Goal: Transaction & Acquisition: Book appointment/travel/reservation

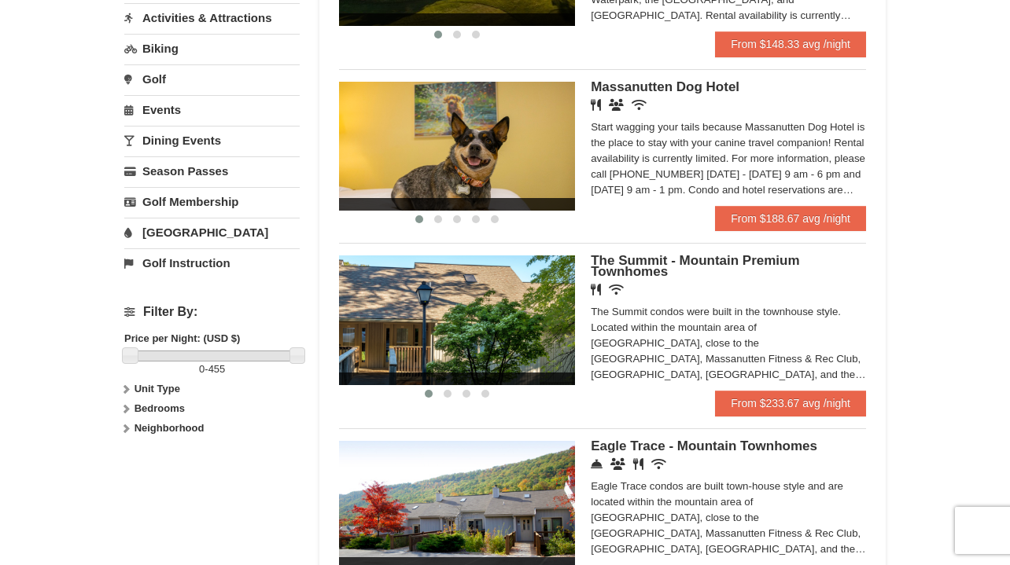
scroll to position [495, 0]
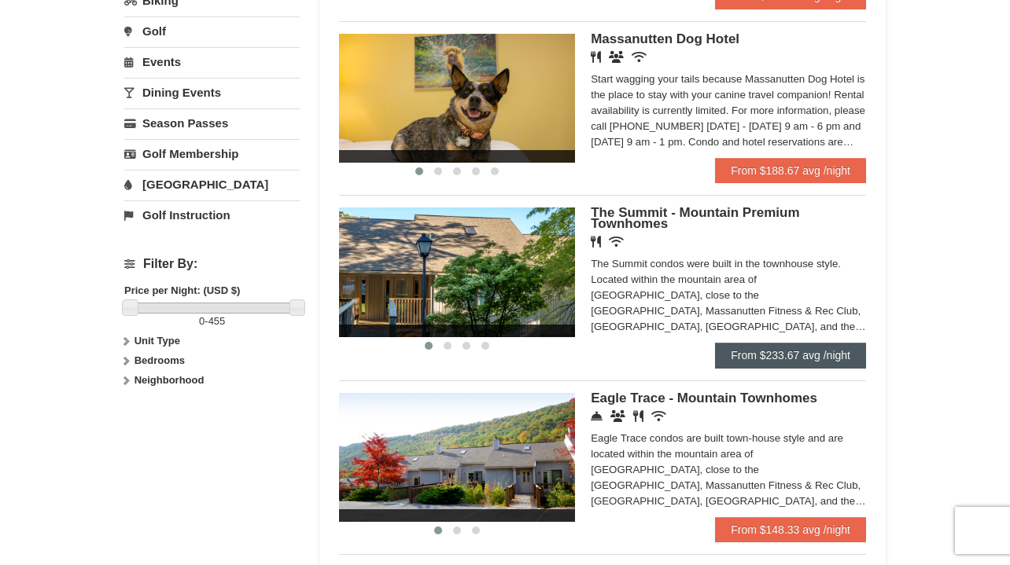
click at [777, 357] on link "From $233.67 avg /night" at bounding box center [790, 355] width 151 height 25
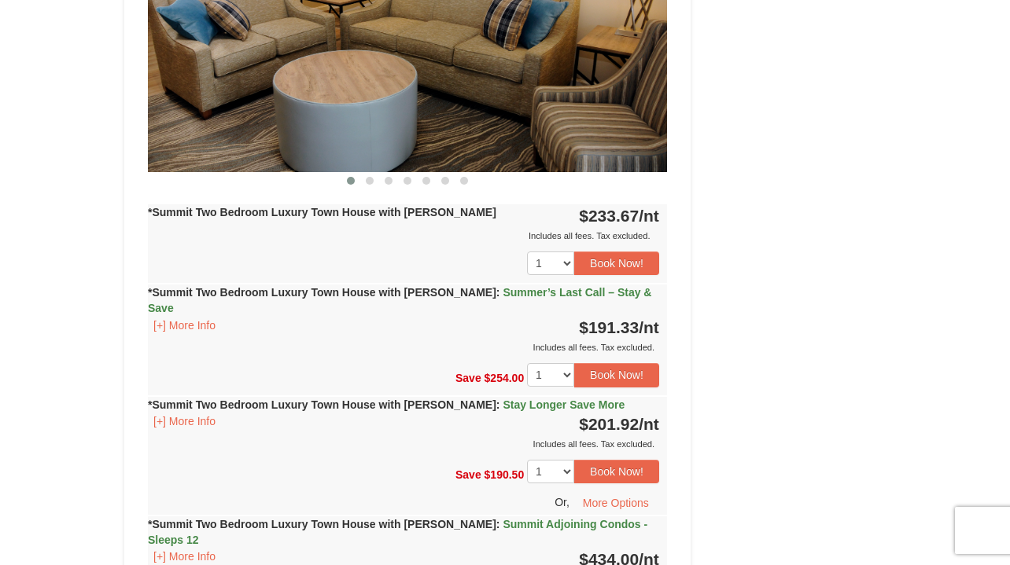
scroll to position [1636, 0]
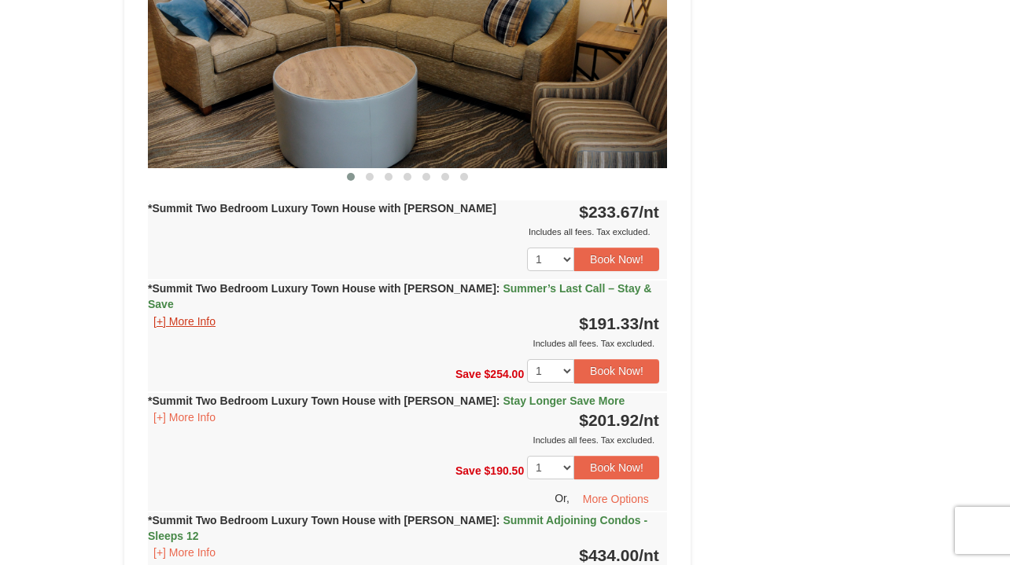
click at [156, 313] on button "[+] More Info" at bounding box center [184, 321] width 73 height 17
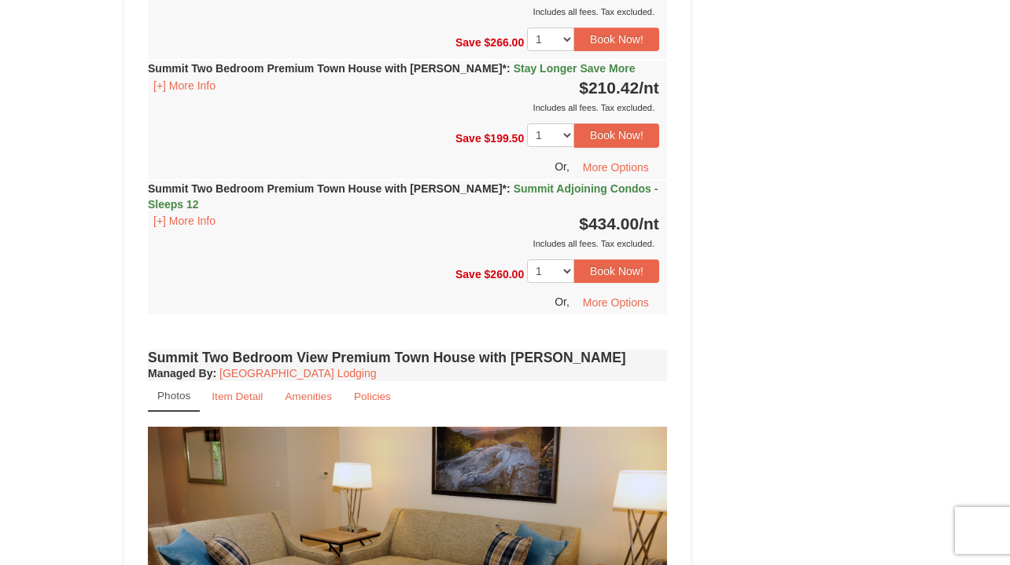
scroll to position [4810, 0]
click at [252, 390] on small "Item Detail" at bounding box center [237, 396] width 51 height 12
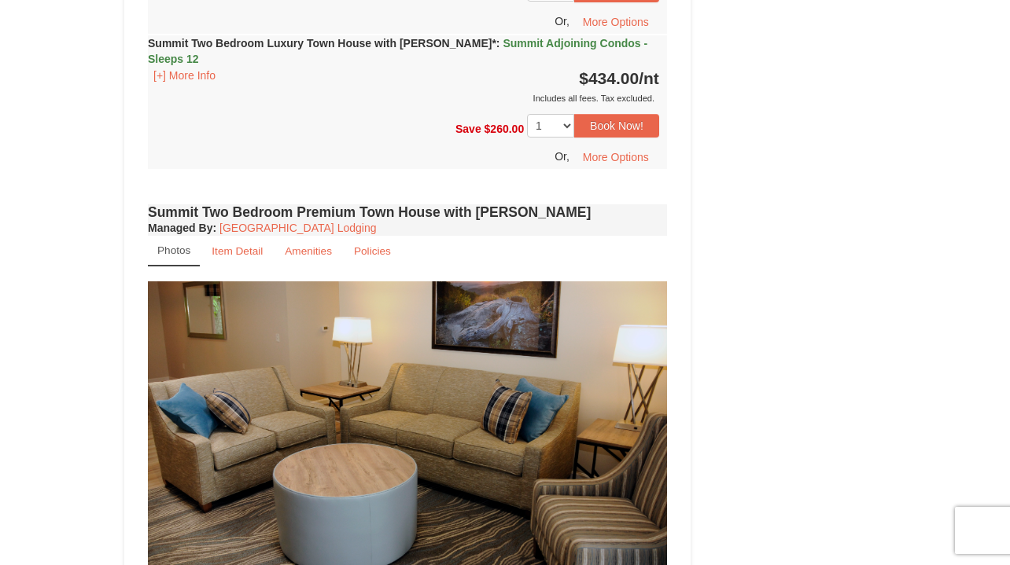
scroll to position [3125, 0]
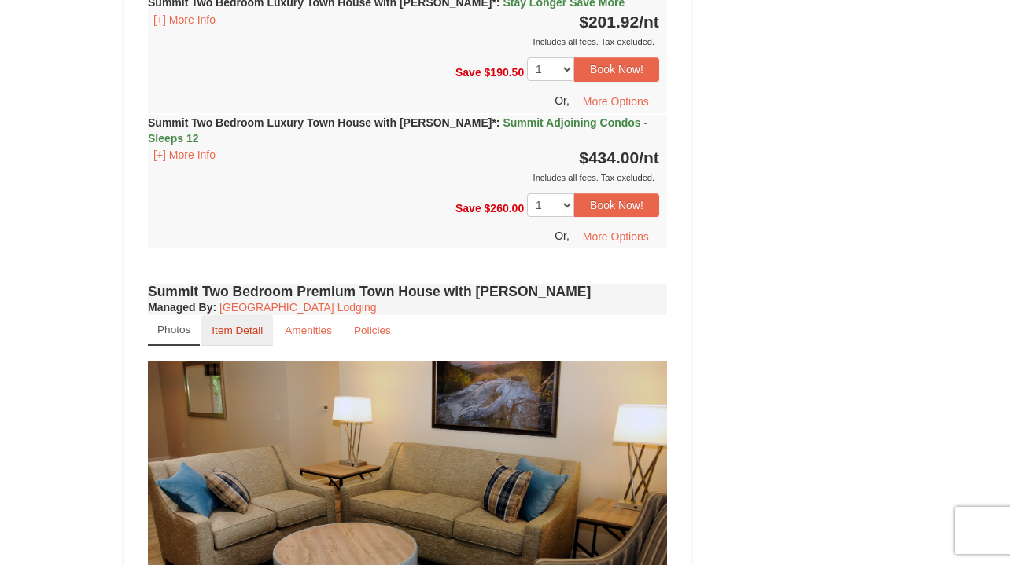
click at [237, 325] on small "Item Detail" at bounding box center [237, 331] width 51 height 12
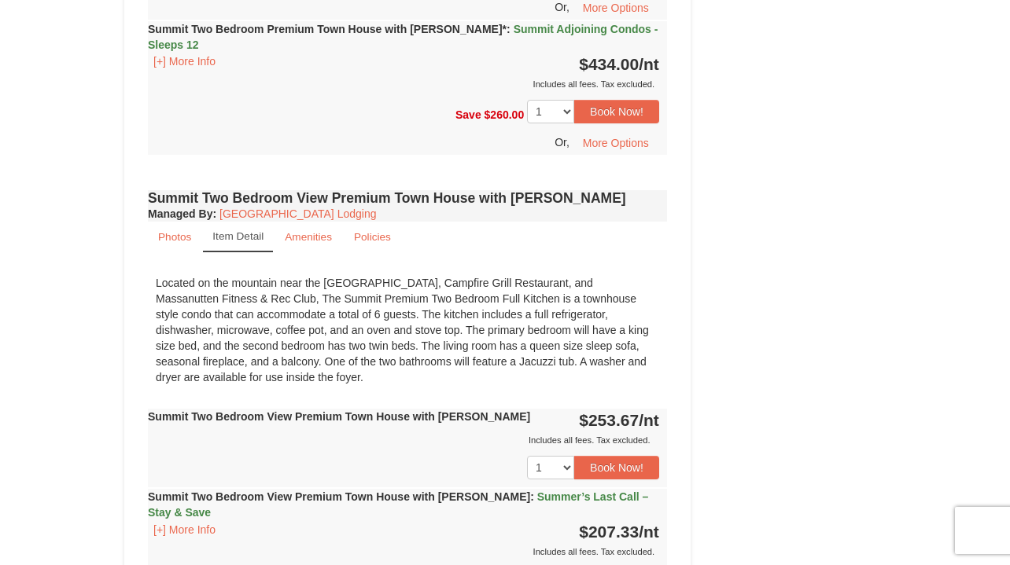
scroll to position [4796, 0]
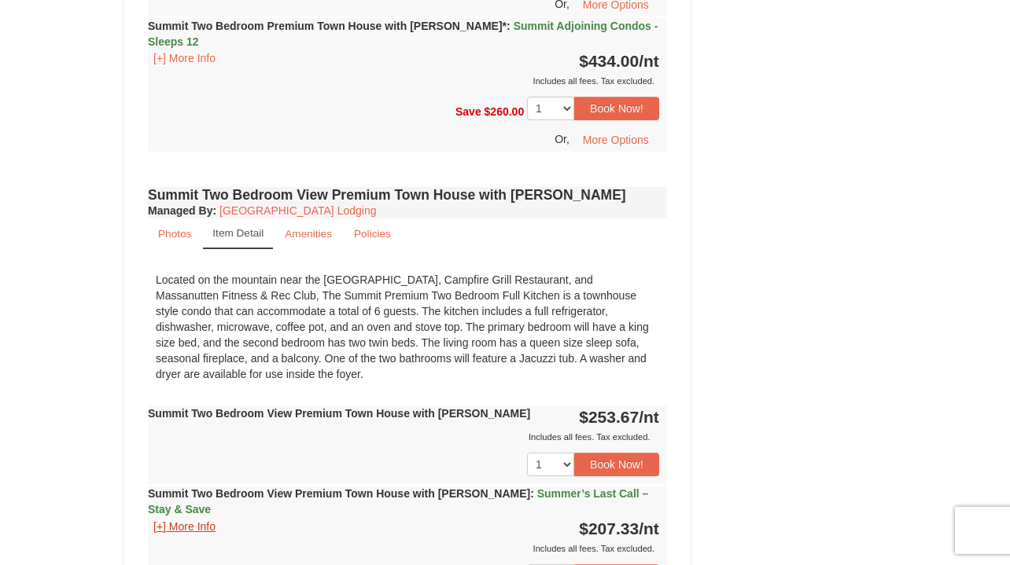
click at [190, 518] on button "[+] More Info" at bounding box center [184, 526] width 73 height 17
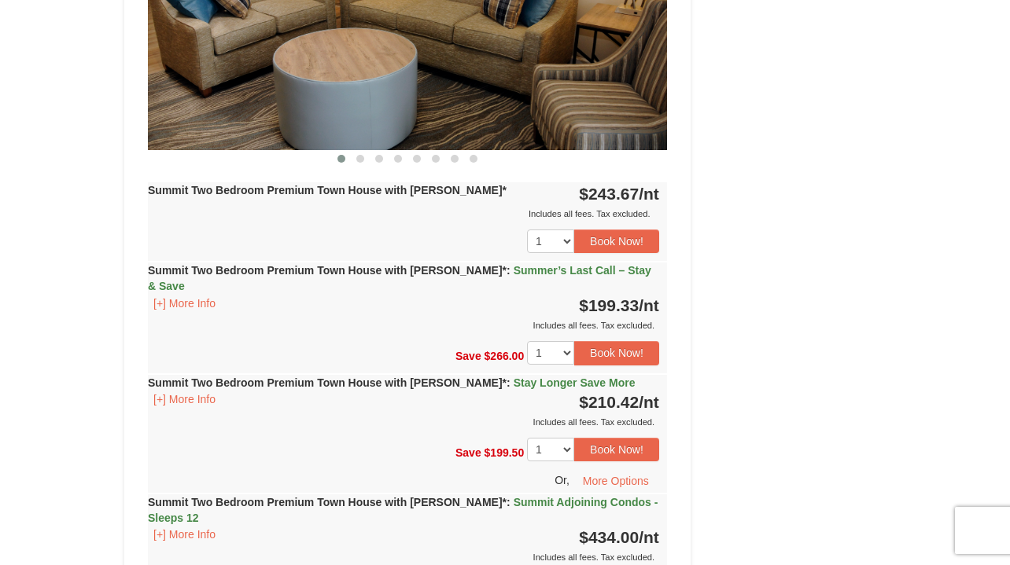
scroll to position [4128, 0]
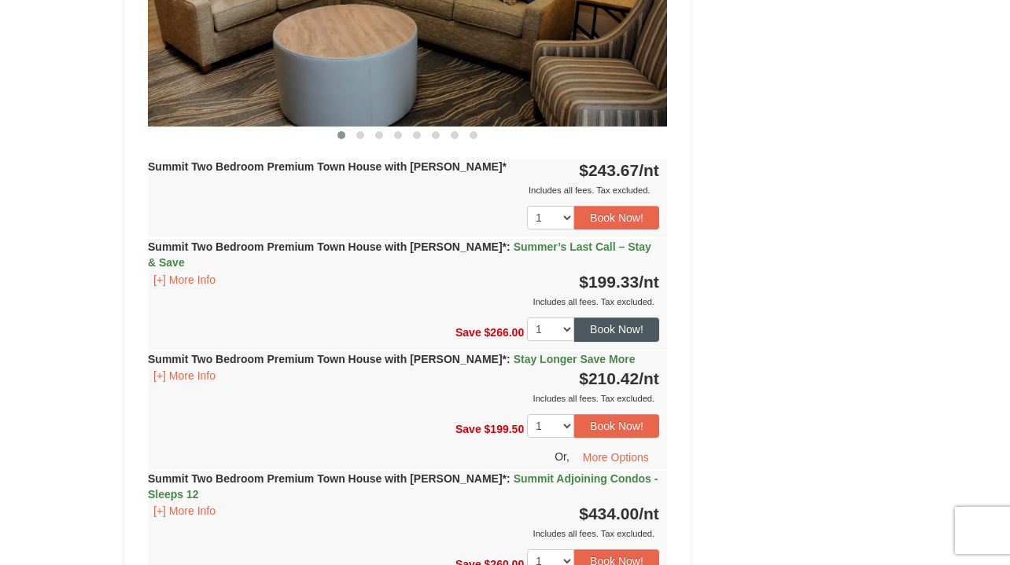
click at [643, 318] on button "Book Now!" at bounding box center [616, 330] width 85 height 24
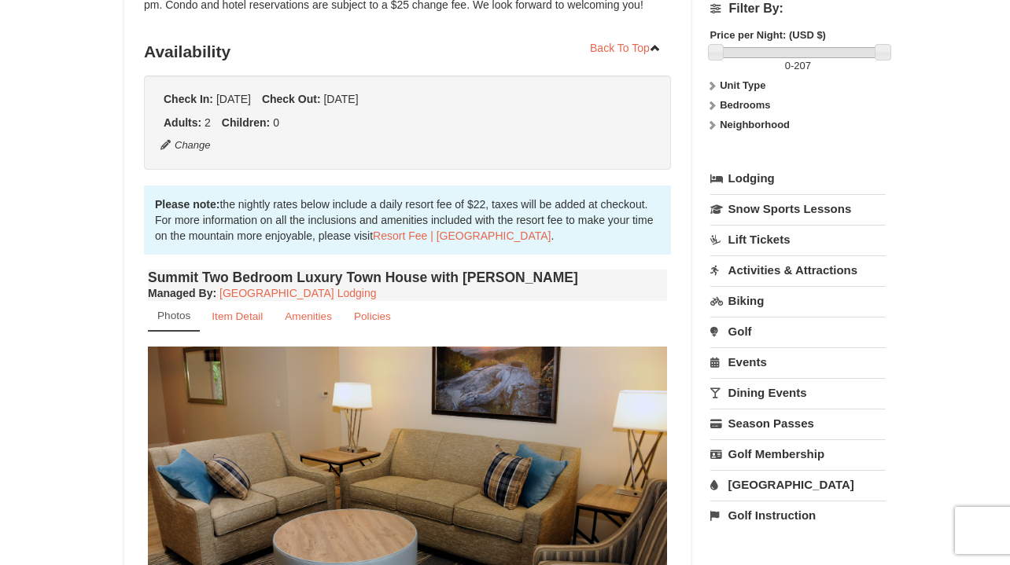
scroll to position [153, 0]
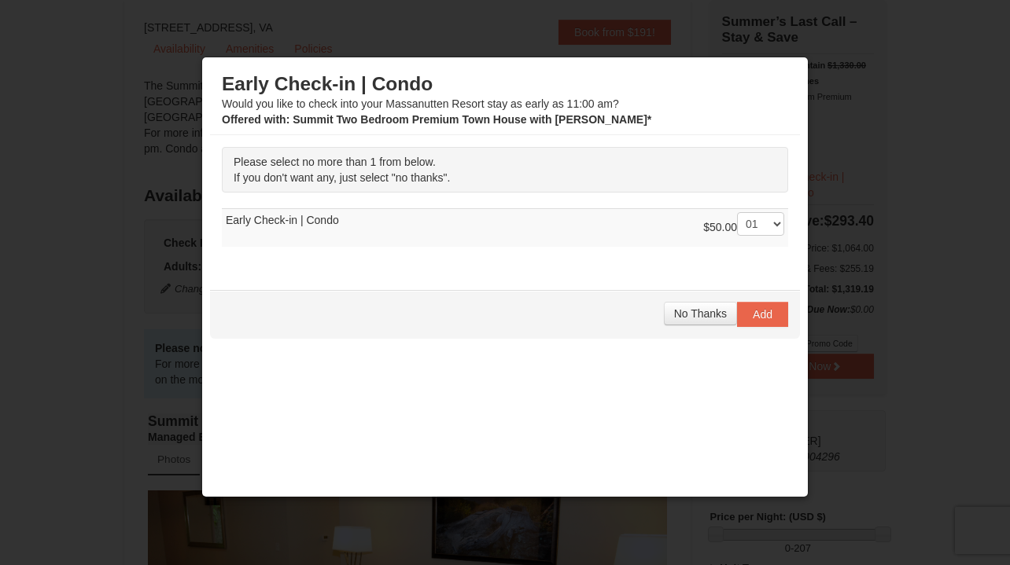
click at [749, 250] on div "Please select no more than 1 from below. If you don't want any, just select "no…" at bounding box center [505, 204] width 590 height 139
select select "0"
click at [562, 252] on div "Please select no more than 1 from below. If you don't want any, just select "no…" at bounding box center [505, 204] width 590 height 139
click at [701, 307] on span "No Thanks" at bounding box center [700, 313] width 53 height 13
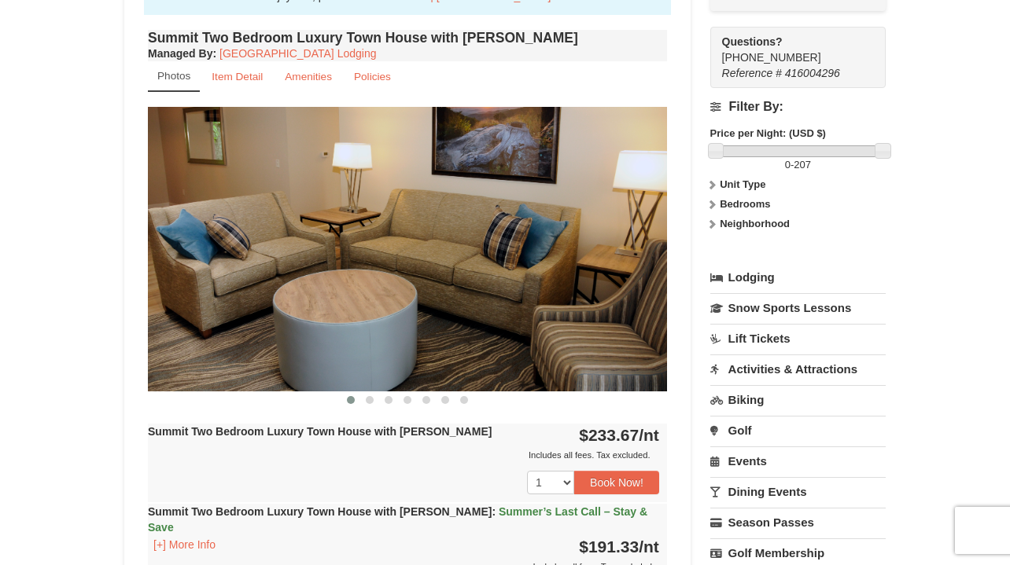
scroll to position [586, 0]
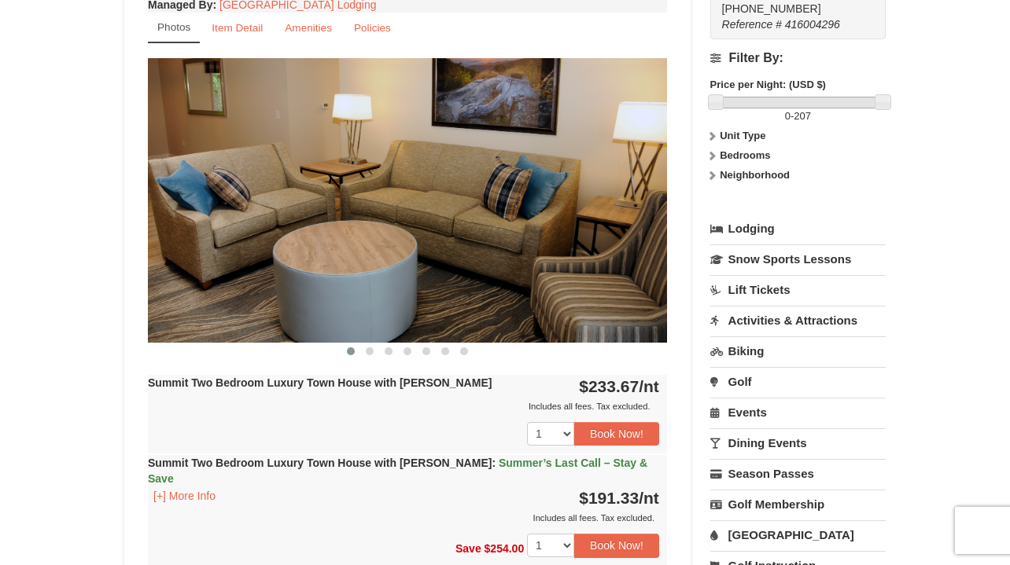
click at [602, 245] on img at bounding box center [407, 200] width 519 height 284
click at [657, 204] on img at bounding box center [407, 200] width 519 height 284
click at [367, 354] on span at bounding box center [370, 352] width 8 height 8
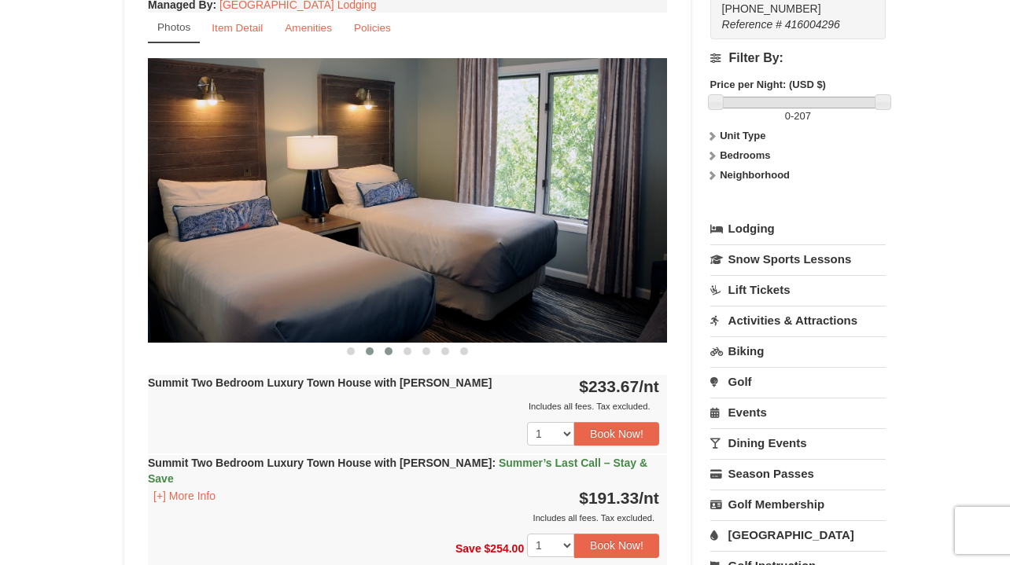
click at [387, 352] on span at bounding box center [389, 352] width 8 height 8
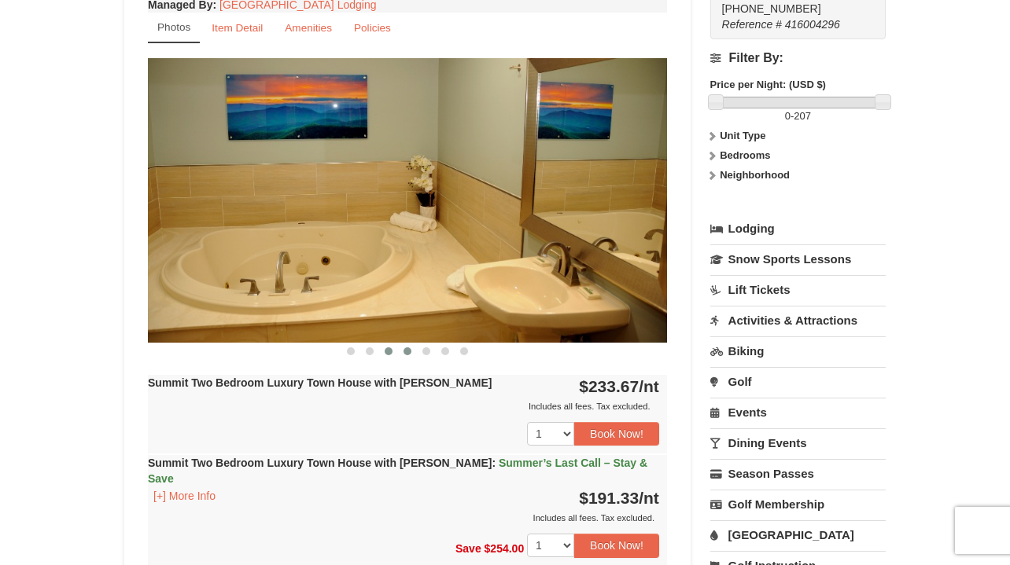
click at [405, 351] on span at bounding box center [407, 352] width 8 height 8
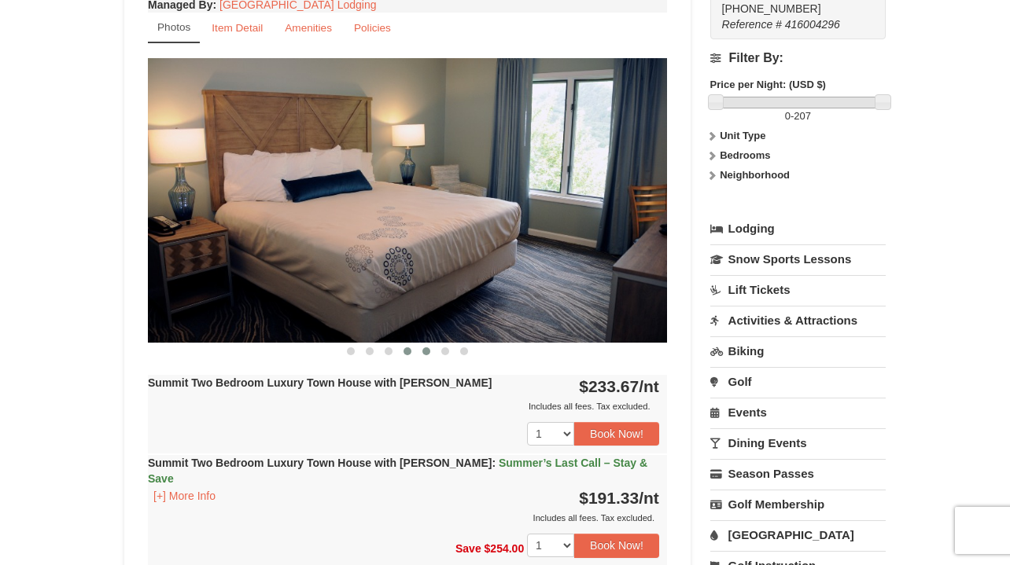
click at [427, 352] on span at bounding box center [426, 352] width 8 height 8
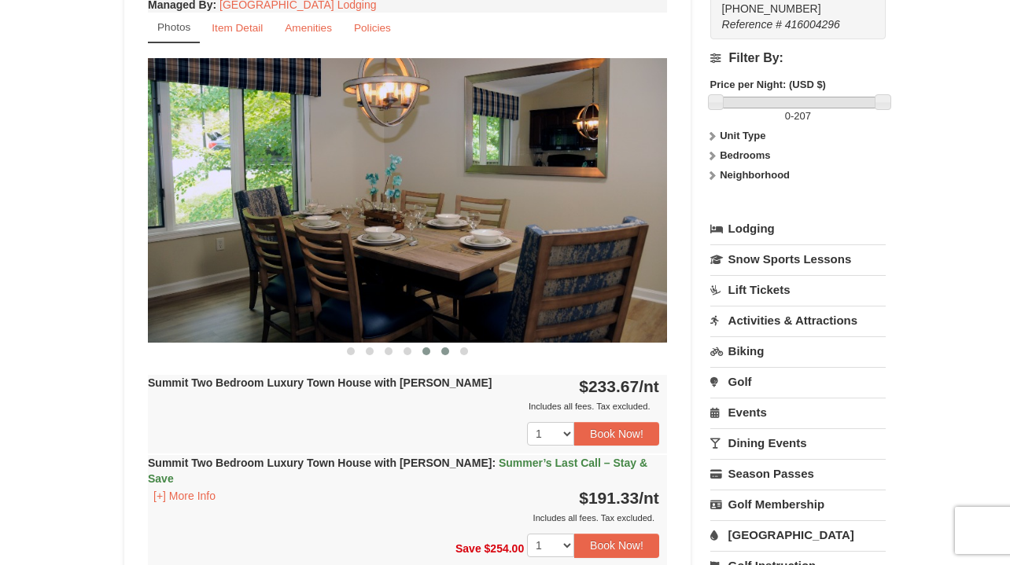
click at [447, 352] on span at bounding box center [445, 352] width 8 height 8
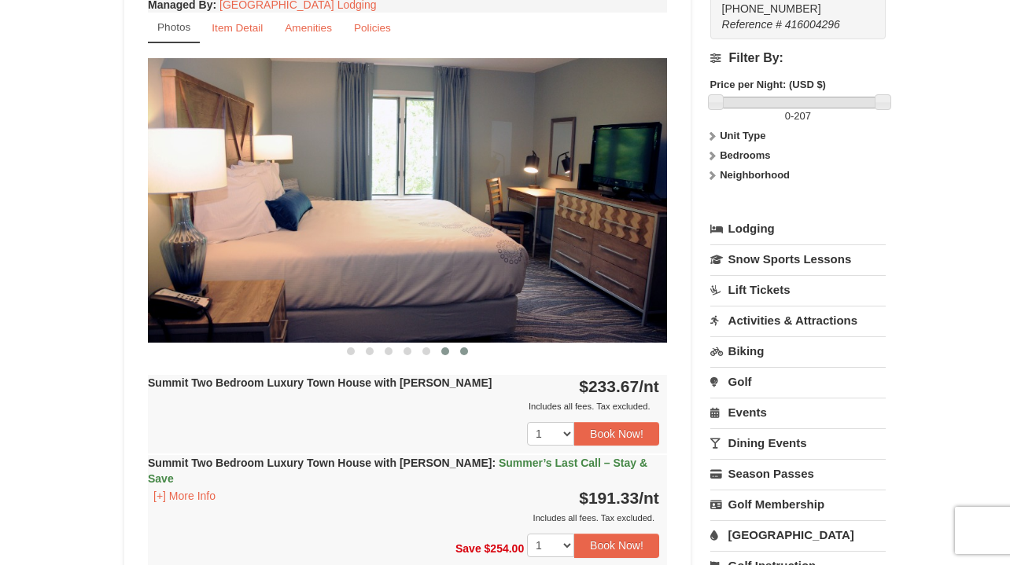
click at [466, 352] on span at bounding box center [464, 352] width 8 height 8
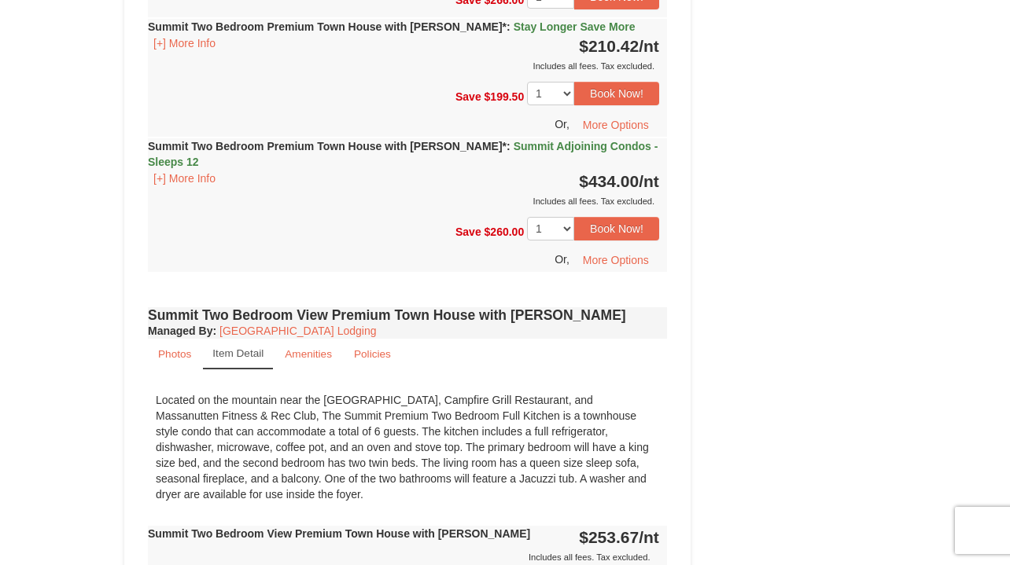
scroll to position [4473, 0]
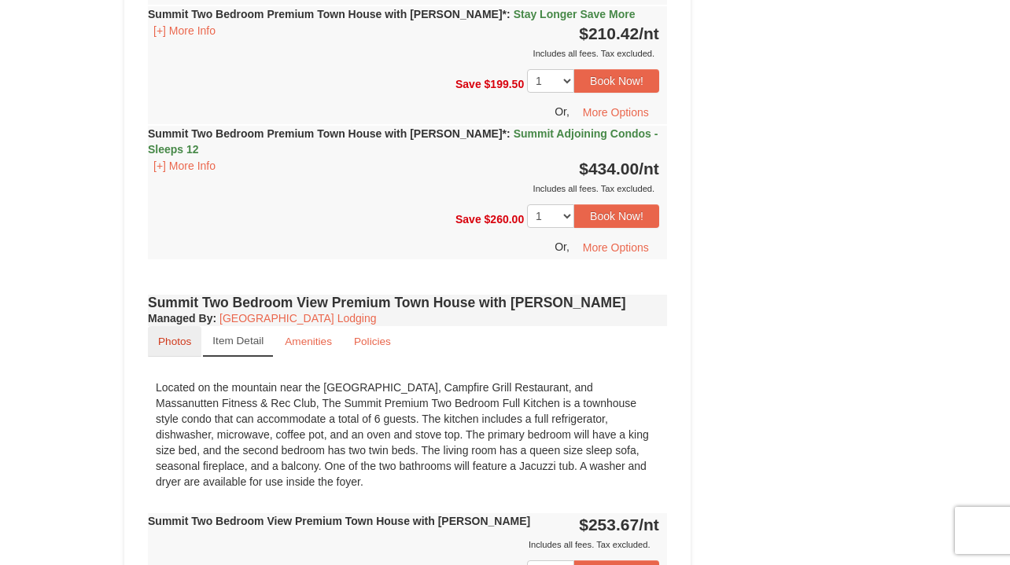
click at [177, 336] on small "Photos" at bounding box center [174, 342] width 33 height 12
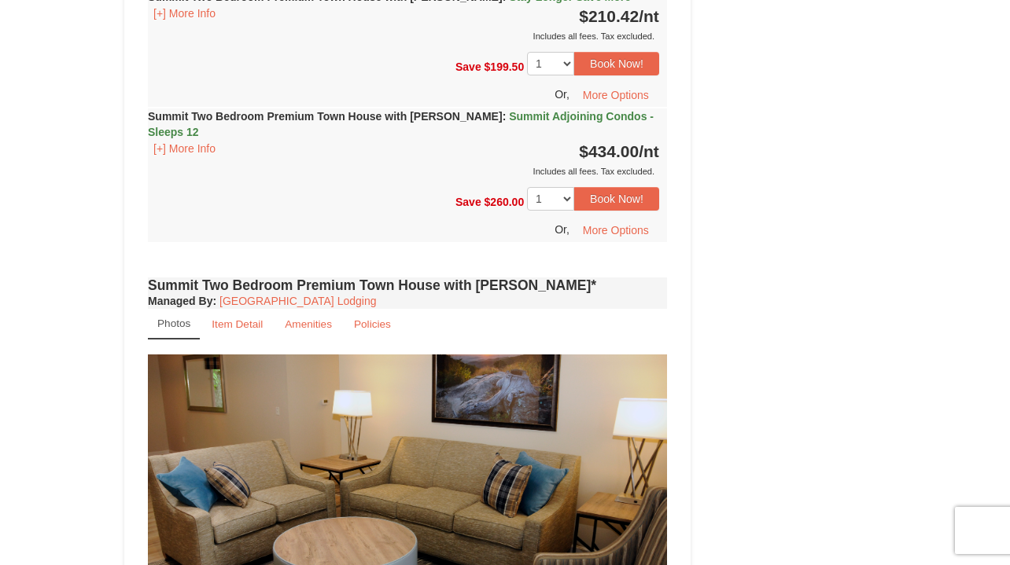
scroll to position [3609, 0]
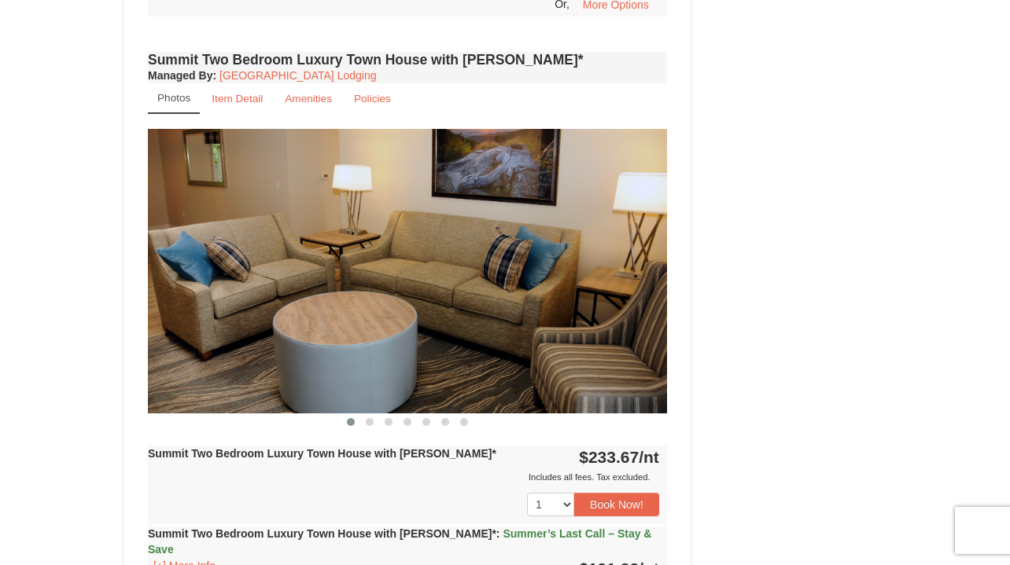
scroll to position [2275, 0]
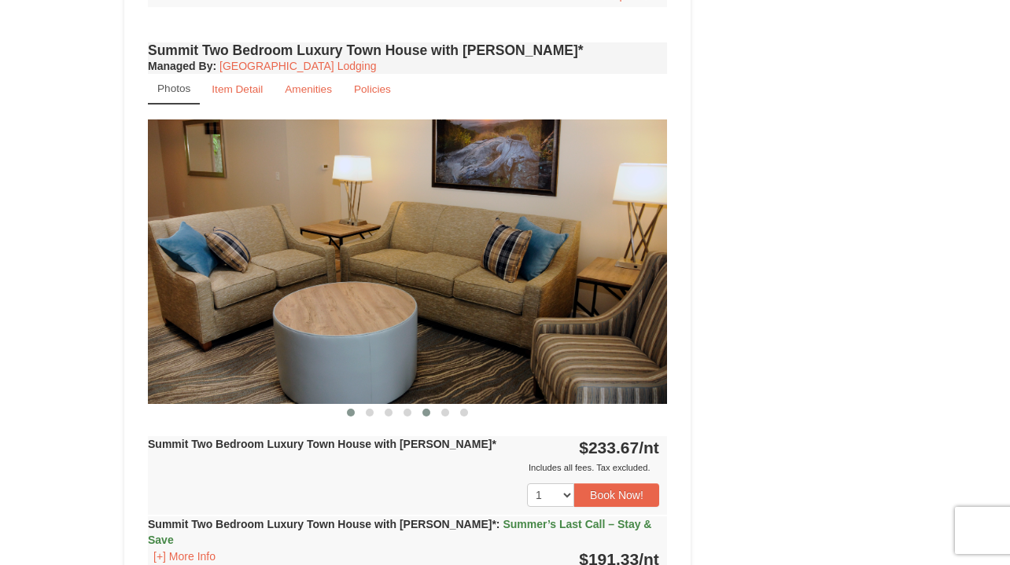
click at [428, 409] on span at bounding box center [426, 413] width 8 height 8
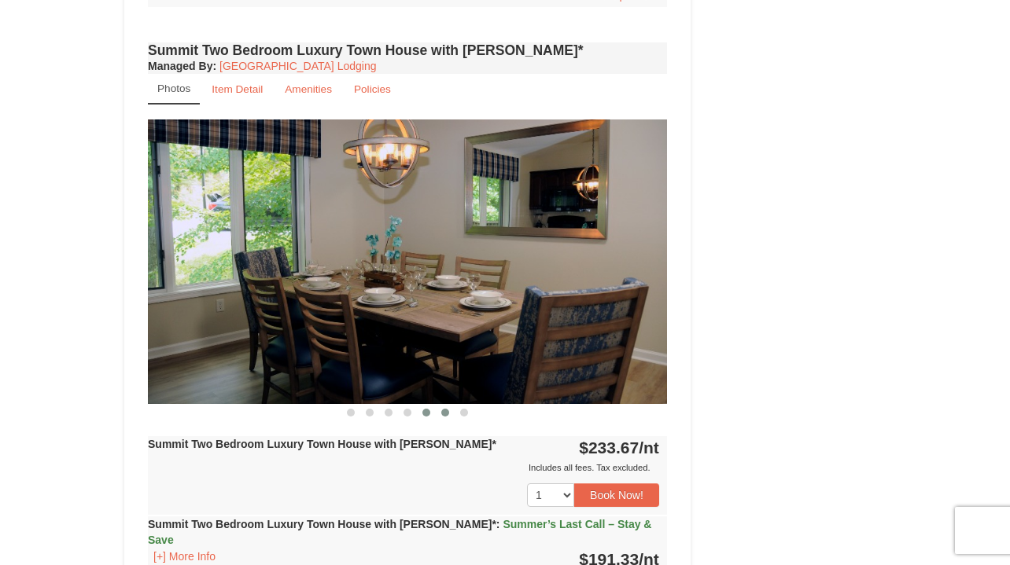
click at [446, 405] on button at bounding box center [445, 413] width 19 height 16
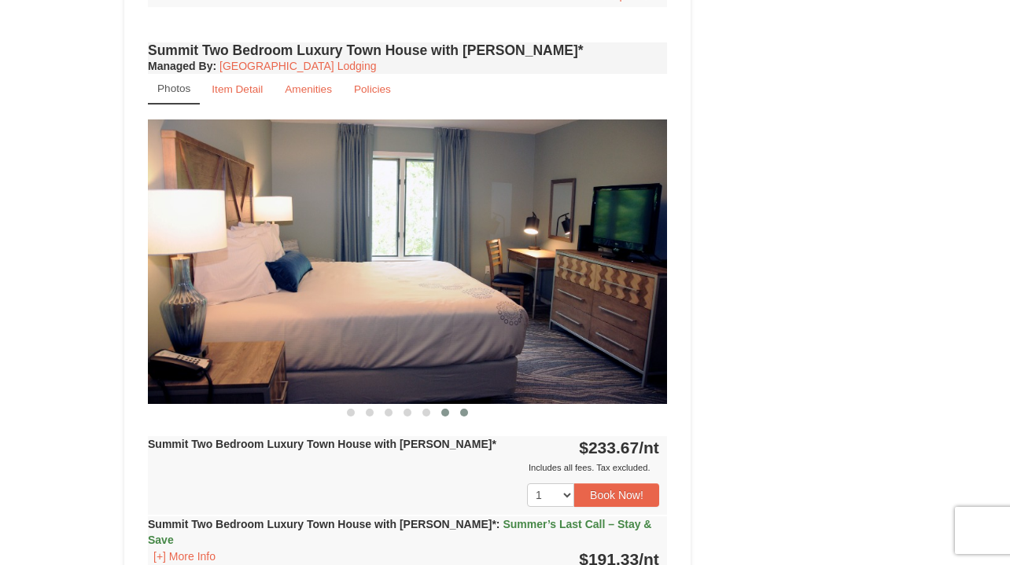
click at [464, 409] on span at bounding box center [464, 413] width 8 height 8
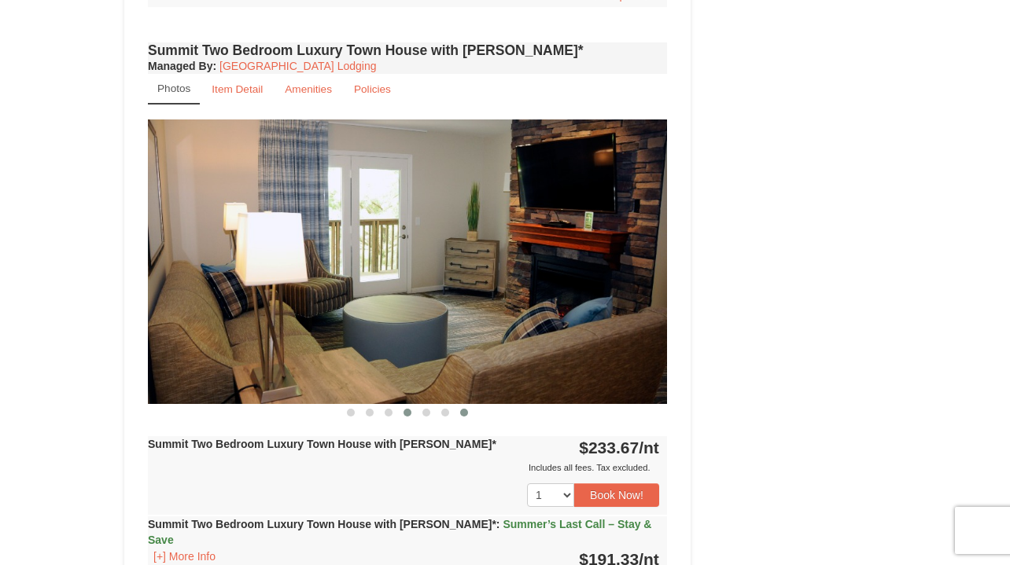
click at [405, 409] on span at bounding box center [407, 413] width 8 height 8
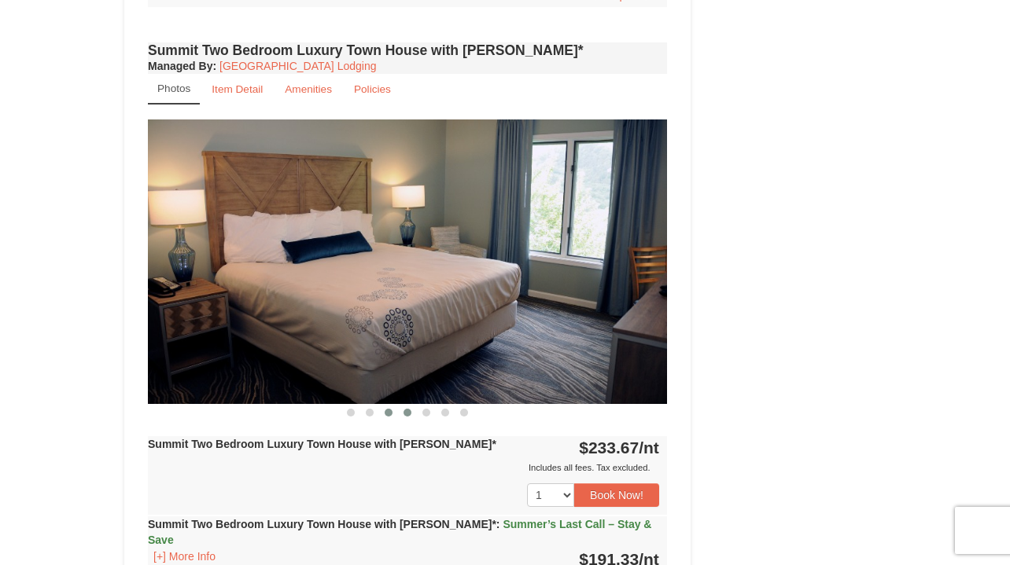
click at [385, 409] on span at bounding box center [389, 413] width 8 height 8
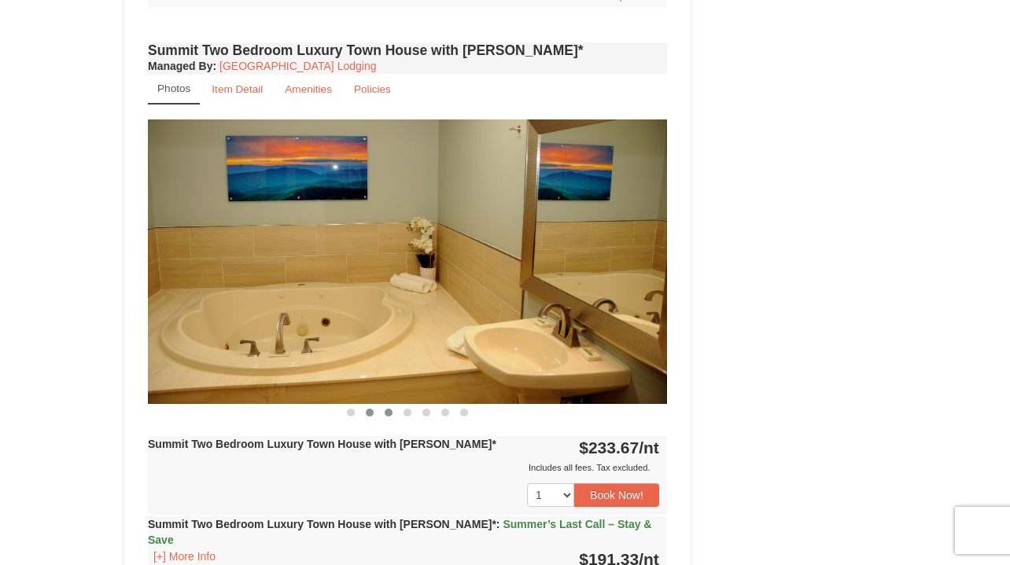
click at [371, 409] on span at bounding box center [370, 413] width 8 height 8
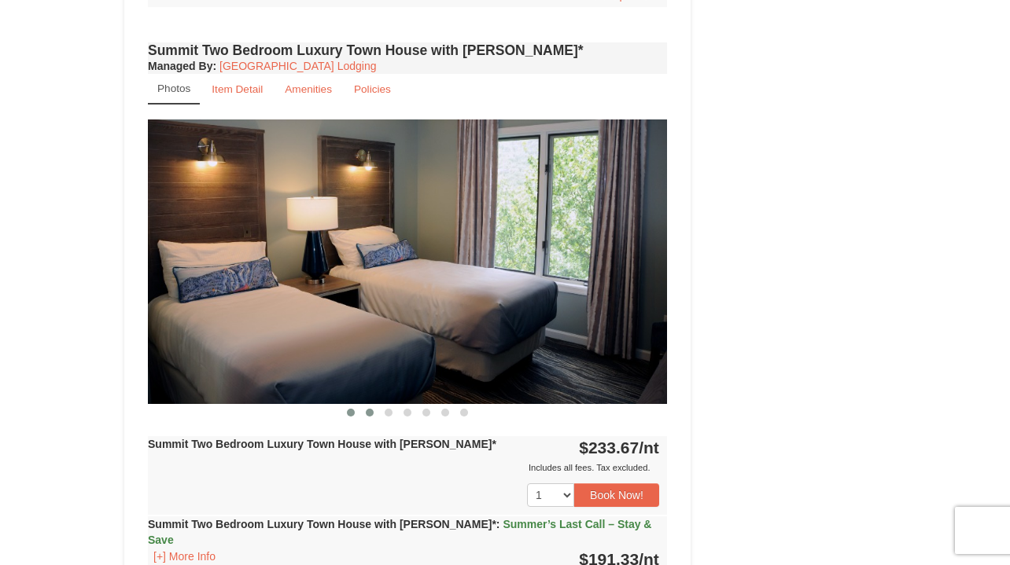
click at [352, 409] on span at bounding box center [351, 413] width 8 height 8
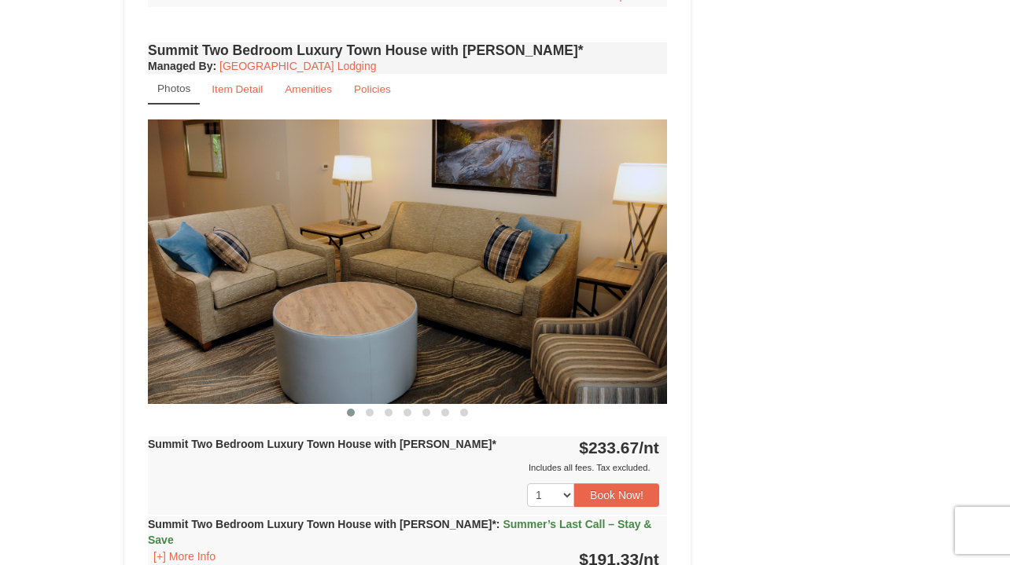
click at [368, 409] on span at bounding box center [370, 413] width 8 height 8
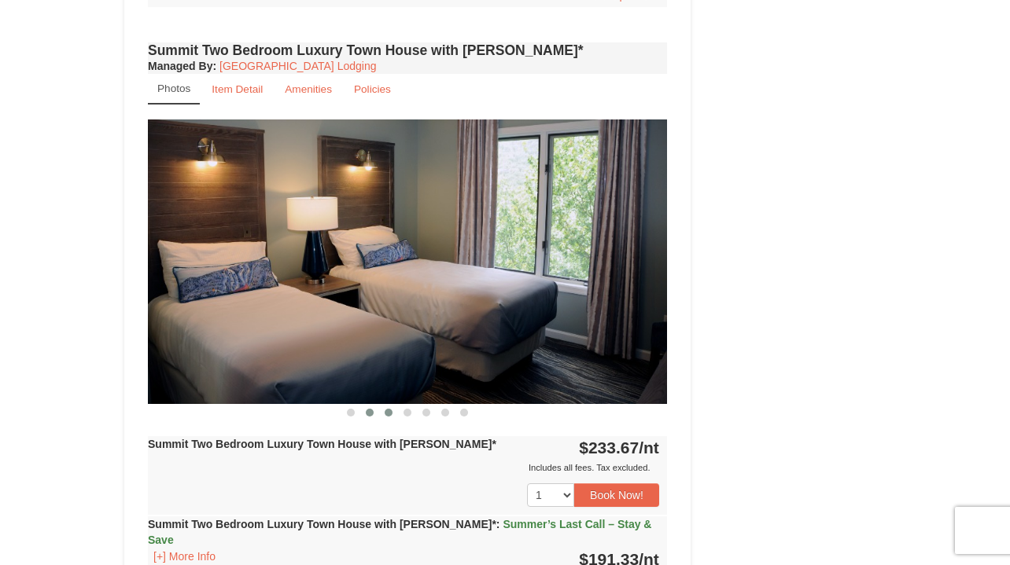
click at [392, 405] on button at bounding box center [388, 413] width 19 height 16
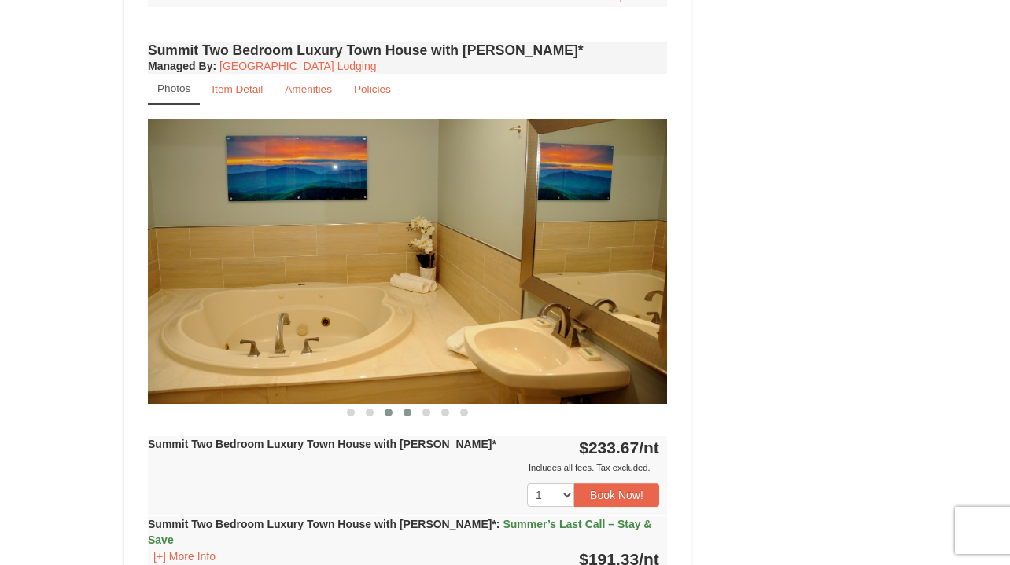
click at [407, 409] on span at bounding box center [407, 413] width 8 height 8
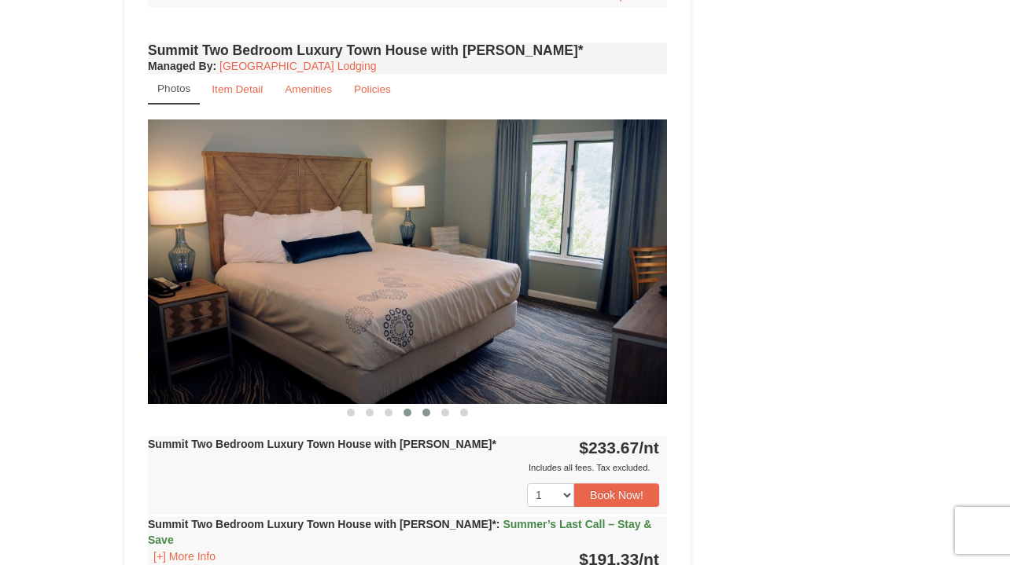
click at [425, 409] on span at bounding box center [426, 413] width 8 height 8
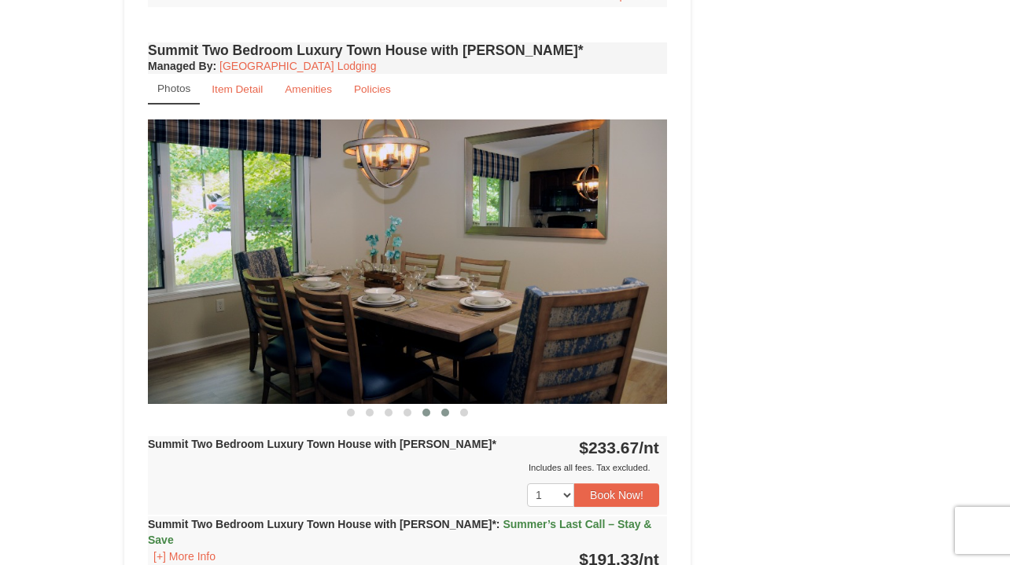
click at [447, 405] on button at bounding box center [445, 413] width 19 height 16
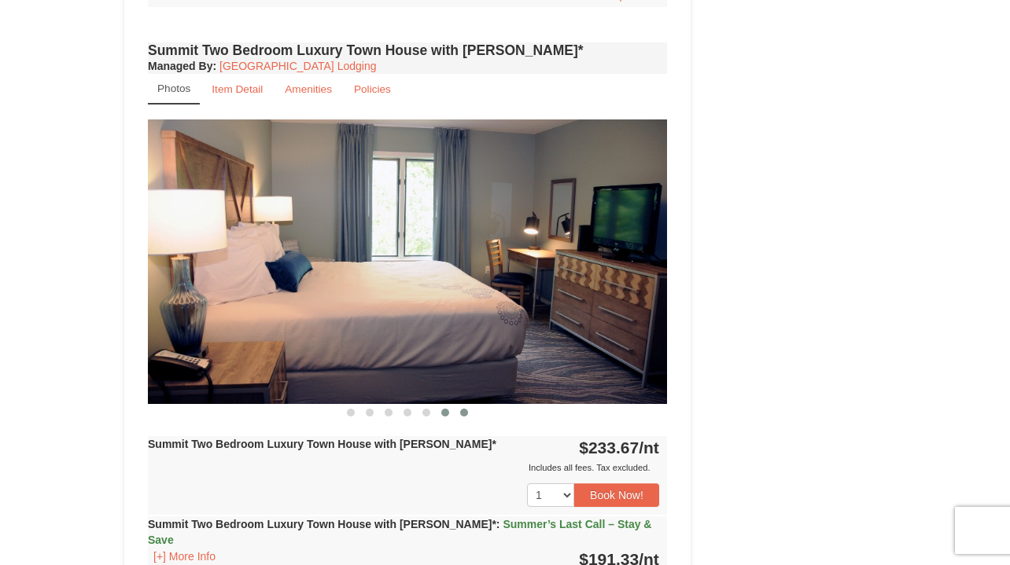
click at [462, 409] on span at bounding box center [464, 413] width 8 height 8
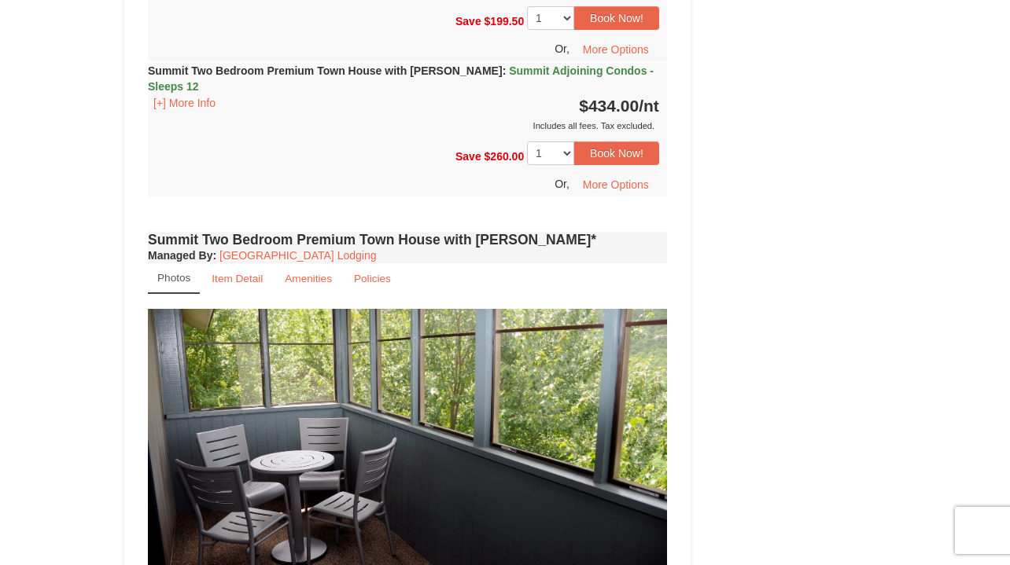
scroll to position [3666, 0]
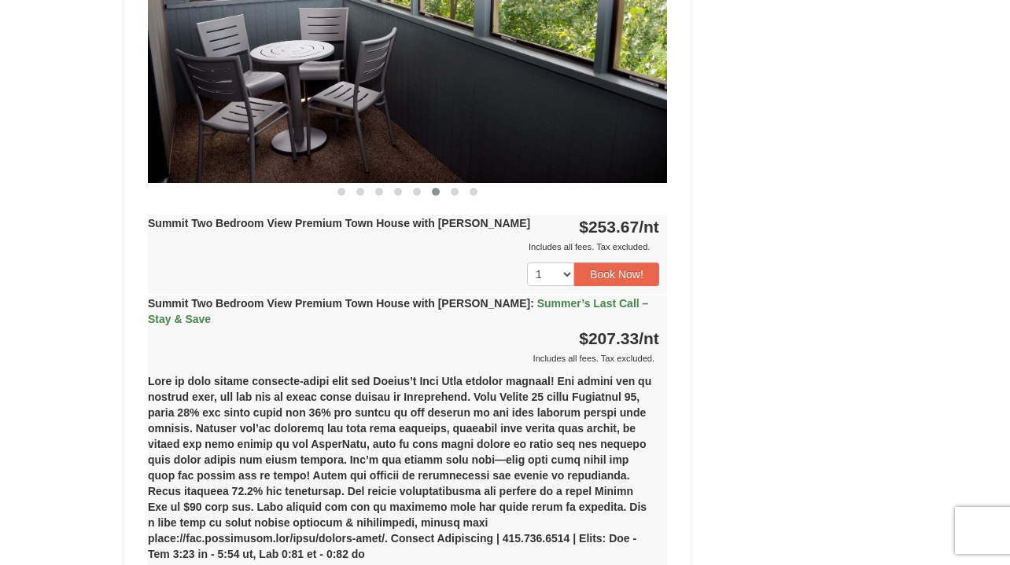
scroll to position [4947, 0]
click at [665, 366] on div "(1) Summit Two Bedroom View Premium Town House with Jacuzzi Wednesday, Septembe…" at bounding box center [407, 473] width 519 height 215
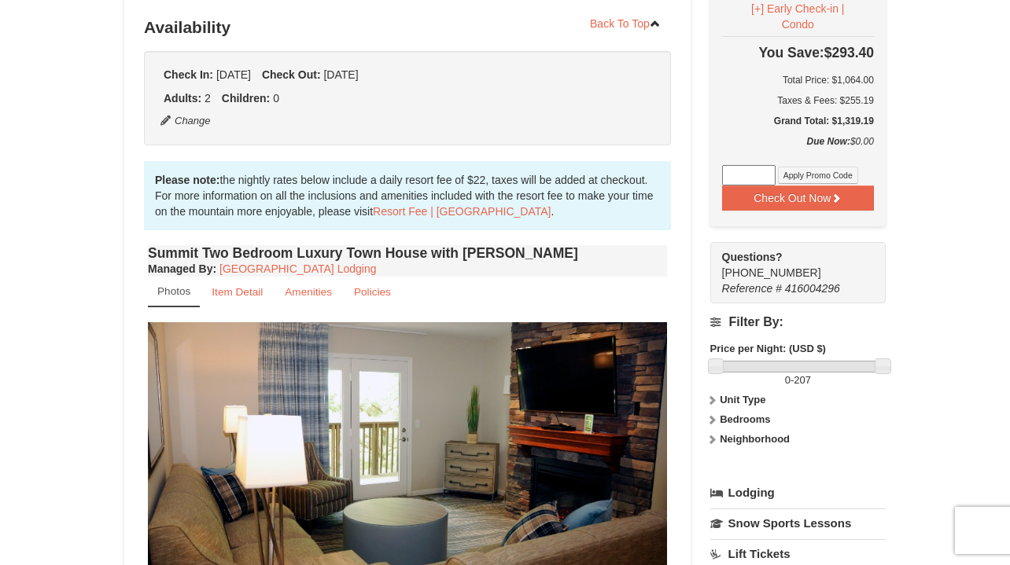
scroll to position [315, 0]
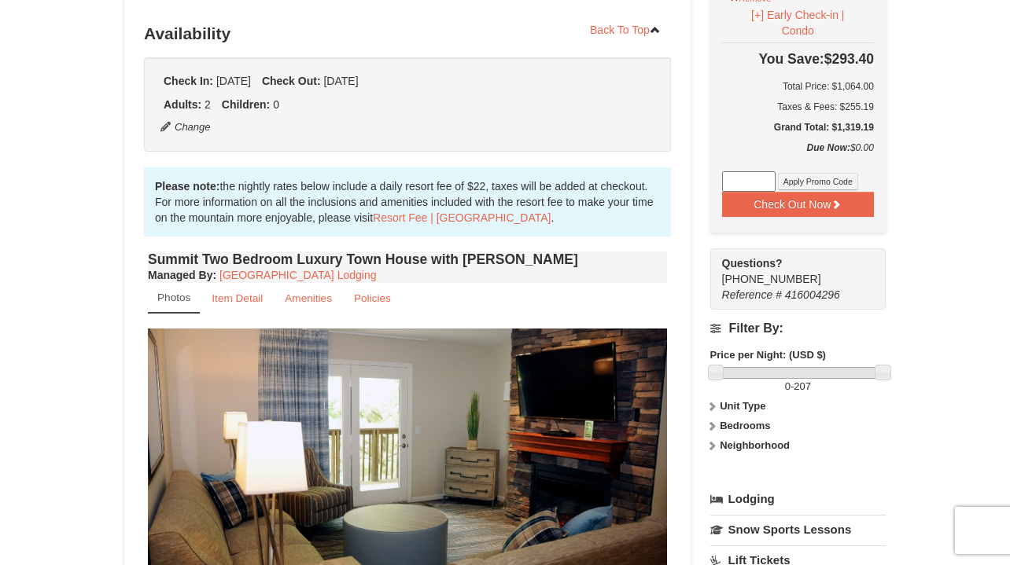
click at [714, 401] on icon at bounding box center [711, 406] width 11 height 11
click at [714, 451] on icon at bounding box center [711, 456] width 11 height 11
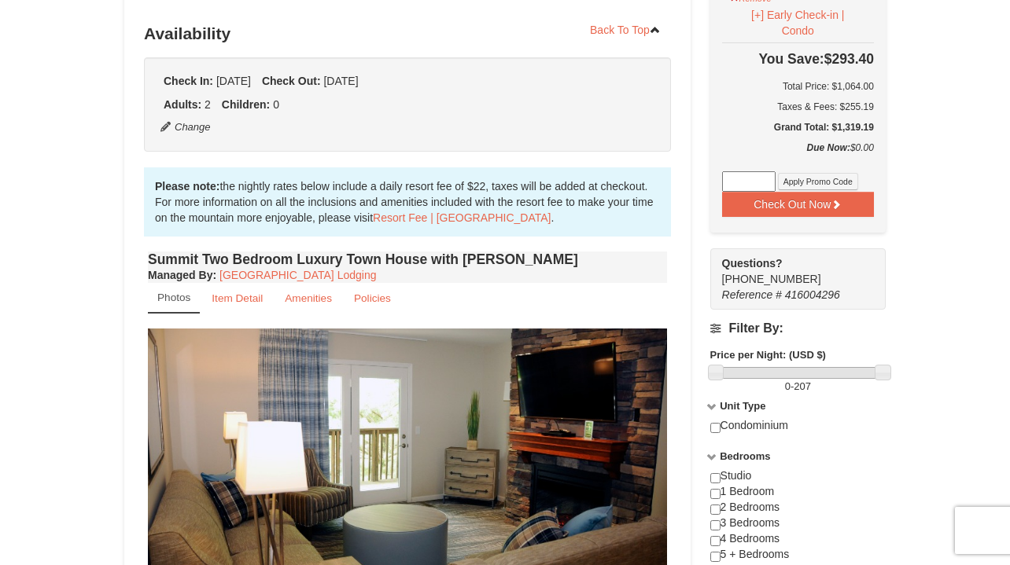
click at [864, 469] on div "Studio 1 Bedroom 2 Bedrooms 3 Bedrooms 4 Bedrooms 5 + Bedrooms" at bounding box center [797, 523] width 175 height 109
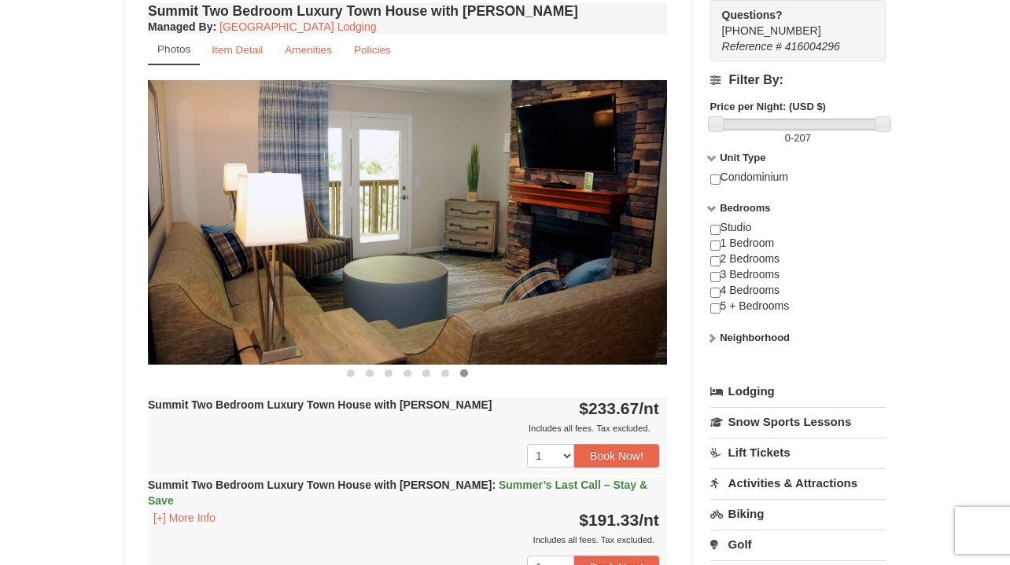
scroll to position [587, 0]
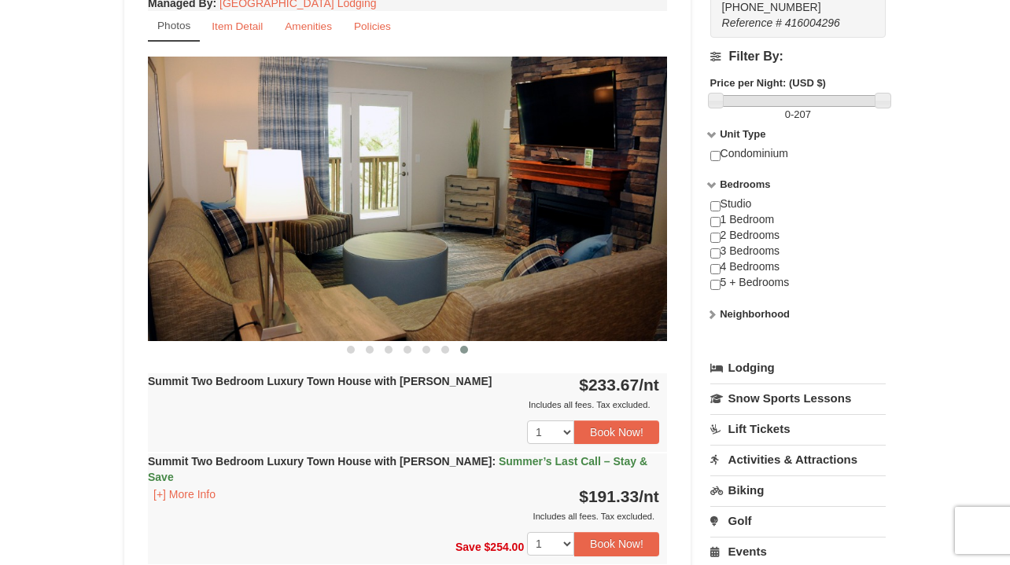
click at [712, 309] on icon at bounding box center [711, 314] width 11 height 11
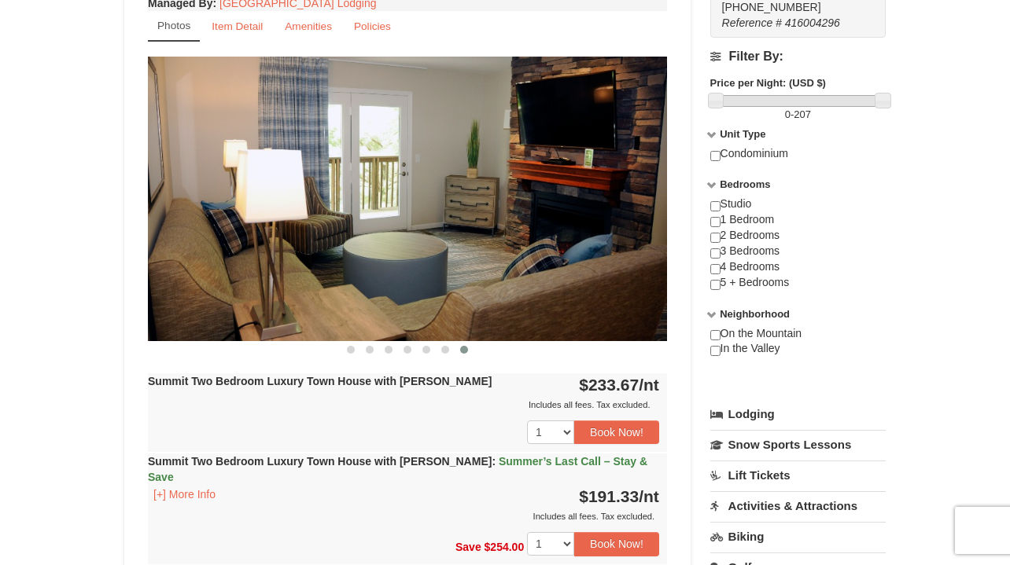
click at [712, 309] on icon at bounding box center [711, 314] width 11 height 11
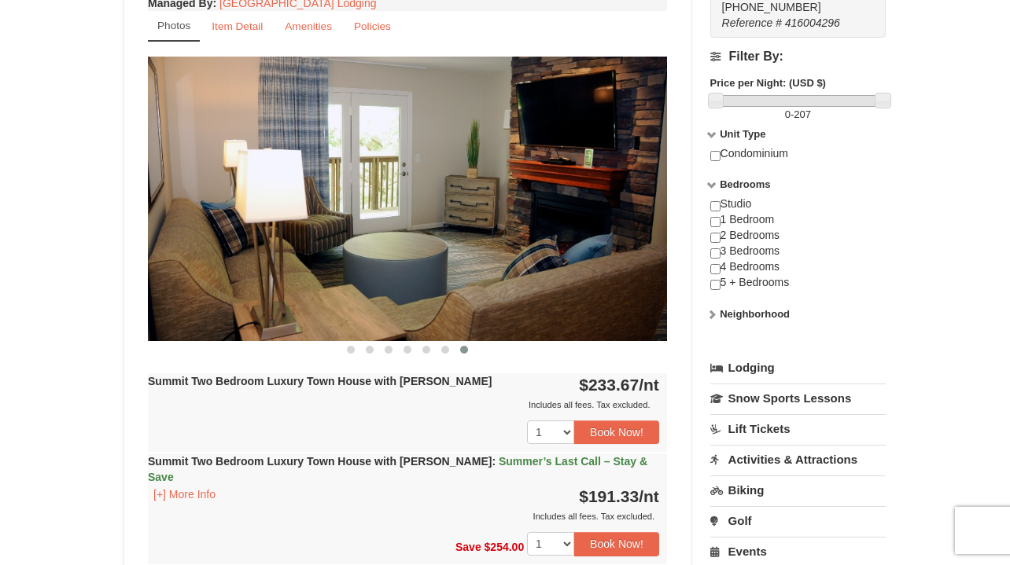
click at [710, 179] on icon at bounding box center [711, 184] width 11 height 11
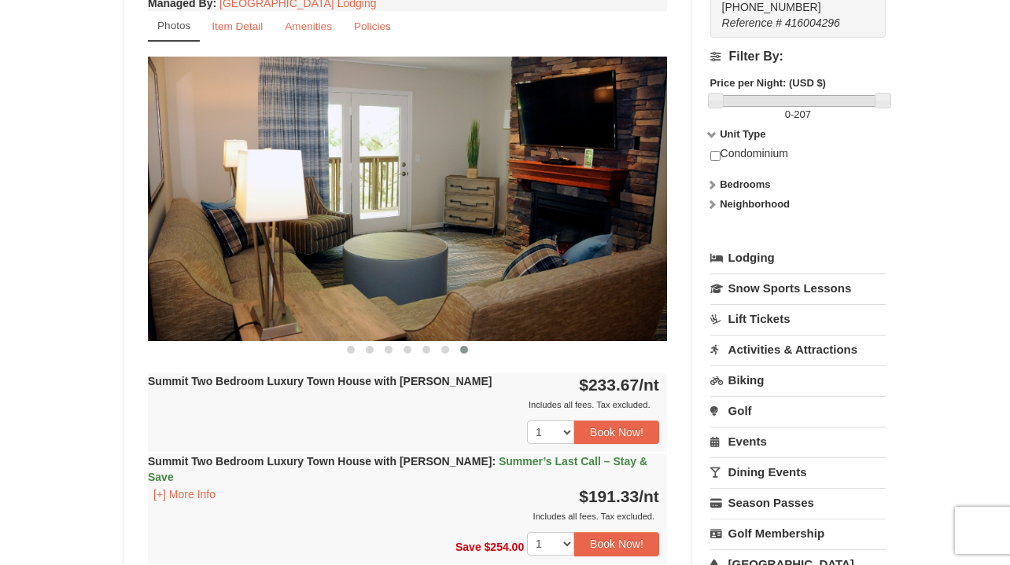
click at [713, 129] on icon at bounding box center [711, 134] width 11 height 11
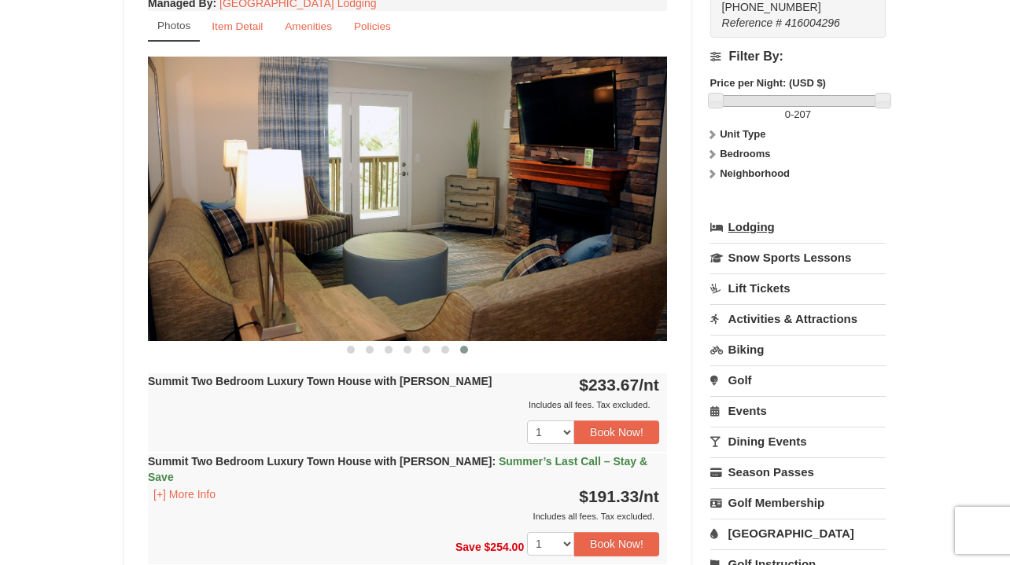
click at [748, 213] on link "Lodging" at bounding box center [797, 227] width 175 height 28
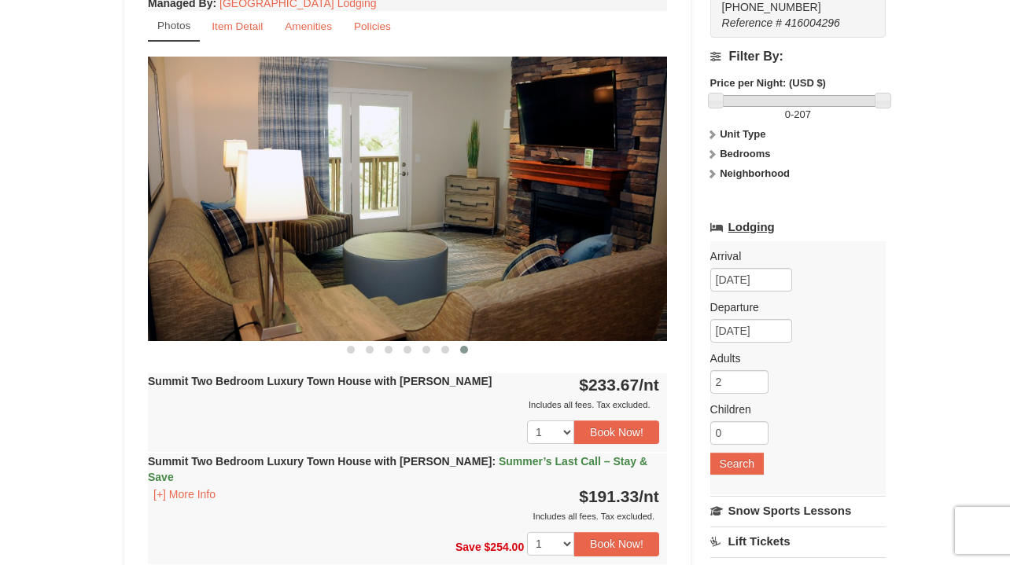
click at [767, 213] on link "Lodging" at bounding box center [797, 227] width 175 height 28
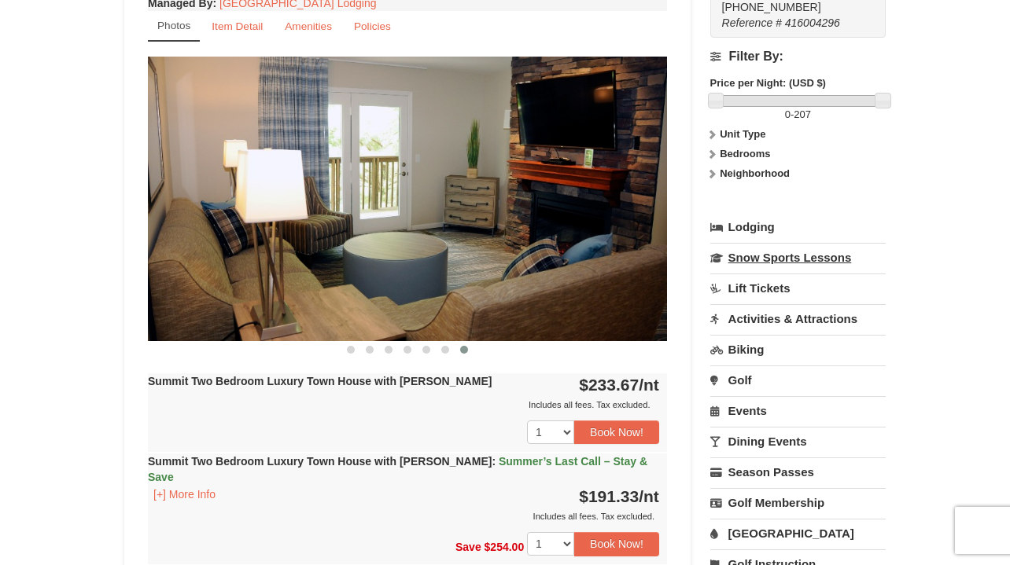
click at [804, 248] on link "Snow Sports Lessons" at bounding box center [797, 257] width 175 height 29
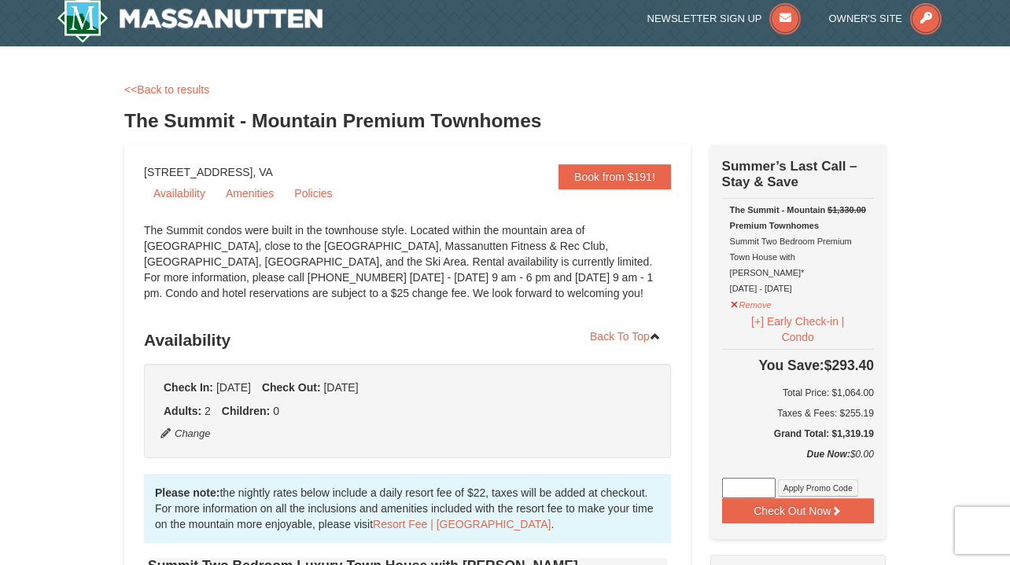
scroll to position [8, 0]
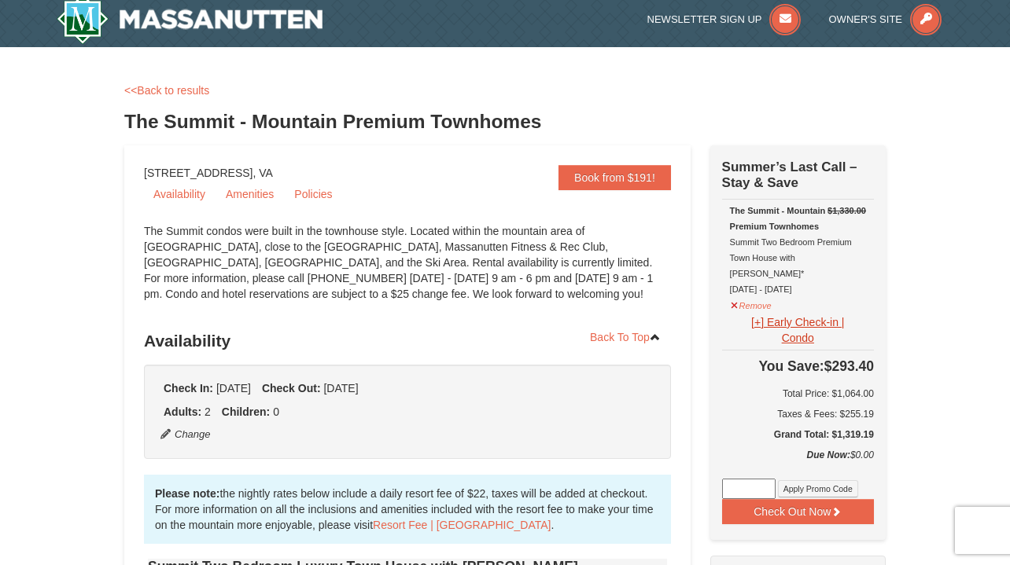
click at [760, 314] on button "[+] Early Check-in | Condo" at bounding box center [798, 330] width 136 height 33
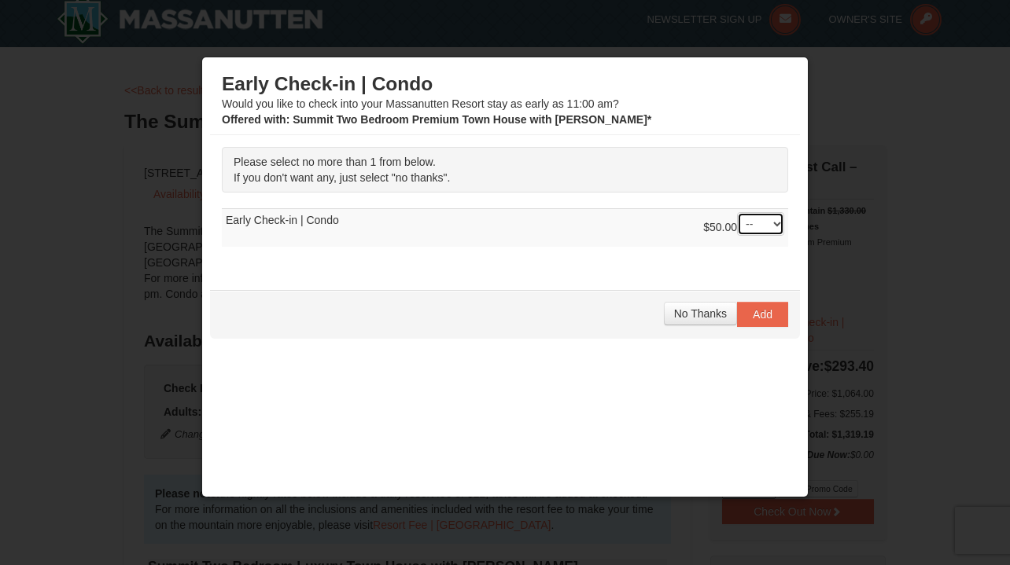
select select "1"
click at [738, 267] on div "Please select no more than 1 from below. If you don't want any, just select "no…" at bounding box center [505, 204] width 590 height 139
click at [764, 318] on span "Add" at bounding box center [763, 314] width 20 height 13
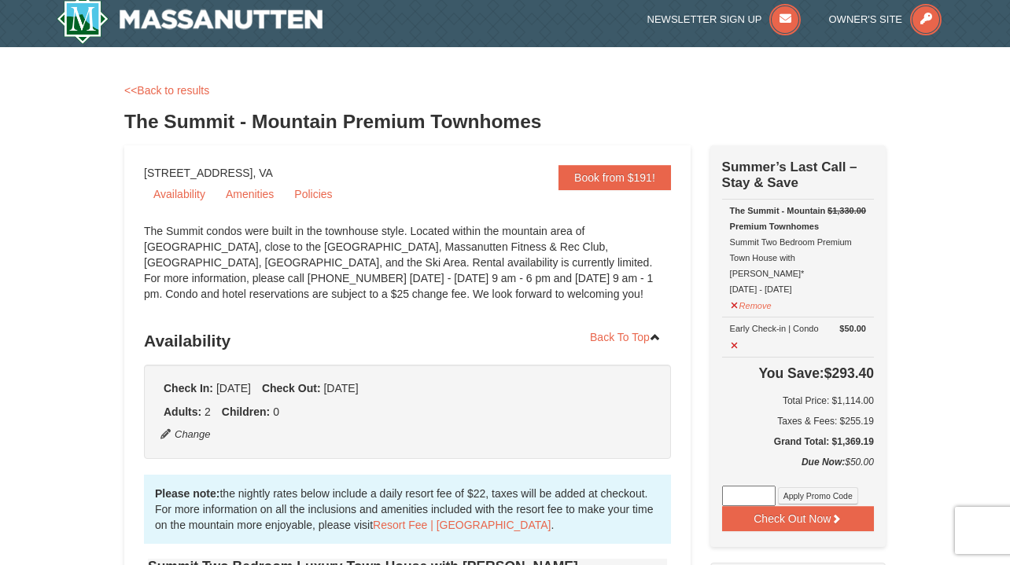
type input "09/11/2025"
type input "[DATE]"
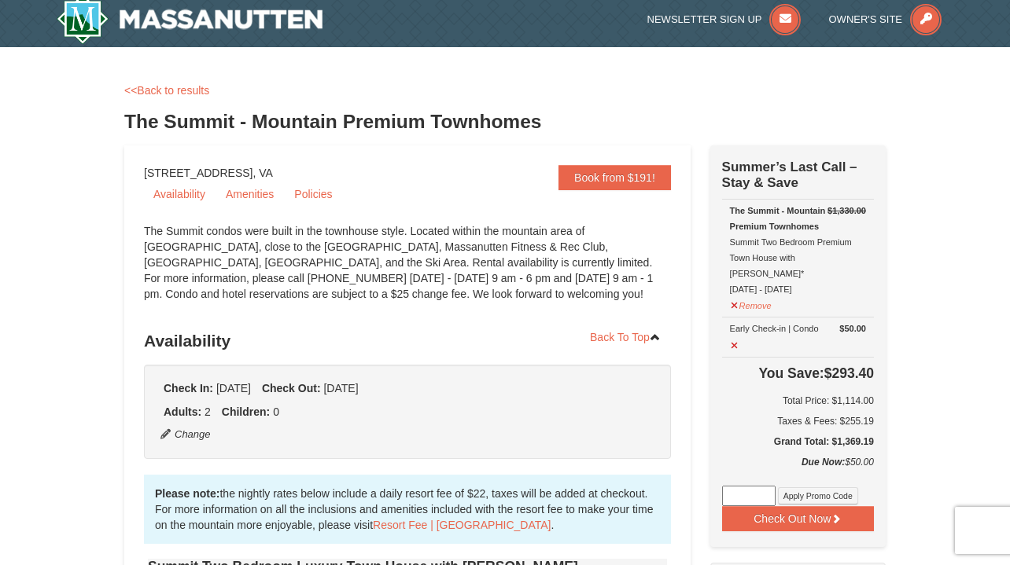
type input "[DATE]"
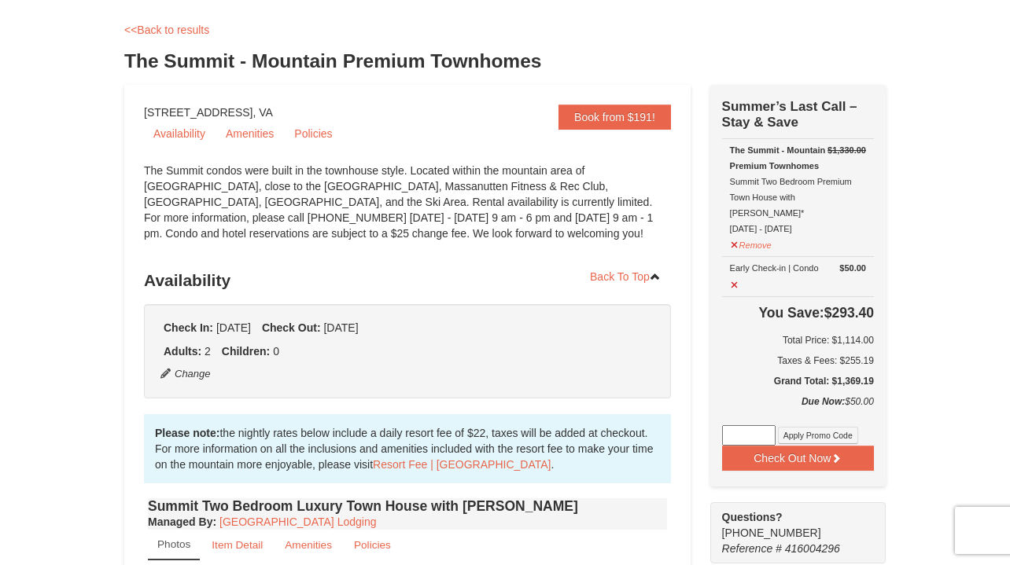
scroll to position [33, 0]
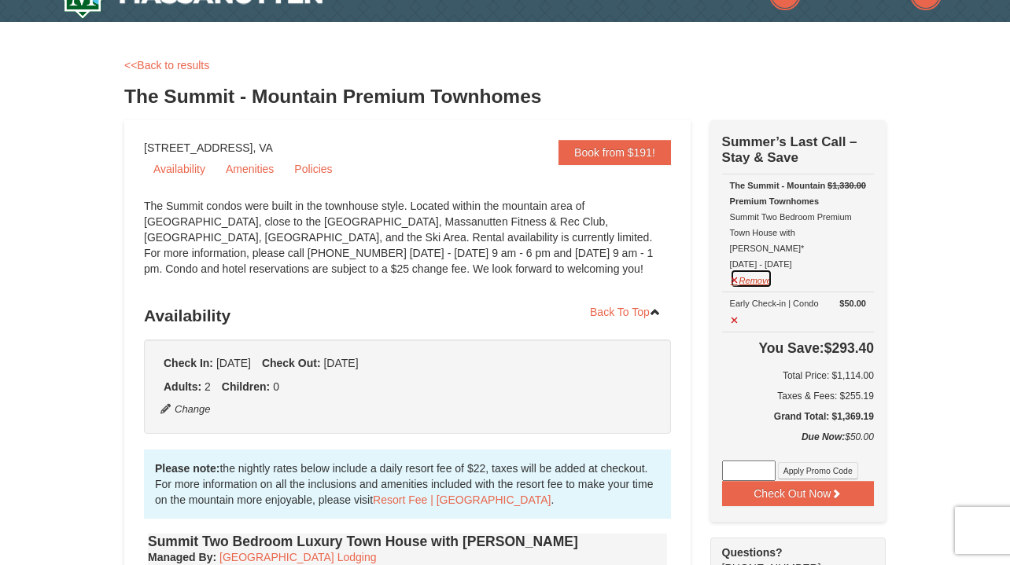
click at [744, 269] on button "Remove" at bounding box center [751, 279] width 42 height 20
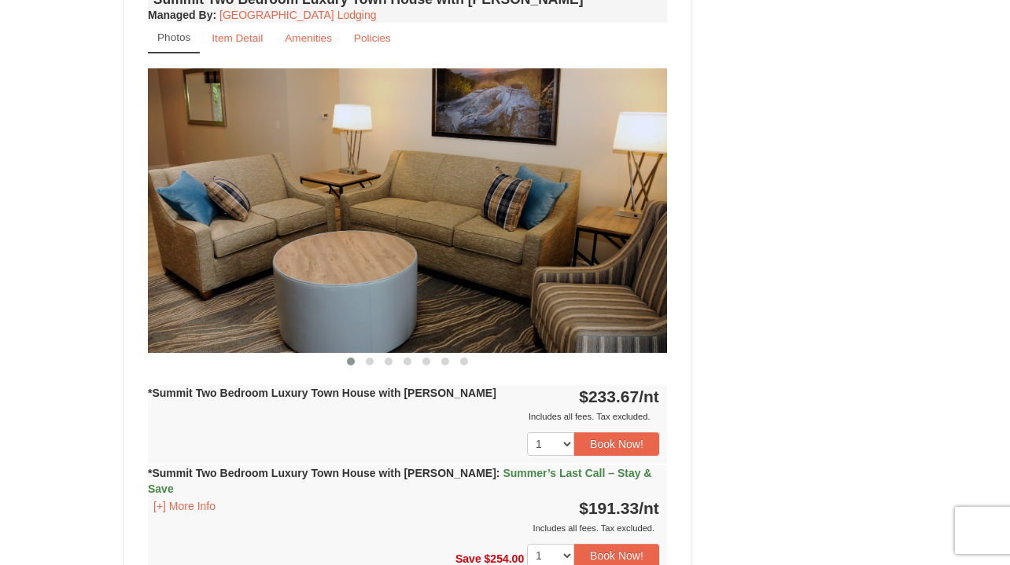
scroll to position [1464, 0]
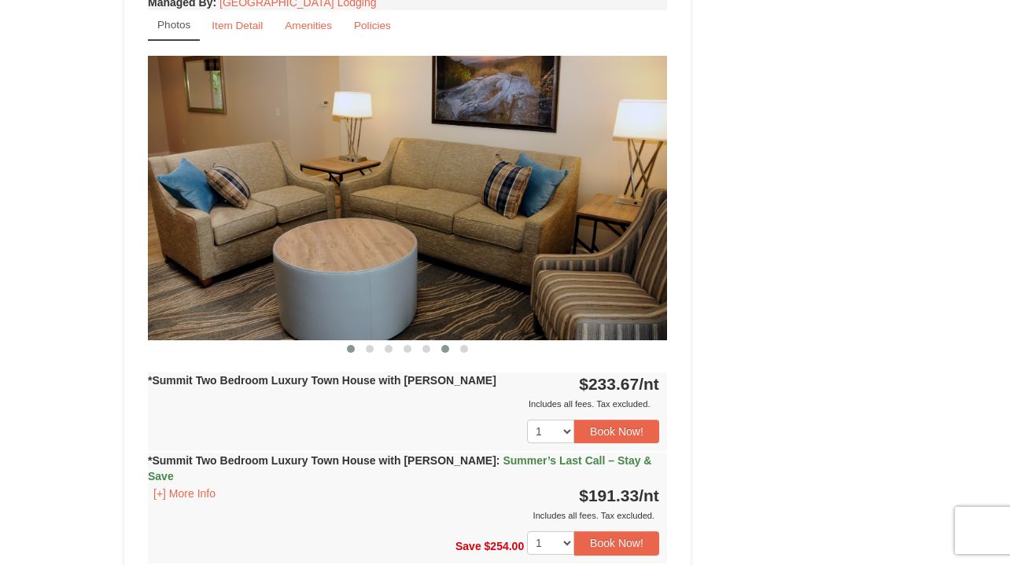
click at [447, 345] on span at bounding box center [445, 349] width 8 height 8
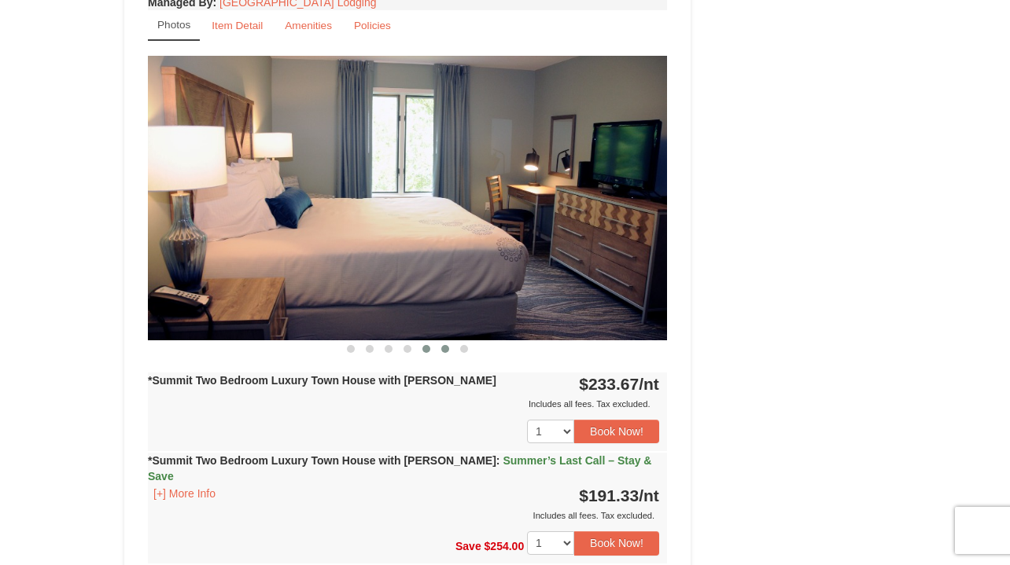
click at [429, 345] on span at bounding box center [426, 349] width 8 height 8
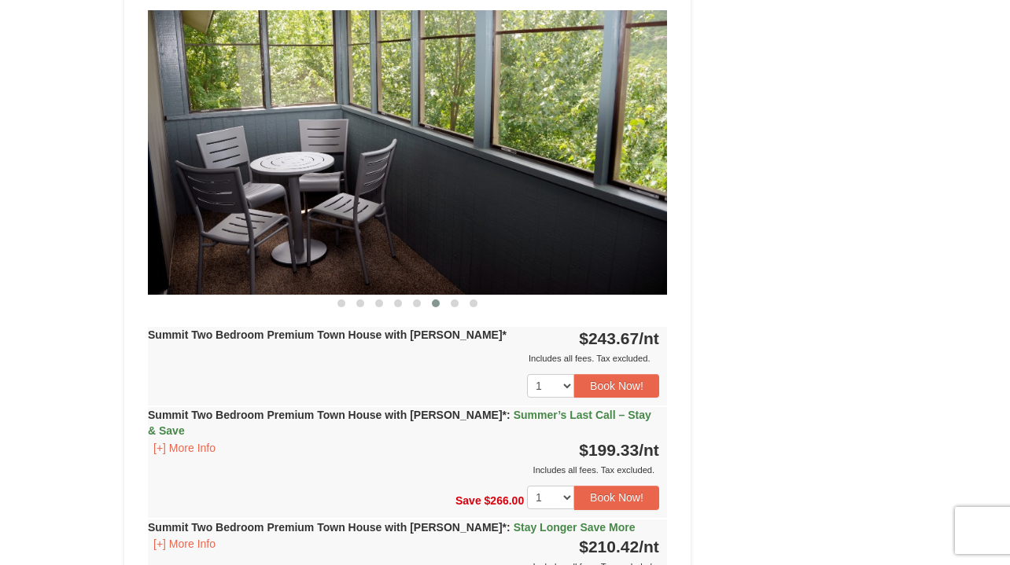
scroll to position [3961, 0]
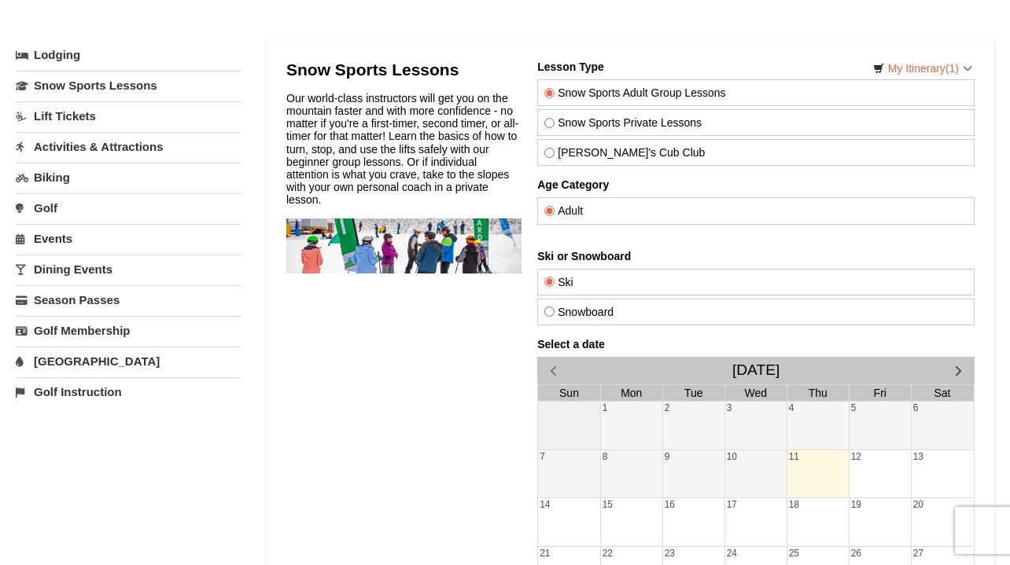
scroll to position [31, 0]
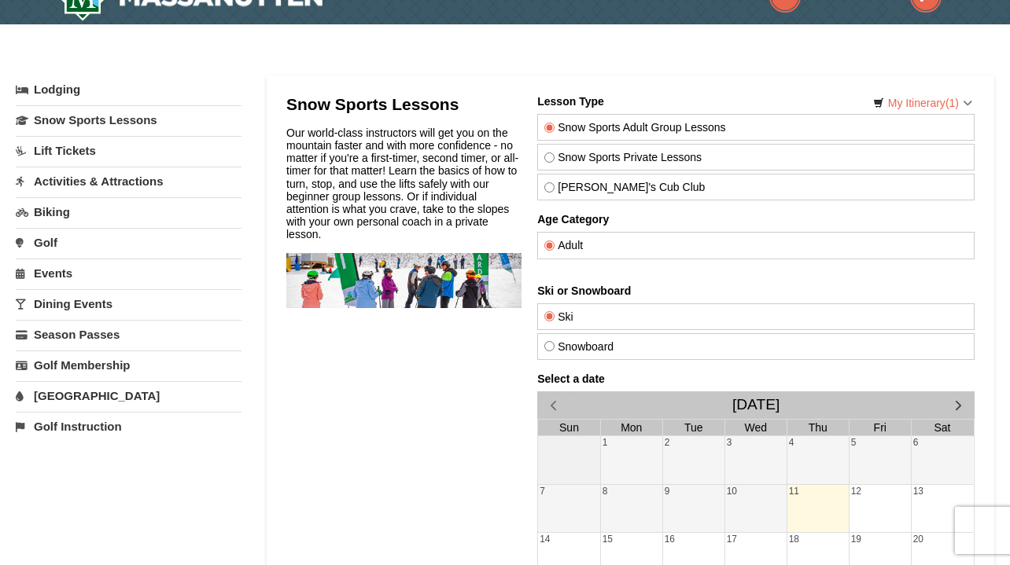
click at [548, 345] on input "Snowboard" at bounding box center [548, 346] width 10 height 10
radio input "true"
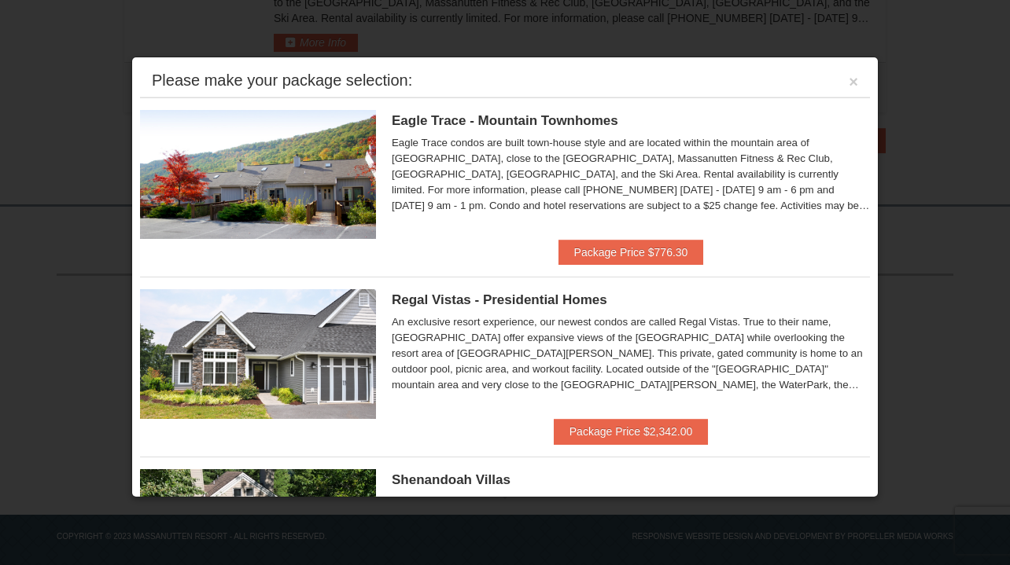
scroll to position [624, 0]
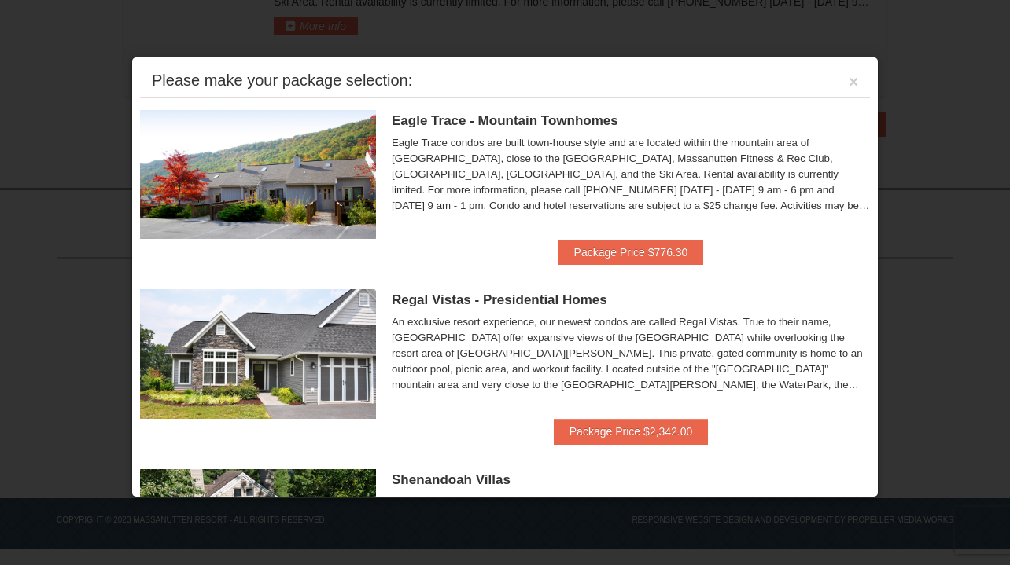
click at [445, 246] on li "Eagle Trace - Mountain Townhomes Eagle Trace One Bedroom Townhouse with Full Ki…" at bounding box center [505, 182] width 730 height 168
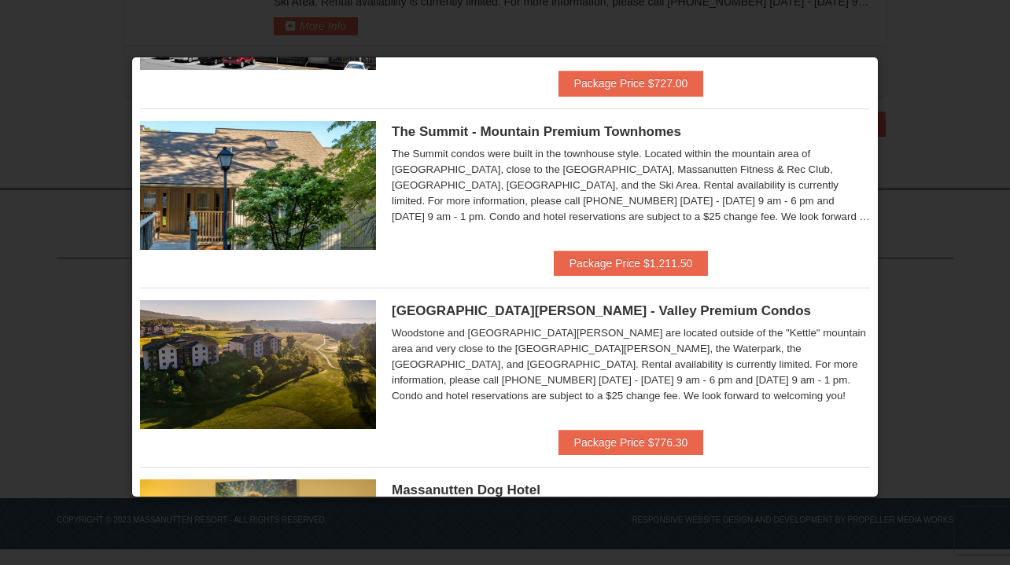
scroll to position [711, 0]
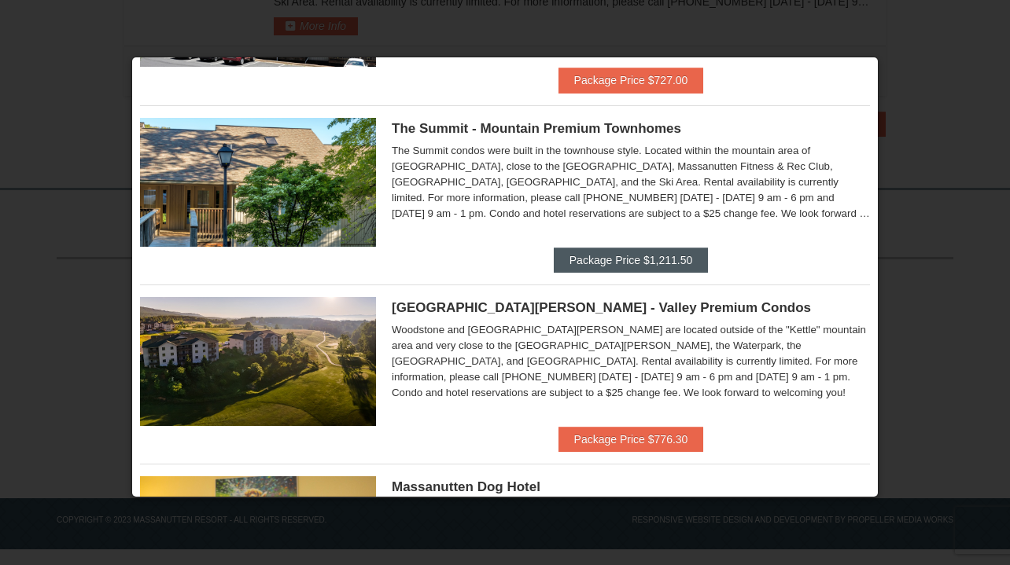
click at [630, 252] on button "Package Price $1,211.50" at bounding box center [631, 260] width 154 height 25
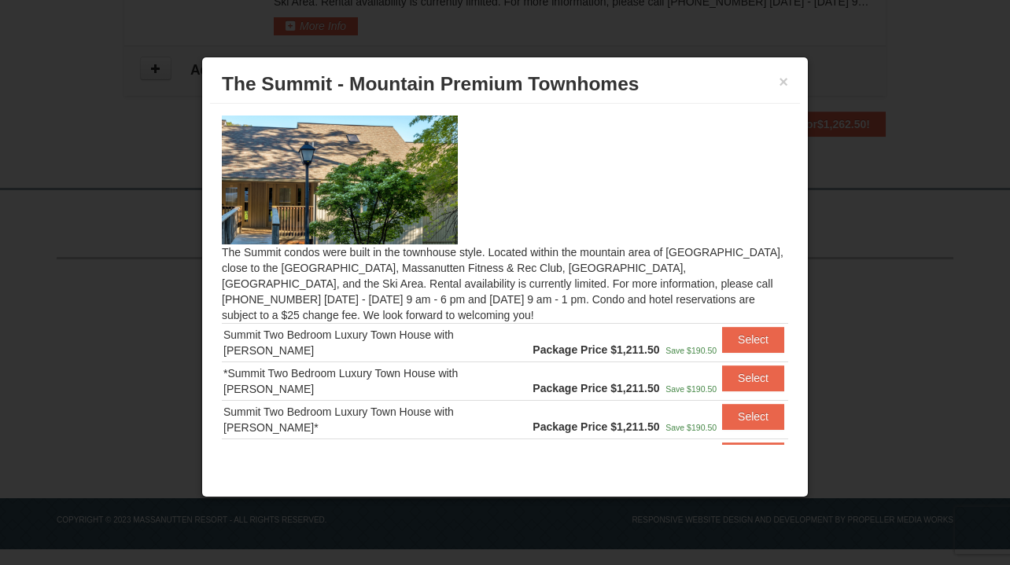
click at [802, 319] on div "× The Summit - Mountain Premium Townhomes The Summit condos were built in the t…" at bounding box center [504, 277] width 607 height 441
click at [418, 420] on div "Summit Two Bedroom Luxury Town House with [PERSON_NAME]*" at bounding box center [376, 419] width 306 height 31
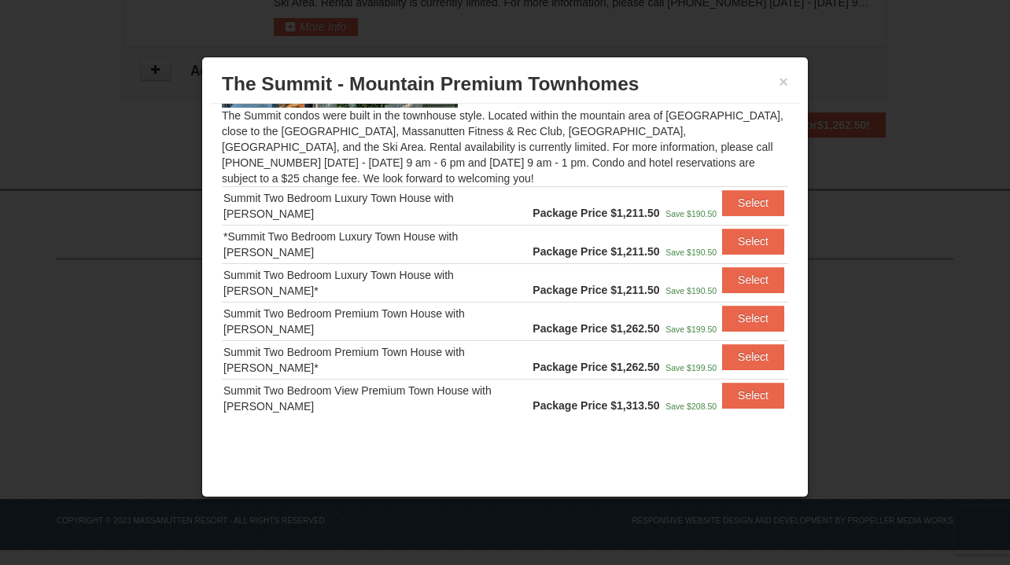
scroll to position [137, 0]
click at [784, 83] on button "×" at bounding box center [783, 82] width 9 height 16
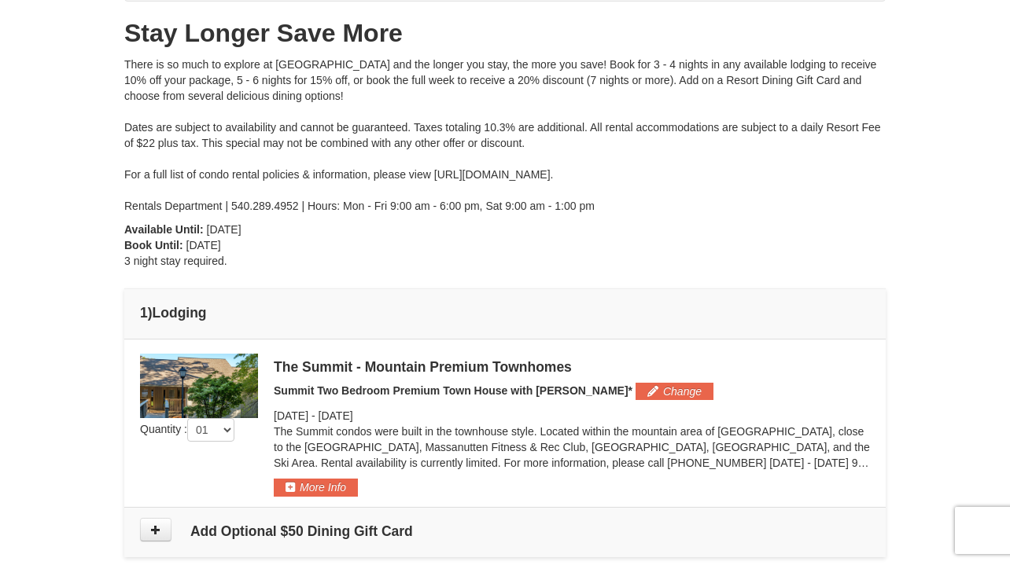
scroll to position [241, 0]
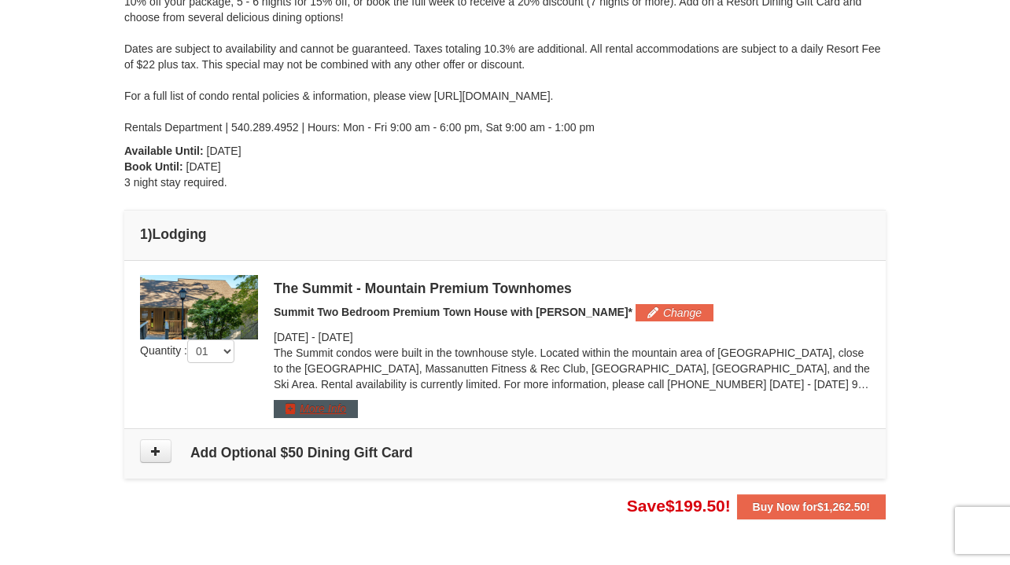
click at [315, 408] on button "More Info" at bounding box center [316, 408] width 84 height 17
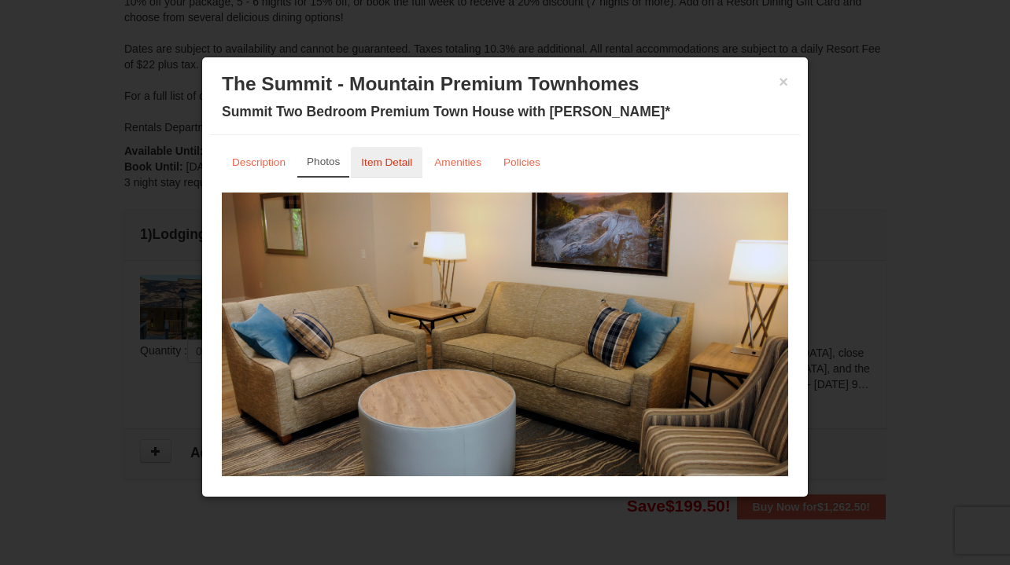
click at [382, 159] on small "Item Detail" at bounding box center [386, 163] width 51 height 12
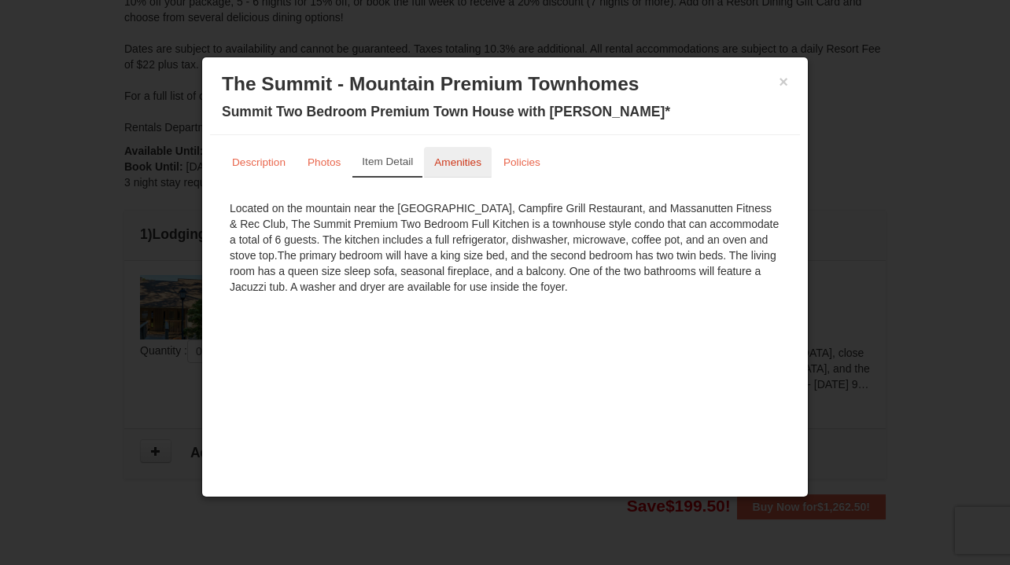
click at [454, 155] on link "Amenities" at bounding box center [458, 162] width 68 height 31
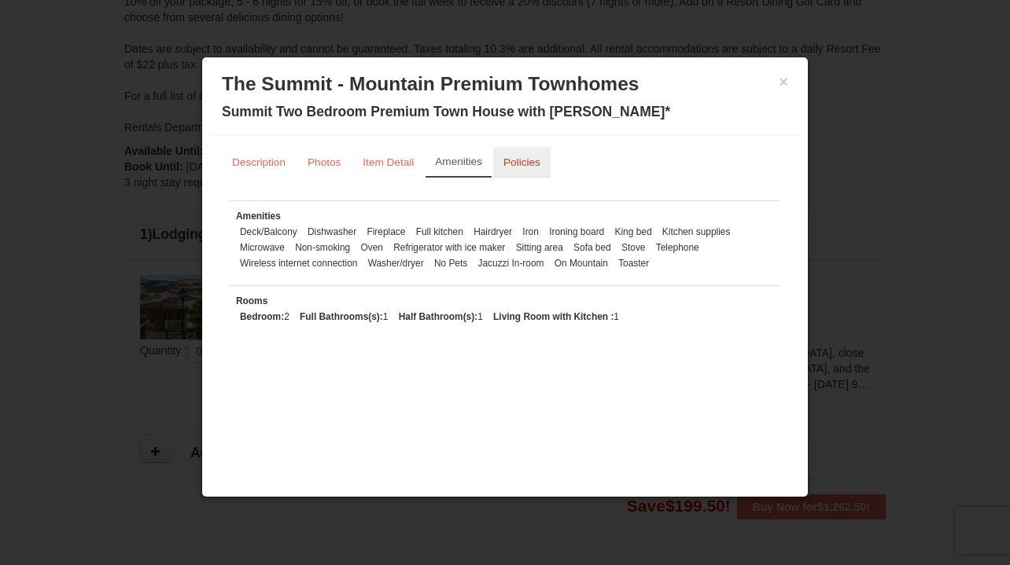
click at [515, 158] on small "Policies" at bounding box center [521, 163] width 37 height 12
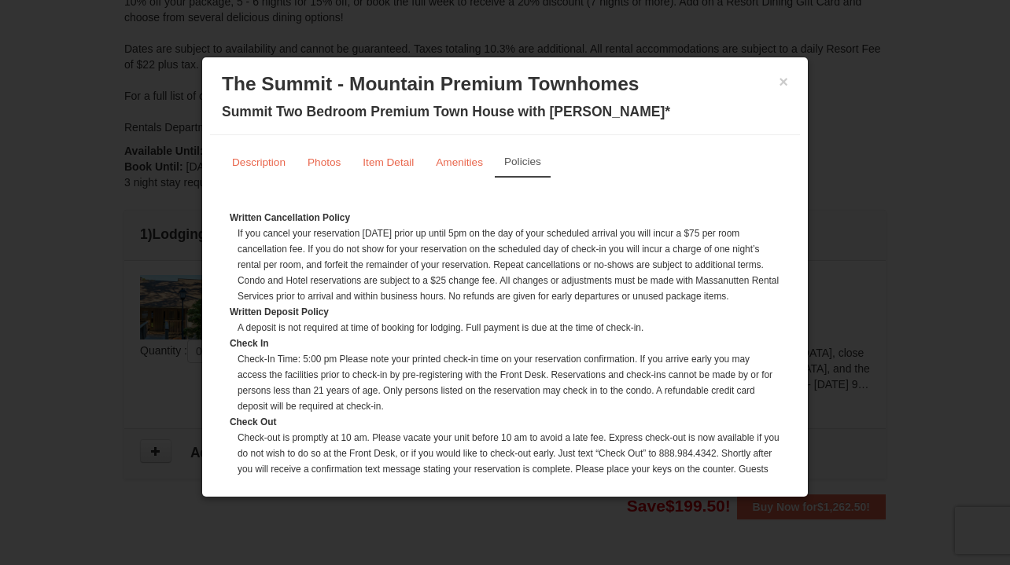
click at [486, 230] on dd "If you cancel your reservation within 7 days prior up until 5pm on the day of y…" at bounding box center [509, 265] width 543 height 79
click at [786, 82] on button "×" at bounding box center [783, 82] width 9 height 16
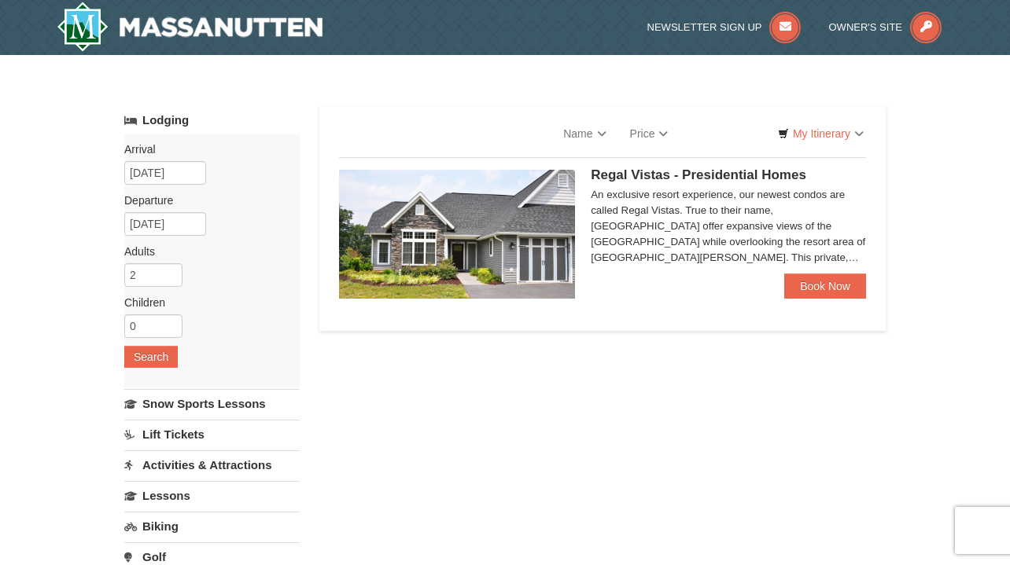
select select "9"
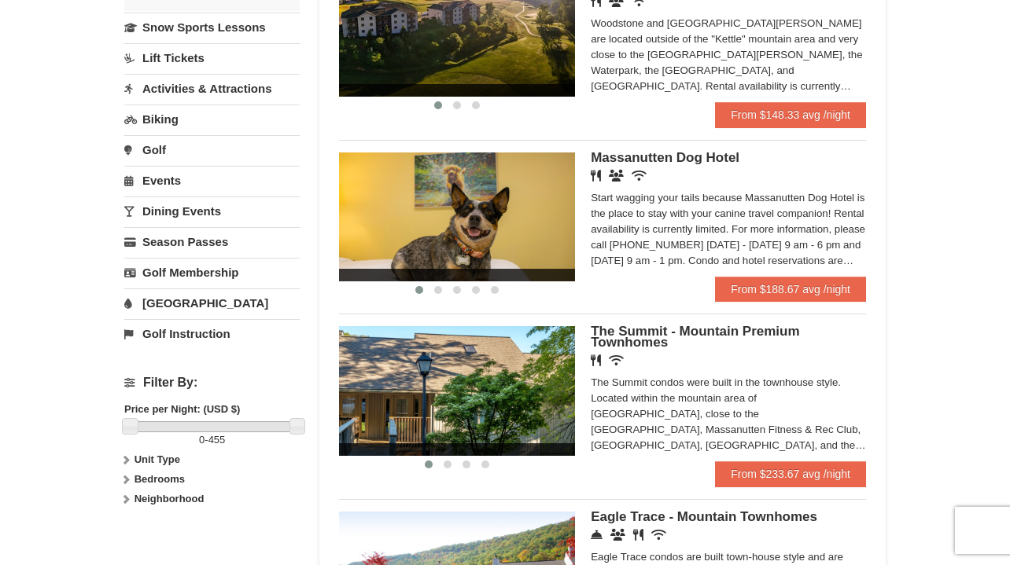
scroll to position [368, 0]
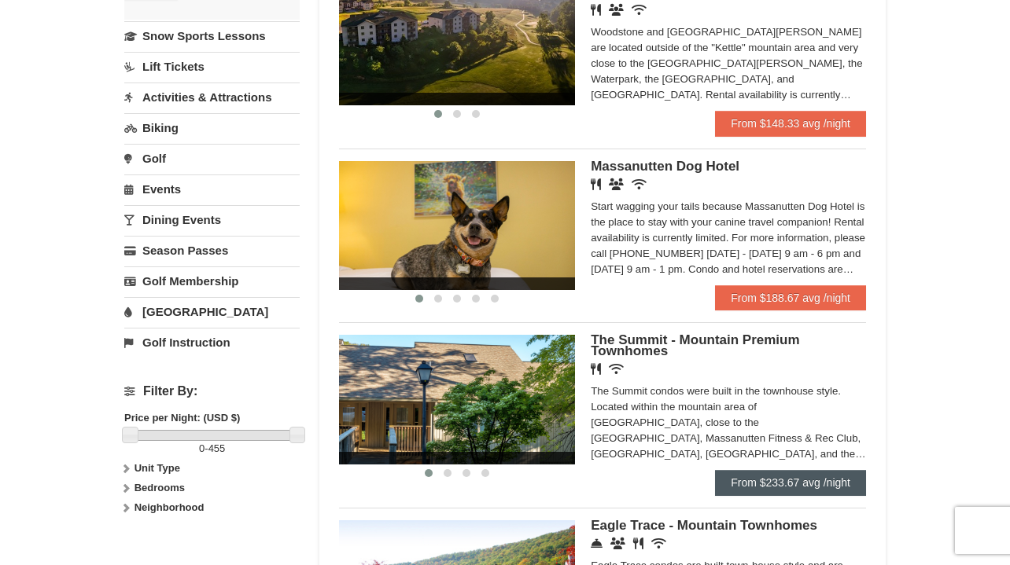
click at [801, 479] on link "From $233.67 avg /night" at bounding box center [790, 482] width 151 height 25
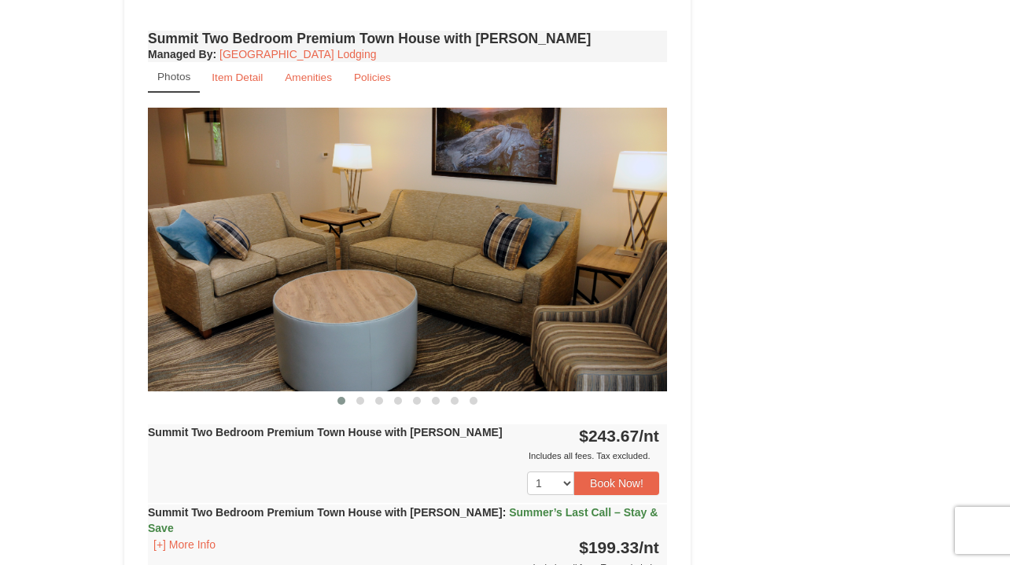
scroll to position [3161, 0]
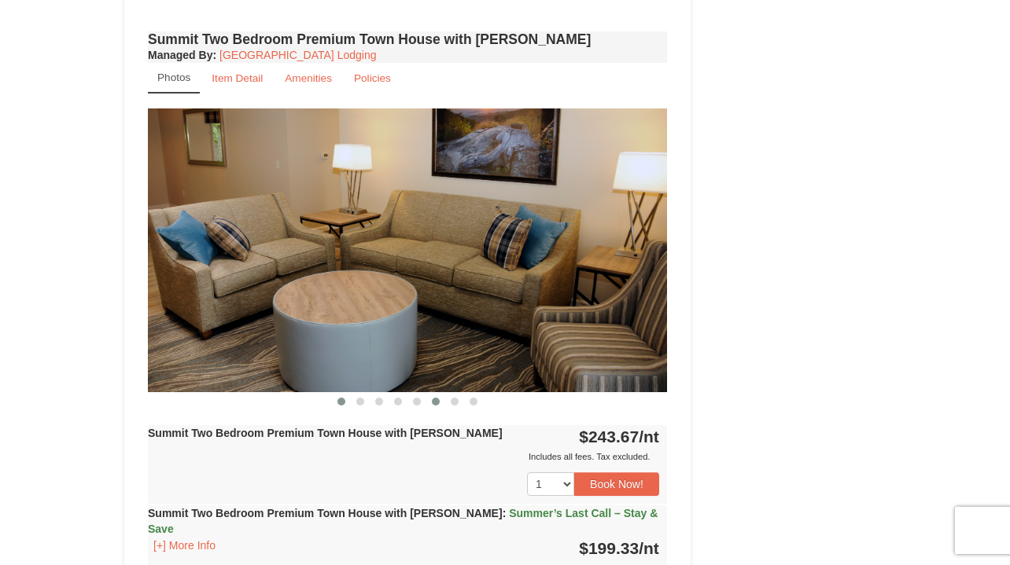
click at [433, 398] on span at bounding box center [436, 402] width 8 height 8
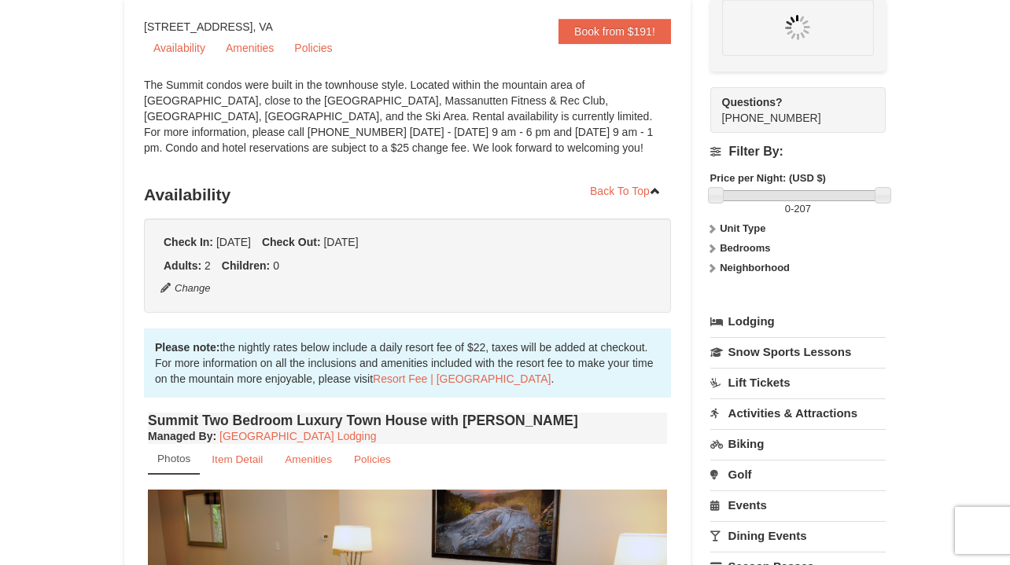
scroll to position [153, 0]
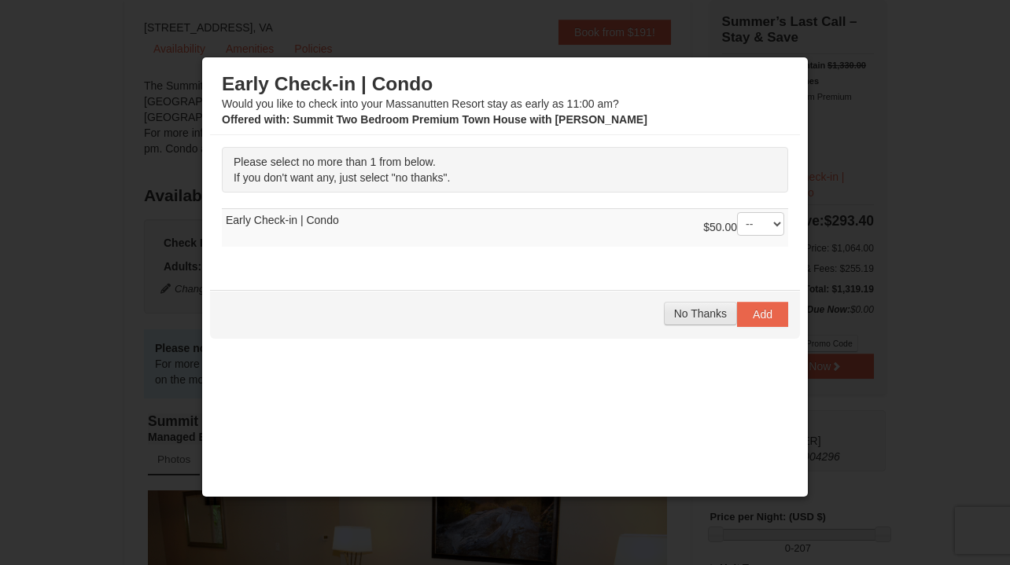
click at [676, 316] on span "No Thanks" at bounding box center [700, 313] width 53 height 13
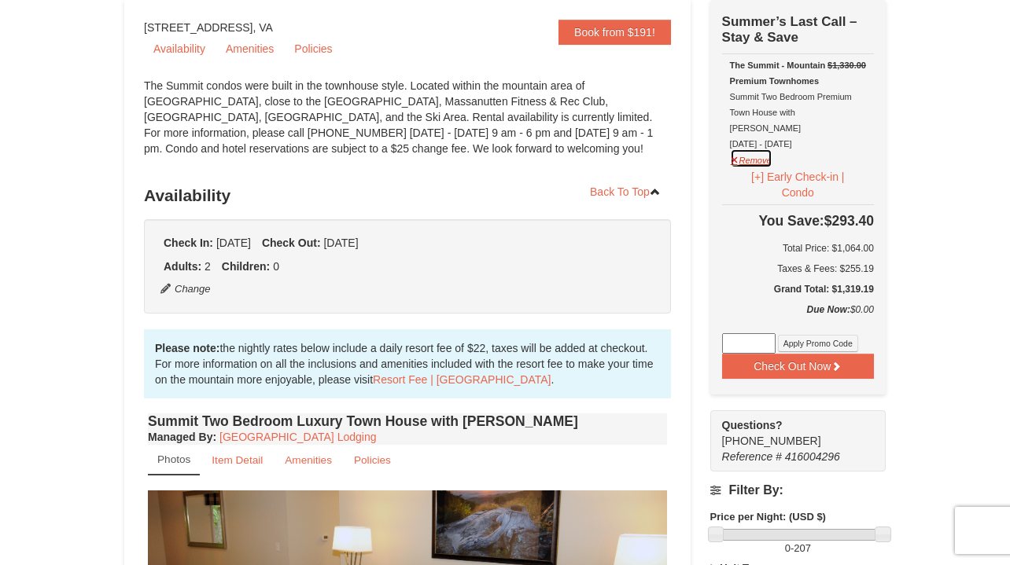
click at [753, 149] on button "Remove" at bounding box center [751, 159] width 42 height 20
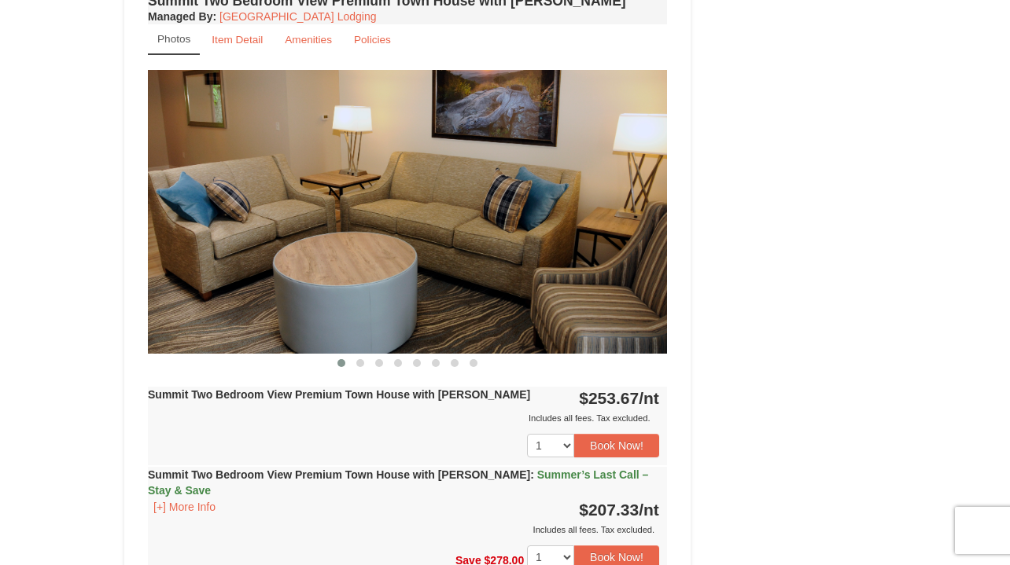
scroll to position [4960, 0]
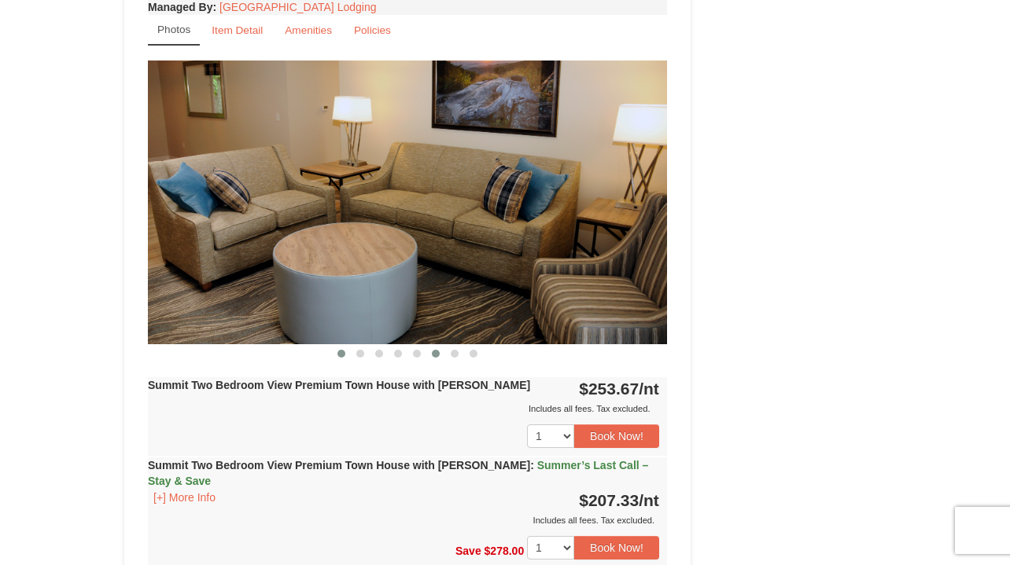
click at [434, 350] on span at bounding box center [436, 354] width 8 height 8
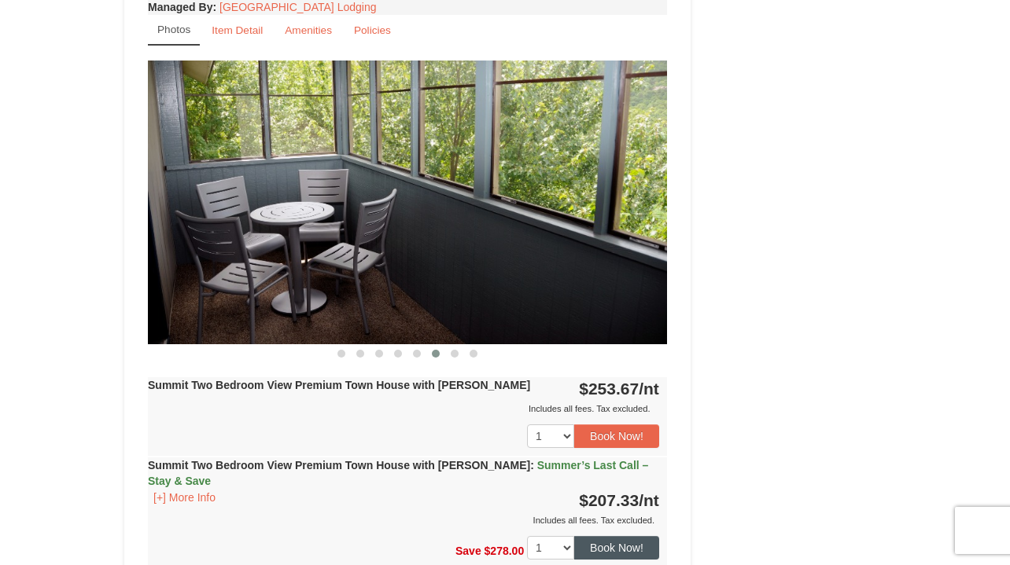
click at [618, 536] on button "Book Now!" at bounding box center [616, 548] width 85 height 24
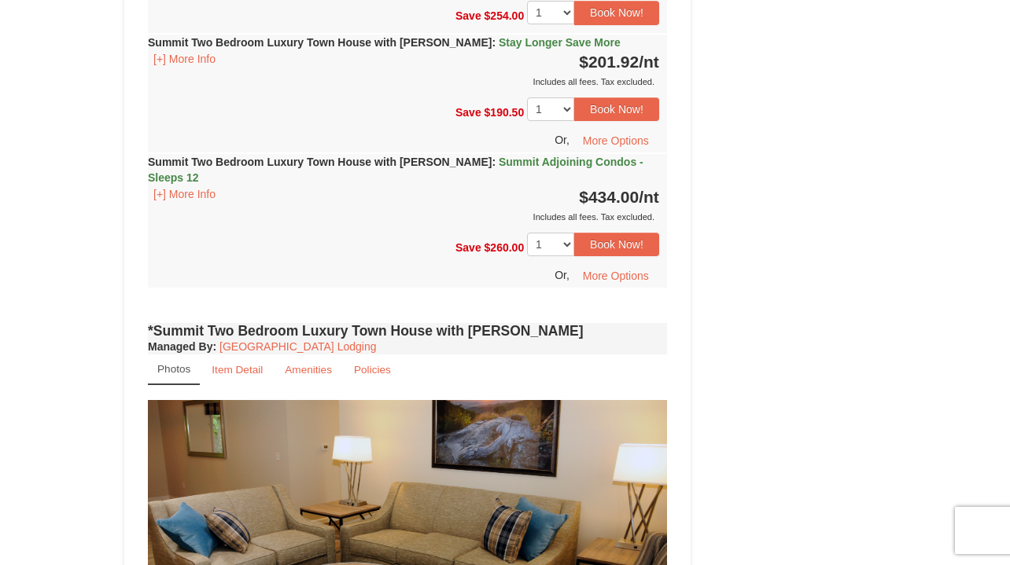
scroll to position [153, 0]
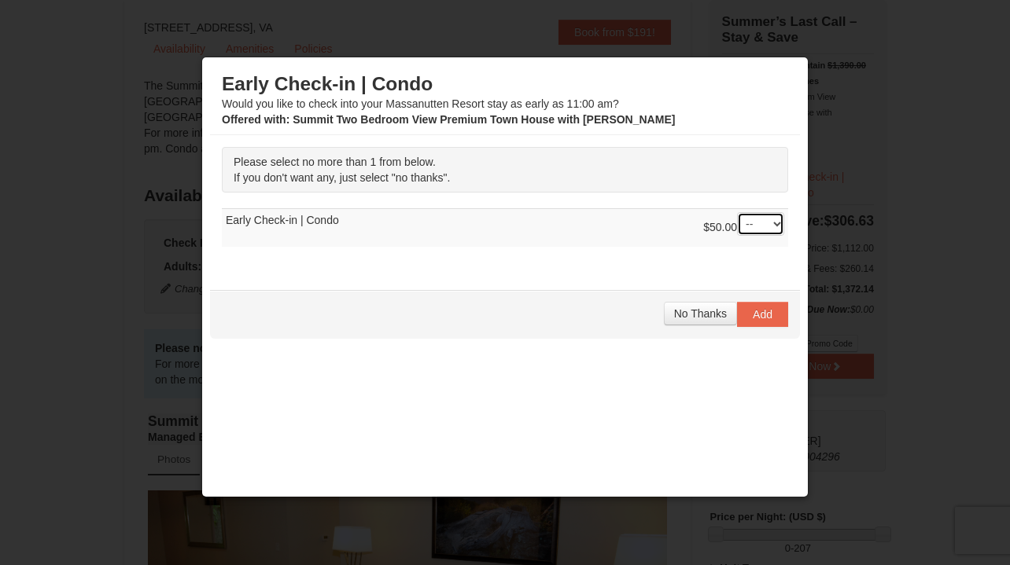
select select "1"
click at [755, 269] on div "Please select no more than 1 from below. If you don't want any, just select "no…" at bounding box center [505, 204] width 590 height 139
click at [755, 316] on span "Add" at bounding box center [763, 314] width 20 height 13
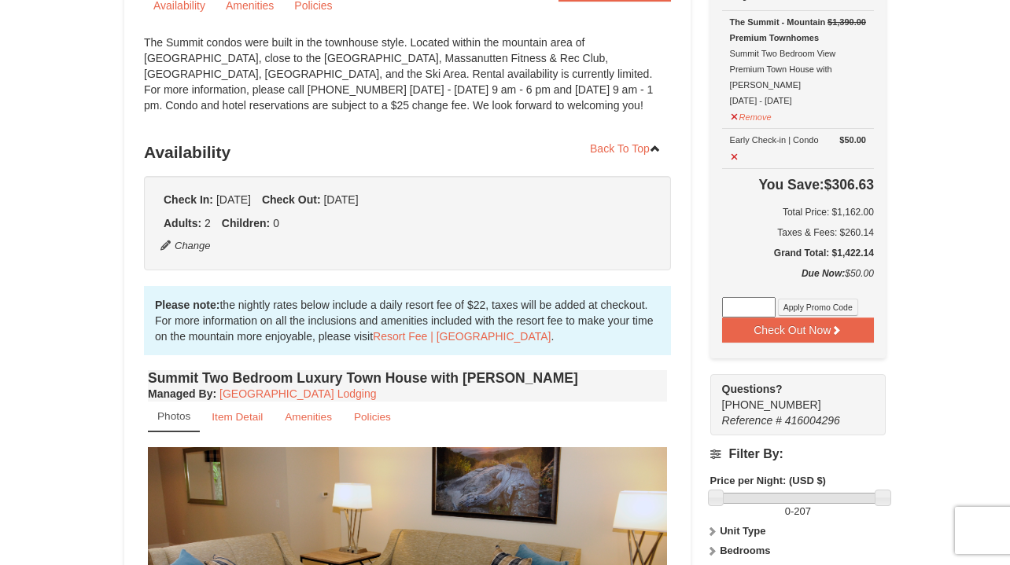
scroll to position [199, 0]
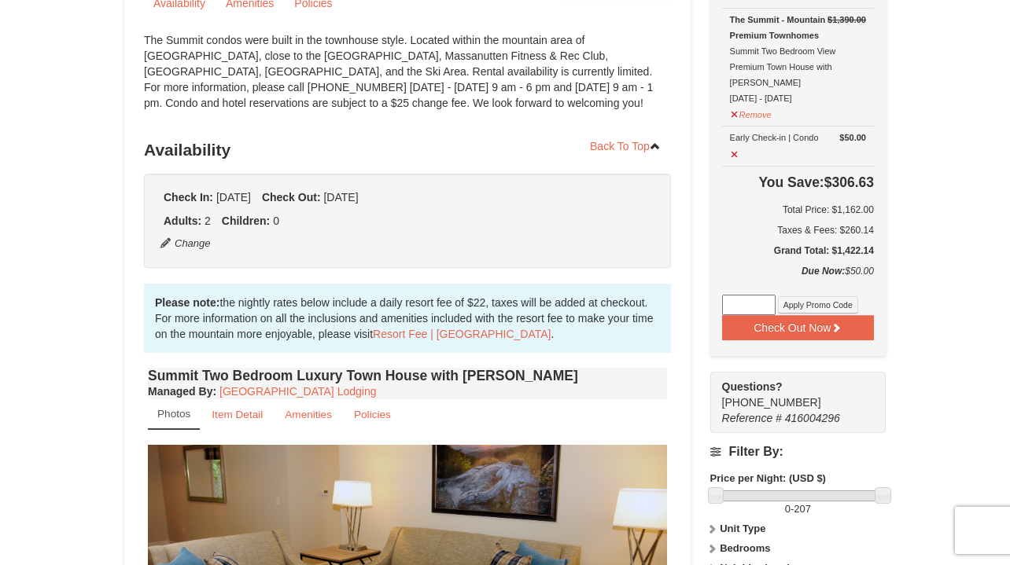
click at [790, 81] on div "The Summit - Mountain Premium Townhomes Summit Two Bedroom View Premium Town Ho…" at bounding box center [798, 59] width 136 height 94
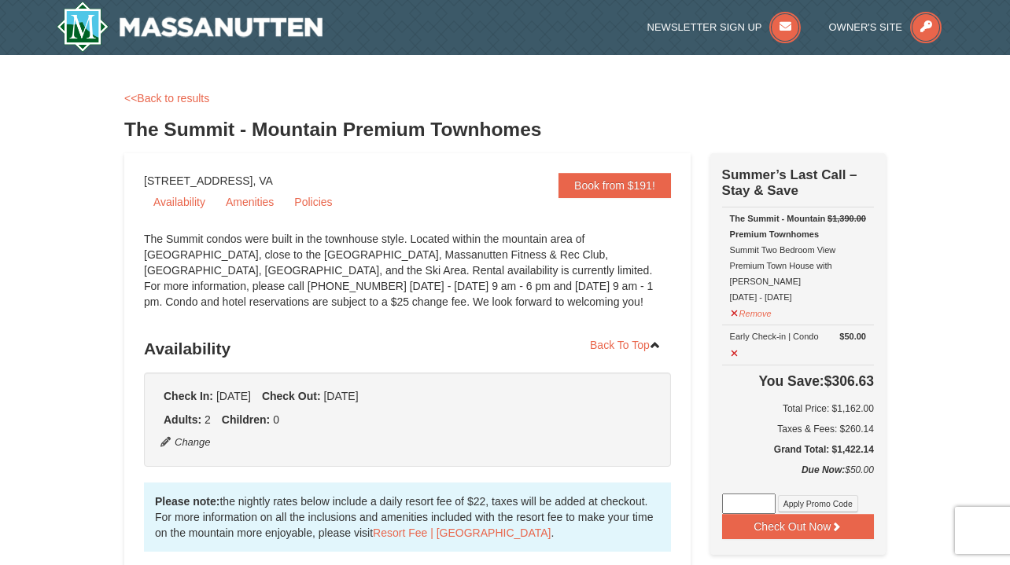
scroll to position [0, 0]
click at [747, 302] on button "Remove" at bounding box center [751, 312] width 42 height 20
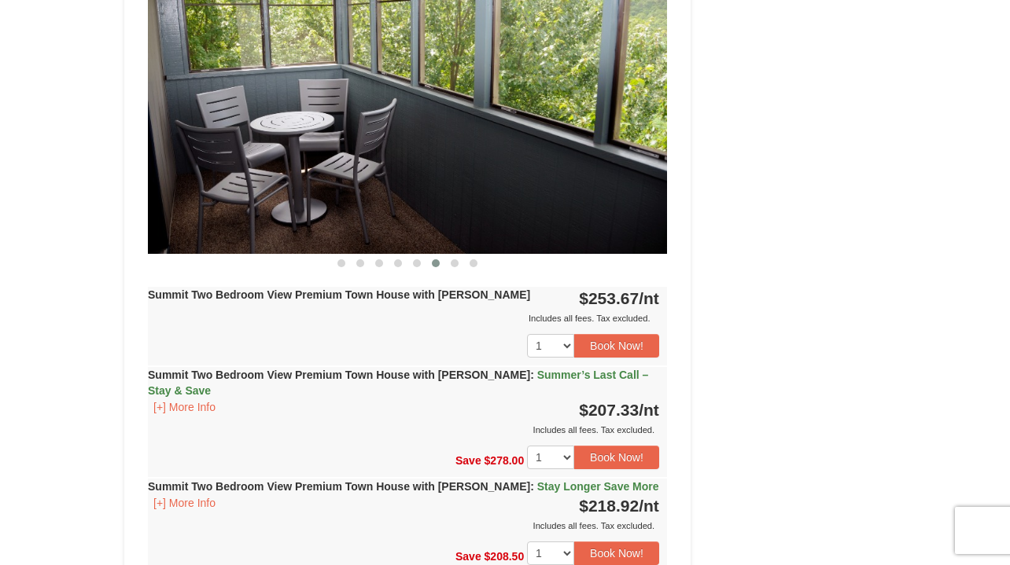
scroll to position [5077, 0]
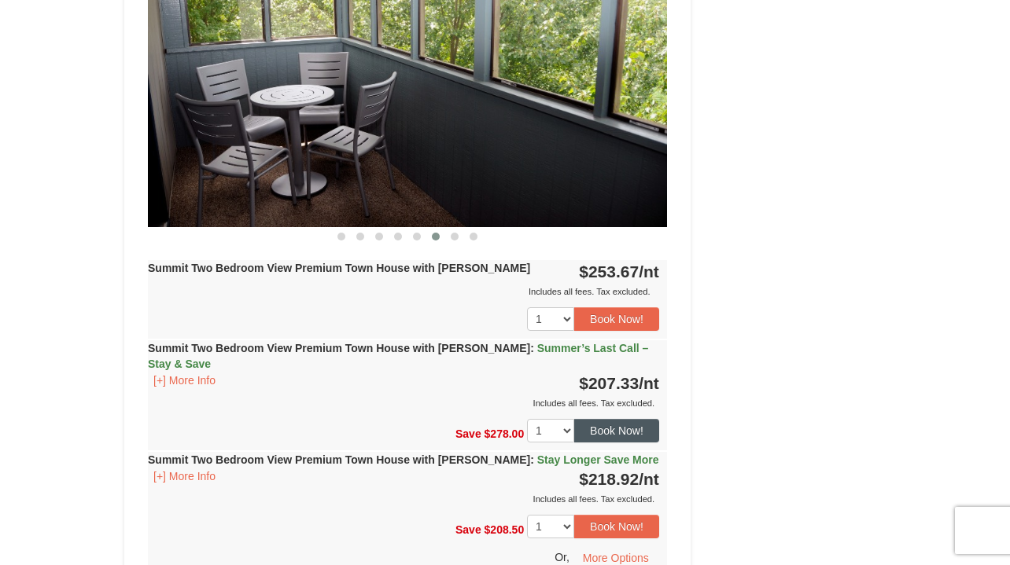
click at [618, 419] on button "Book Now!" at bounding box center [616, 431] width 85 height 24
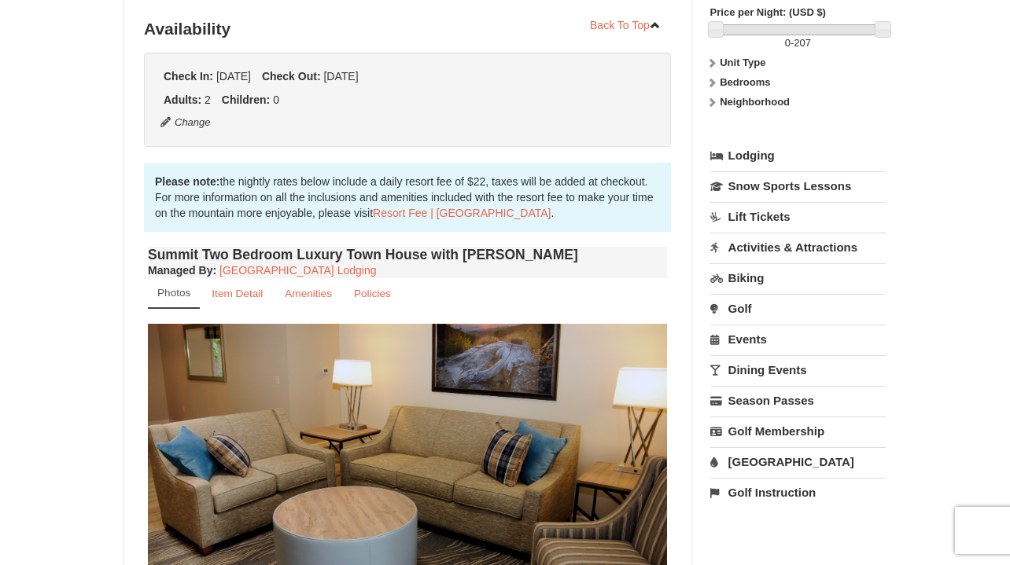
scroll to position [153, 0]
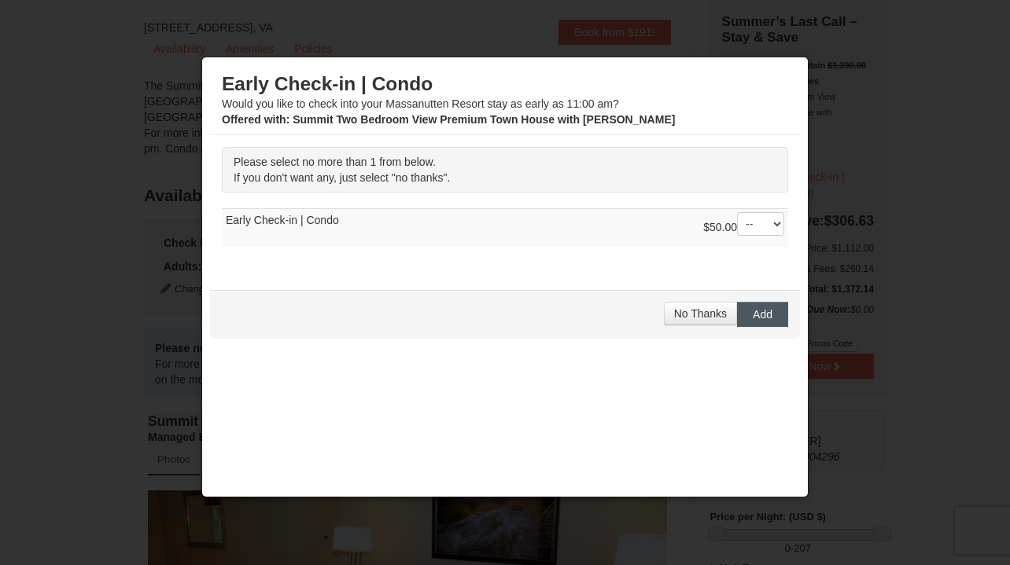
click at [755, 319] on span "Add" at bounding box center [763, 314] width 20 height 13
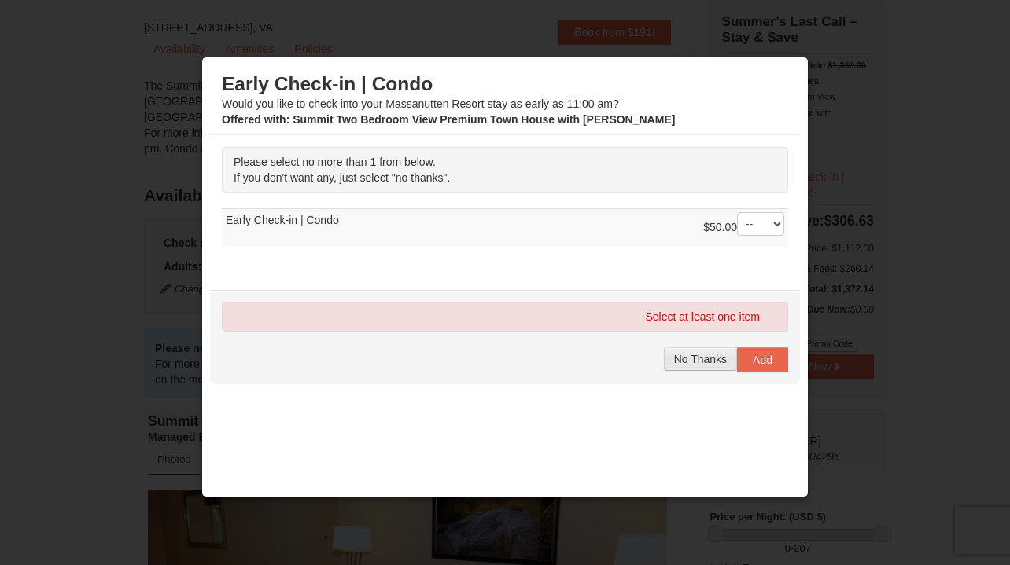
click at [684, 363] on span "No Thanks" at bounding box center [700, 359] width 53 height 13
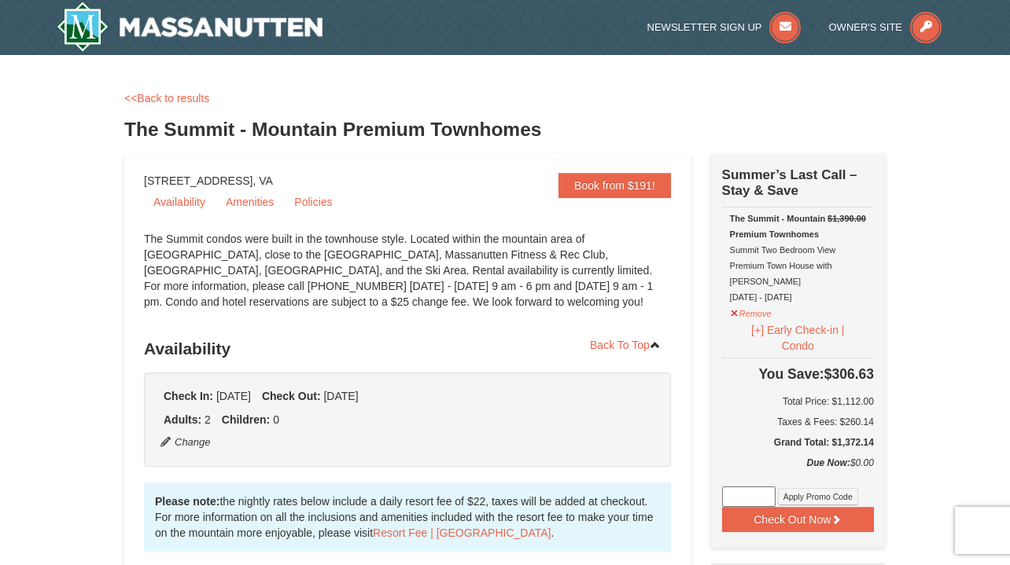
scroll to position [0, 0]
click at [195, 99] on link "<<Back to results" at bounding box center [166, 98] width 85 height 13
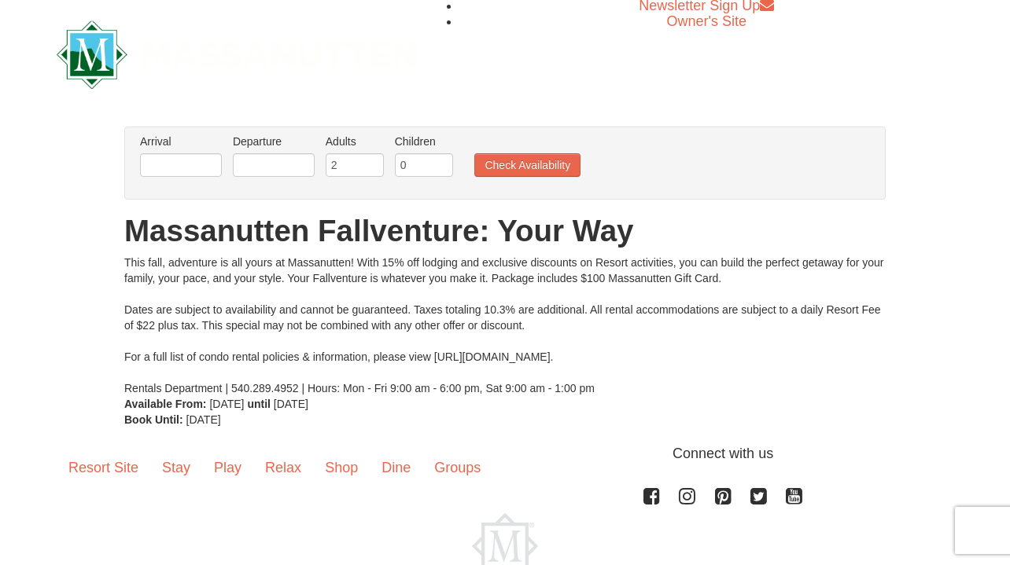
scroll to position [1, 0]
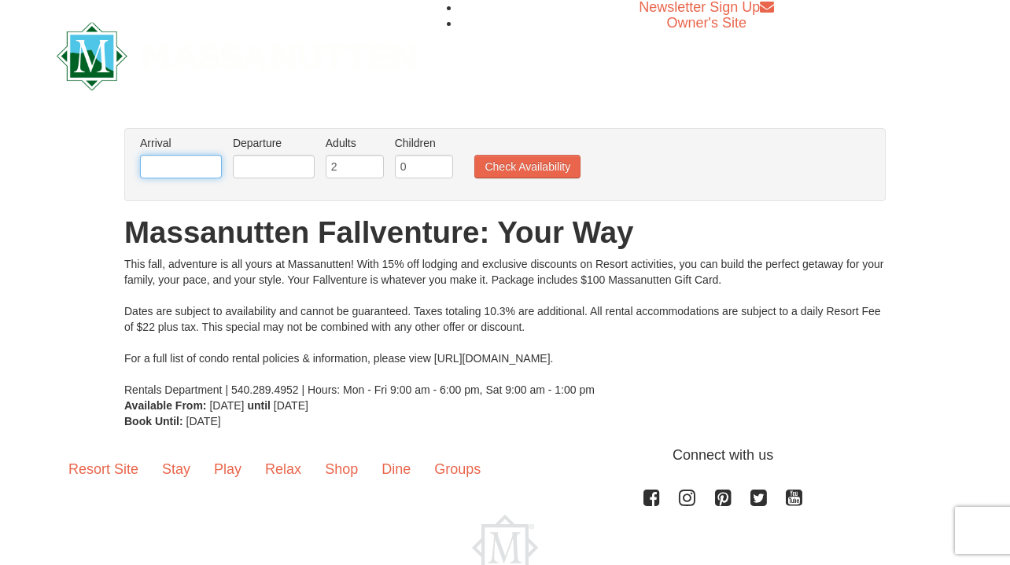
click at [174, 171] on input "text" at bounding box center [181, 167] width 82 height 24
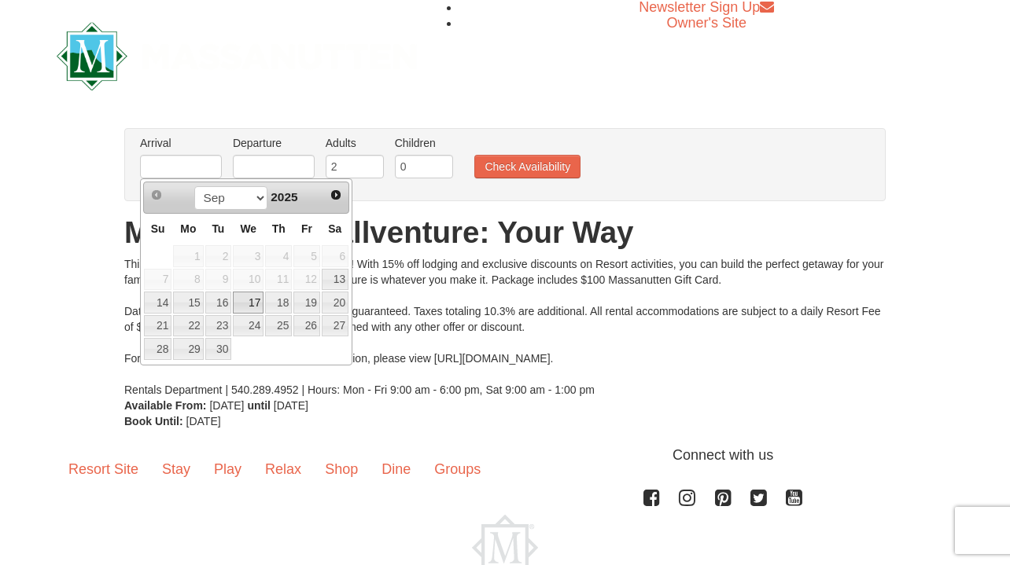
click at [252, 304] on link "17" at bounding box center [248, 303] width 31 height 22
type input "[DATE]"
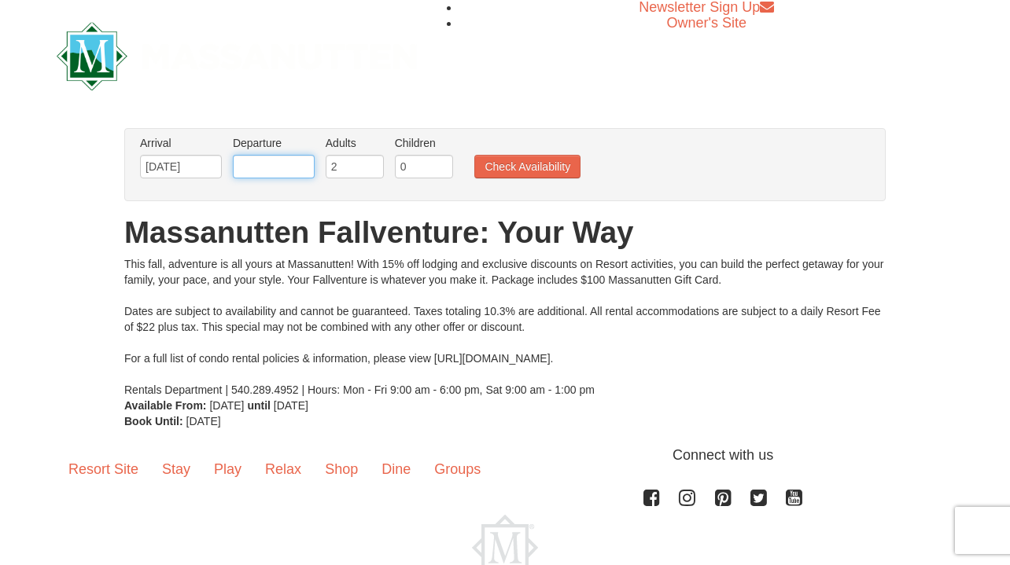
click at [271, 173] on input "text" at bounding box center [274, 167] width 82 height 24
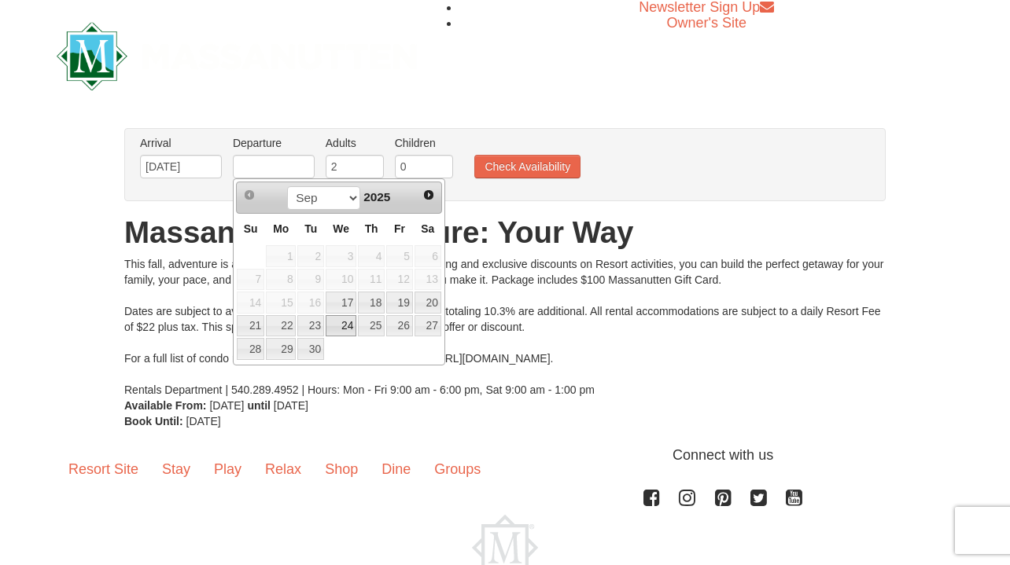
click at [341, 326] on link "24" at bounding box center [341, 326] width 31 height 22
type input "[DATE]"
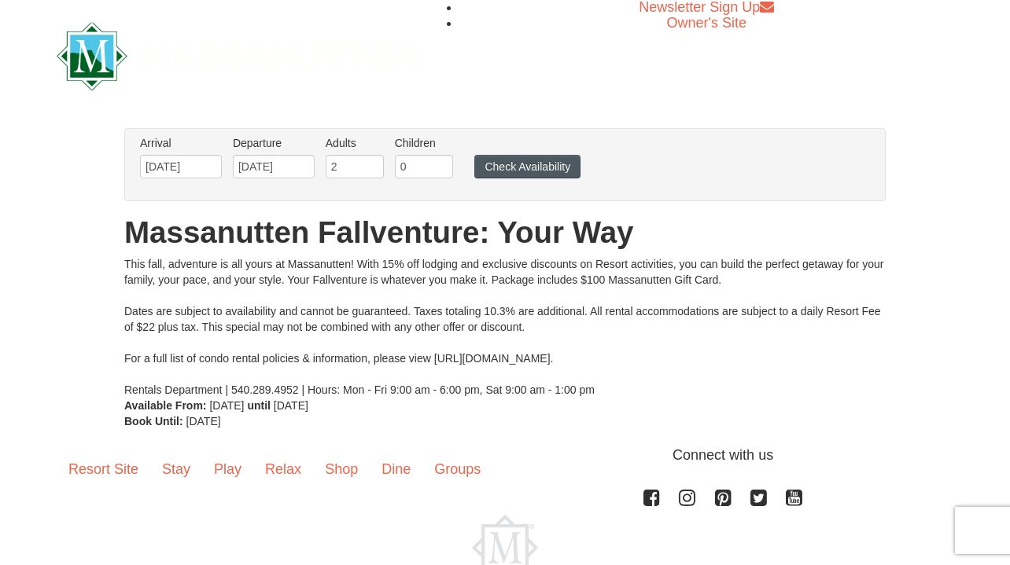
click at [539, 173] on button "Check Availability" at bounding box center [527, 167] width 106 height 24
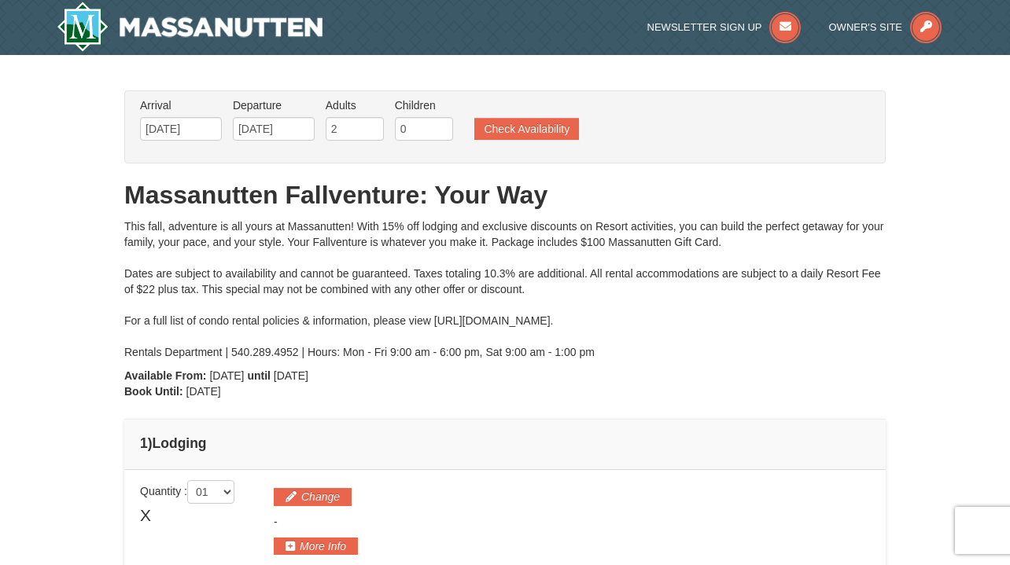
type input "[DATE]"
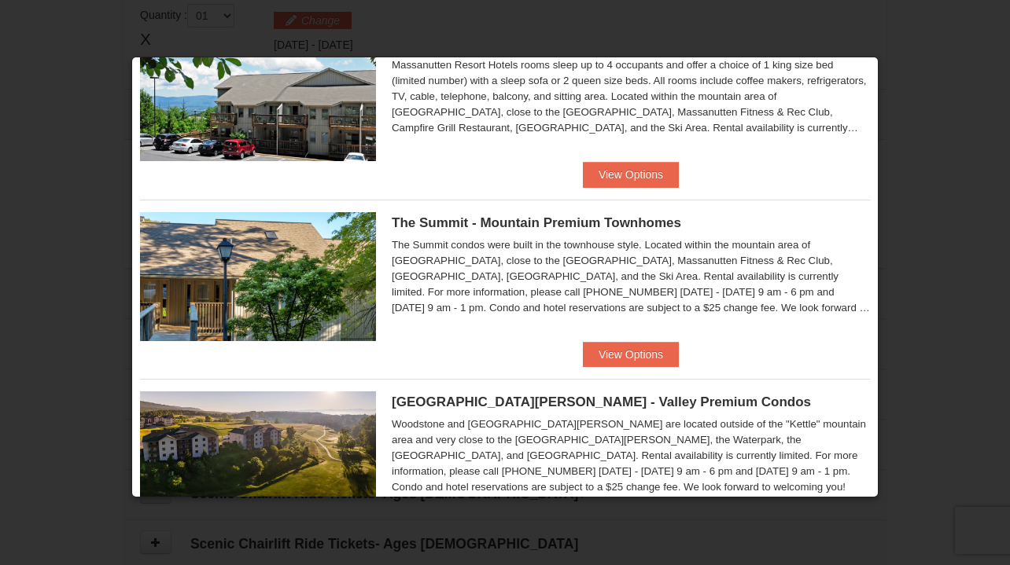
scroll to position [621, 0]
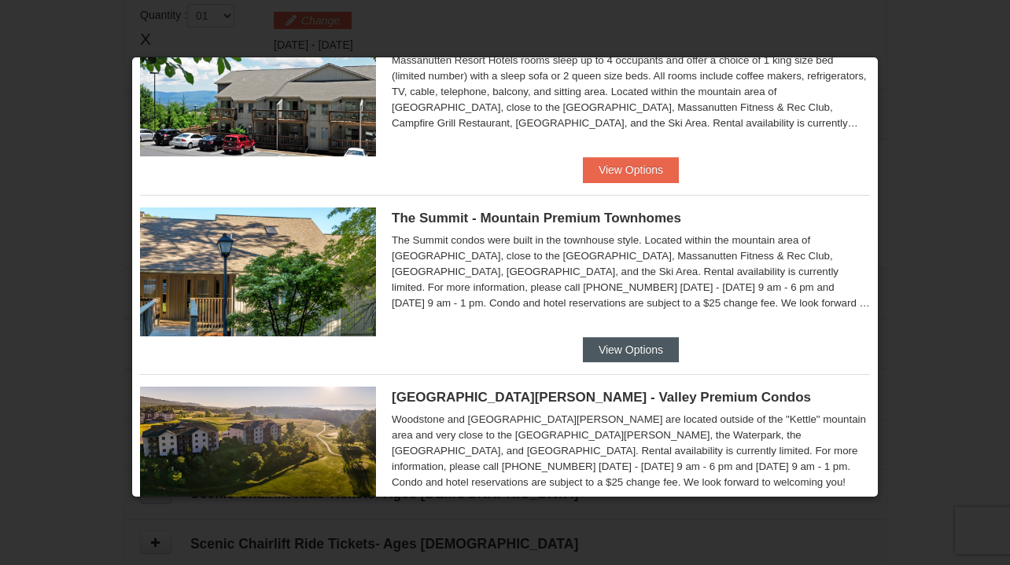
click at [598, 360] on button "View Options" at bounding box center [631, 349] width 96 height 25
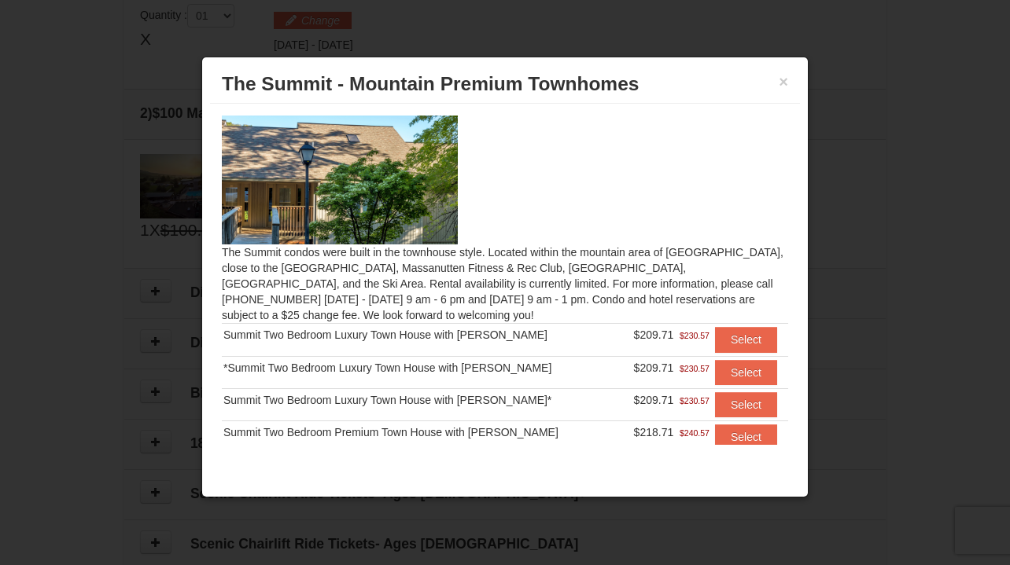
click at [521, 434] on div "Summit Two Bedroom Premium Town House with [PERSON_NAME]" at bounding box center [422, 433] width 399 height 16
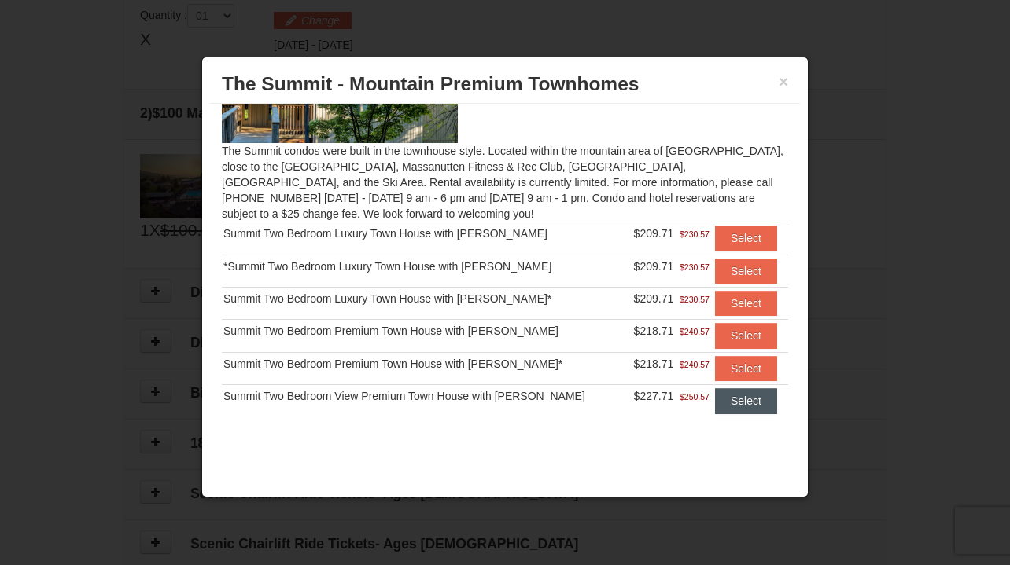
scroll to position [99, 0]
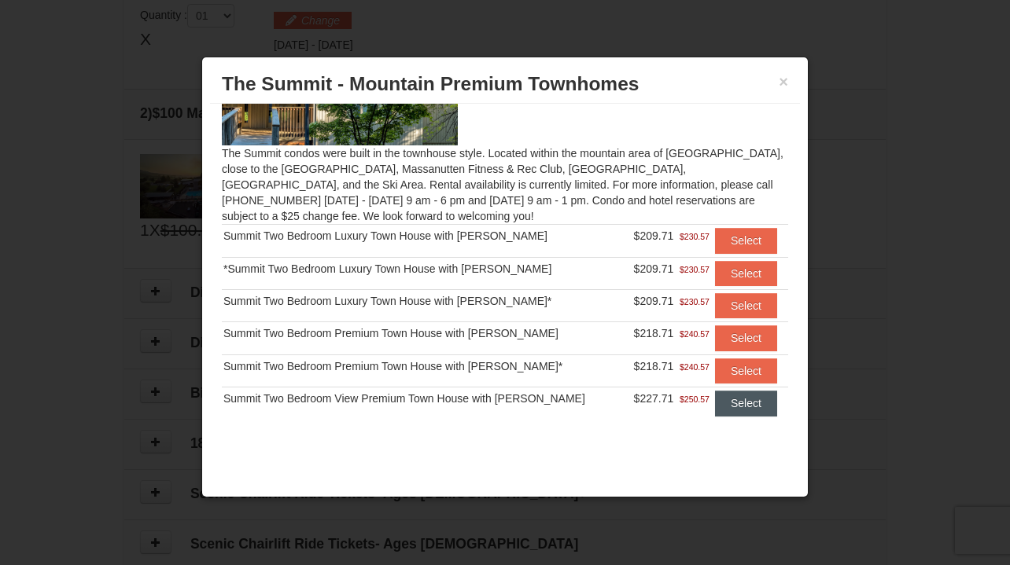
click at [741, 401] on button "Select" at bounding box center [746, 403] width 62 height 25
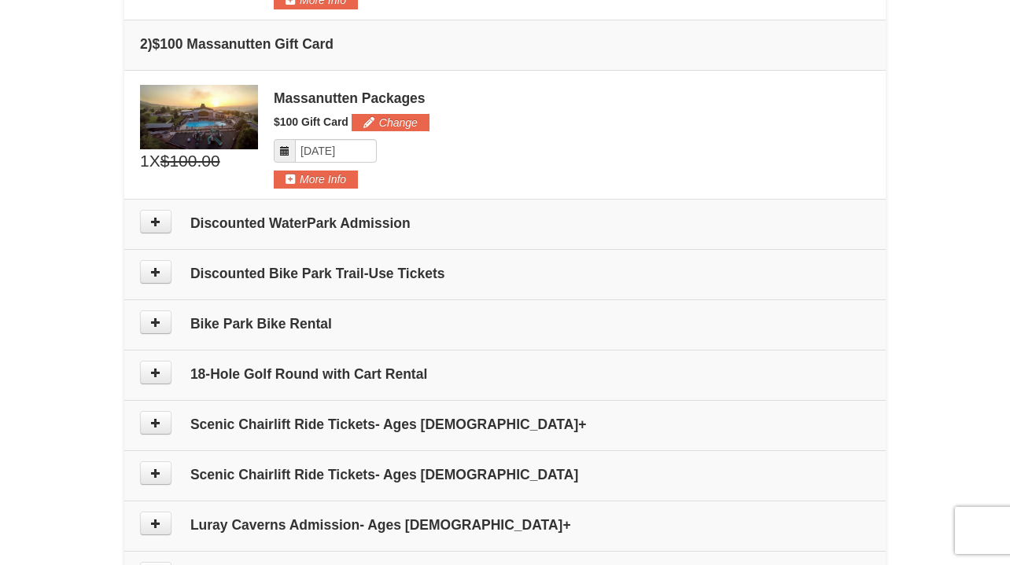
scroll to position [621, 0]
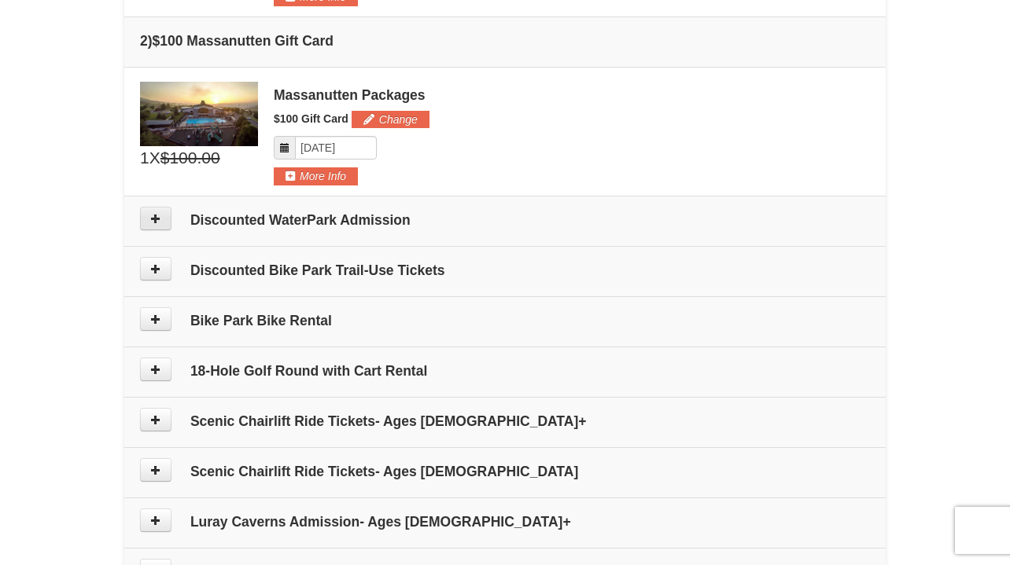
click at [157, 223] on icon at bounding box center [155, 218] width 11 height 11
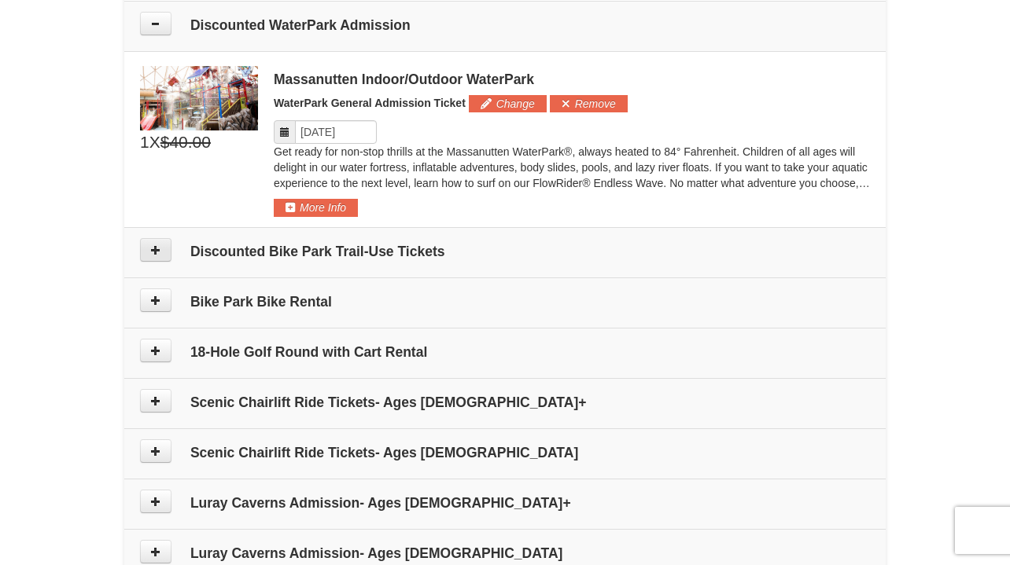
click at [155, 249] on icon at bounding box center [155, 250] width 11 height 11
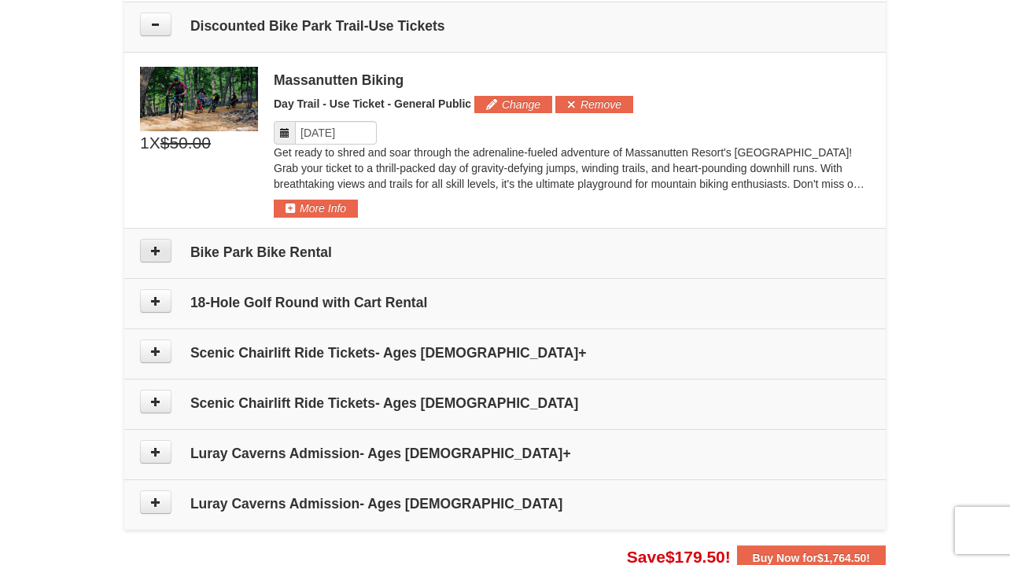
click at [151, 249] on icon at bounding box center [155, 250] width 11 height 11
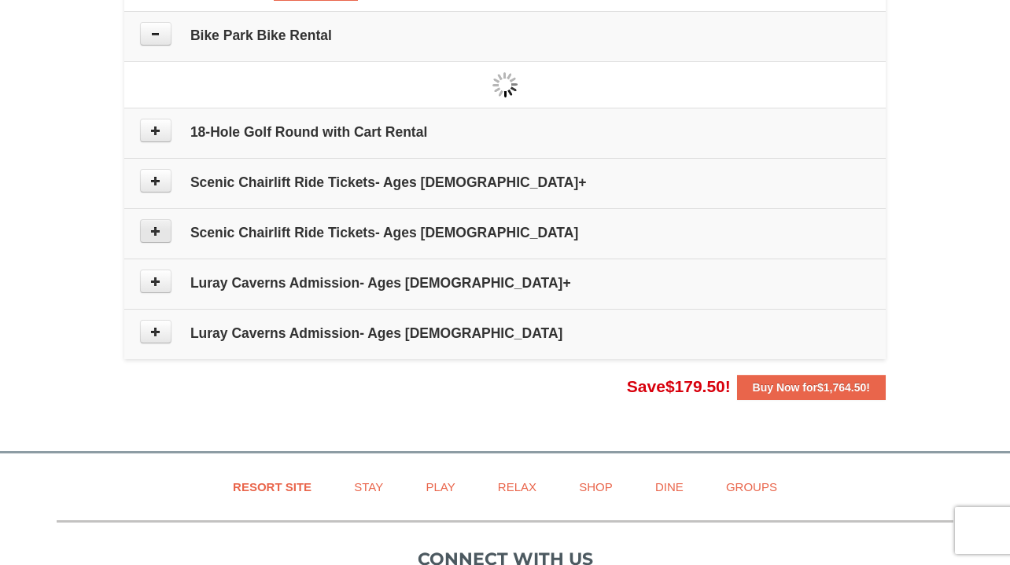
scroll to position [1268, 0]
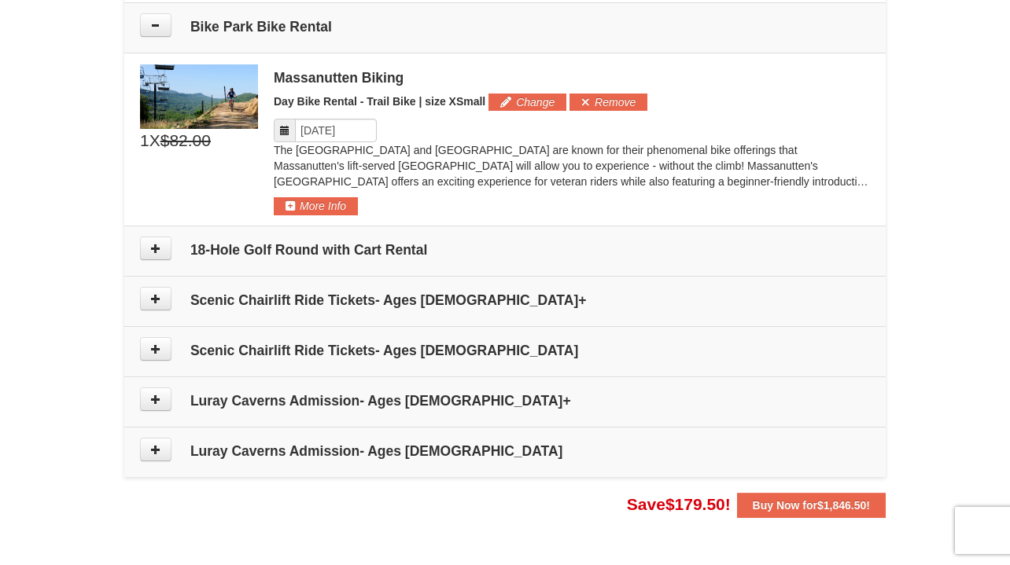
click at [152, 122] on img at bounding box center [199, 96] width 118 height 64
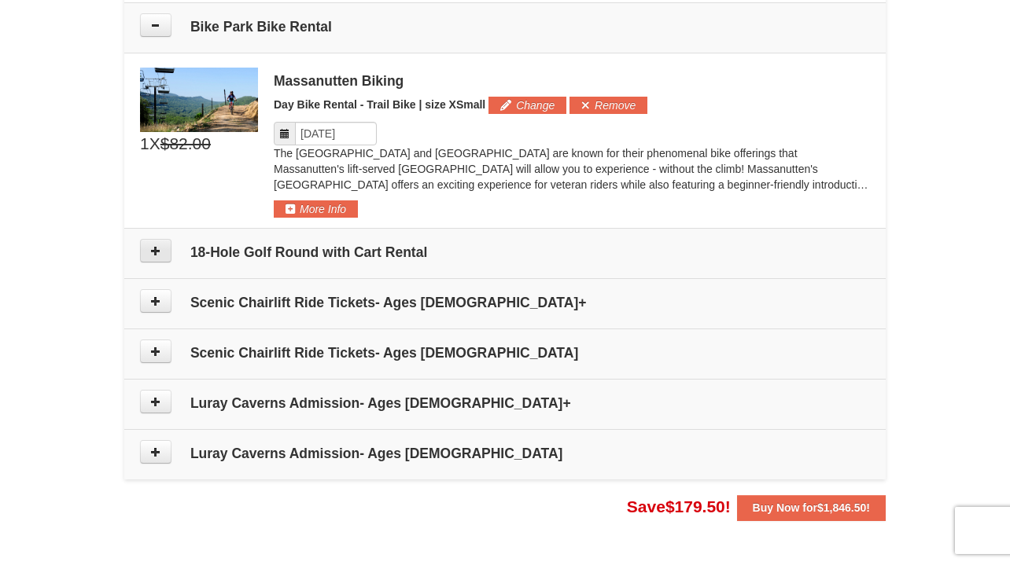
click at [152, 245] on icon at bounding box center [155, 250] width 11 height 11
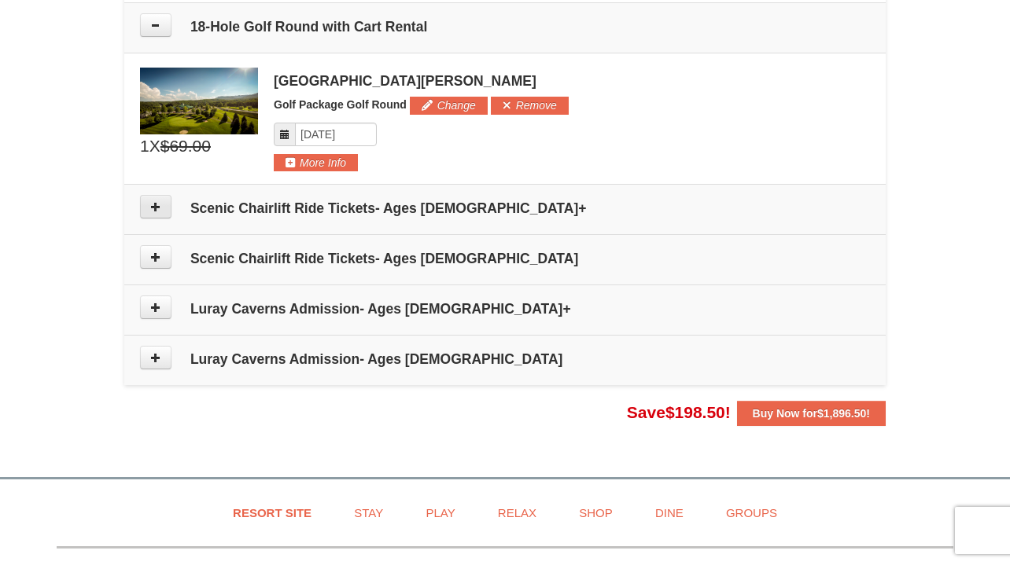
click at [155, 201] on icon at bounding box center [155, 206] width 11 height 11
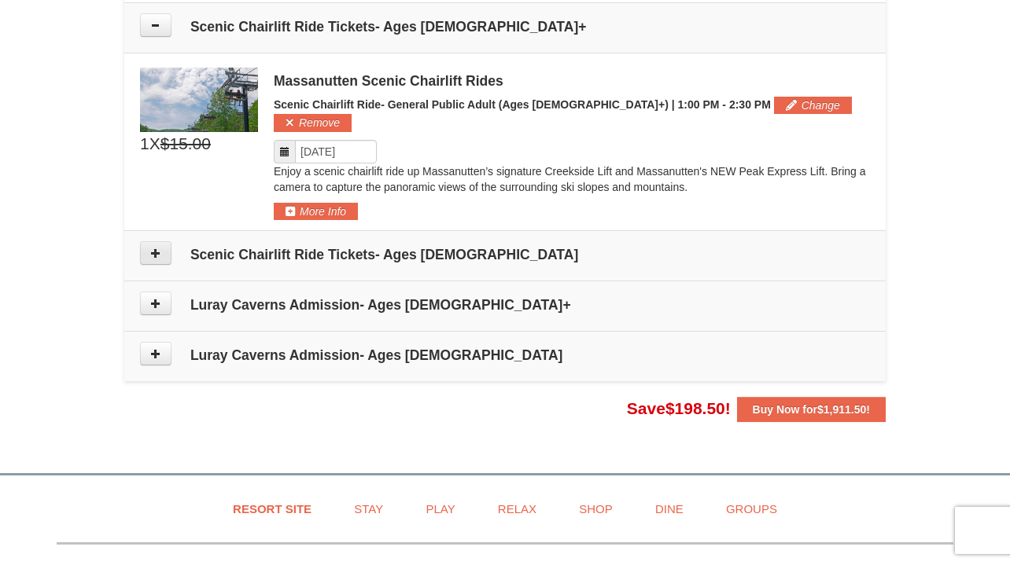
click at [153, 241] on button at bounding box center [155, 253] width 31 height 24
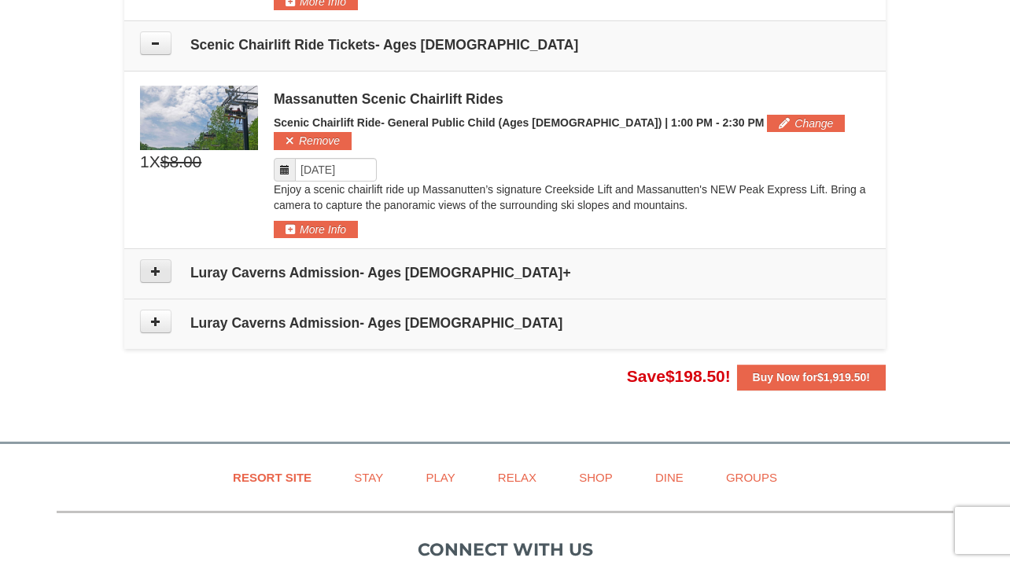
click at [155, 266] on icon at bounding box center [155, 271] width 11 height 11
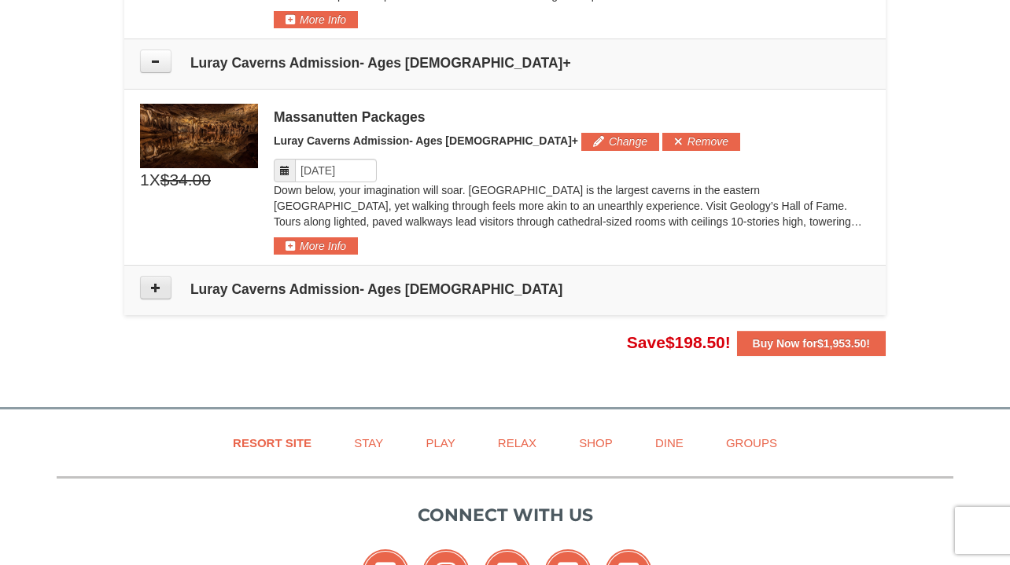
click at [153, 276] on button at bounding box center [155, 288] width 31 height 24
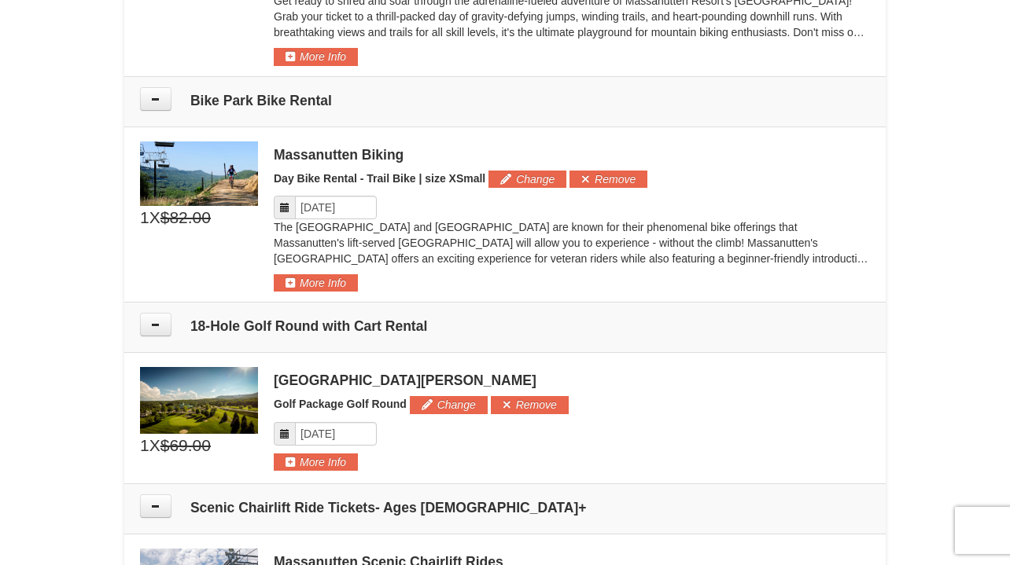
scroll to position [1192, 0]
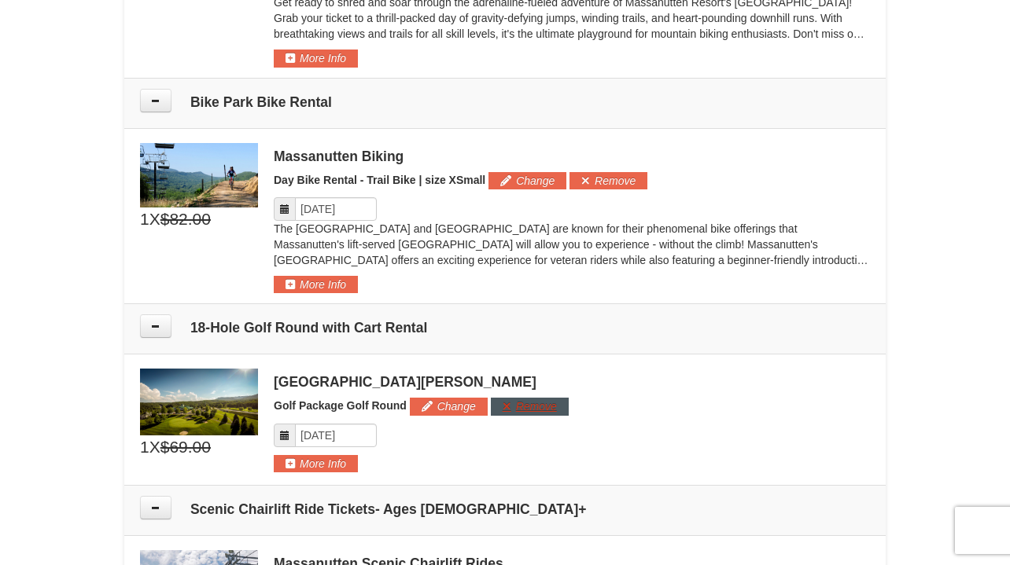
click at [533, 400] on button "Remove" at bounding box center [530, 406] width 78 height 17
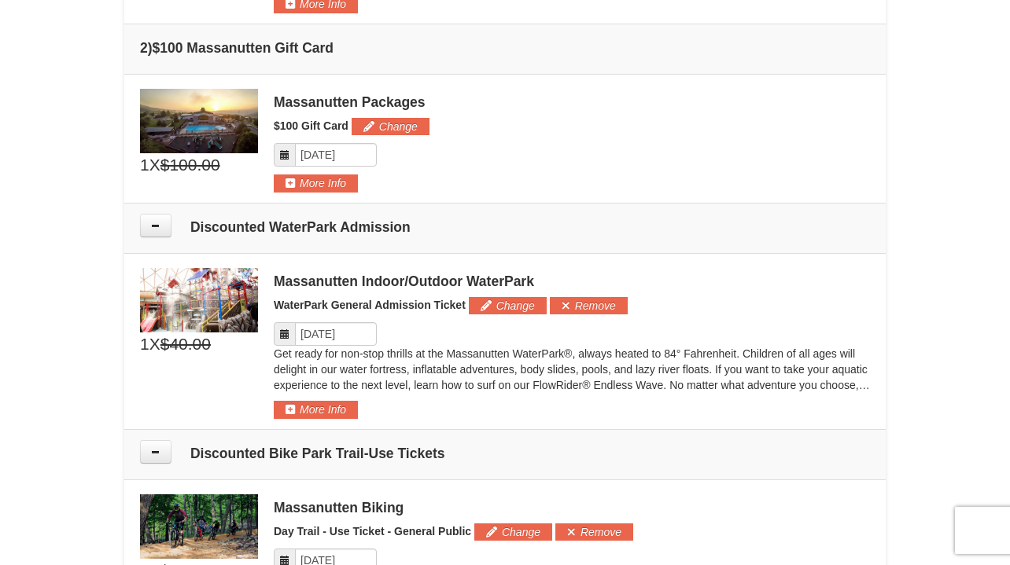
scroll to position [612, 0]
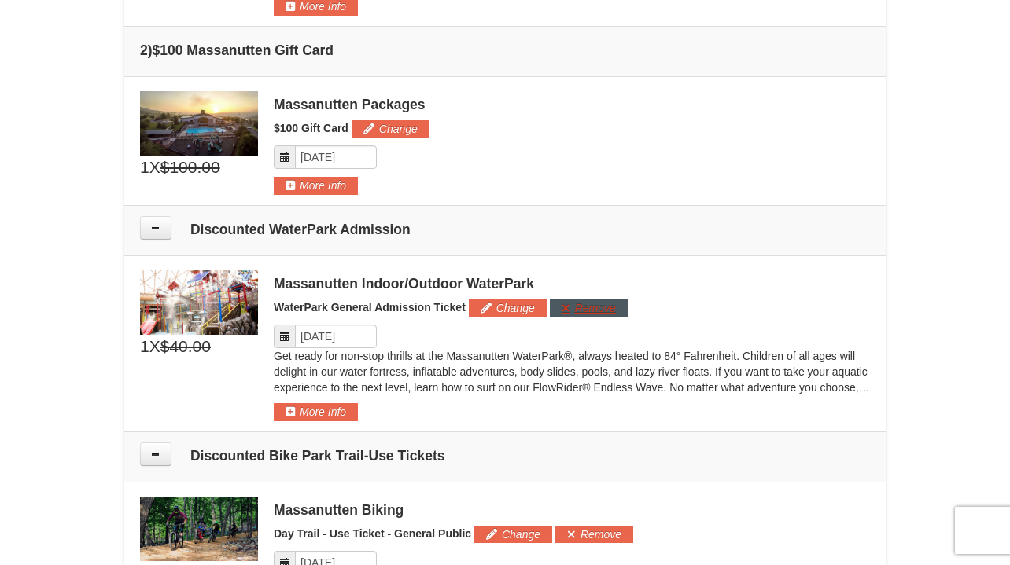
click at [601, 308] on button "Remove" at bounding box center [589, 308] width 78 height 17
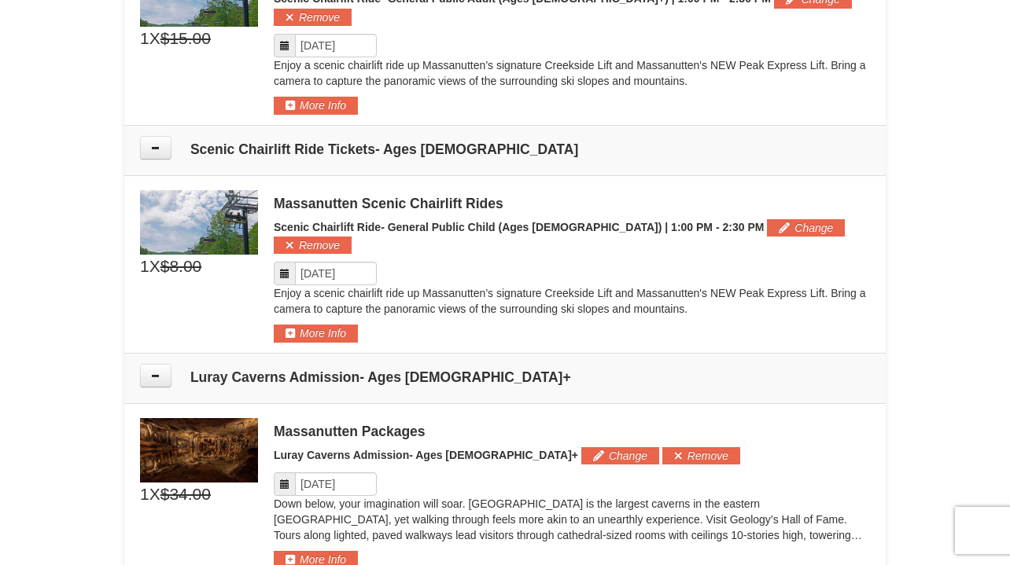
scroll to position [1611, 0]
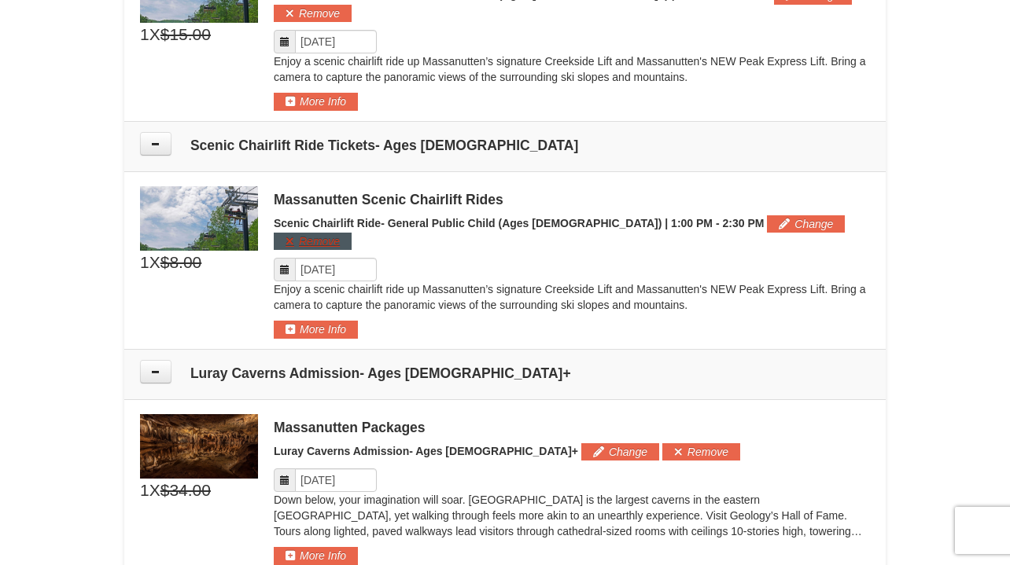
click at [352, 233] on button "Remove" at bounding box center [313, 241] width 78 height 17
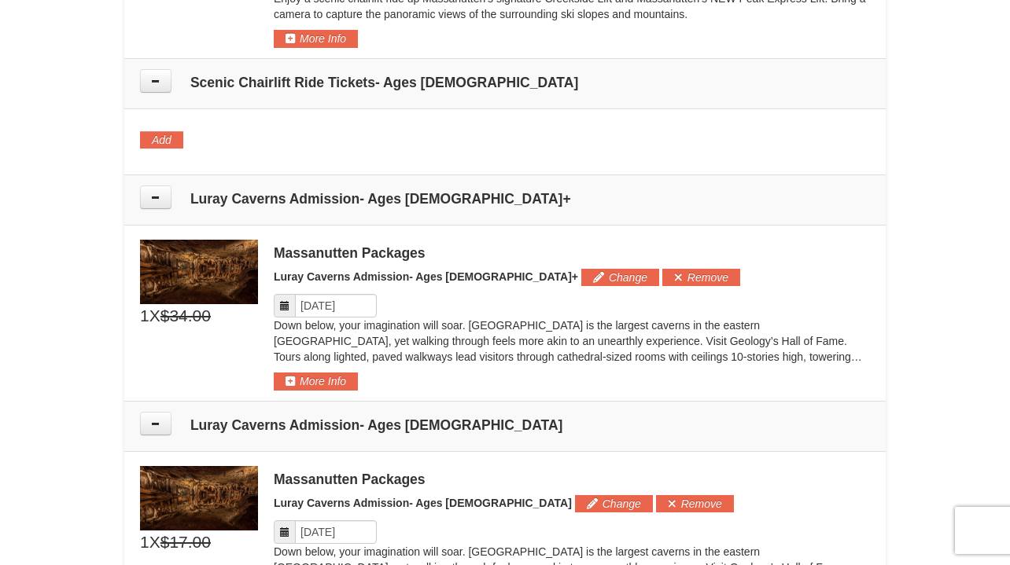
scroll to position [1689, 0]
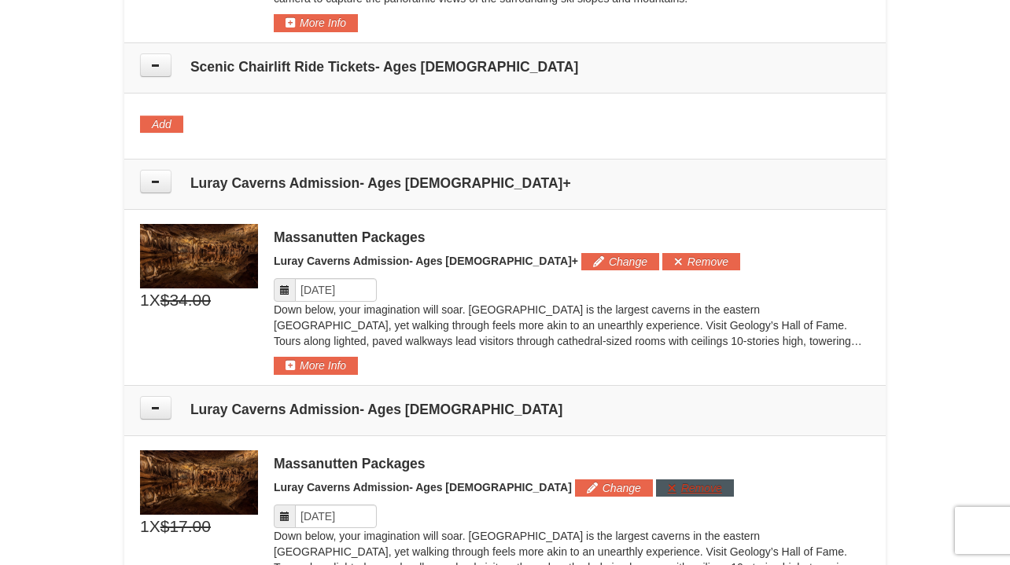
click at [656, 480] on button "Remove" at bounding box center [695, 488] width 78 height 17
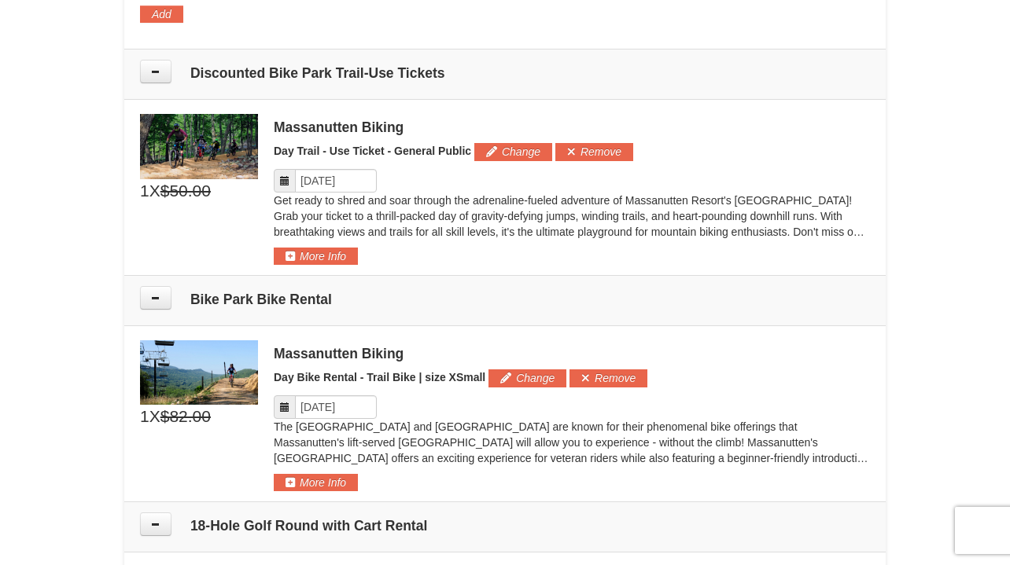
scroll to position [889, 0]
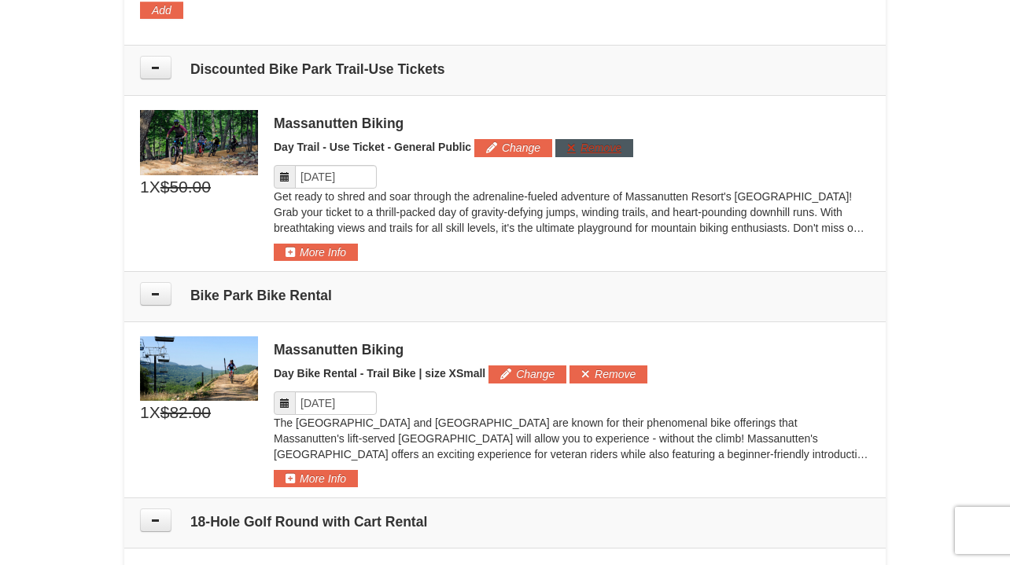
click at [596, 149] on button "Remove" at bounding box center [594, 147] width 78 height 17
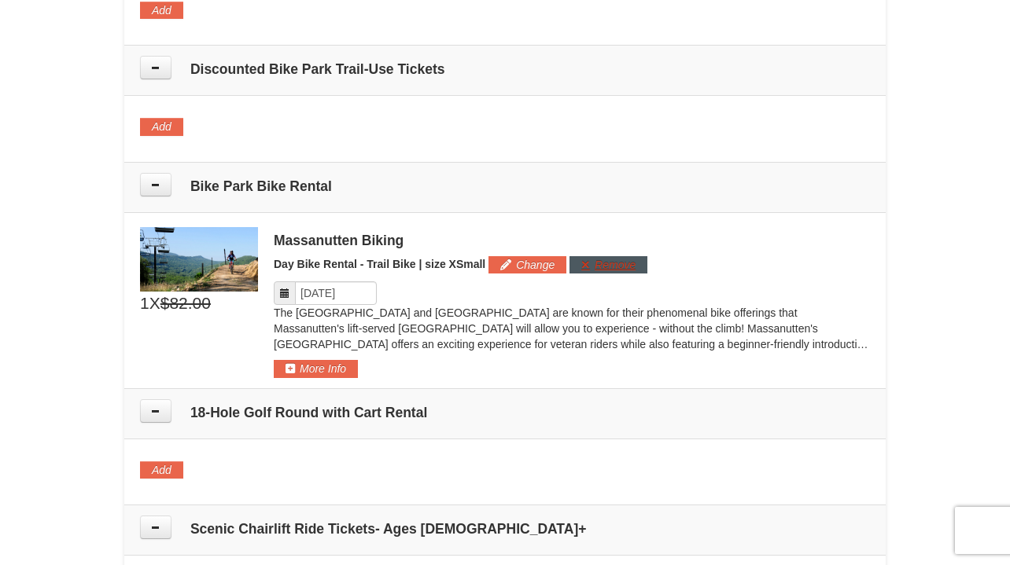
click at [631, 267] on button "Remove" at bounding box center [608, 264] width 78 height 17
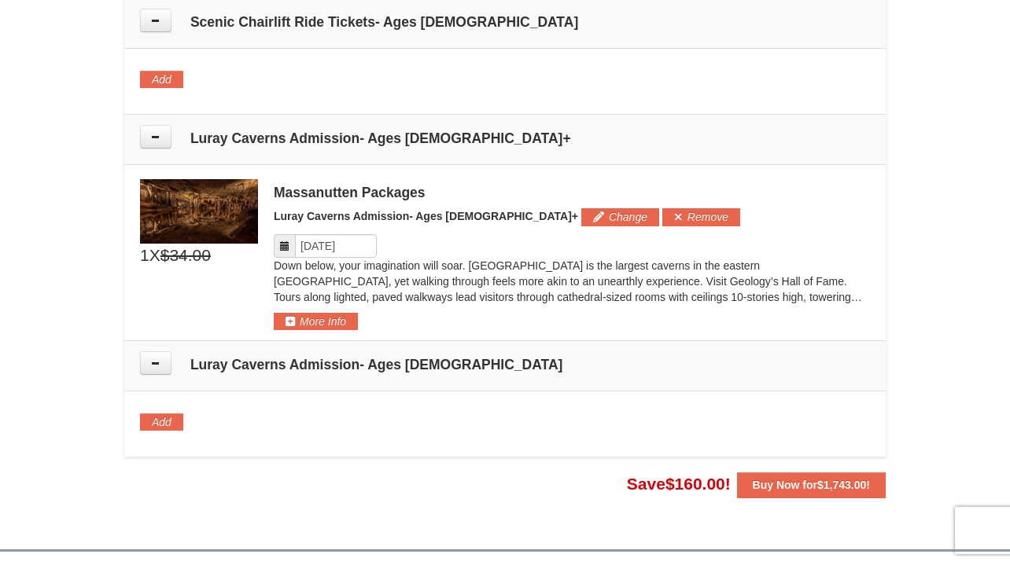
scroll to position [1514, 0]
click at [161, 414] on button "Add" at bounding box center [161, 422] width 43 height 17
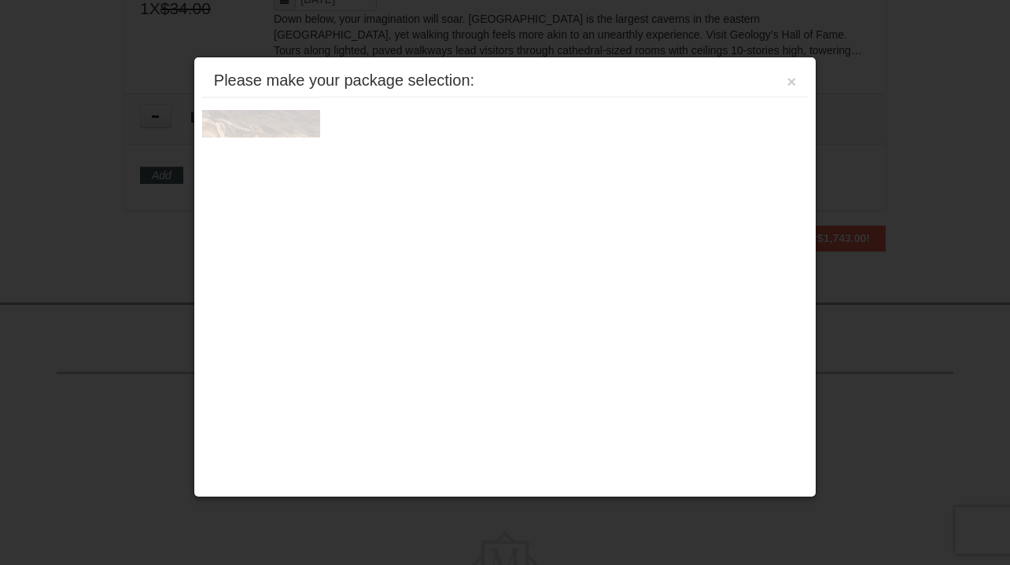
scroll to position [1854, 0]
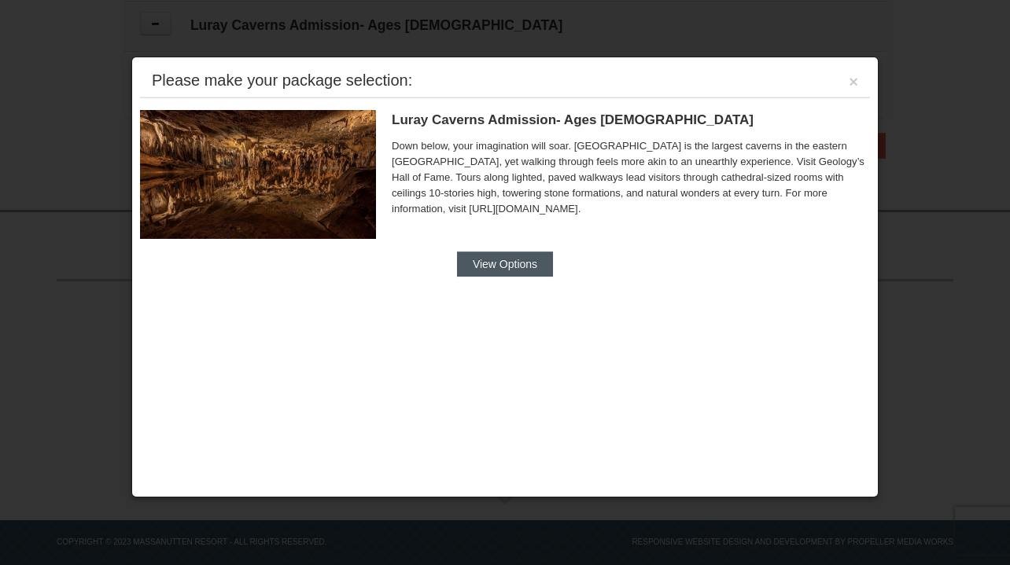
click at [512, 263] on button "View Options" at bounding box center [505, 264] width 96 height 25
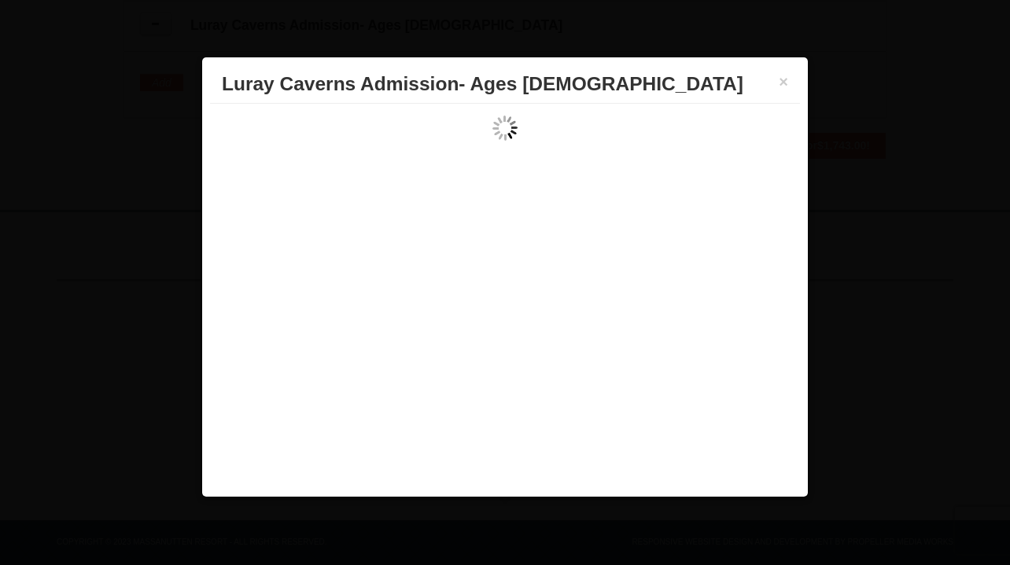
scroll to position [0, 0]
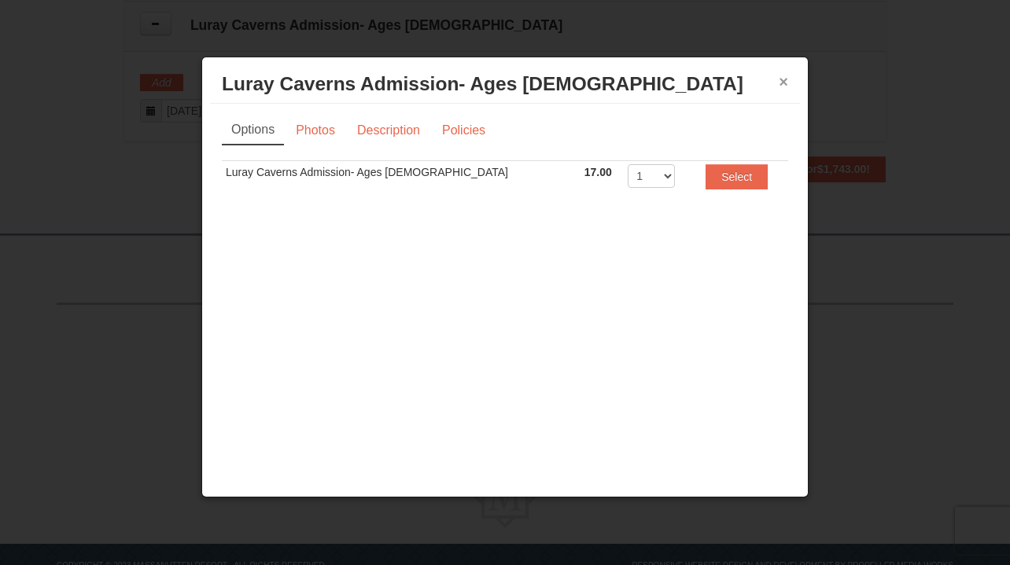
click at [783, 83] on button "×" at bounding box center [783, 82] width 9 height 16
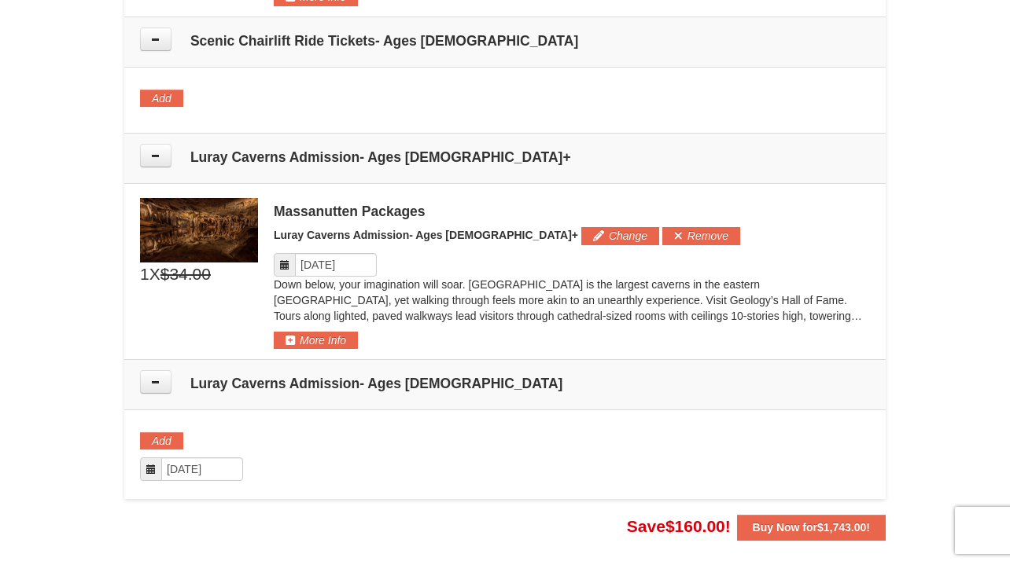
scroll to position [1476, 0]
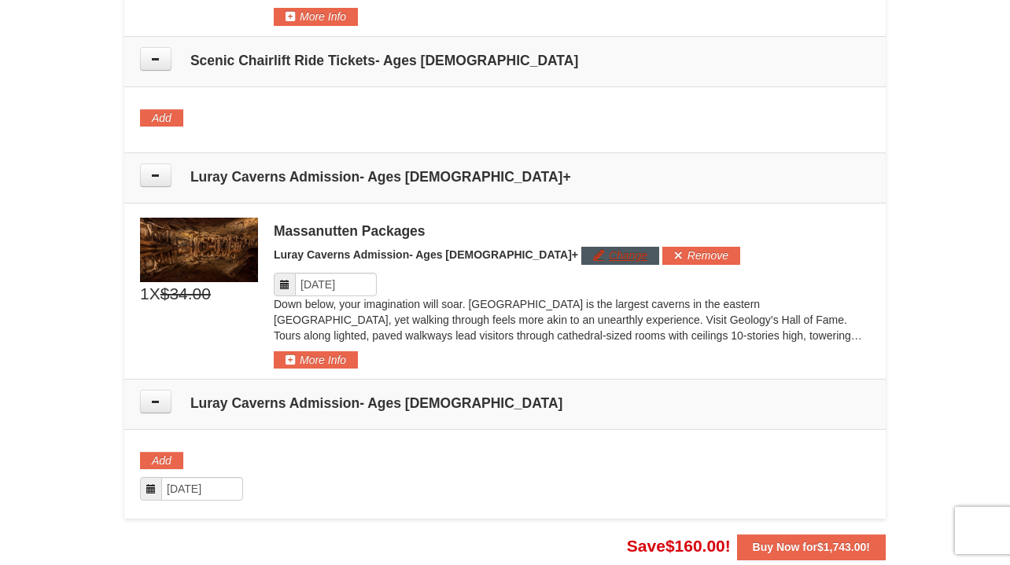
click at [581, 247] on button "Change" at bounding box center [620, 255] width 78 height 17
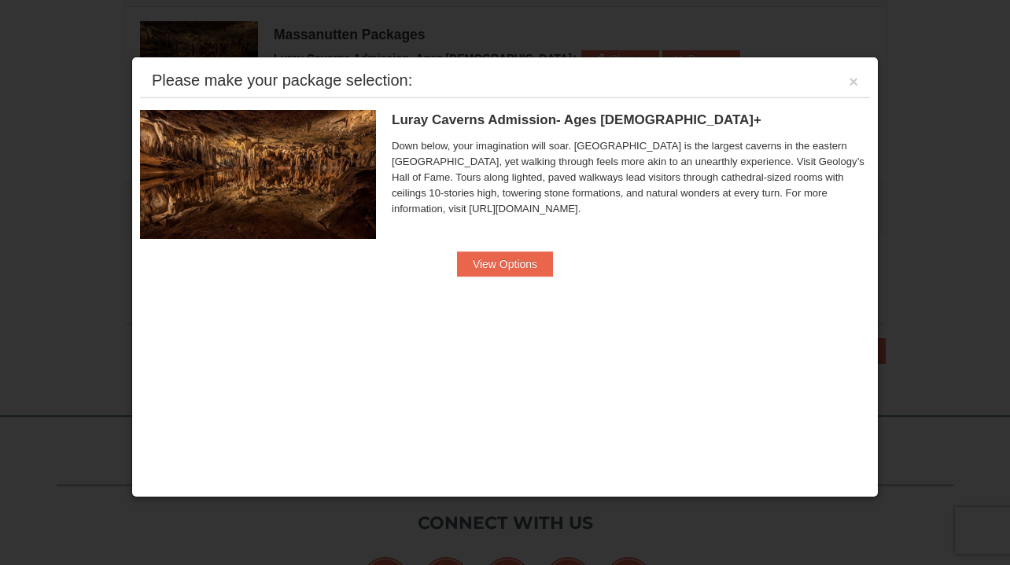
scroll to position [1674, 0]
click at [532, 262] on button "View Options" at bounding box center [505, 264] width 96 height 25
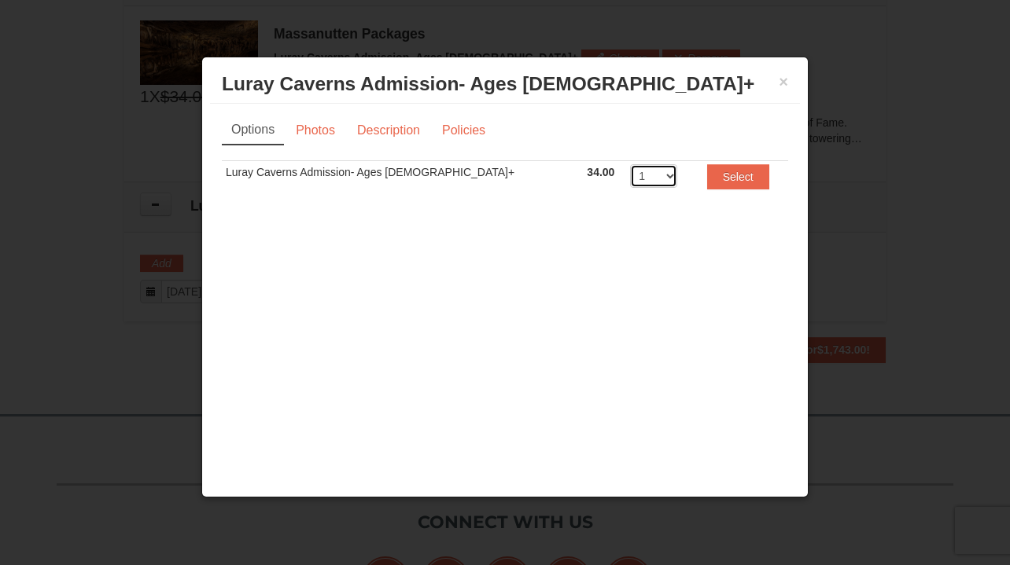
select select "2"
click at [707, 175] on button "Select" at bounding box center [738, 176] width 62 height 25
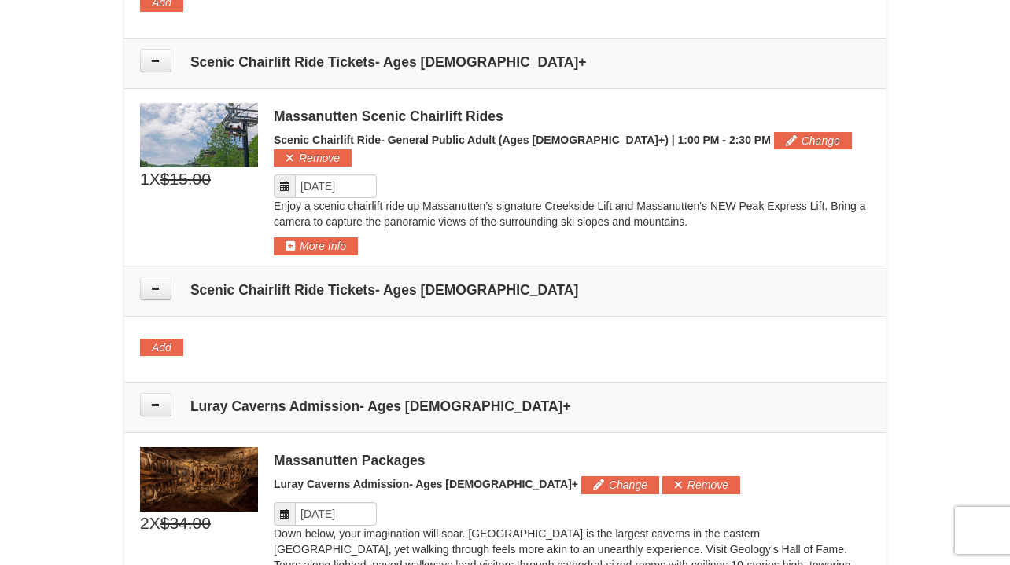
scroll to position [1237, 0]
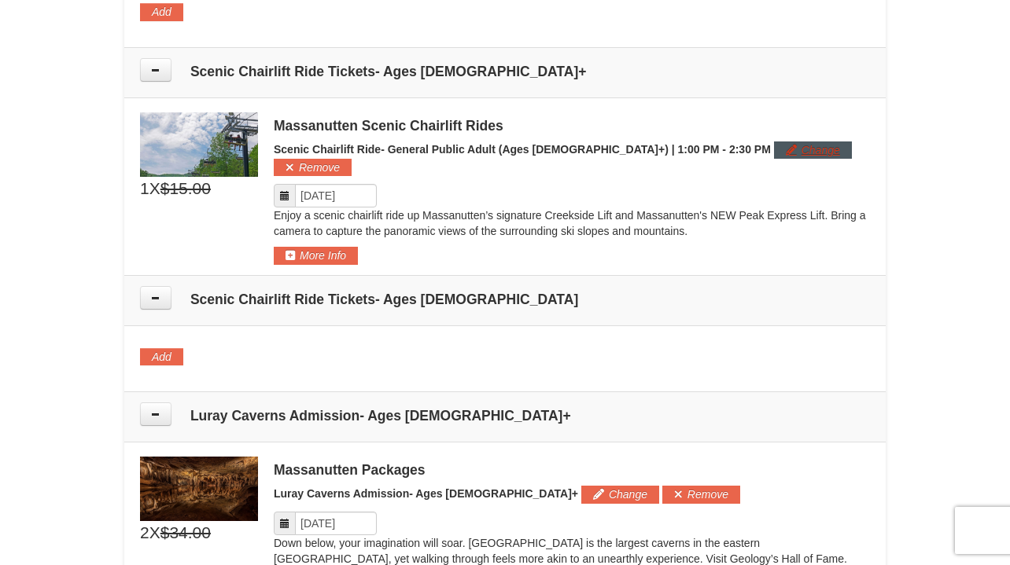
click at [774, 144] on button "Change" at bounding box center [813, 150] width 78 height 17
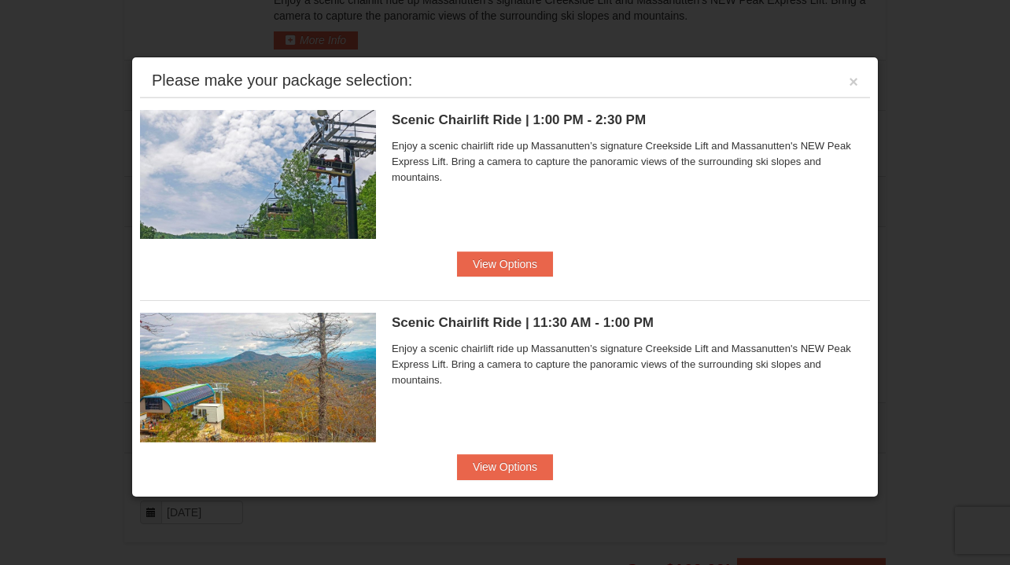
scroll to position [0, 0]
click at [503, 269] on button "View Options" at bounding box center [505, 264] width 96 height 25
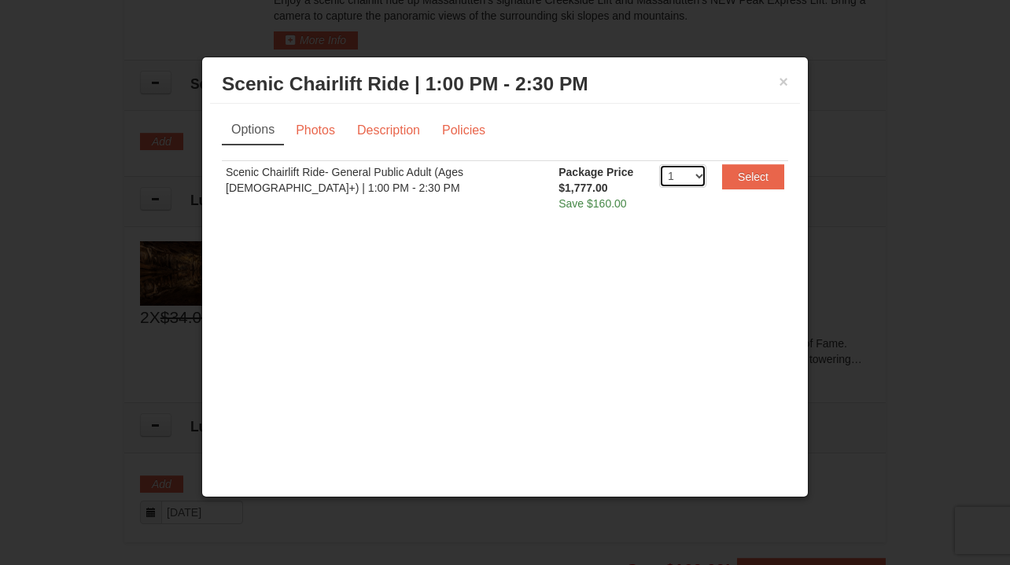
select select "2"
click at [753, 182] on button "Select" at bounding box center [753, 176] width 62 height 25
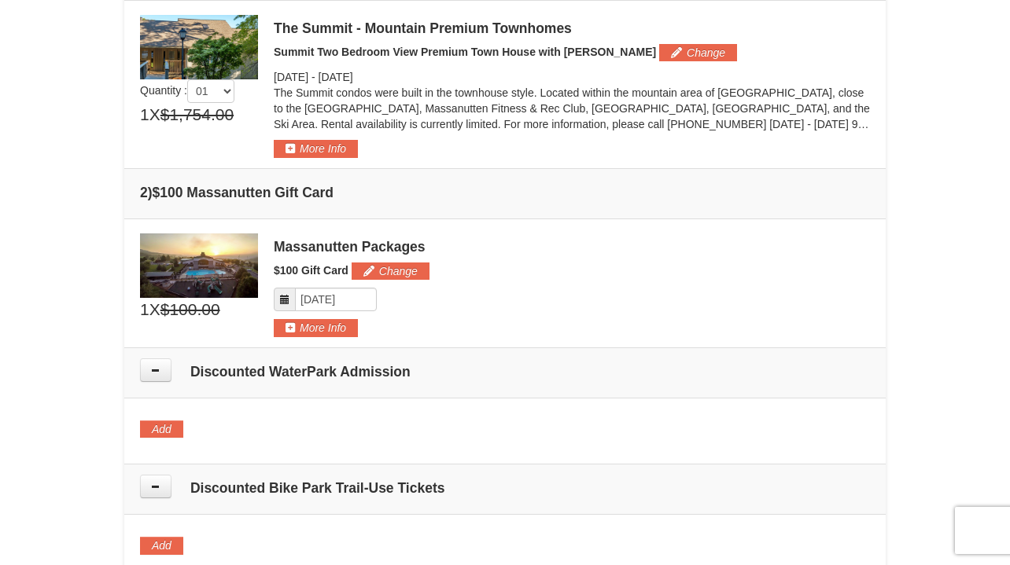
scroll to position [470, 0]
click at [402, 267] on button "Change" at bounding box center [391, 271] width 78 height 17
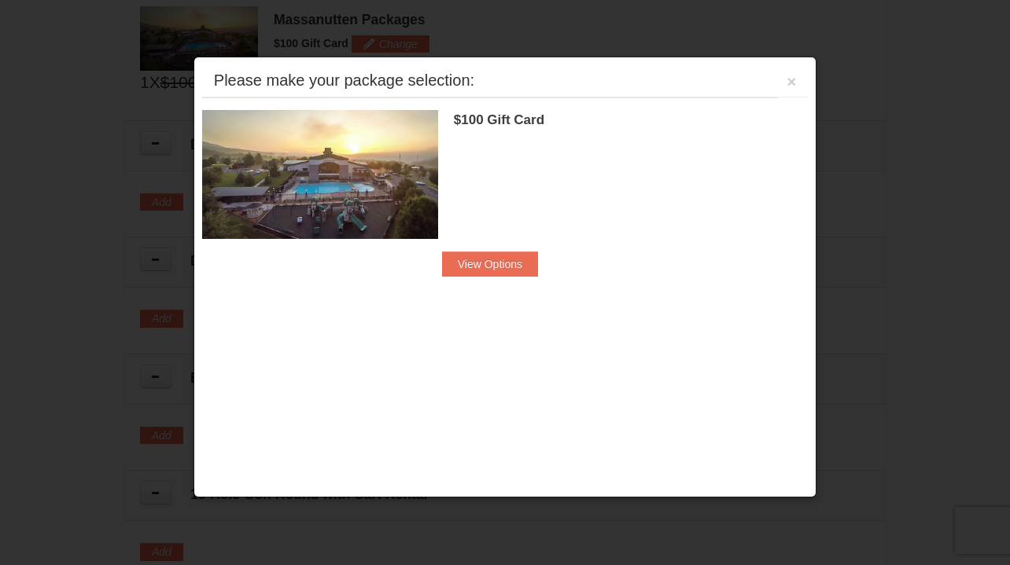
scroll to position [702, 0]
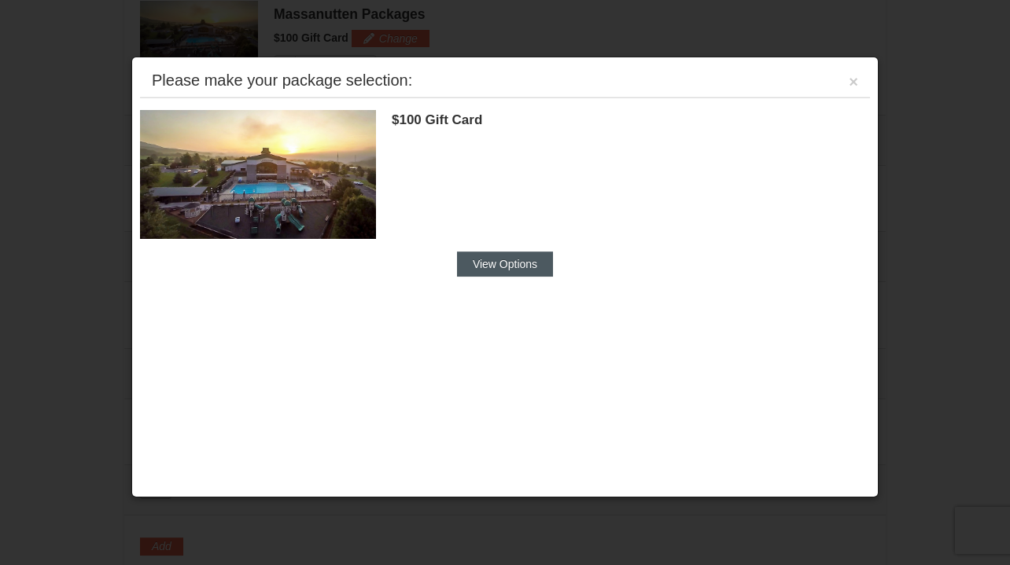
click at [521, 263] on button "View Options" at bounding box center [505, 264] width 96 height 25
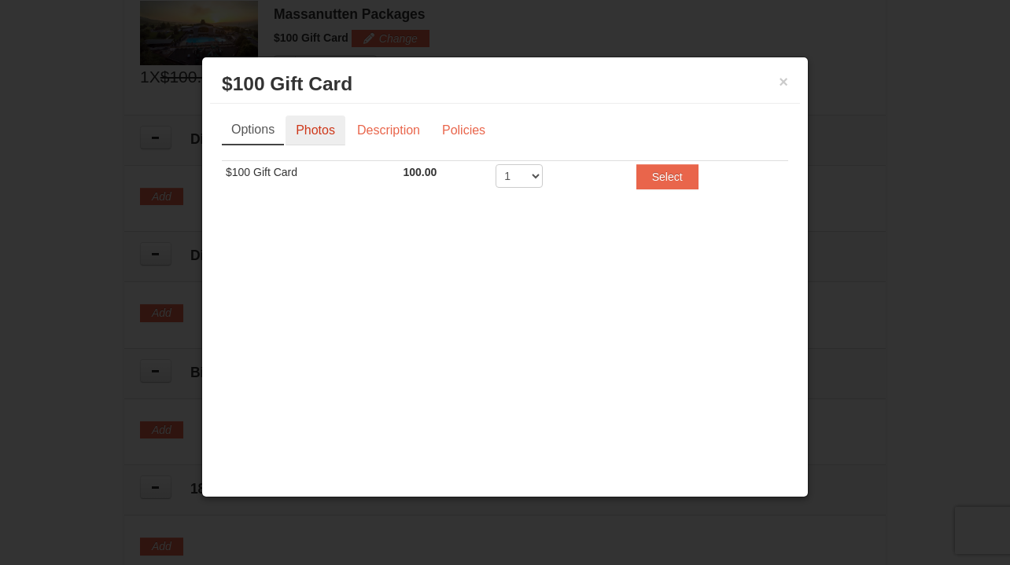
click at [308, 134] on link "Photos" at bounding box center [315, 131] width 60 height 30
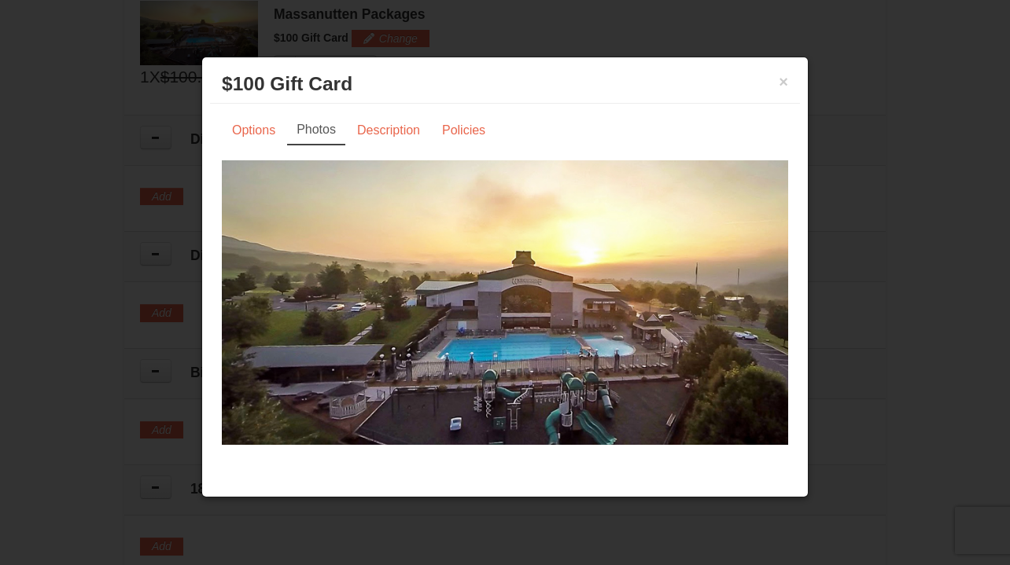
scroll to position [0, 0]
click at [400, 132] on link "Description" at bounding box center [388, 131] width 83 height 30
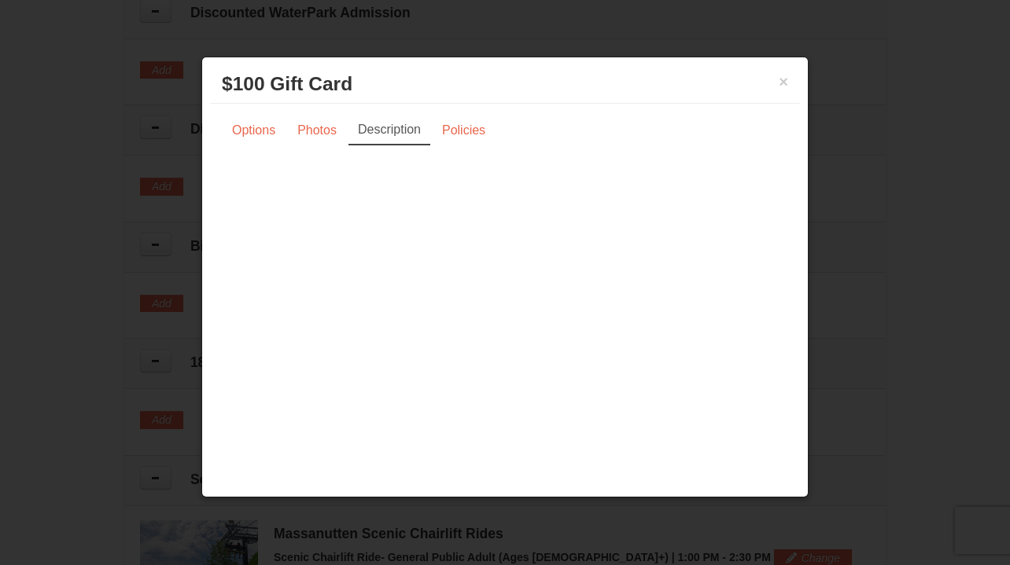
scroll to position [764, 0]
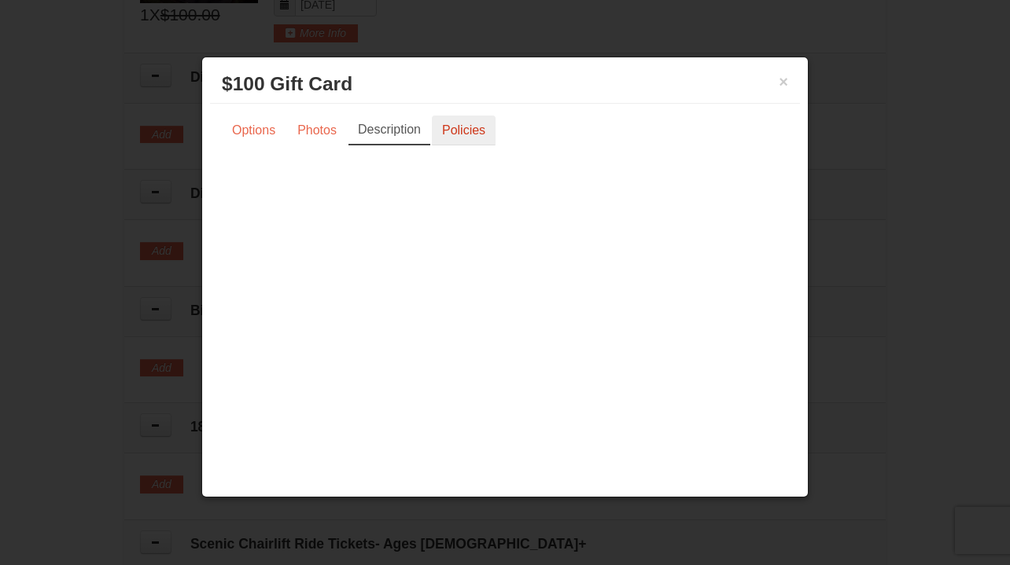
click at [464, 138] on link "Policies" at bounding box center [464, 131] width 64 height 30
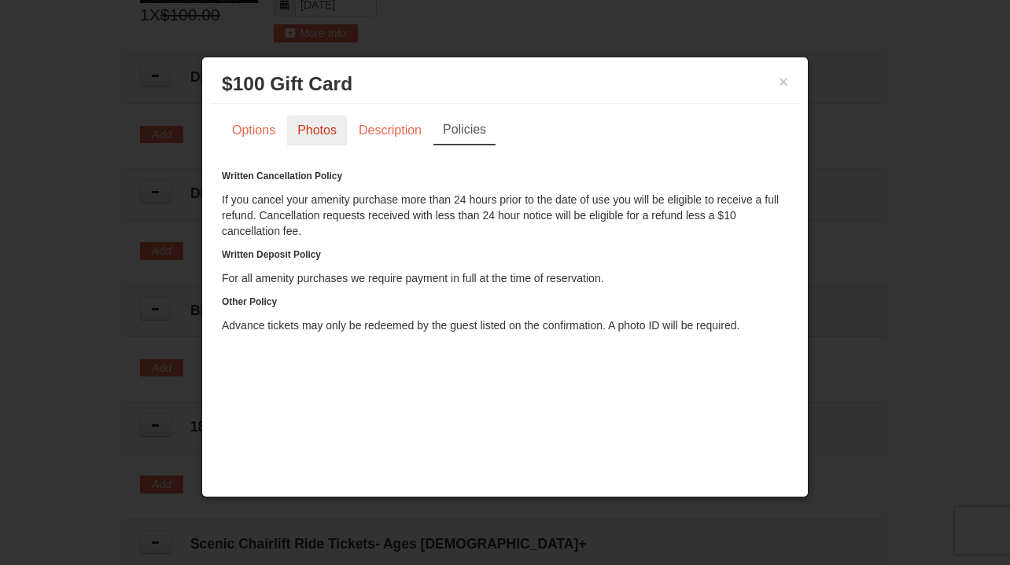
click at [315, 139] on link "Photos" at bounding box center [317, 131] width 60 height 30
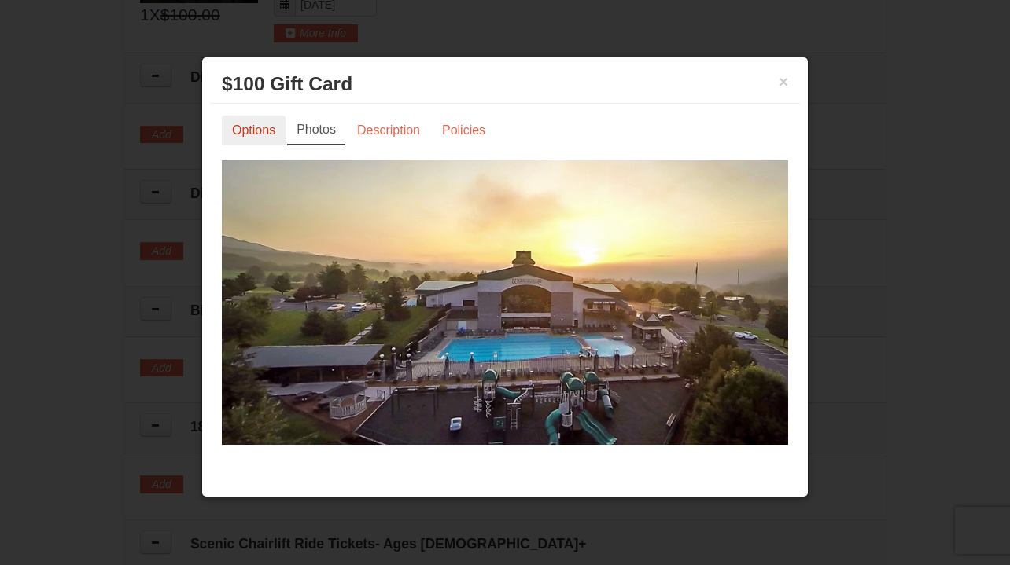
click at [258, 130] on link "Options" at bounding box center [254, 131] width 64 height 30
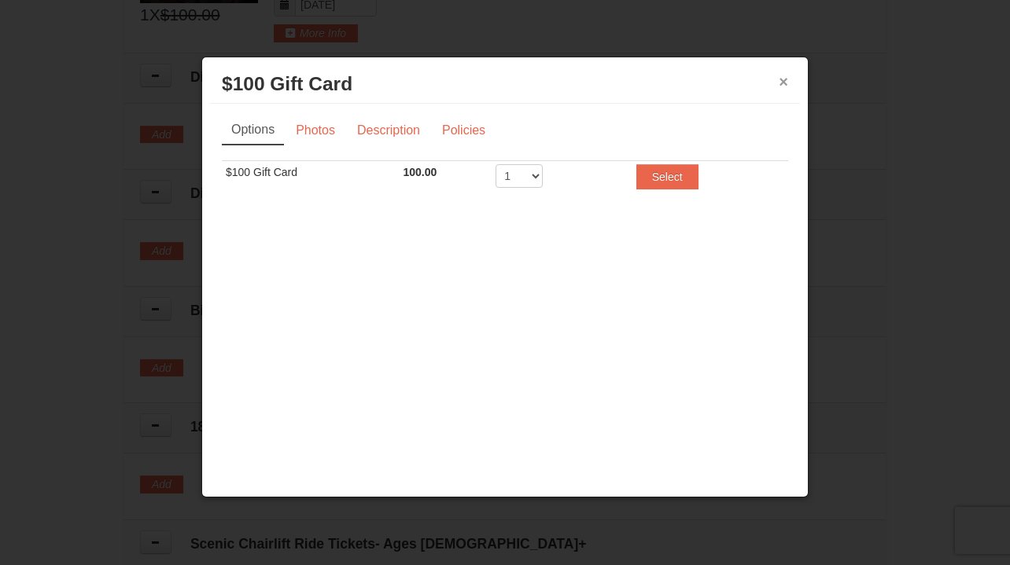
click at [784, 80] on button "×" at bounding box center [783, 82] width 9 height 16
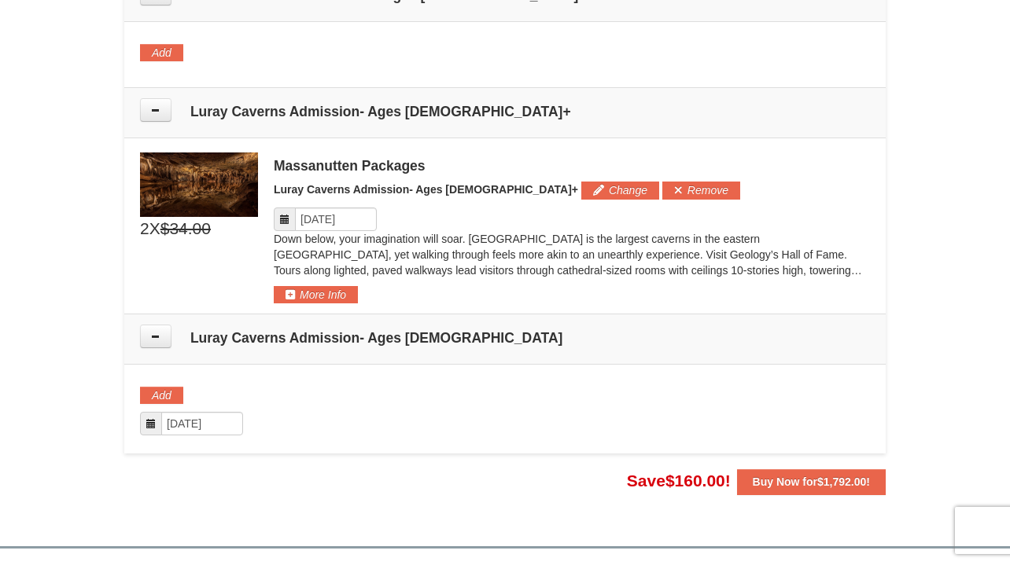
scroll to position [1541, 0]
click at [667, 69] on div at bounding box center [505, 73] width 730 height 8
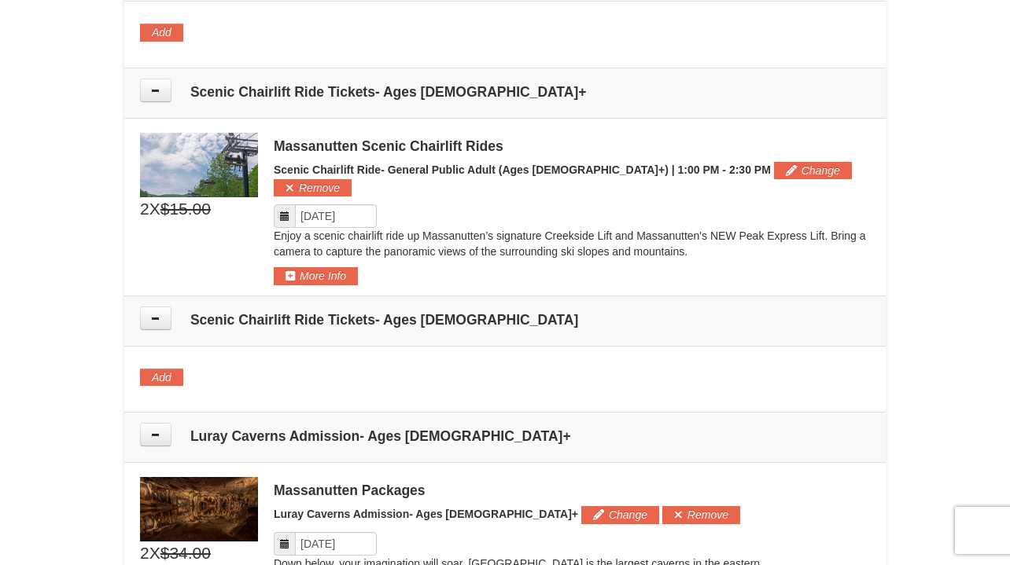
scroll to position [1210, 0]
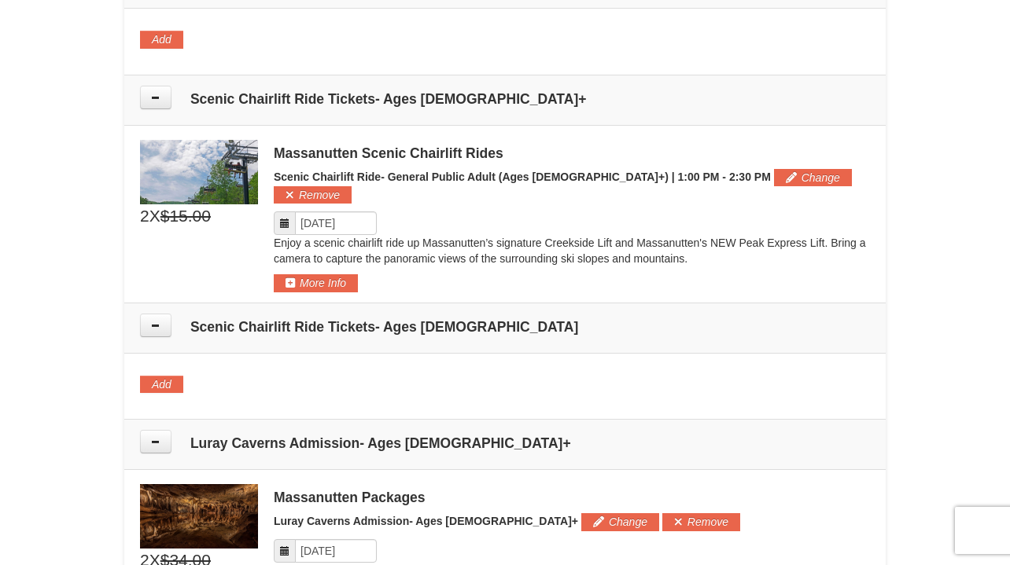
click at [642, 57] on div at bounding box center [505, 61] width 730 height 8
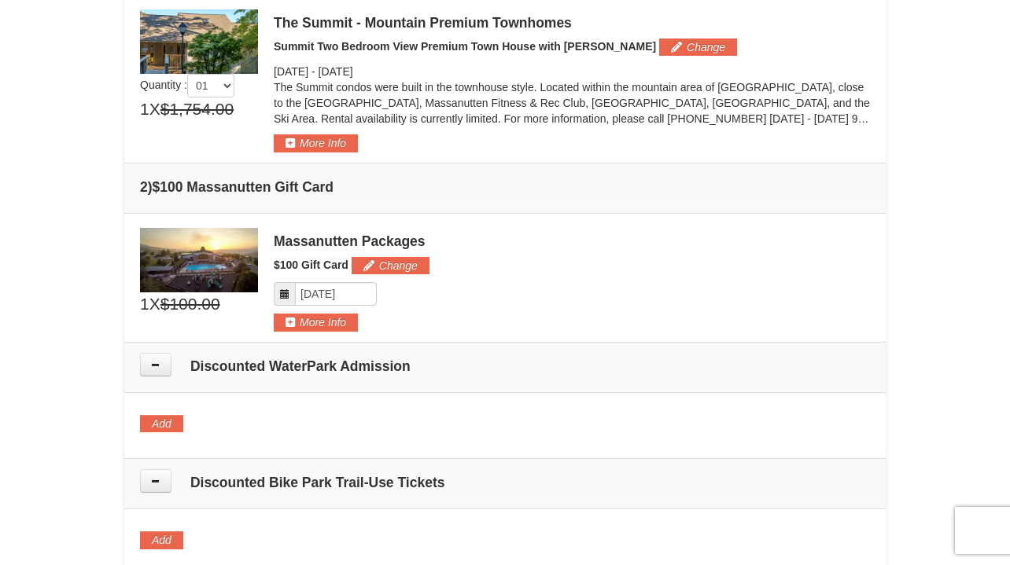
scroll to position [459, 0]
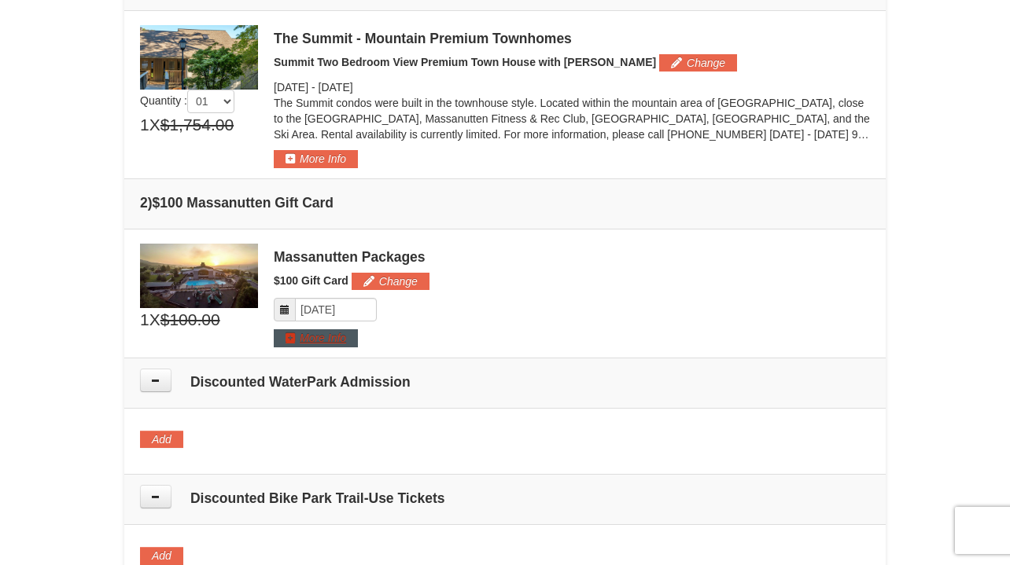
click at [315, 336] on button "More Info" at bounding box center [316, 338] width 84 height 17
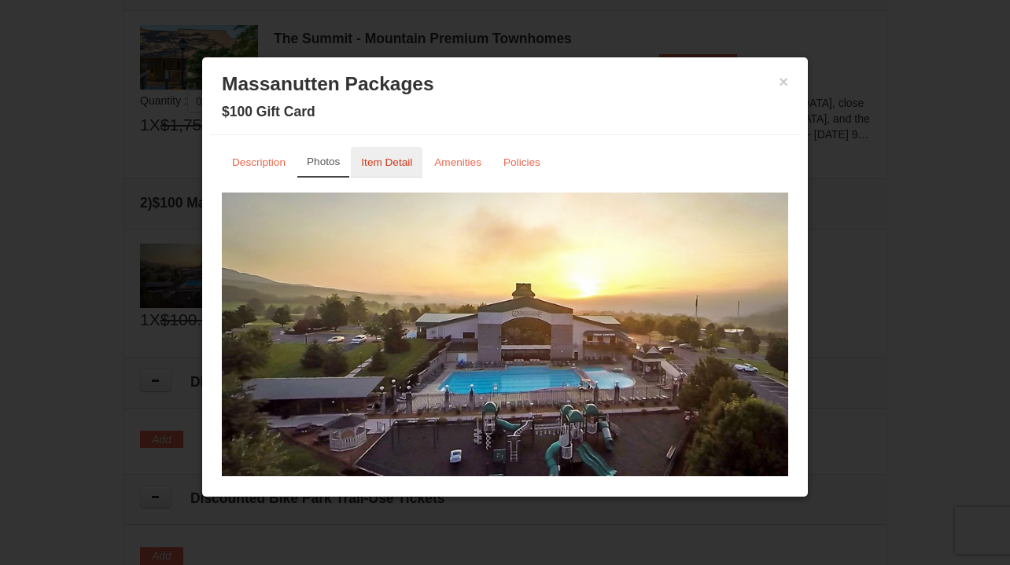
click at [392, 157] on small "Item Detail" at bounding box center [386, 163] width 51 height 12
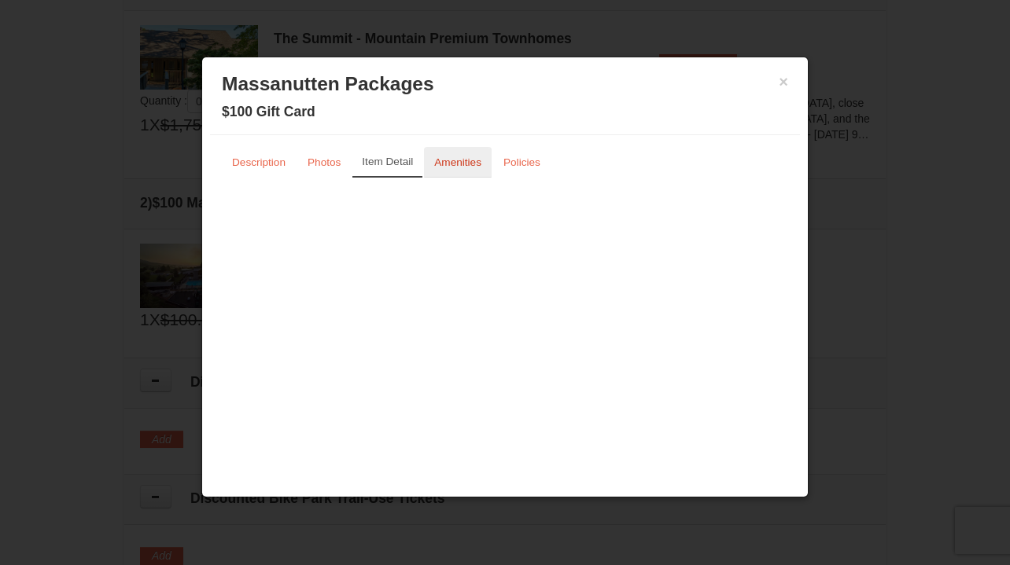
click at [451, 167] on small "Amenities" at bounding box center [457, 163] width 47 height 12
click at [509, 165] on small "Policies" at bounding box center [521, 163] width 37 height 12
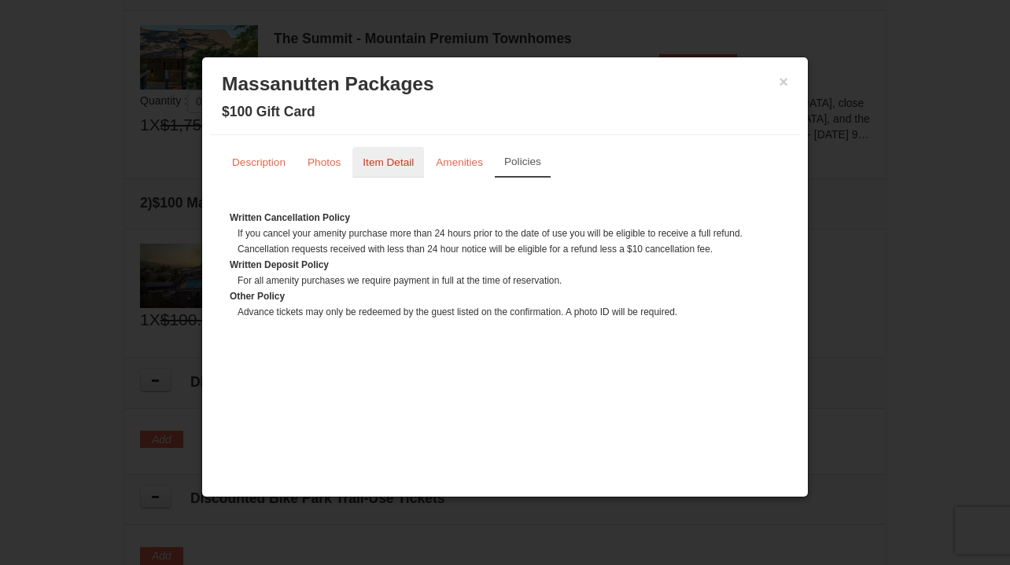
click at [395, 160] on small "Item Detail" at bounding box center [388, 163] width 51 height 12
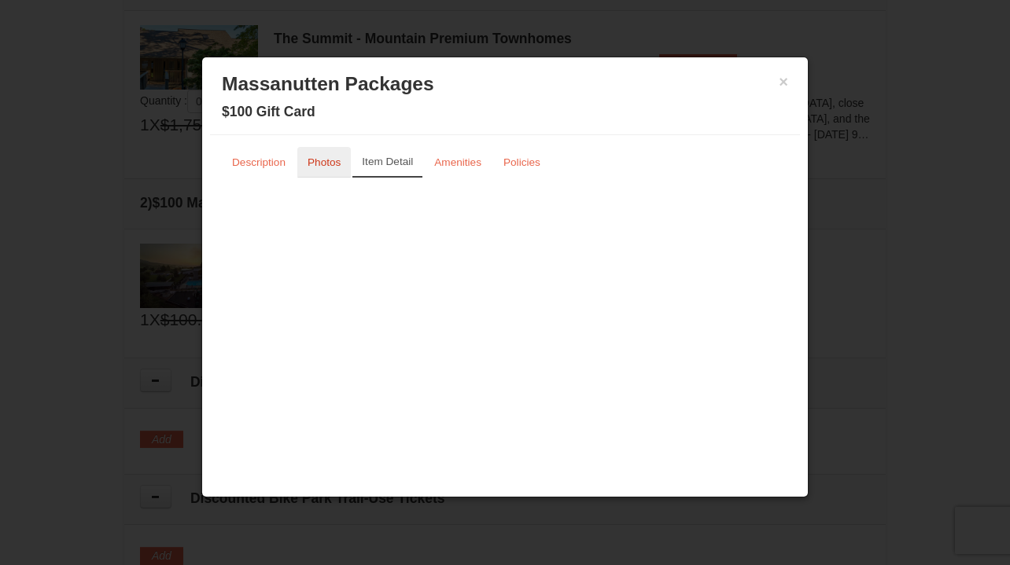
click at [323, 158] on small "Photos" at bounding box center [323, 163] width 33 height 12
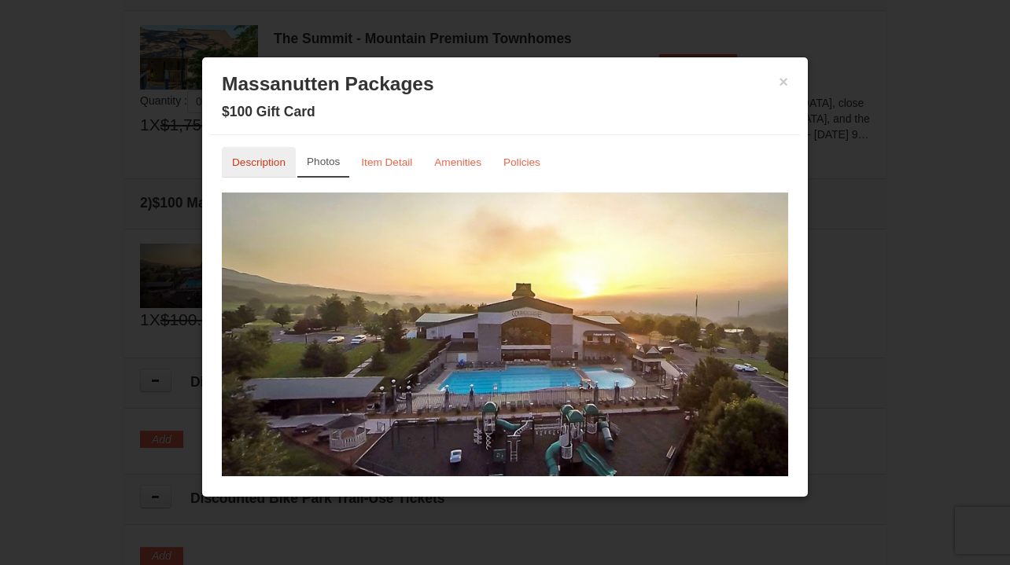
click at [263, 164] on small "Description" at bounding box center [258, 163] width 53 height 12
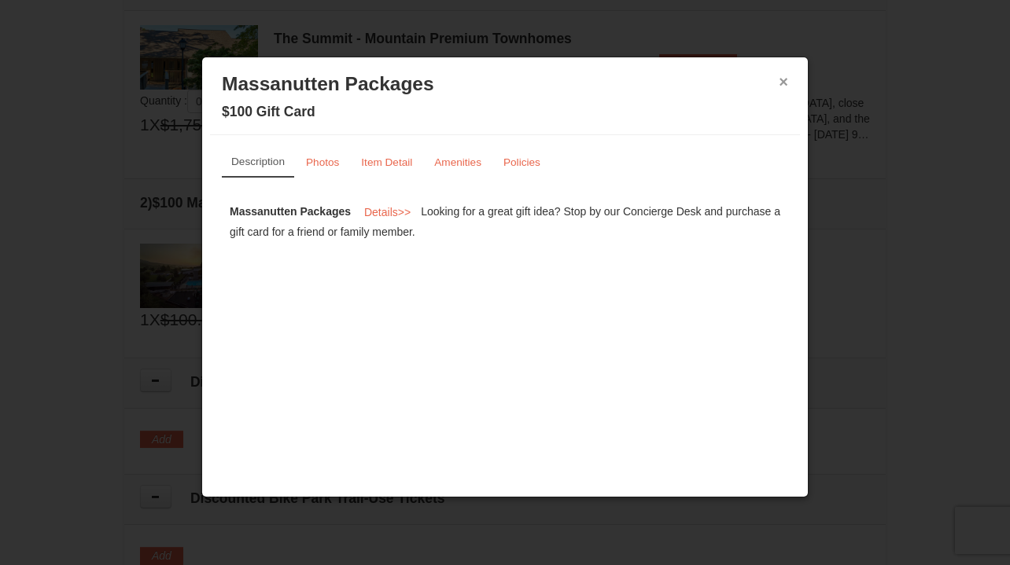
click at [783, 83] on button "×" at bounding box center [783, 82] width 9 height 16
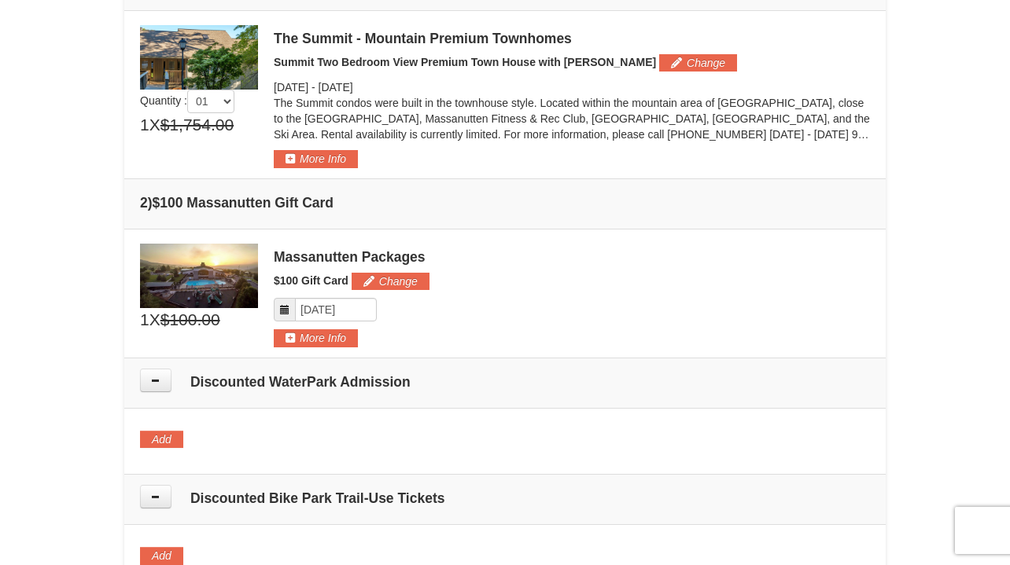
click at [522, 207] on h4 "2 ) $100 Massanutten Gift Card" at bounding box center [505, 203] width 730 height 16
click at [819, 52] on div "The Summit - Mountain Premium Townhomes Summit Two Bedroom View Premium Town Ho…" at bounding box center [572, 96] width 596 height 143
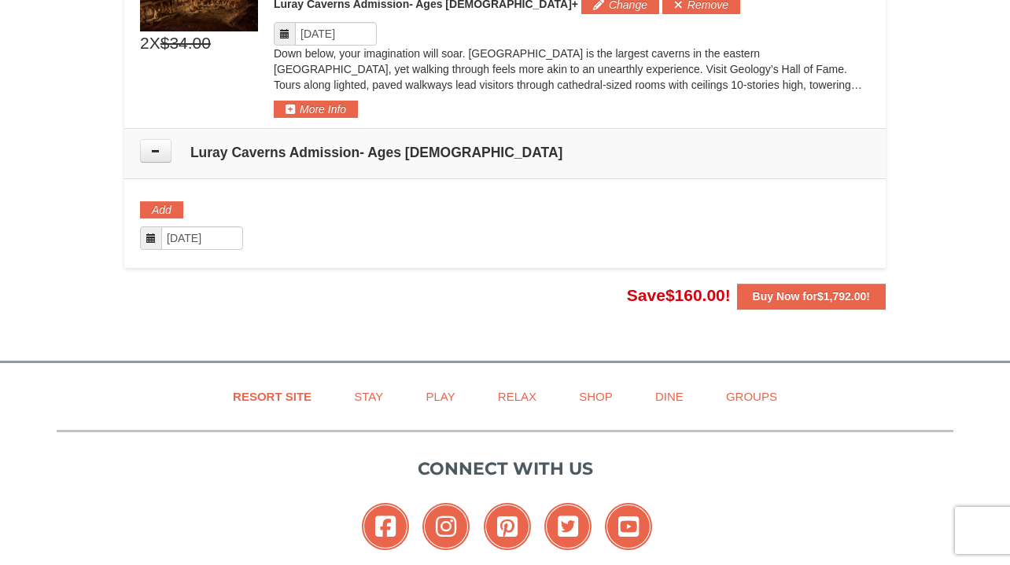
scroll to position [1729, 0]
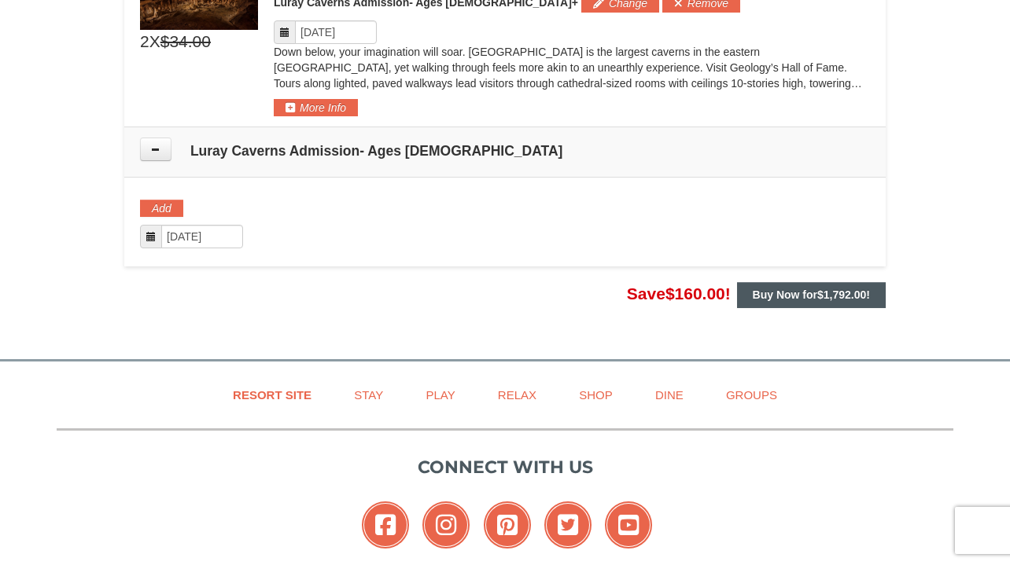
click at [828, 289] on span "$1,792.00" at bounding box center [841, 295] width 49 height 13
click at [801, 289] on strong "Buy Now for $1,792.00 !" at bounding box center [811, 295] width 117 height 13
click at [800, 289] on strong "Buy Now for $1,792.00 !" at bounding box center [811, 295] width 117 height 13
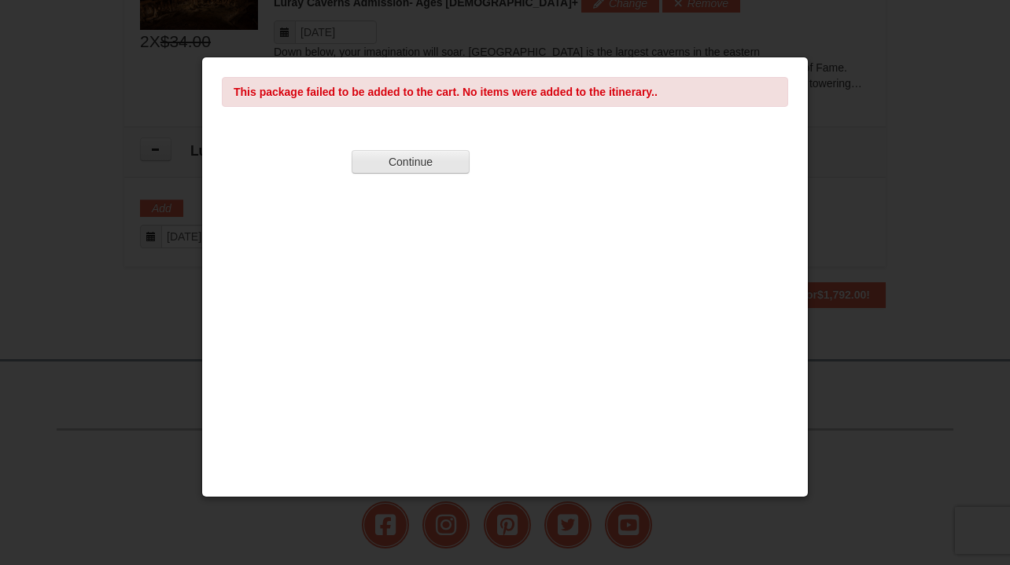
click at [361, 165] on button "Continue" at bounding box center [411, 162] width 118 height 24
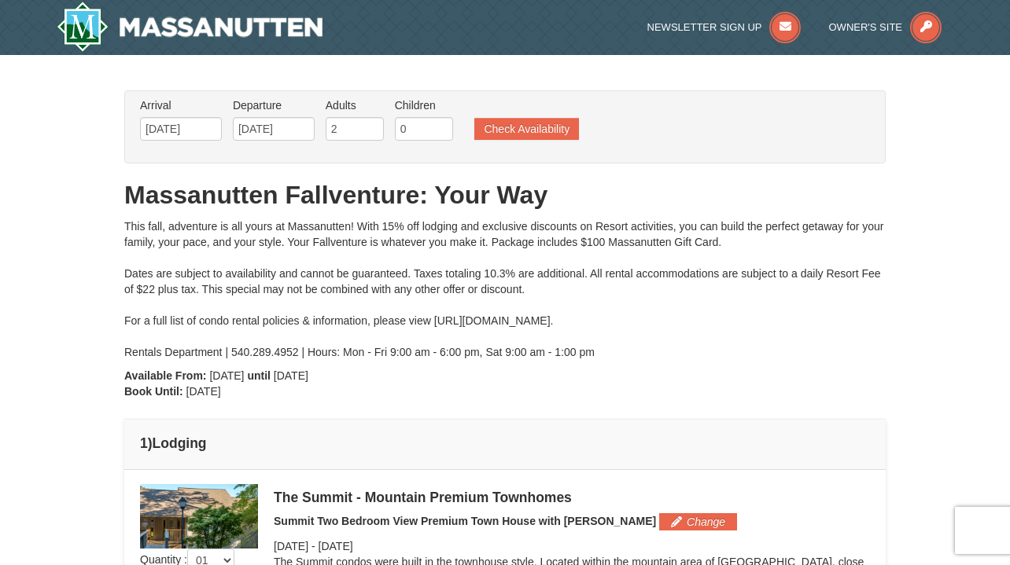
scroll to position [0, 0]
click at [177, 127] on div at bounding box center [505, 282] width 1010 height 565
click at [177, 130] on div at bounding box center [505, 282] width 1010 height 565
click at [191, 133] on div at bounding box center [505, 282] width 1010 height 565
click at [149, 126] on div at bounding box center [505, 282] width 1010 height 565
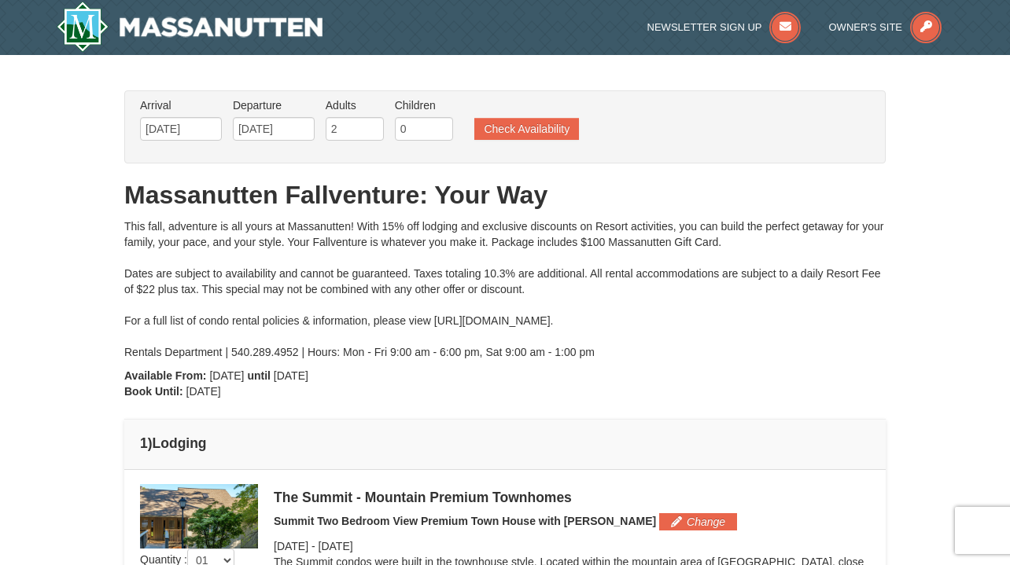
click at [149, 126] on div at bounding box center [505, 282] width 1010 height 565
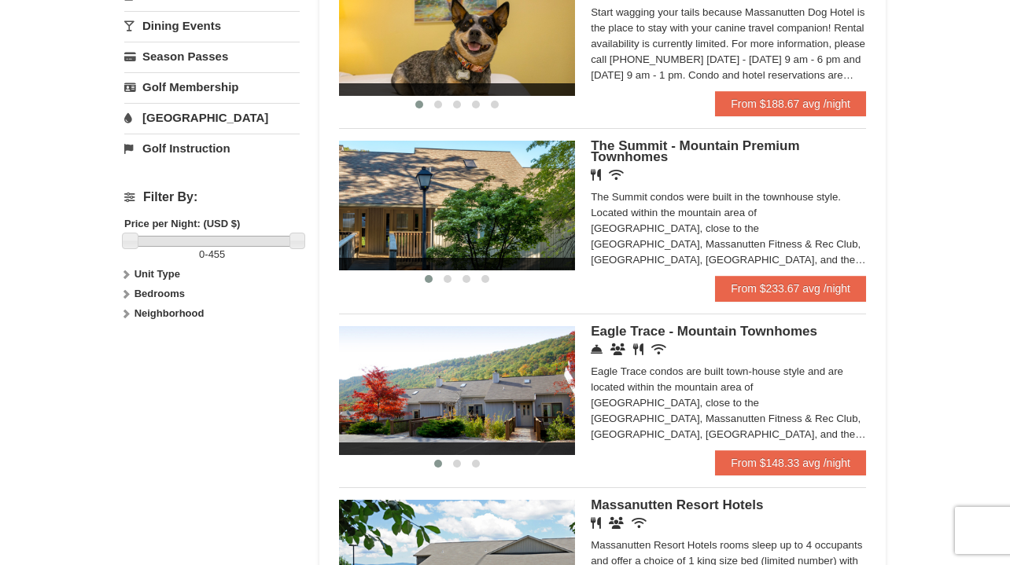
scroll to position [566, 0]
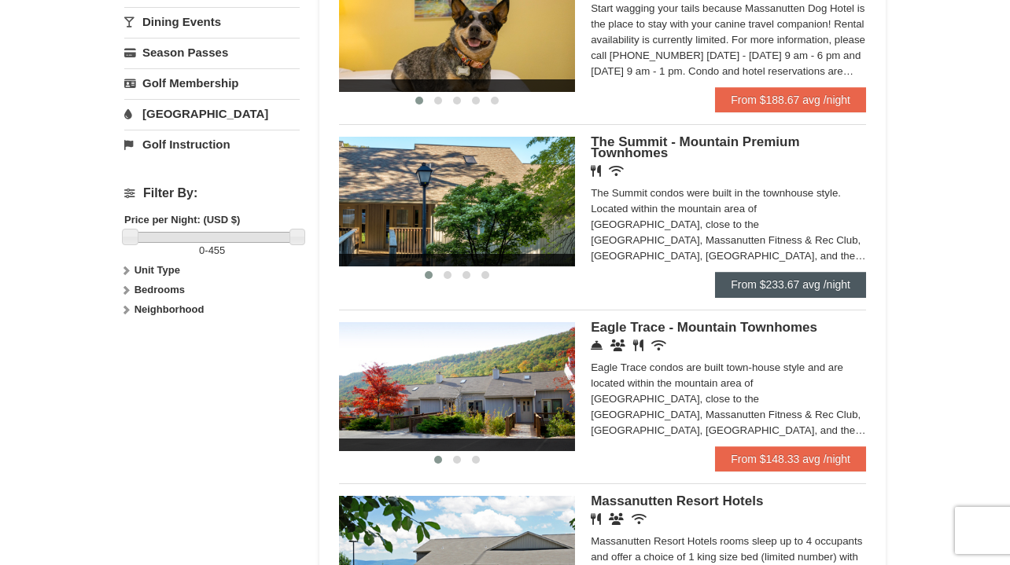
click at [748, 279] on link "From $233.67 avg /night" at bounding box center [790, 284] width 151 height 25
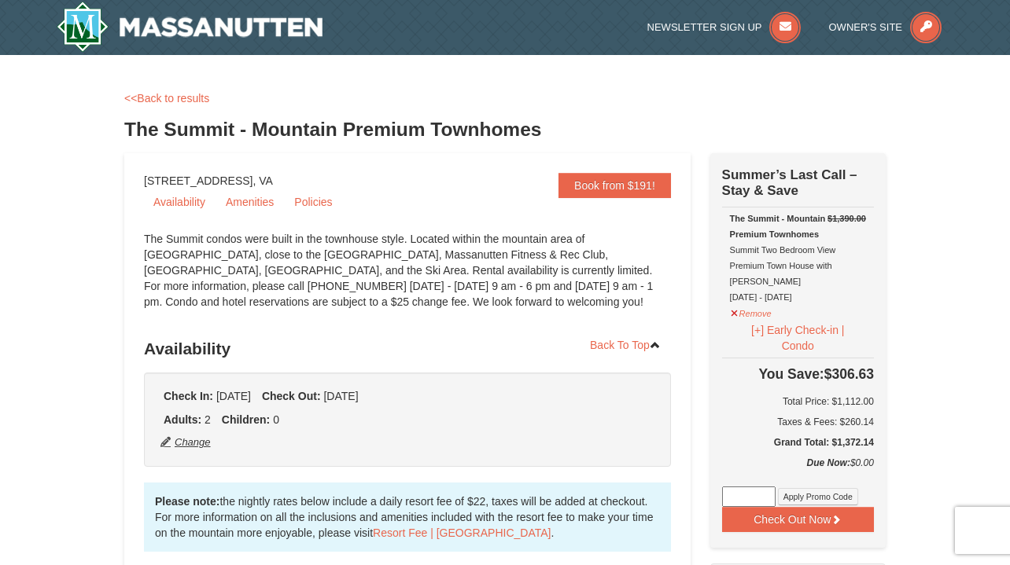
click at [194, 442] on button "Change" at bounding box center [186, 442] width 52 height 17
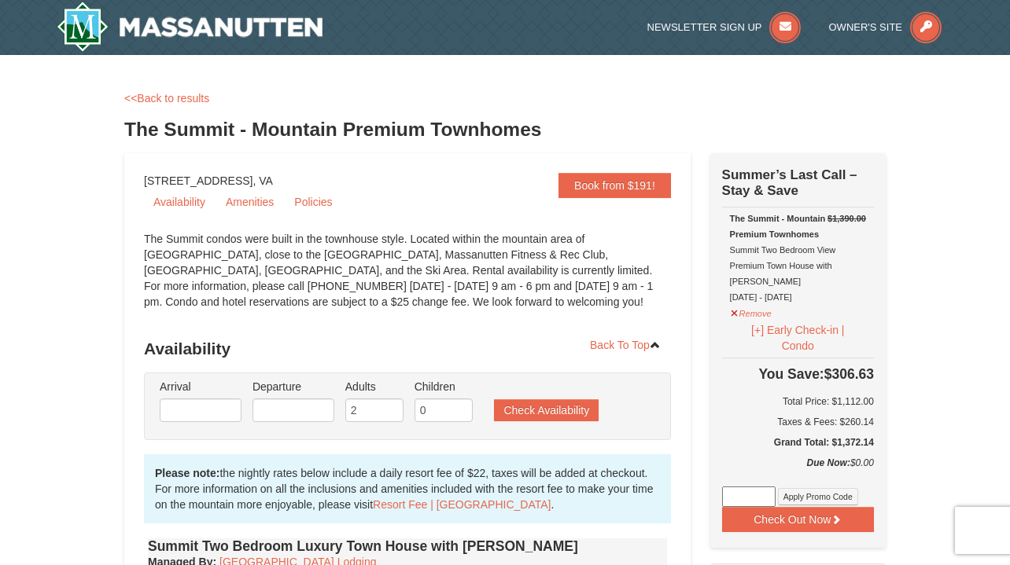
type input "[DATE]"
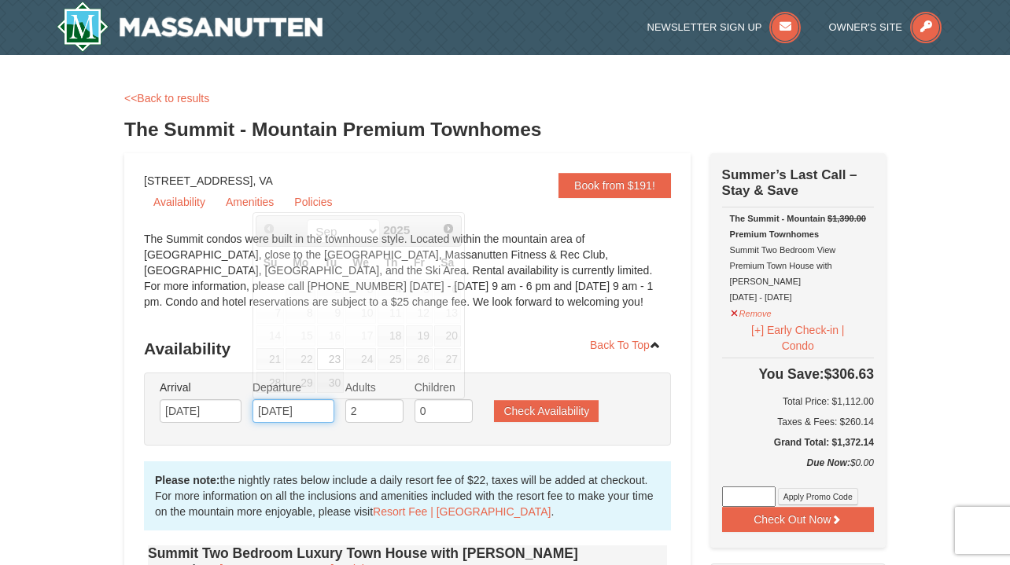
click at [290, 410] on input "[DATE]" at bounding box center [293, 412] width 82 height 24
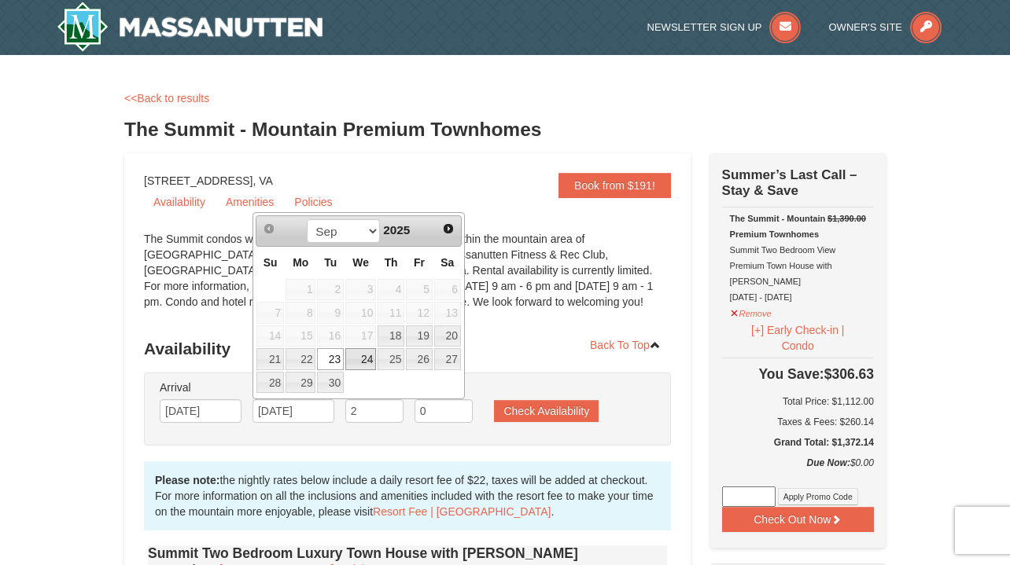
click at [363, 357] on link "24" at bounding box center [360, 359] width 31 height 22
type input "[DATE]"
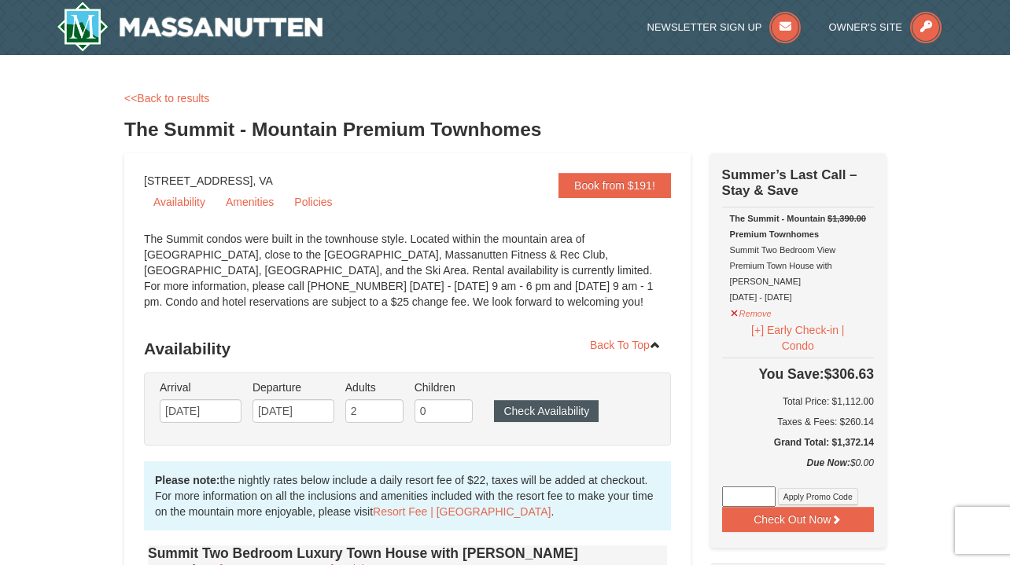
click at [531, 406] on button "Check Availability" at bounding box center [546, 411] width 105 height 22
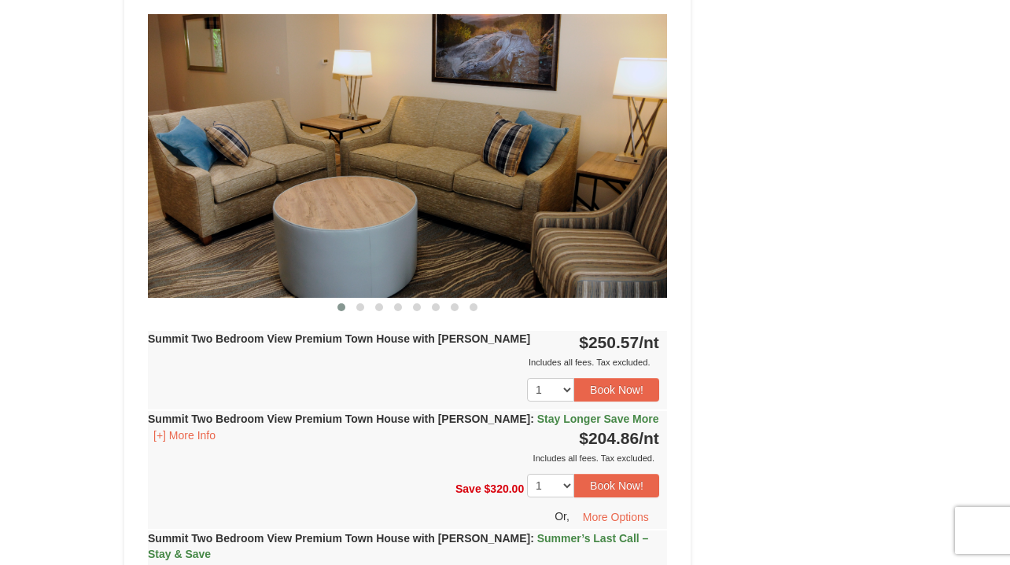
scroll to position [4992, 0]
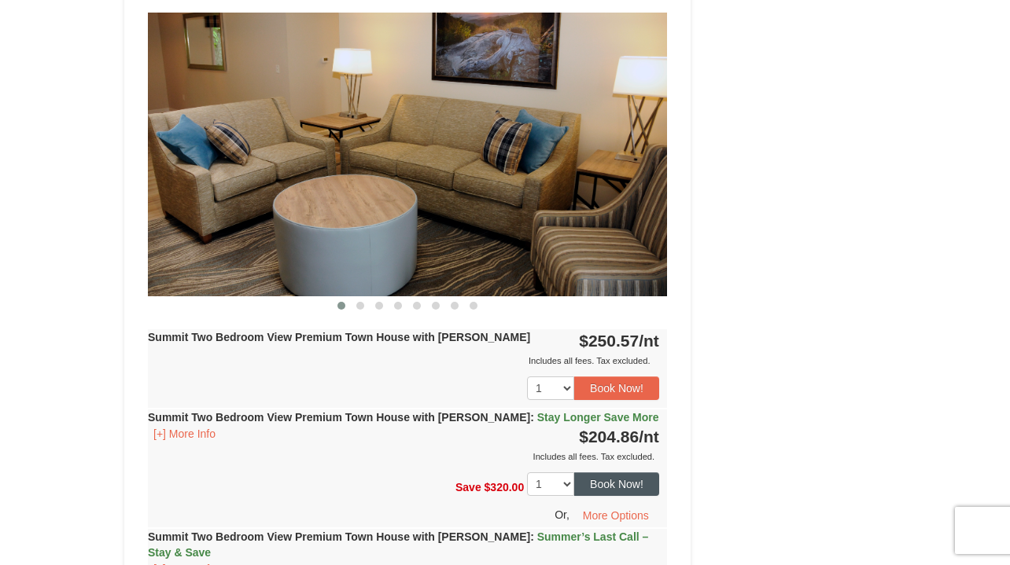
click at [615, 473] on button "Book Now!" at bounding box center [616, 485] width 85 height 24
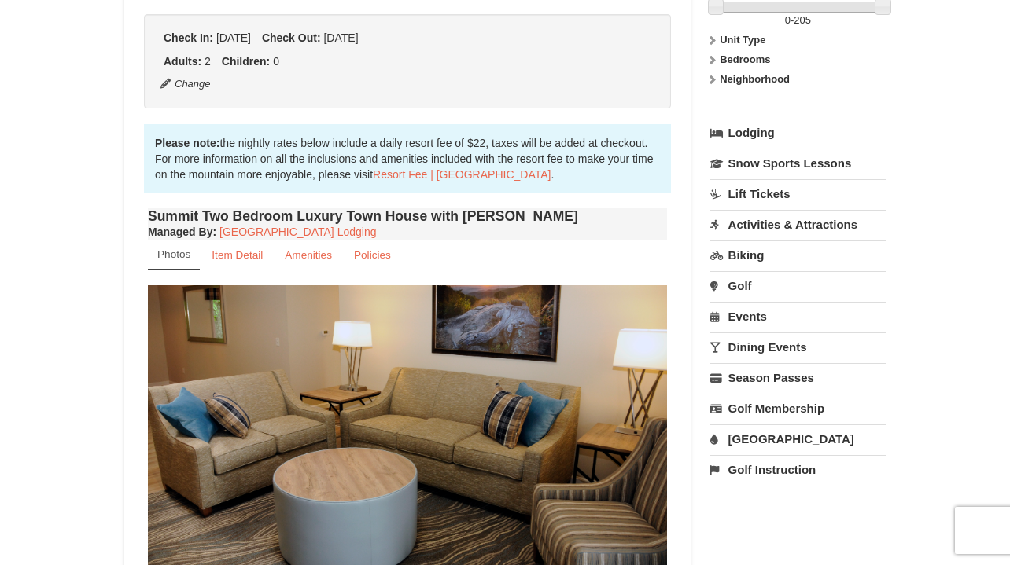
scroll to position [138, 0]
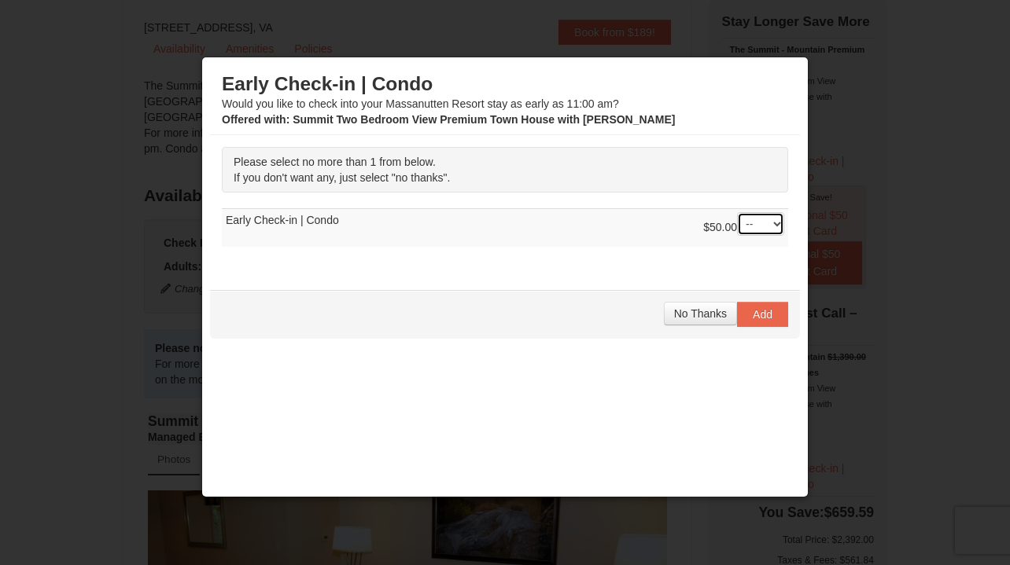
select select "1"
click at [767, 310] on span "Add" at bounding box center [763, 314] width 20 height 13
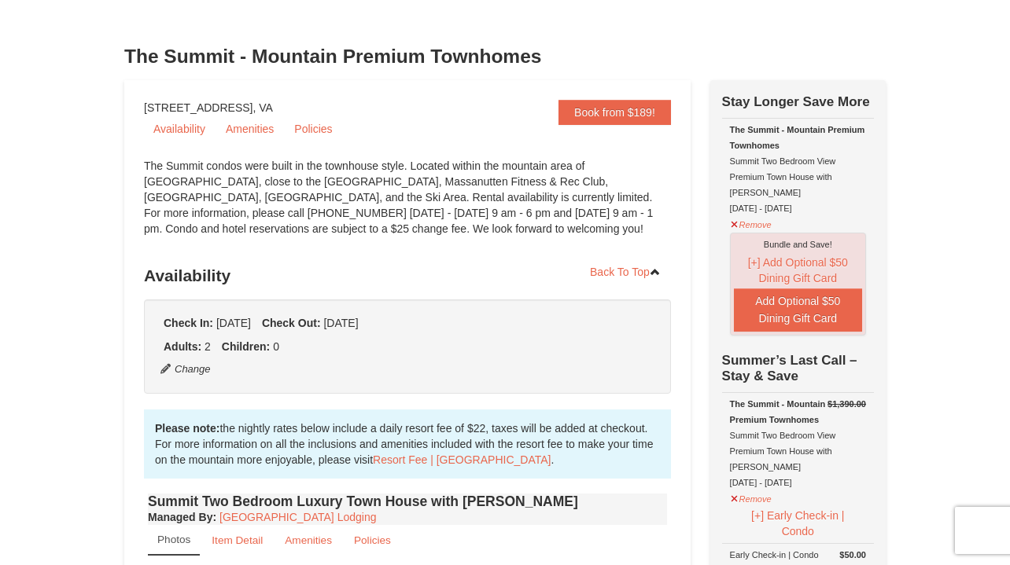
scroll to position [53, 0]
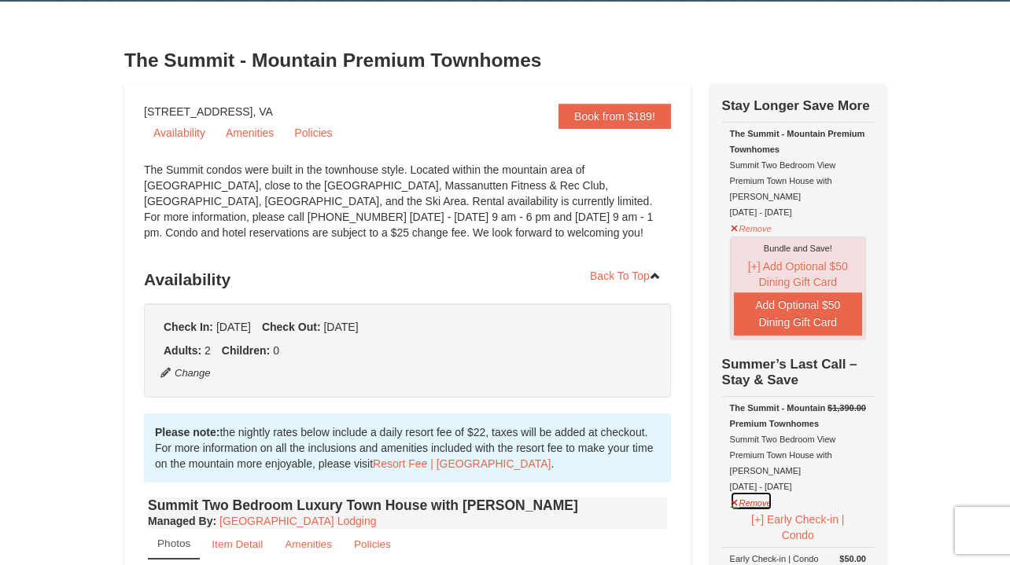
click at [748, 492] on button "Remove" at bounding box center [751, 502] width 42 height 20
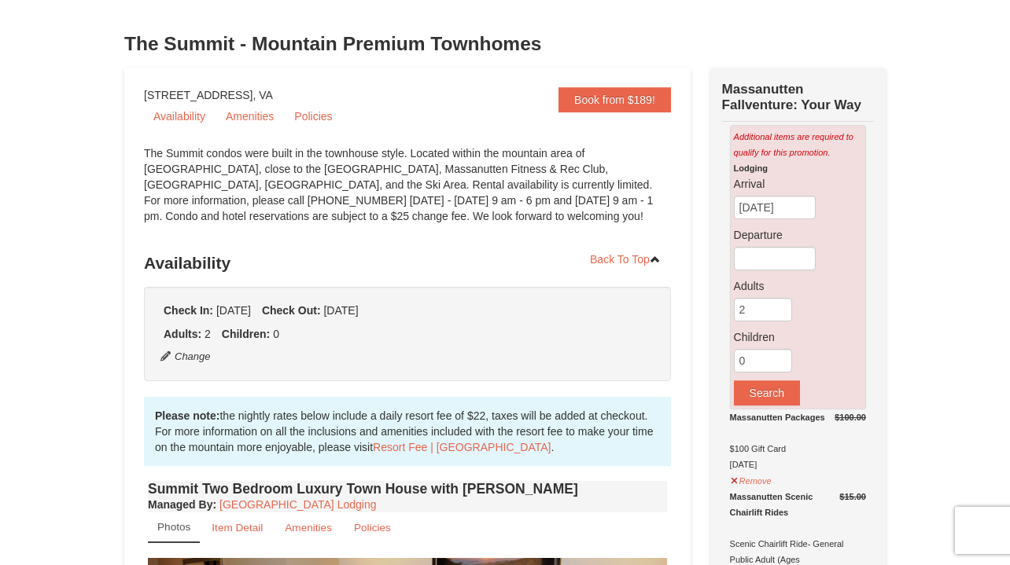
scroll to position [87, 0]
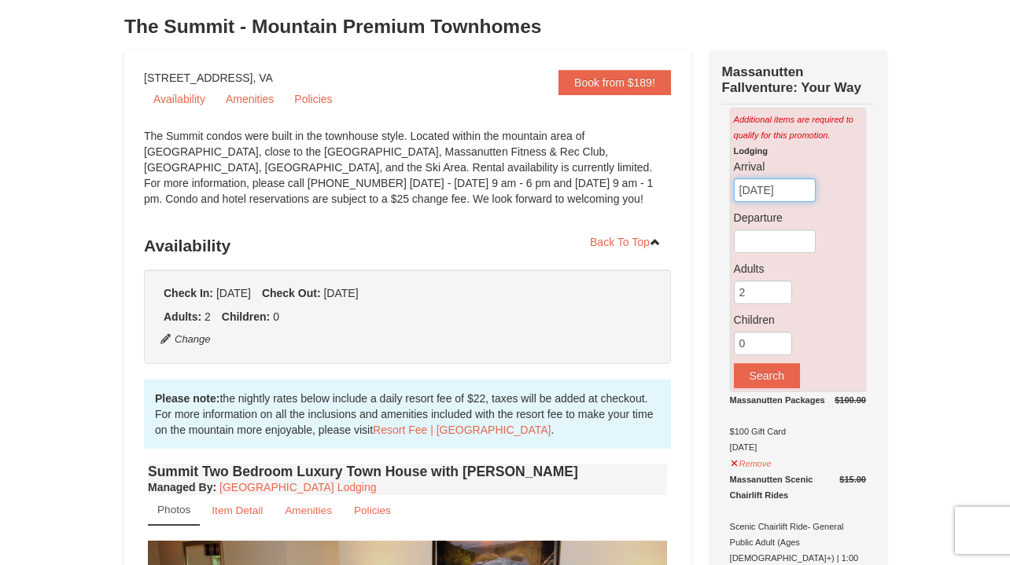
click at [762, 189] on input "[DATE]" at bounding box center [775, 191] width 82 height 24
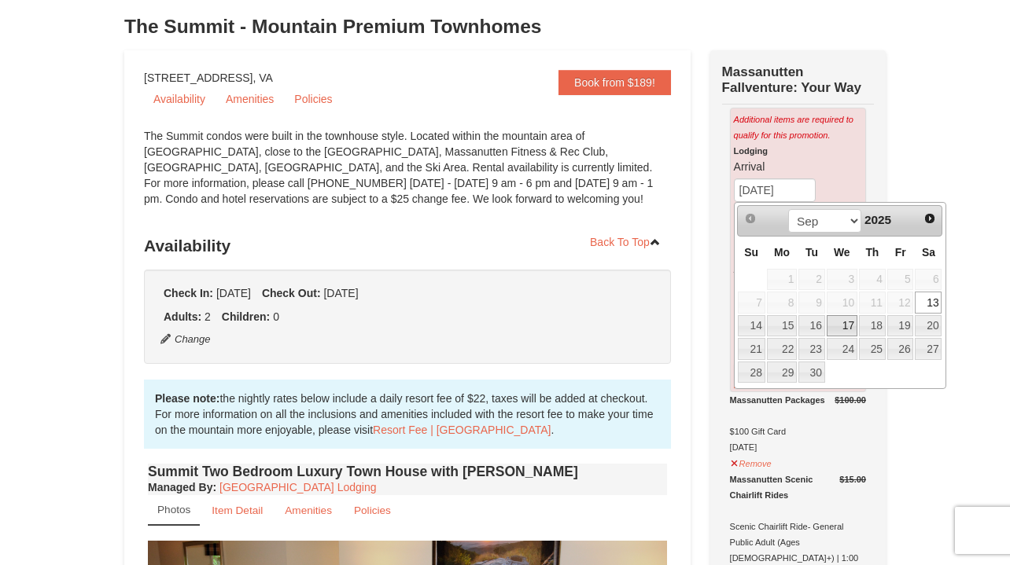
click at [841, 332] on link "17" at bounding box center [842, 326] width 31 height 22
type input "[DATE]"
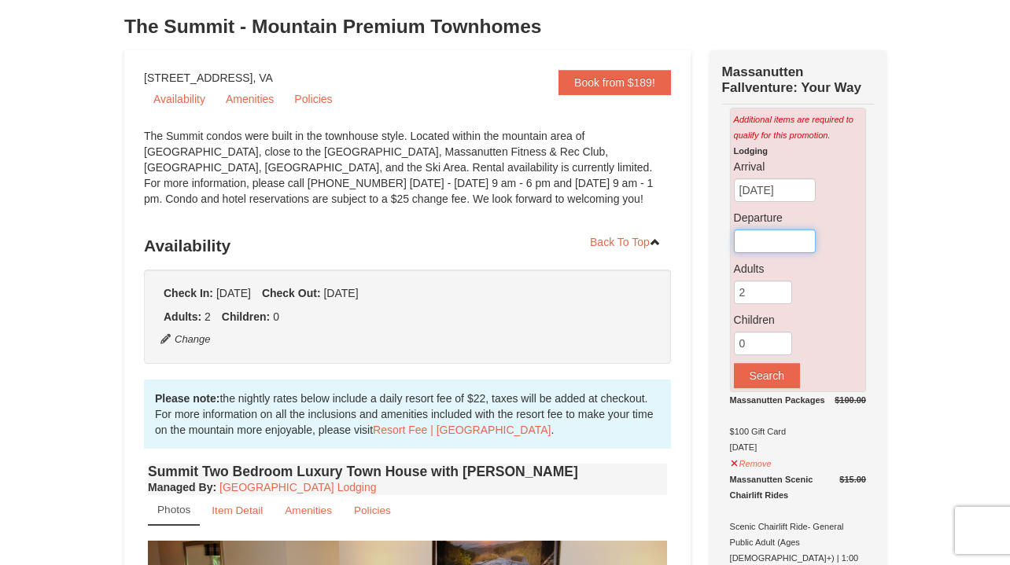
click at [776, 245] on input "text" at bounding box center [775, 242] width 82 height 24
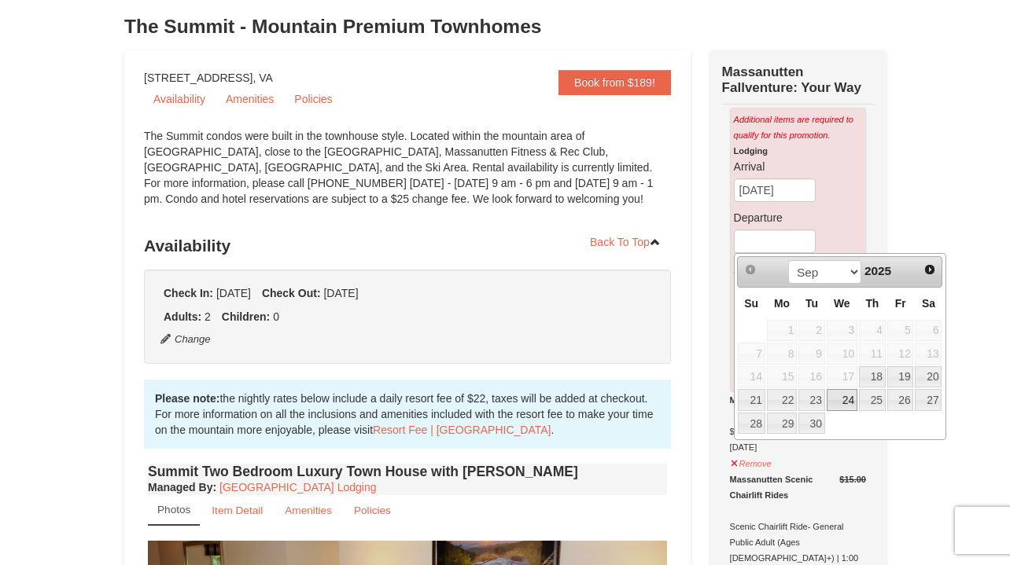
click at [845, 398] on link "24" at bounding box center [842, 400] width 31 height 22
type input "[DATE]"
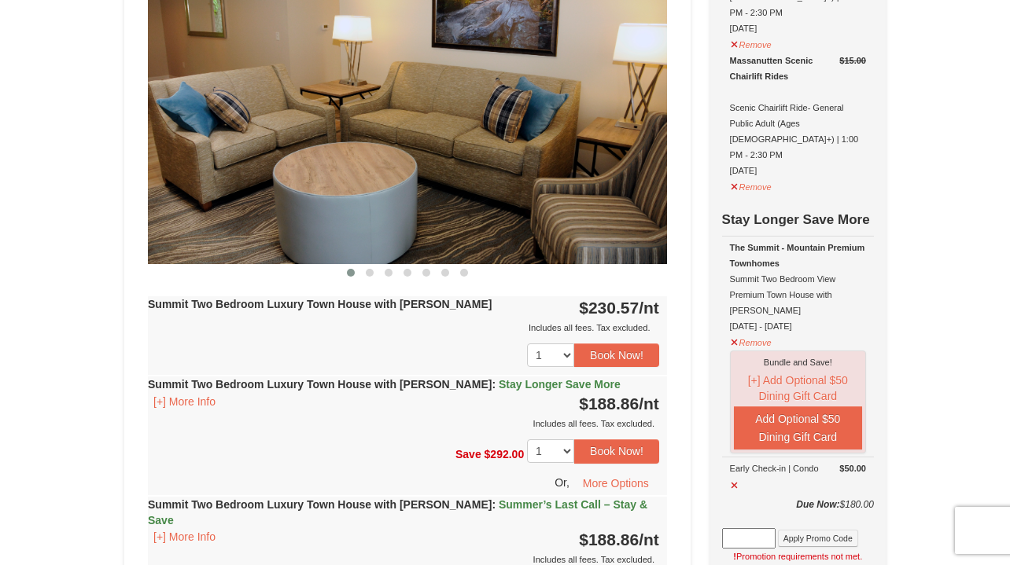
scroll to position [622, 0]
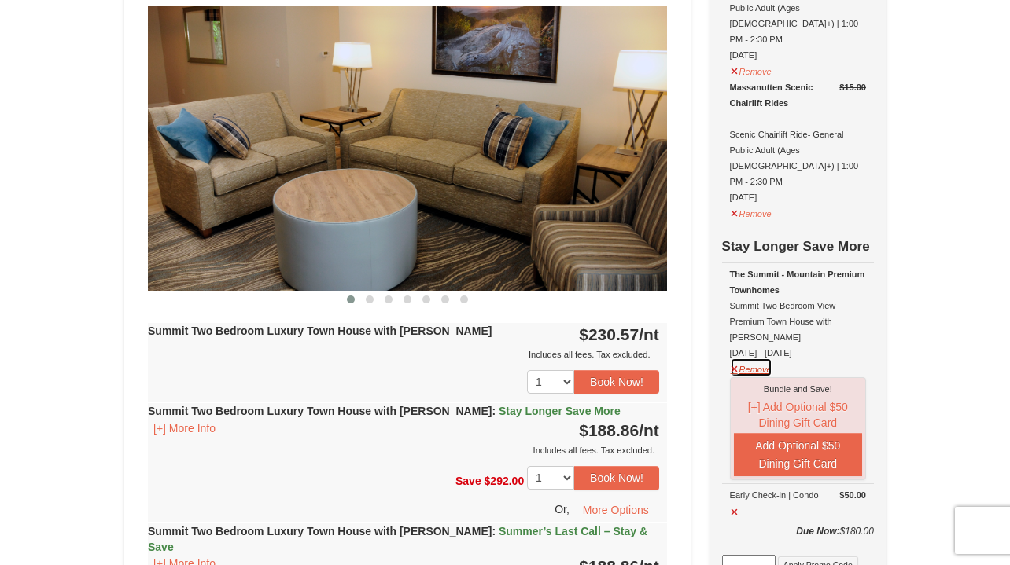
click at [753, 358] on button "Remove" at bounding box center [751, 368] width 42 height 20
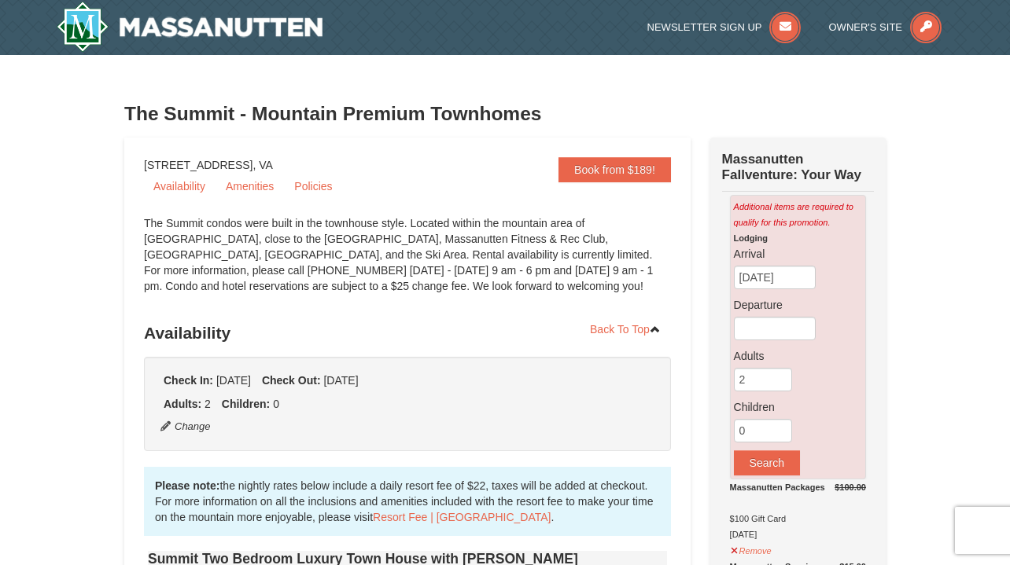
scroll to position [0, 0]
drag, startPoint x: 959, startPoint y: 325, endPoint x: 959, endPoint y: 220, distance: 104.6
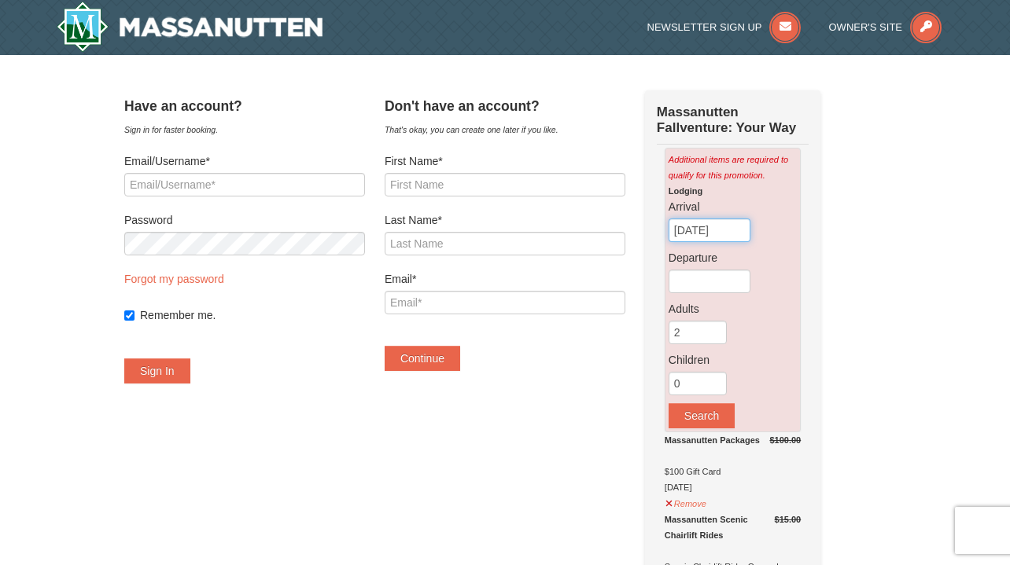
click at [733, 226] on input "[DATE]" at bounding box center [709, 231] width 82 height 24
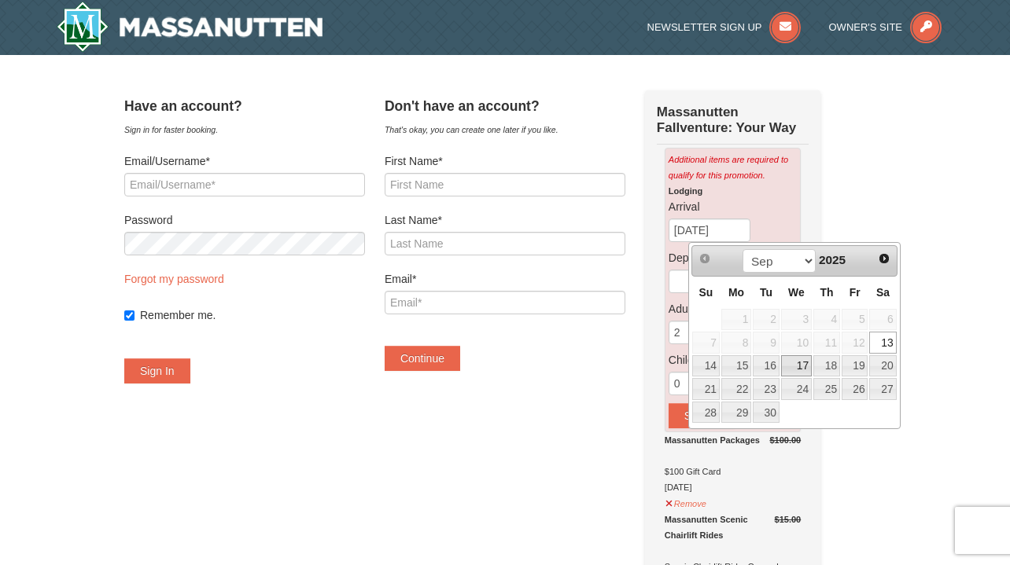
click at [802, 369] on link "17" at bounding box center [796, 366] width 31 height 22
type input "[DATE]"
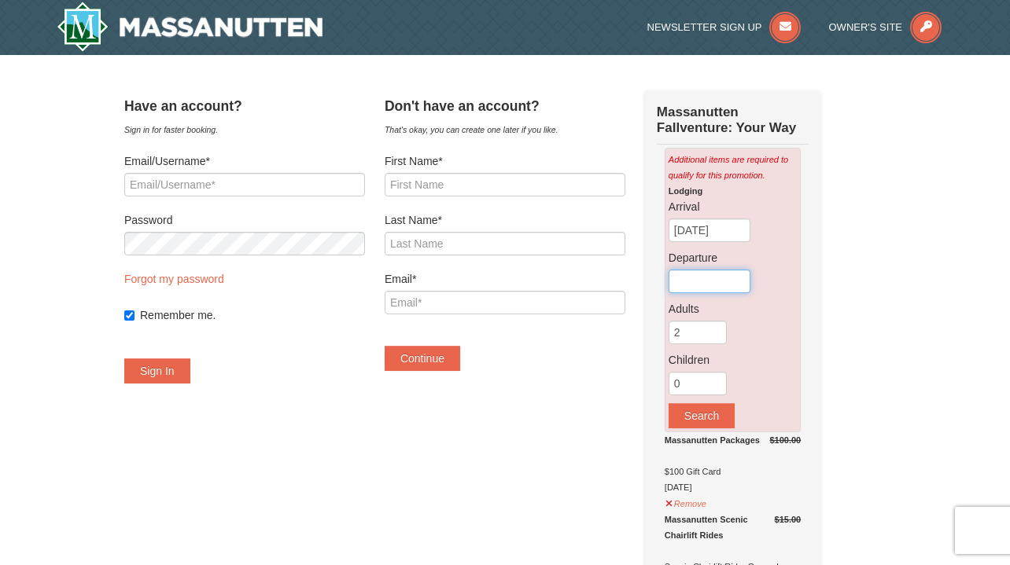
click at [730, 281] on input "text" at bounding box center [709, 282] width 82 height 24
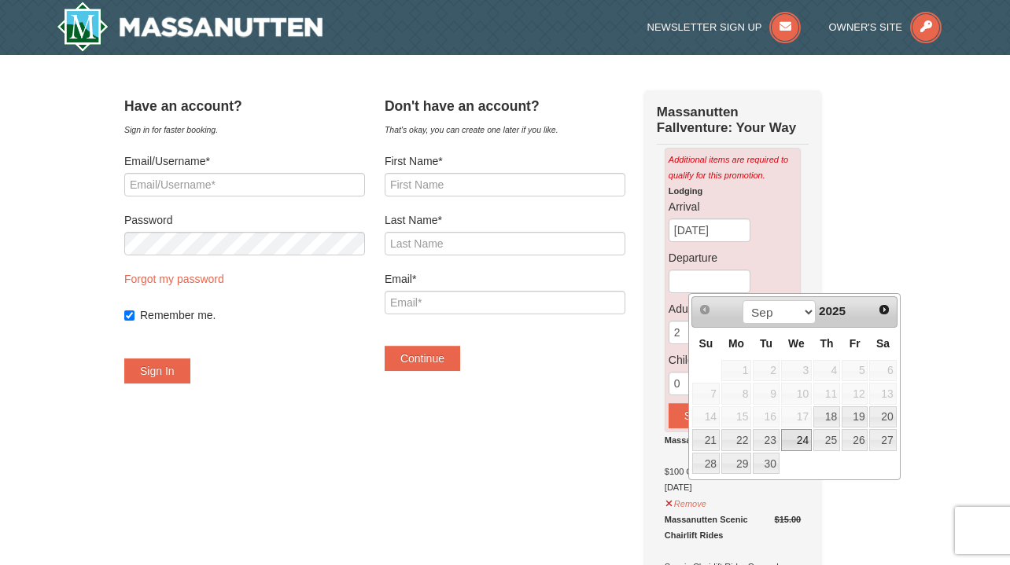
click at [805, 444] on link "24" at bounding box center [796, 440] width 31 height 22
type input "[DATE]"
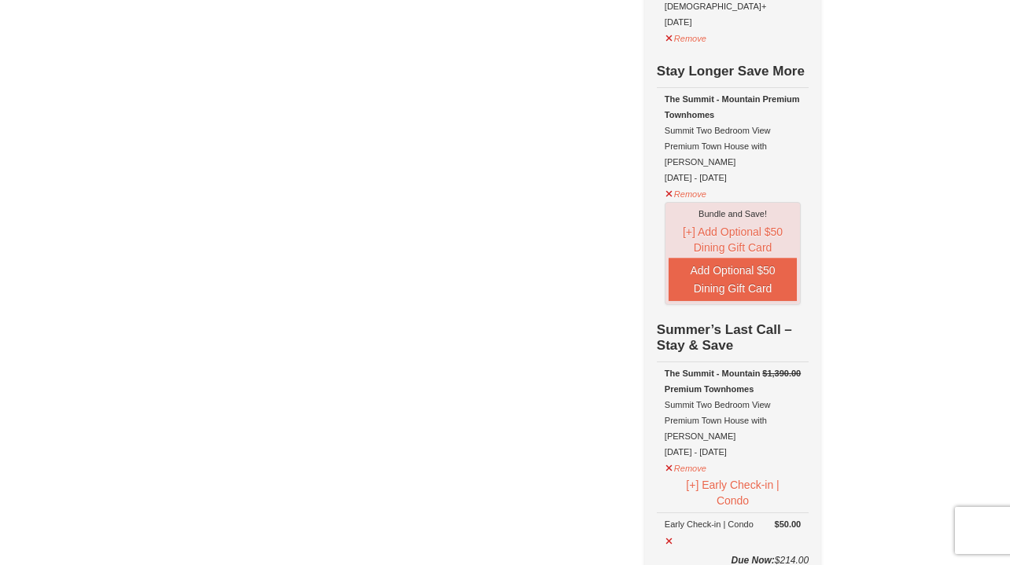
scroll to position [1064, 0]
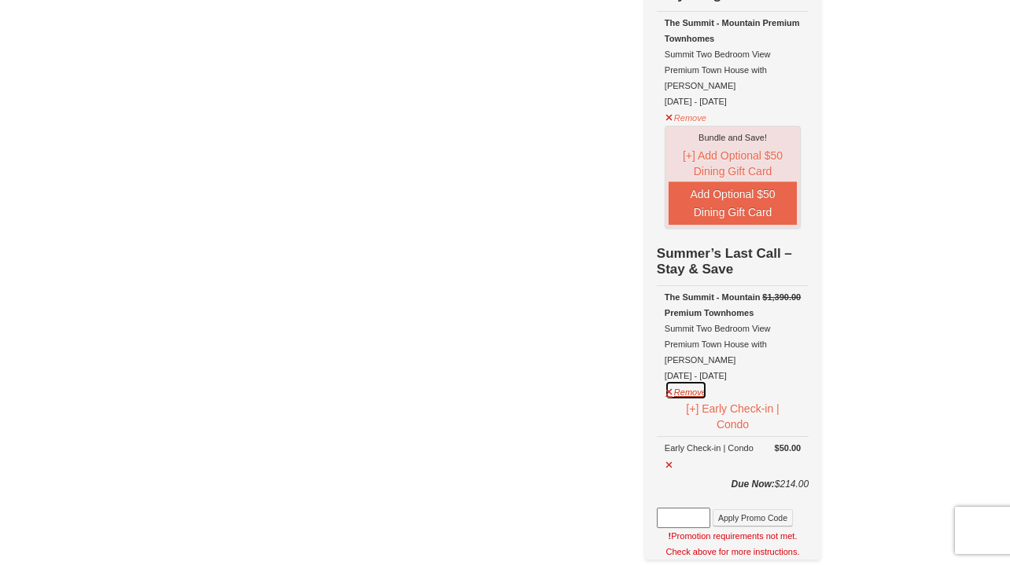
click at [704, 381] on button "Remove" at bounding box center [686, 391] width 42 height 20
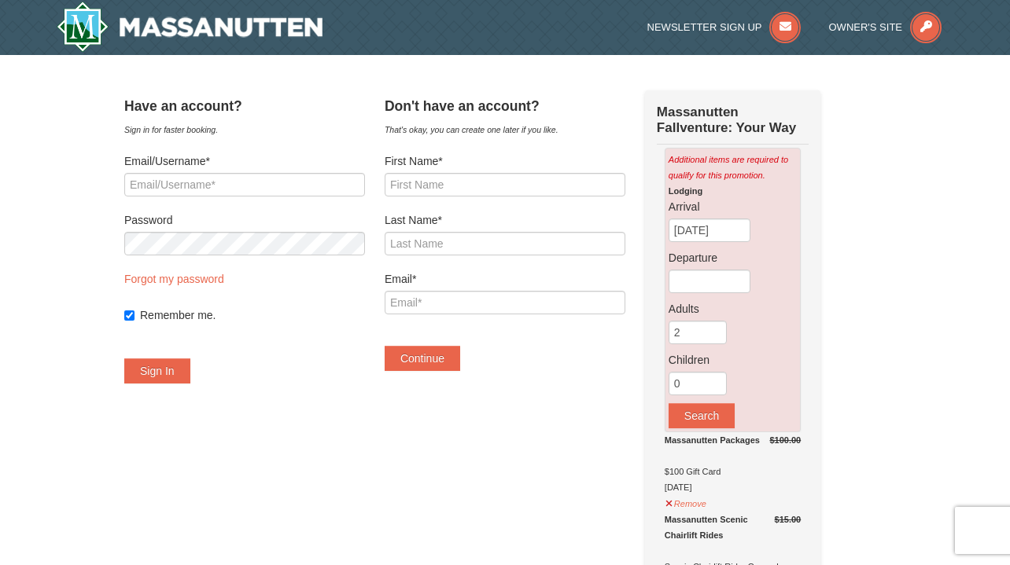
scroll to position [0, 0]
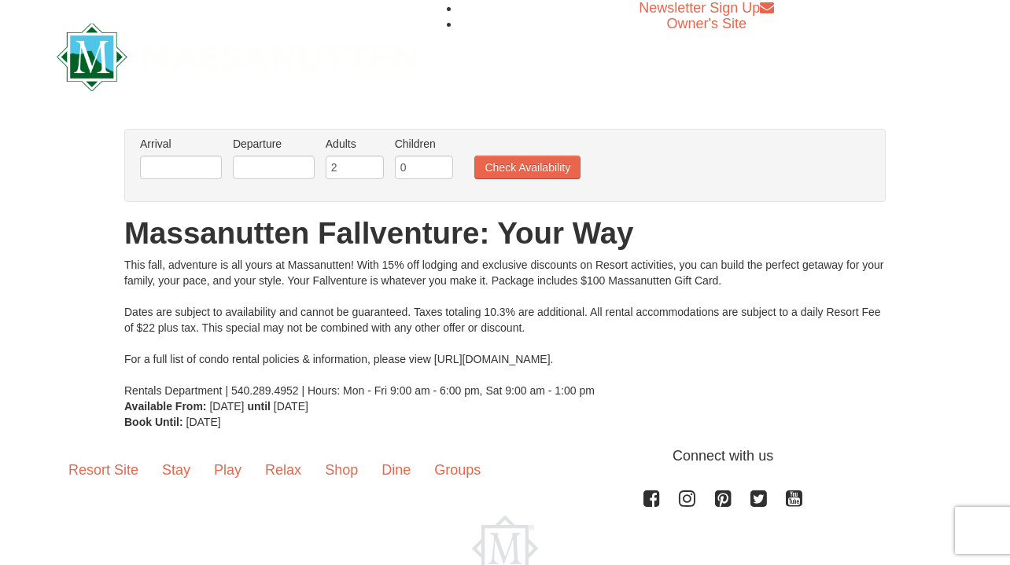
scroll to position [1, 0]
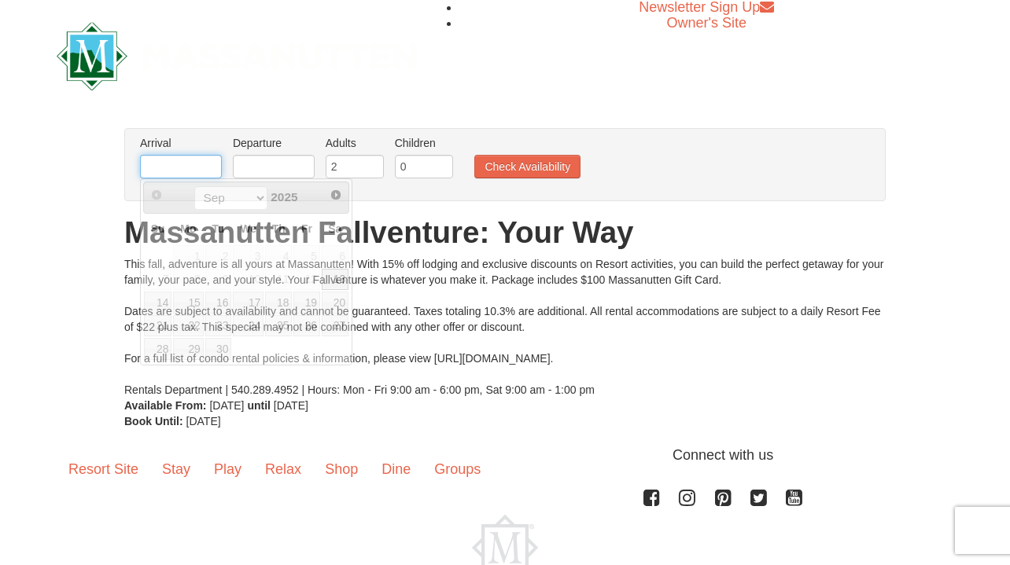
click at [179, 172] on input "text" at bounding box center [181, 167] width 82 height 24
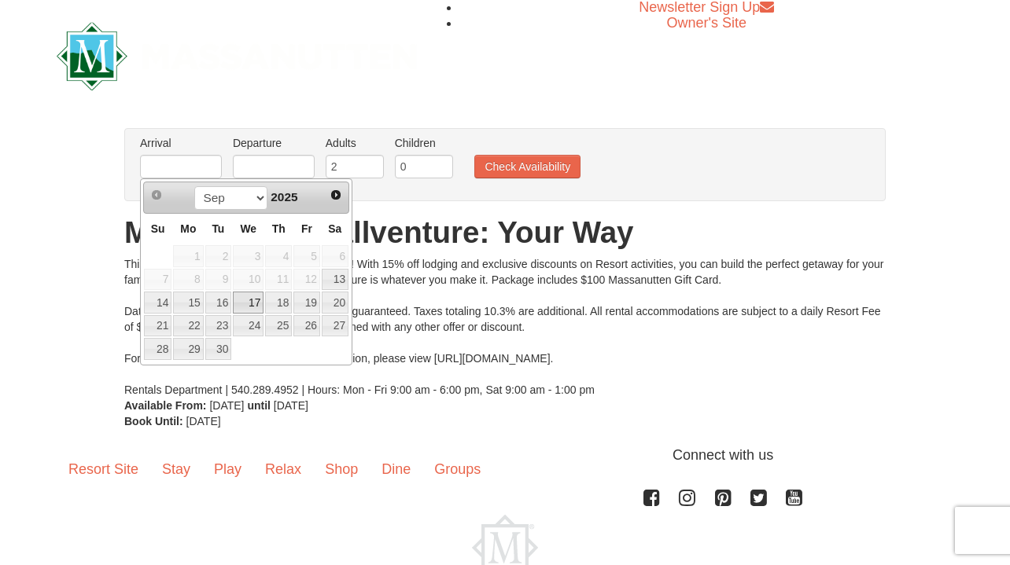
click at [249, 307] on link "17" at bounding box center [248, 303] width 31 height 22
type input "[DATE]"
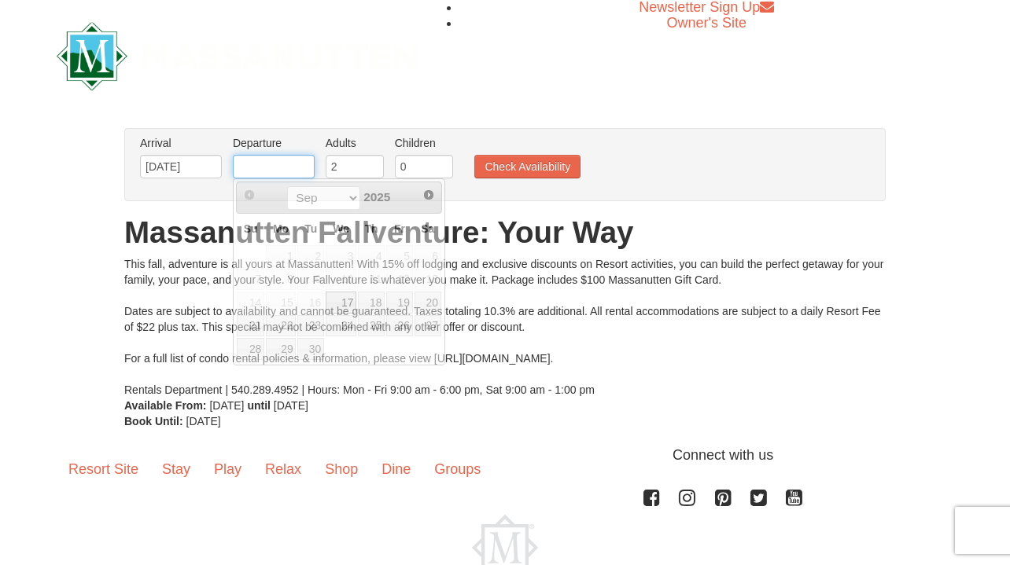
click at [256, 166] on input "text" at bounding box center [274, 167] width 82 height 24
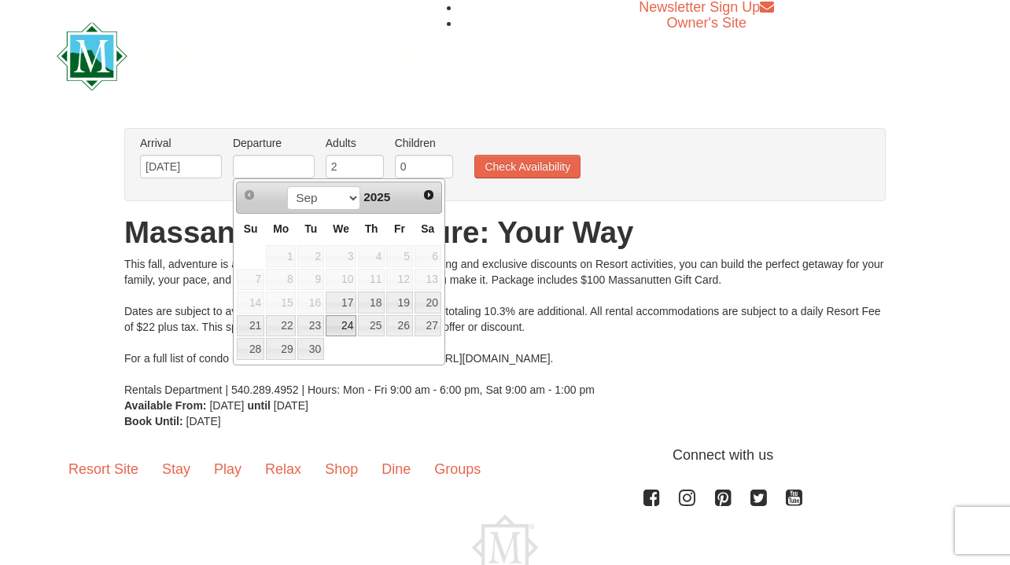
click at [343, 326] on link "24" at bounding box center [341, 326] width 31 height 22
type input "[DATE]"
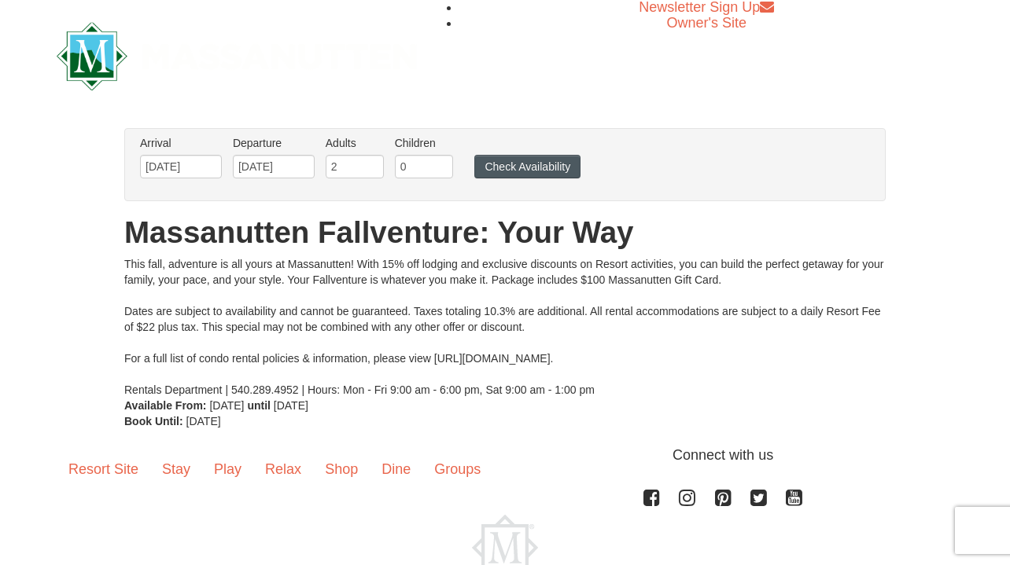
click at [489, 163] on button "Check Availability" at bounding box center [527, 167] width 106 height 24
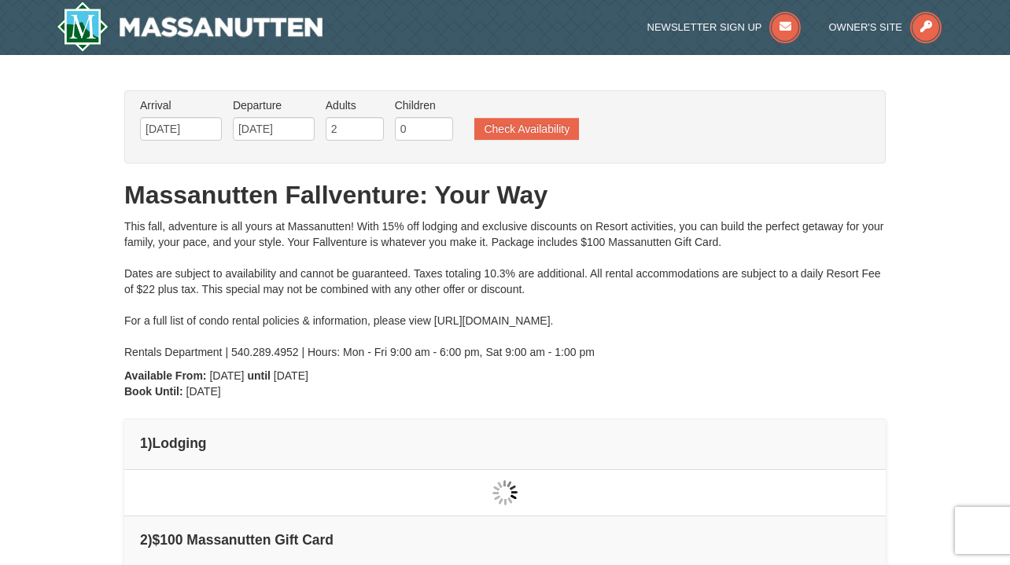
type input "[DATE]"
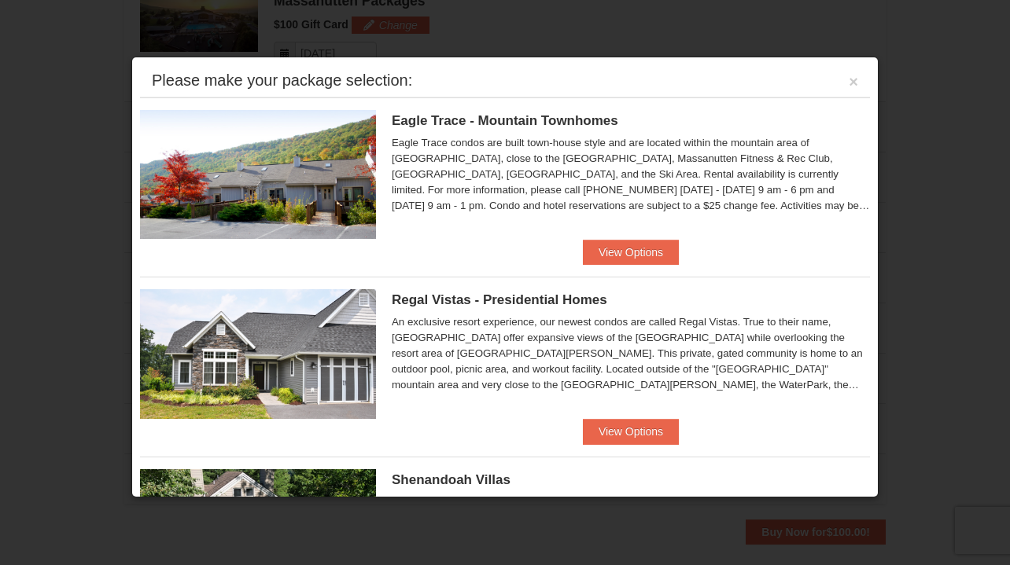
scroll to position [657, 0]
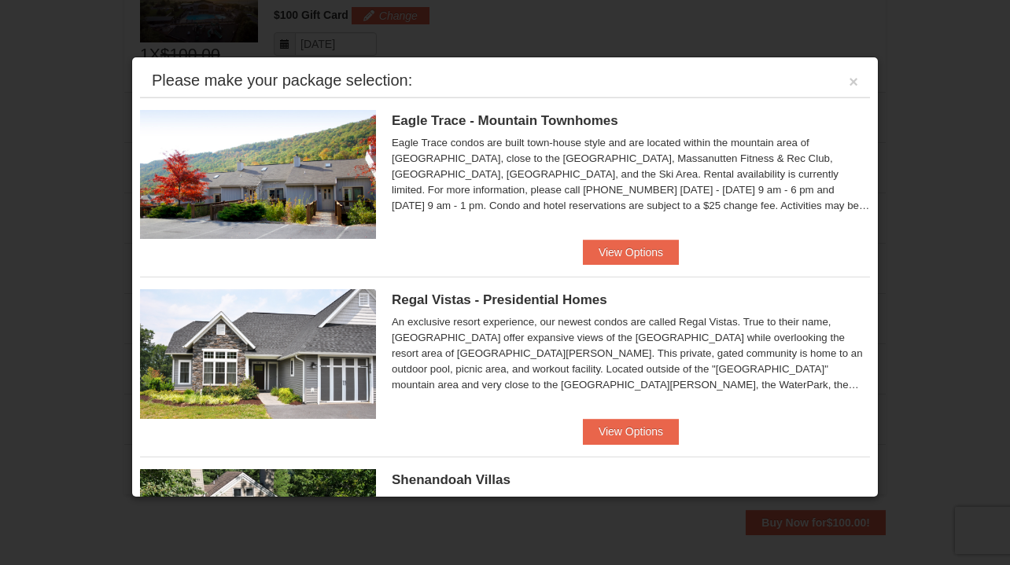
click at [841, 432] on li "Regal Vistas - Presidential Homes Regal Vistas Two Bedroom Presidential Home wi…" at bounding box center [505, 361] width 730 height 168
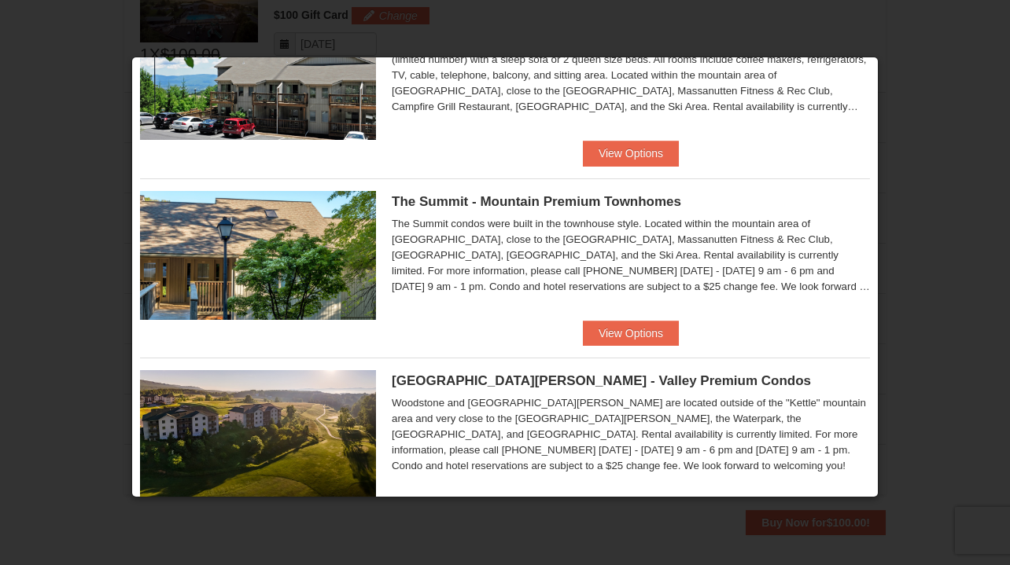
scroll to position [639, 0]
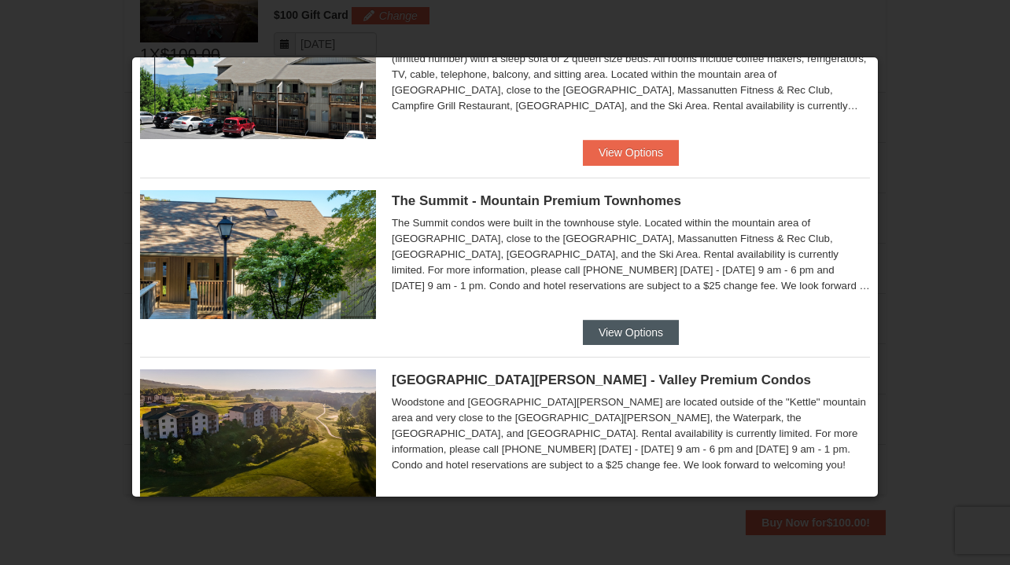
click at [654, 336] on button "View Options" at bounding box center [631, 332] width 96 height 25
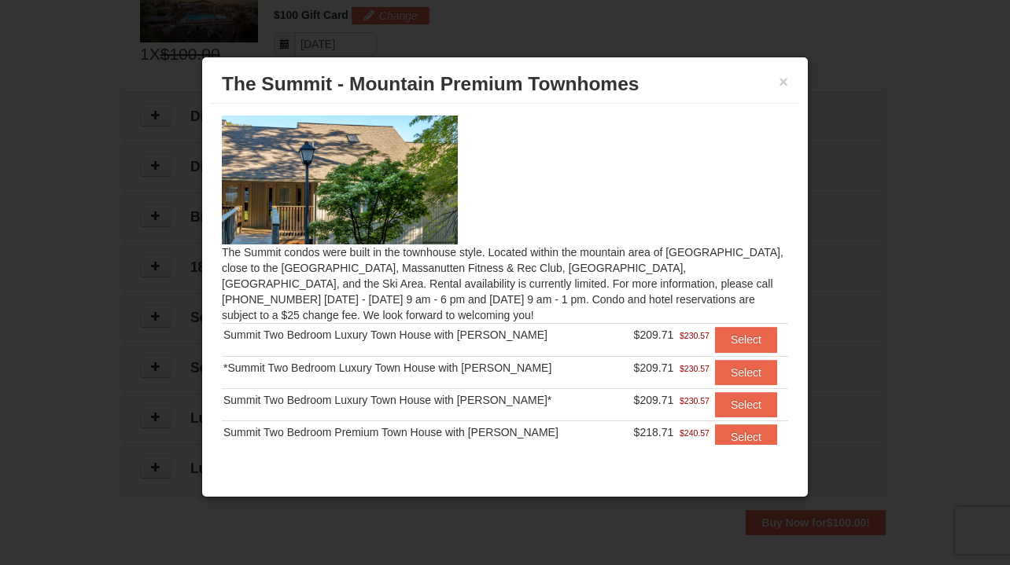
click at [538, 447] on div "× The Summit - Mountain Premium Townhomes The Summit condos were built in the t…" at bounding box center [504, 277] width 607 height 441
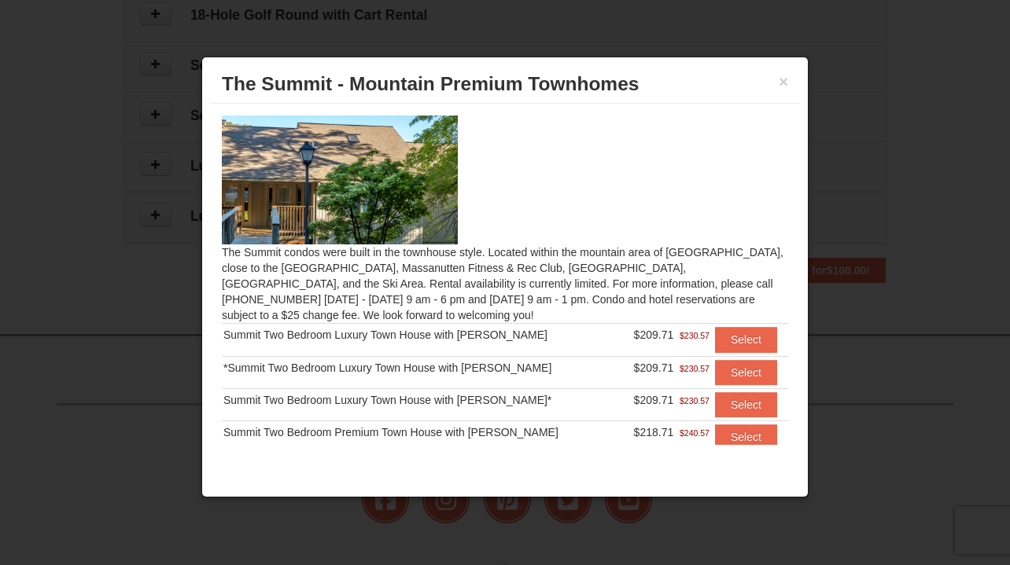
scroll to position [939, 0]
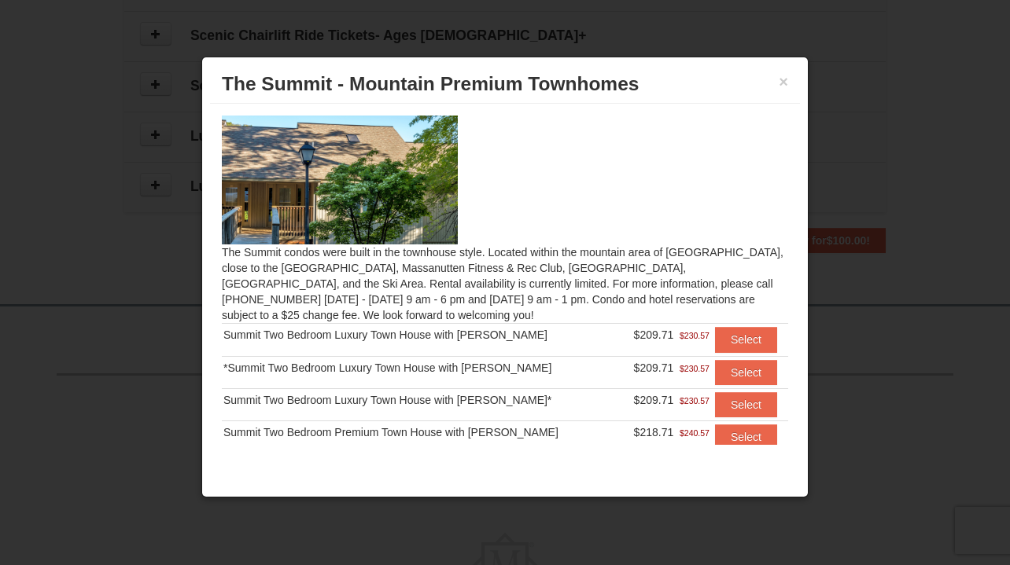
click at [551, 440] on div "Summit Two Bedroom Premium Town House with [PERSON_NAME]" at bounding box center [422, 433] width 399 height 16
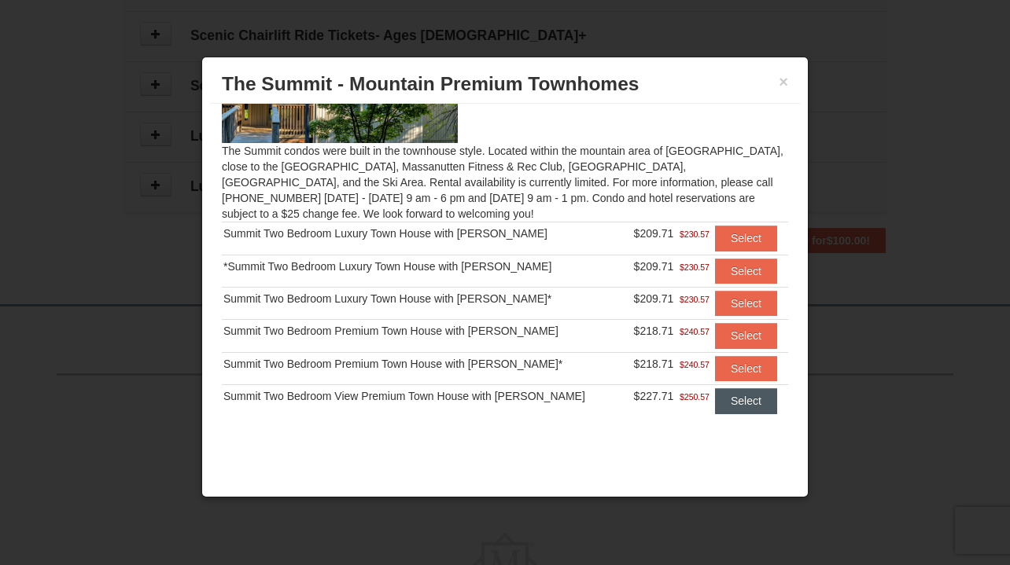
scroll to position [99, 0]
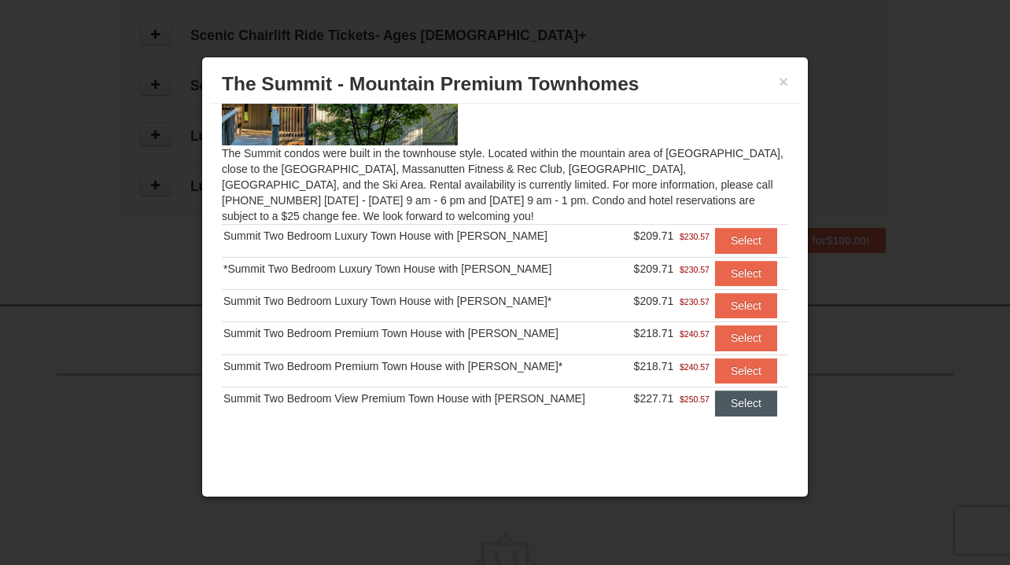
click at [738, 396] on button "Select" at bounding box center [746, 403] width 62 height 25
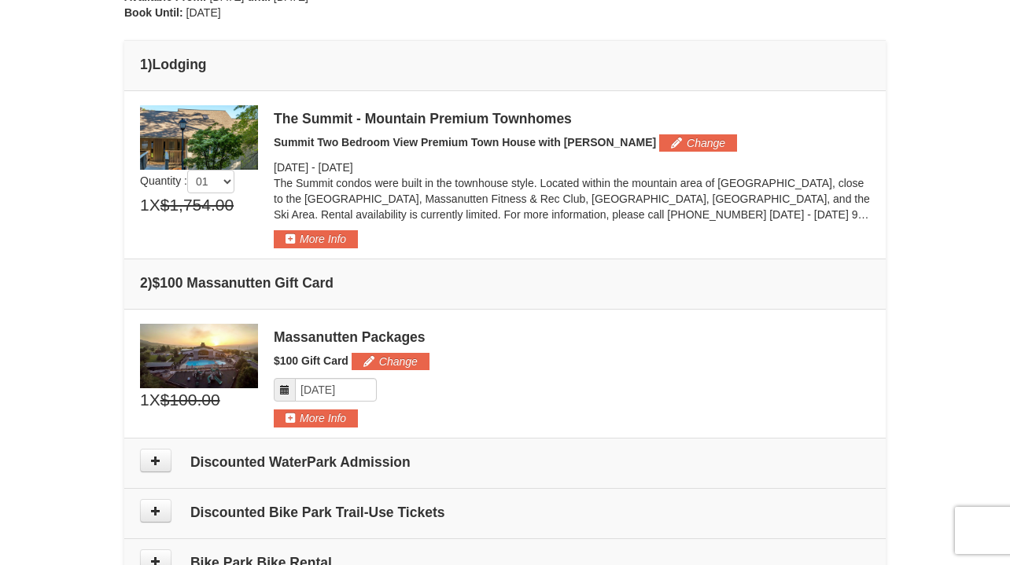
scroll to position [376, 0]
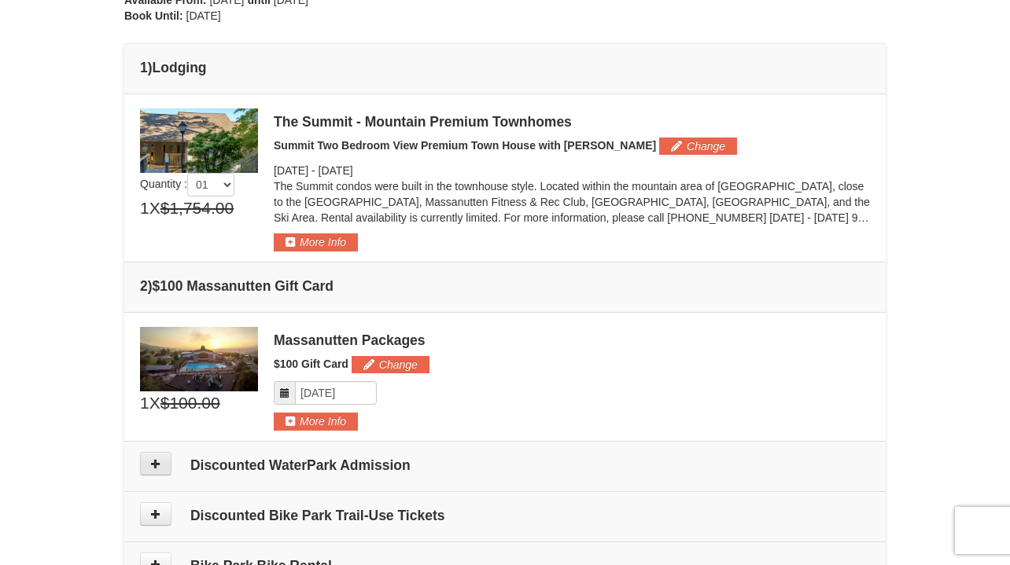
click at [154, 462] on icon at bounding box center [155, 463] width 11 height 11
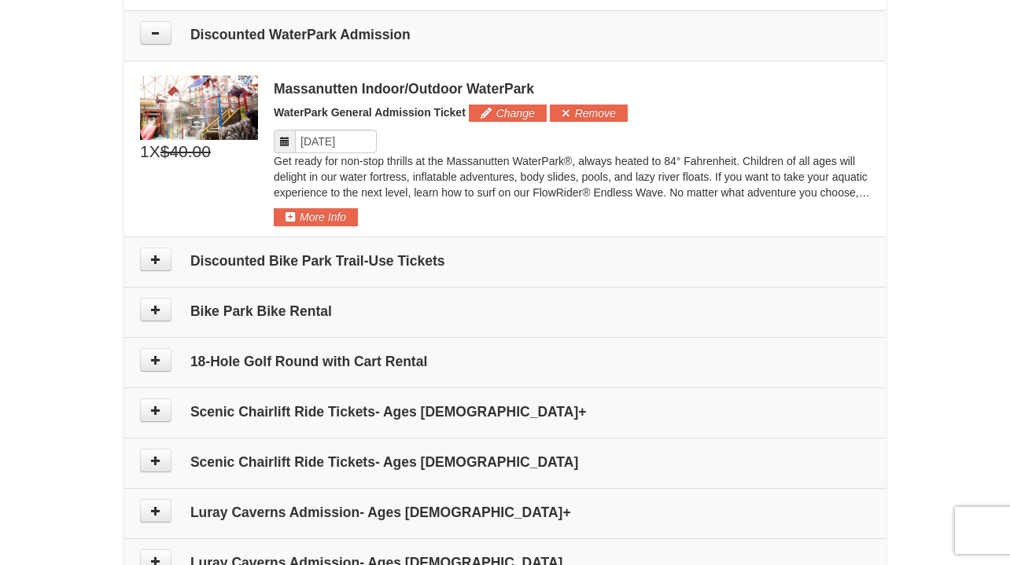
scroll to position [816, 0]
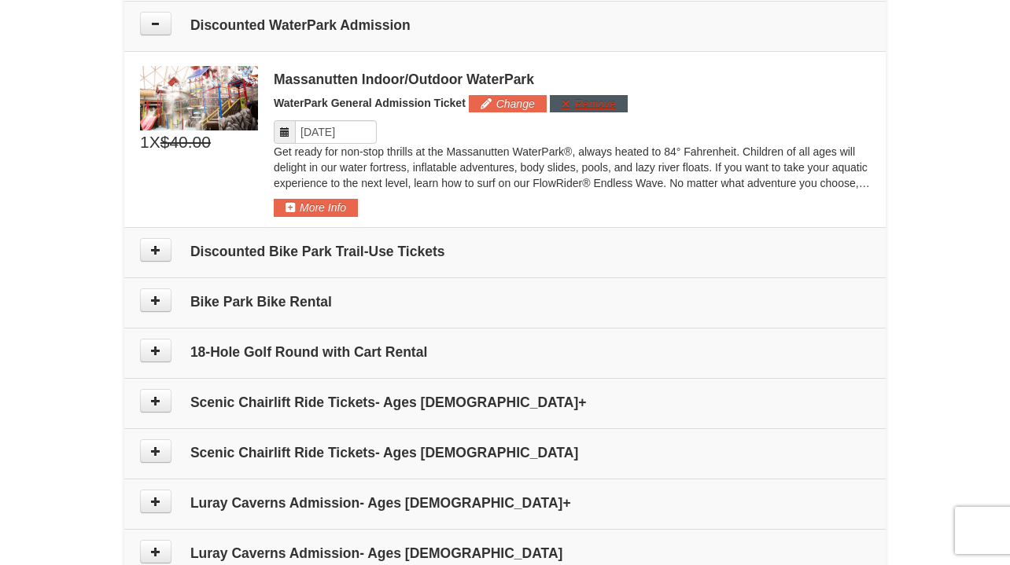
click at [589, 99] on button "Remove" at bounding box center [589, 103] width 78 height 17
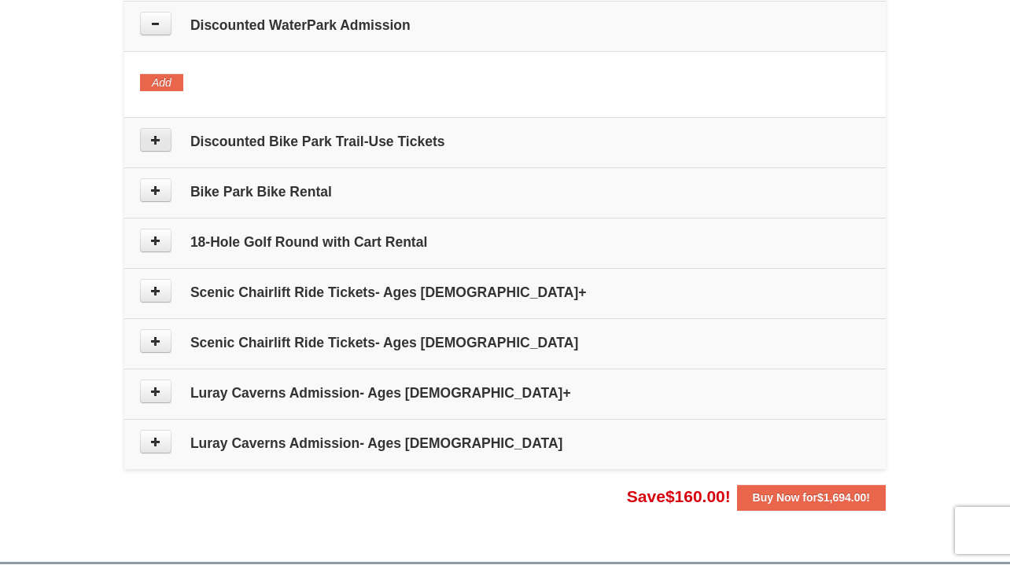
click at [167, 136] on button at bounding box center [155, 140] width 31 height 24
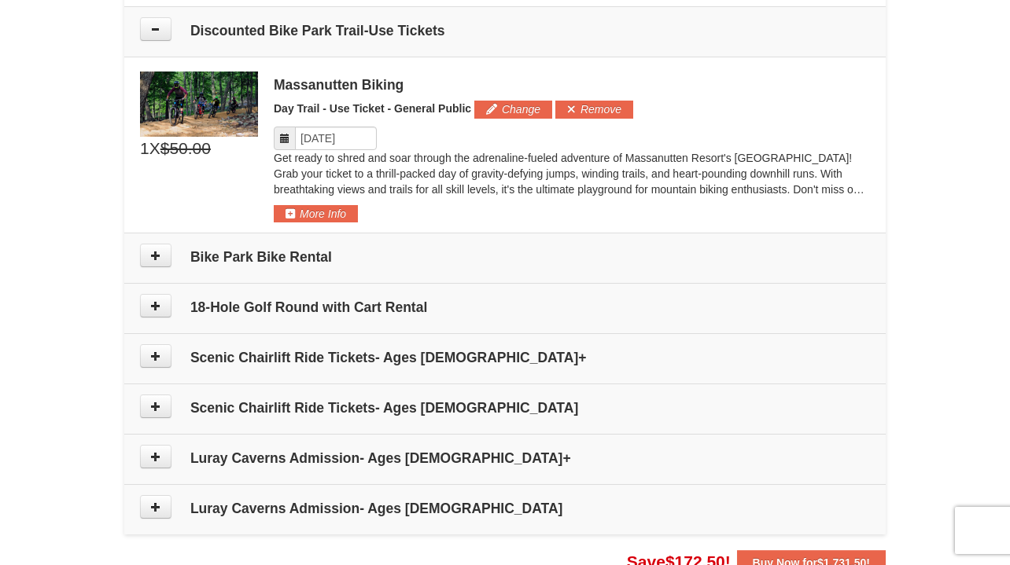
scroll to position [933, 0]
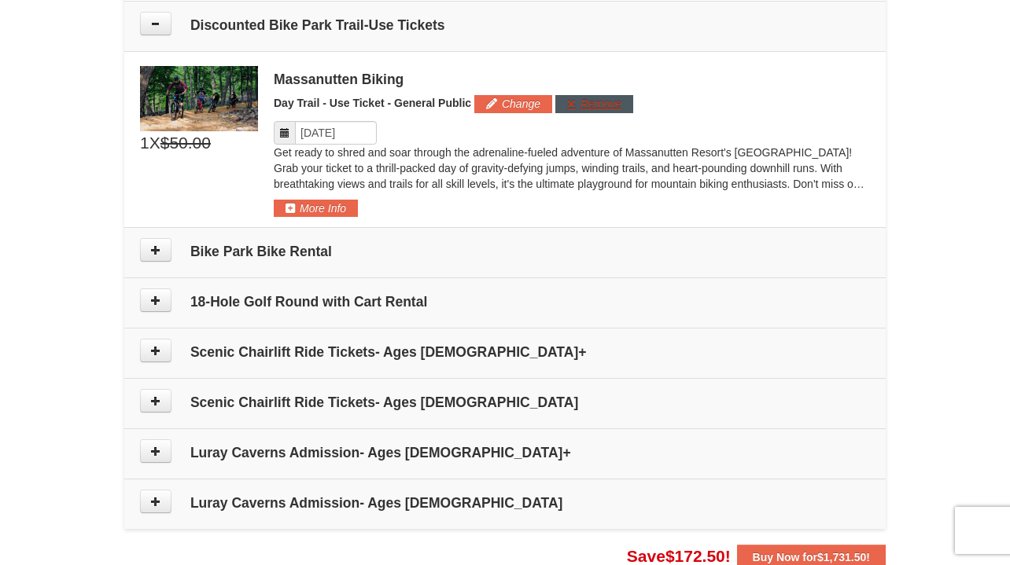
click at [573, 99] on button "Remove" at bounding box center [594, 103] width 78 height 17
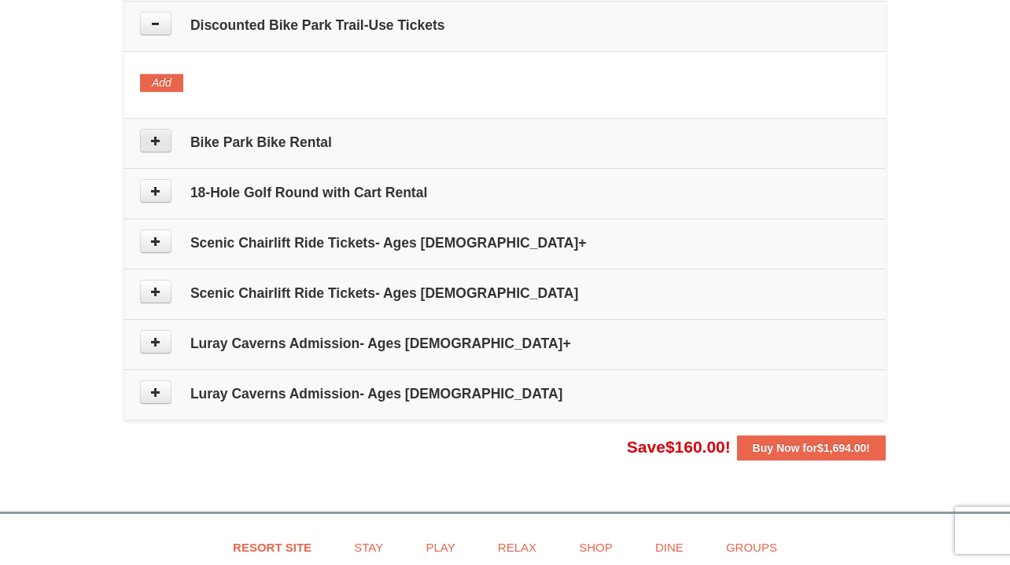
click at [163, 135] on button at bounding box center [155, 141] width 31 height 24
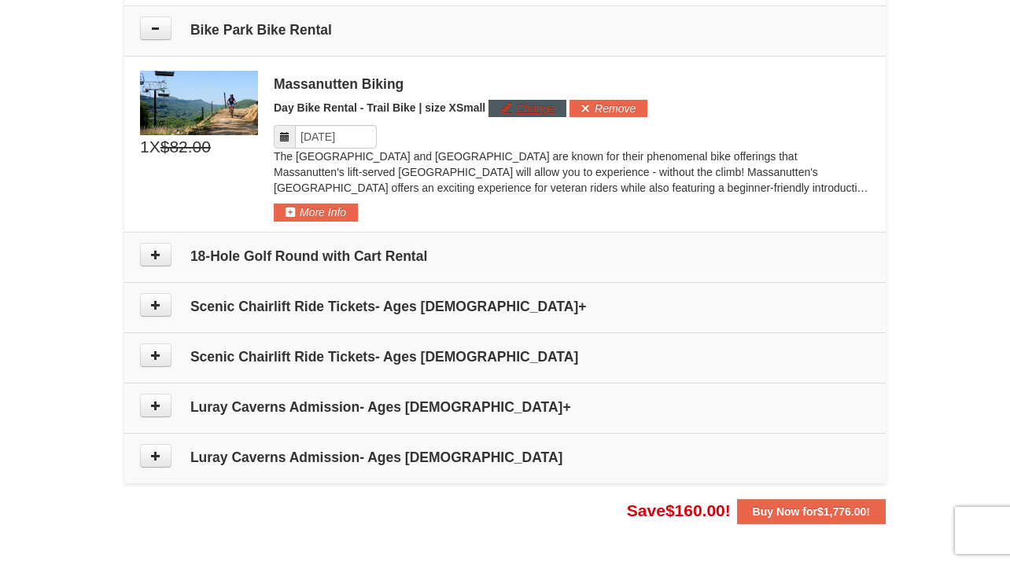
scroll to position [1049, 0]
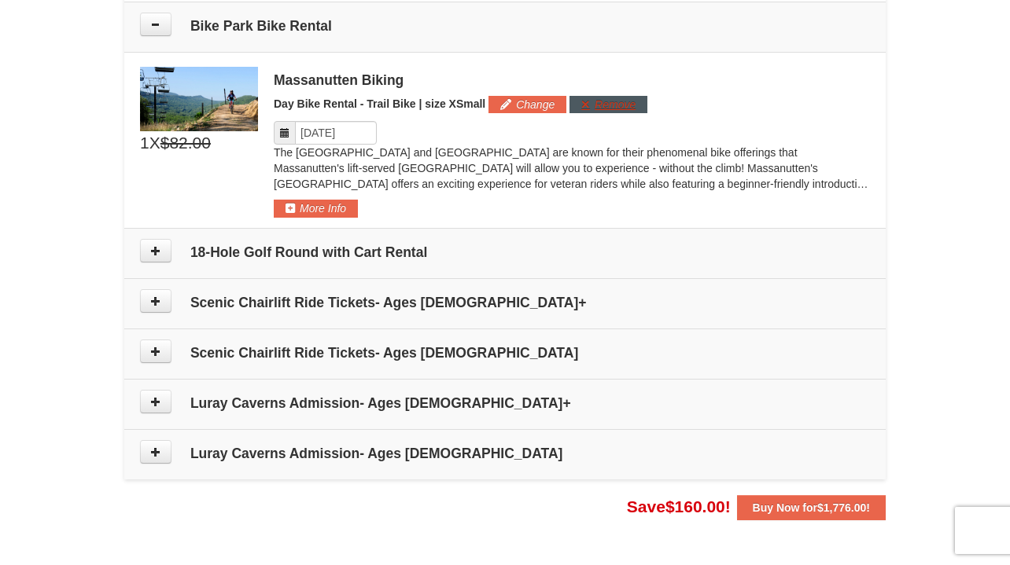
click at [592, 101] on button "Remove" at bounding box center [608, 104] width 78 height 17
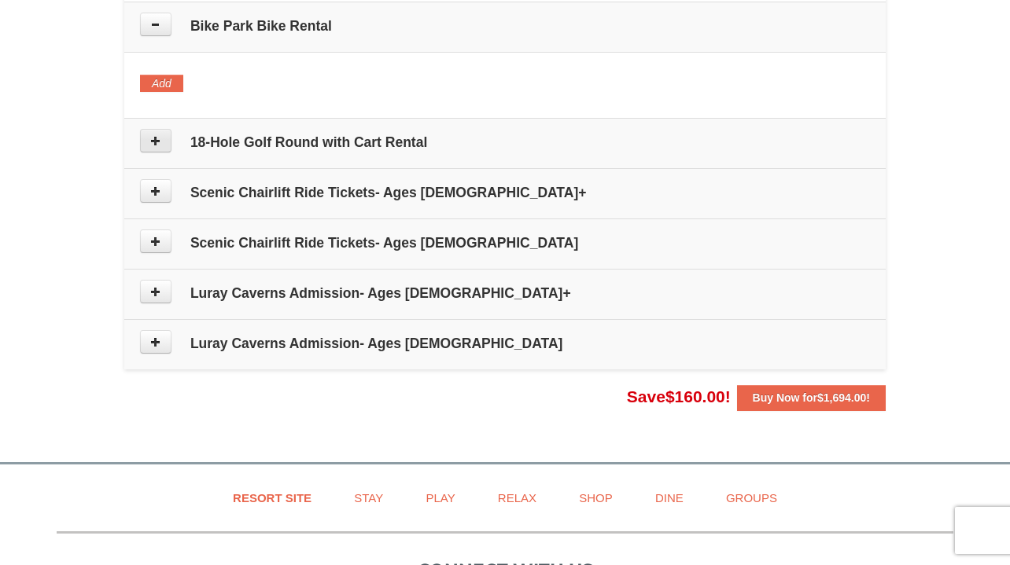
click at [157, 137] on icon at bounding box center [155, 140] width 11 height 11
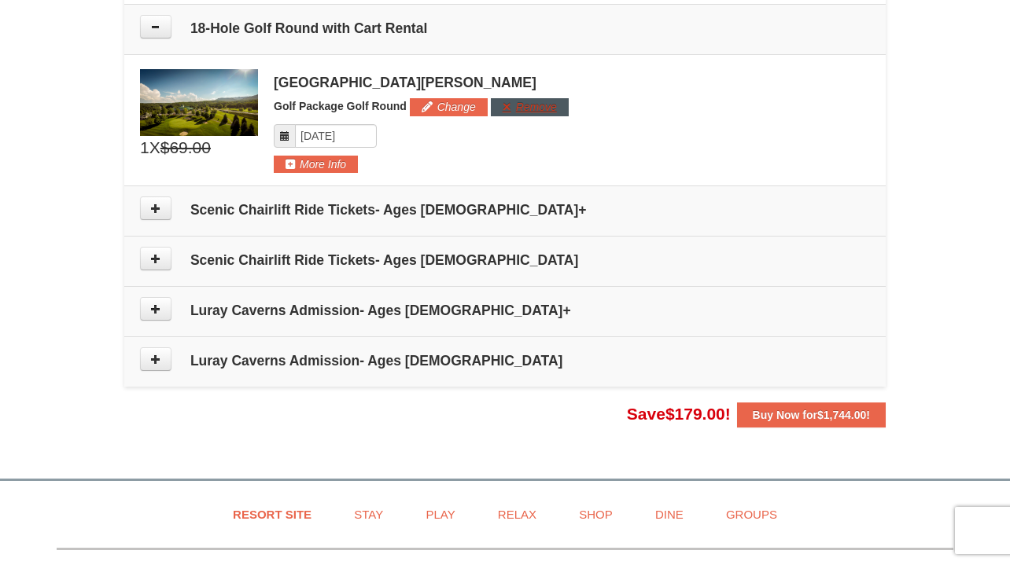
scroll to position [1165, 0]
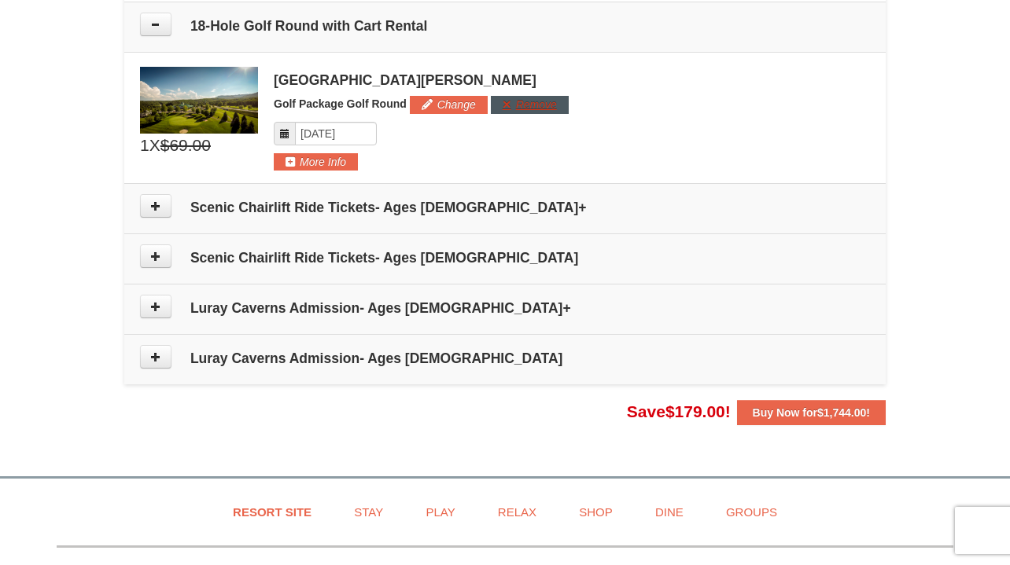
click at [535, 104] on button "Remove" at bounding box center [530, 104] width 78 height 17
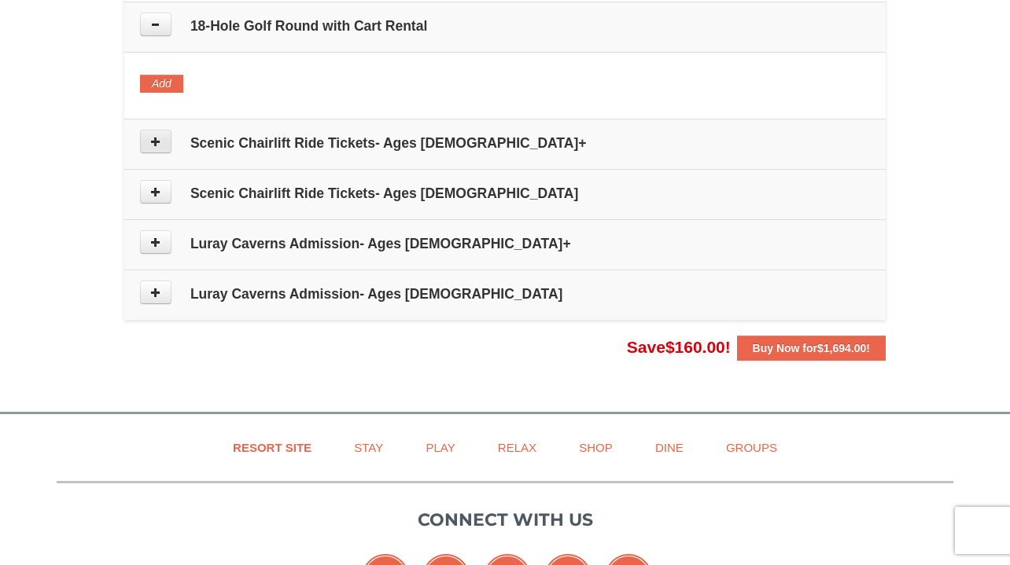
click at [163, 142] on button at bounding box center [155, 142] width 31 height 24
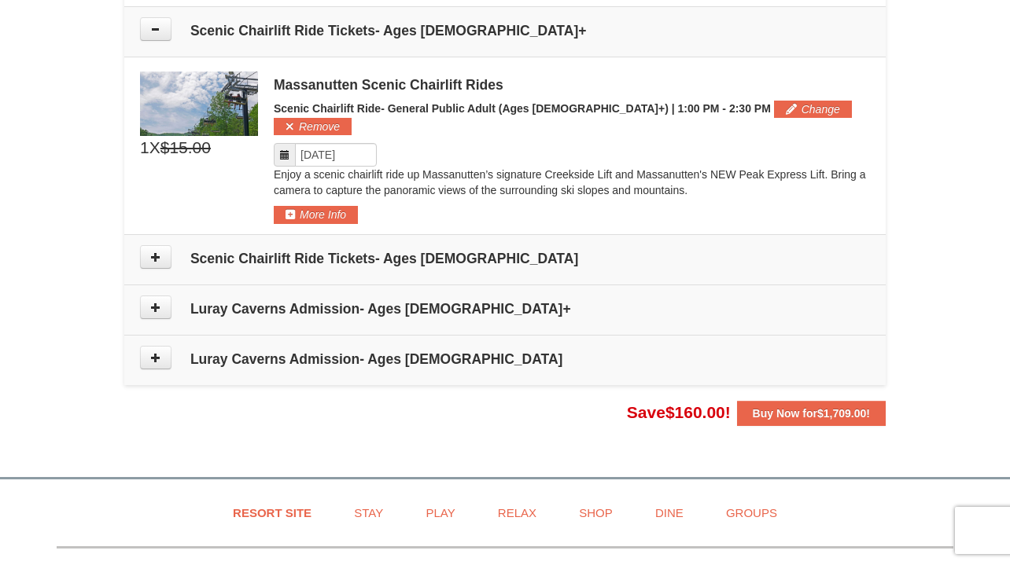
scroll to position [1282, 0]
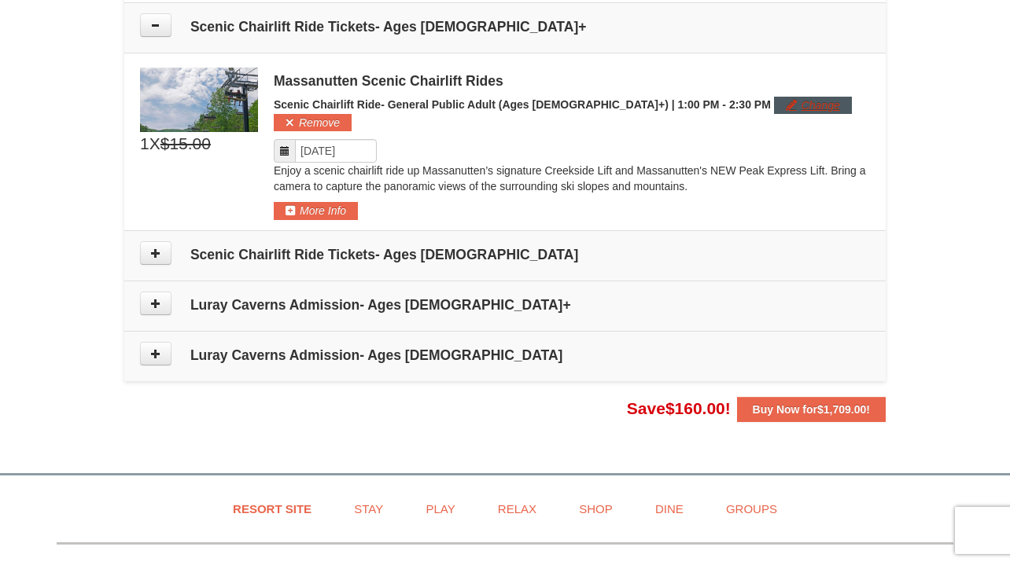
click at [774, 99] on button "Change" at bounding box center [813, 105] width 78 height 17
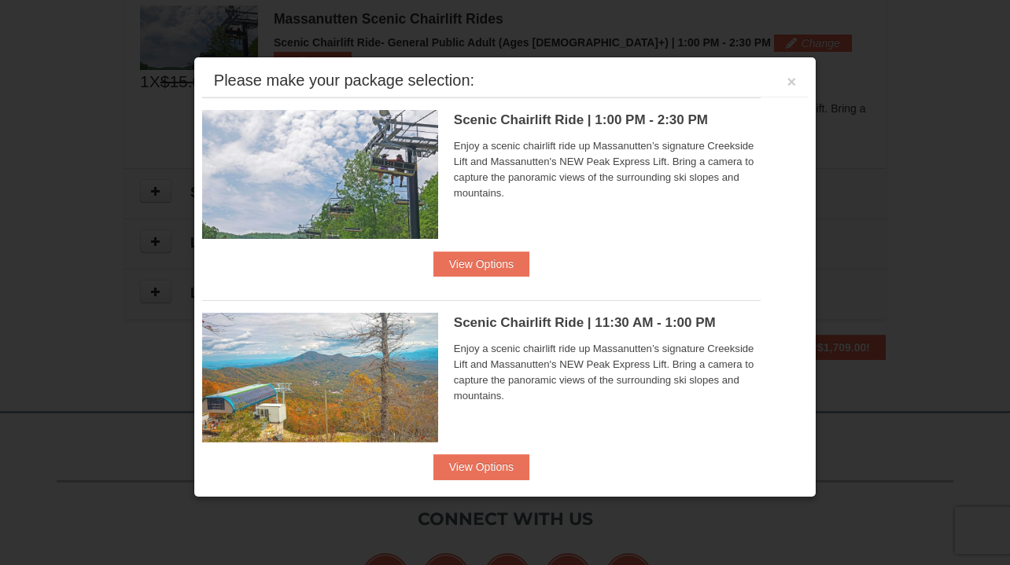
scroll to position [1347, 0]
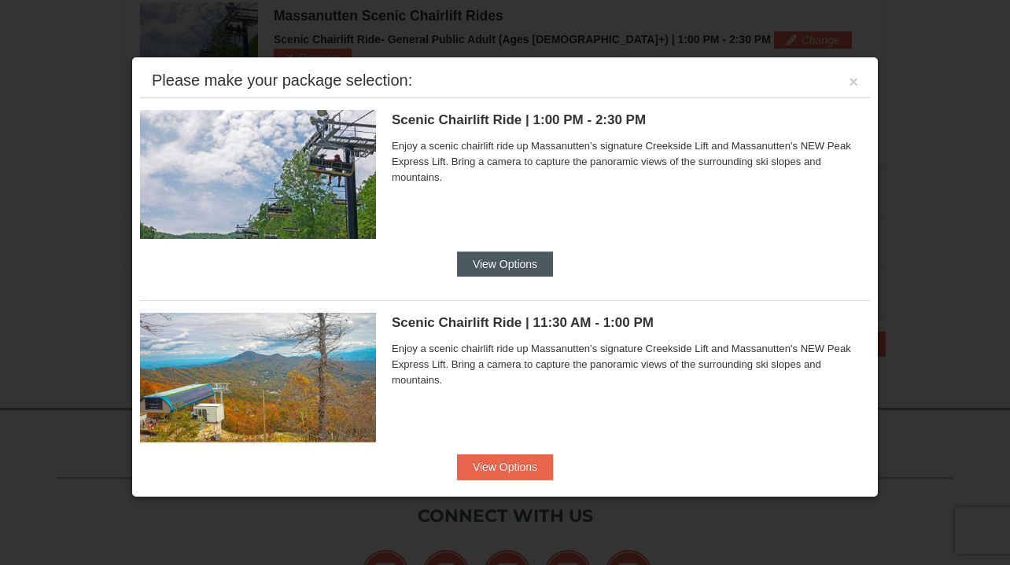
click at [520, 259] on button "View Options" at bounding box center [505, 264] width 96 height 25
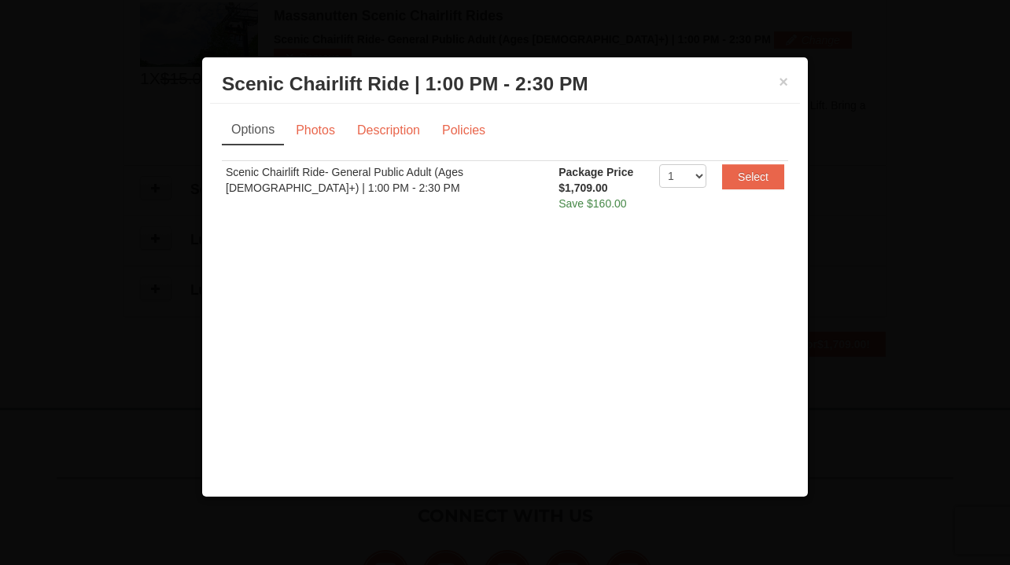
scroll to position [0, 0]
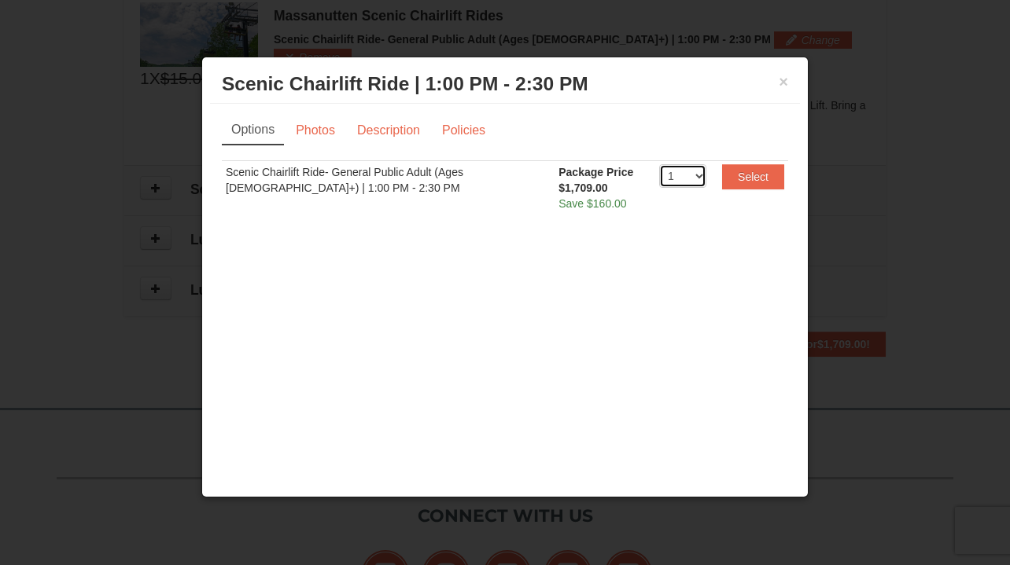
select select "2"
click at [757, 176] on button "Select" at bounding box center [753, 176] width 62 height 25
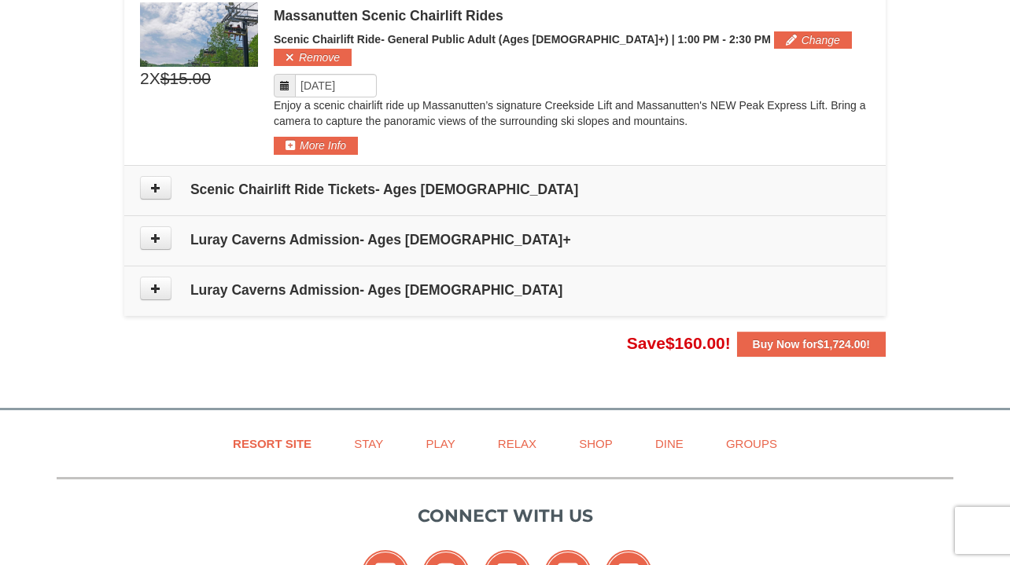
click at [270, 184] on td "Scenic Chairlift Ride Tickets- Ages [DEMOGRAPHIC_DATA]" at bounding box center [504, 190] width 761 height 50
click at [284, 182] on h4 "Scenic Chairlift Ride Tickets- Ages [DEMOGRAPHIC_DATA]" at bounding box center [505, 190] width 730 height 16
click at [399, 182] on h4 "Scenic Chairlift Ride Tickets- Ages [DEMOGRAPHIC_DATA]" at bounding box center [505, 190] width 730 height 16
click at [165, 176] on button at bounding box center [155, 188] width 31 height 24
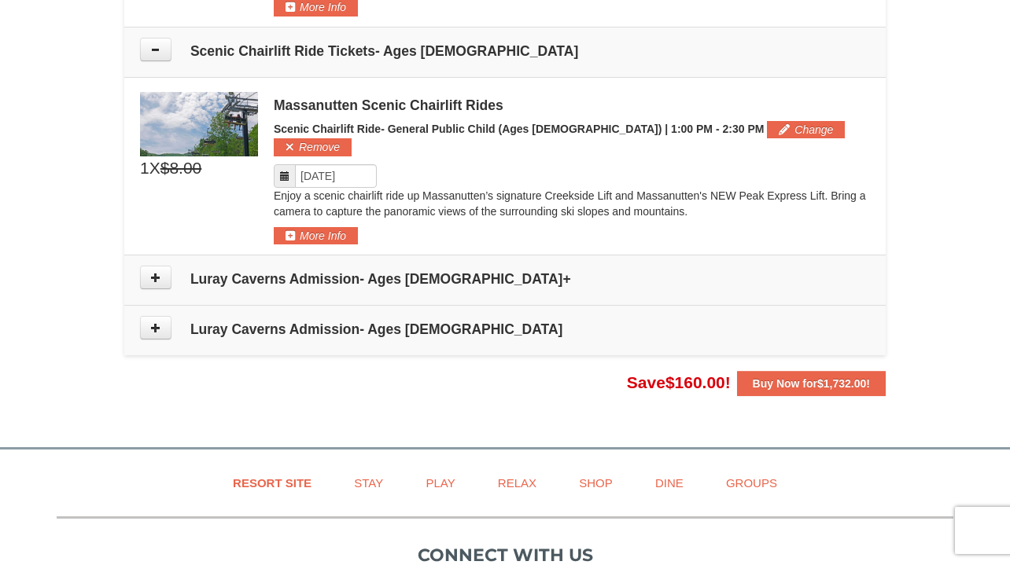
scroll to position [1492, 0]
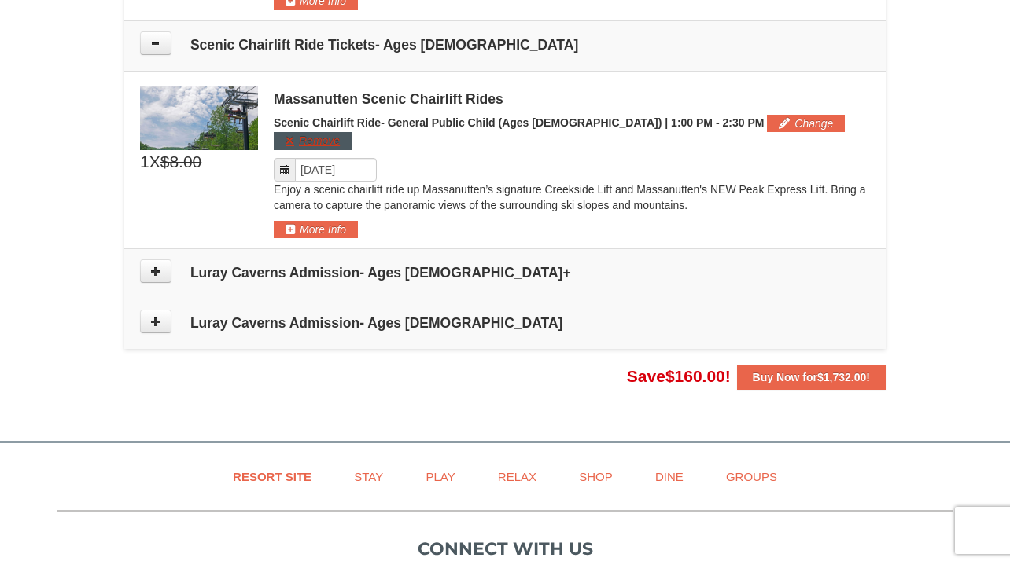
click at [352, 132] on button "Remove" at bounding box center [313, 140] width 78 height 17
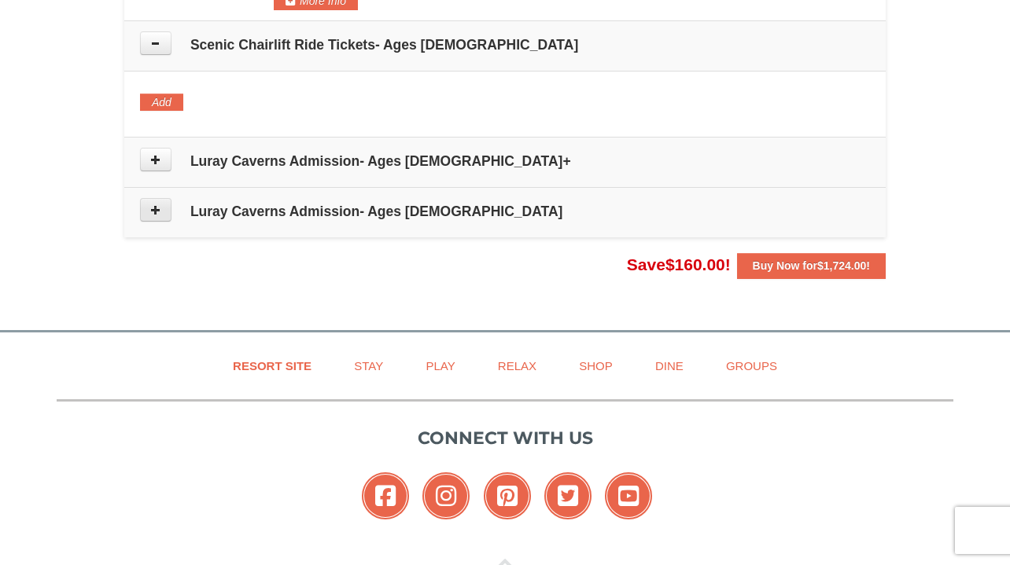
click at [155, 198] on button at bounding box center [155, 210] width 31 height 24
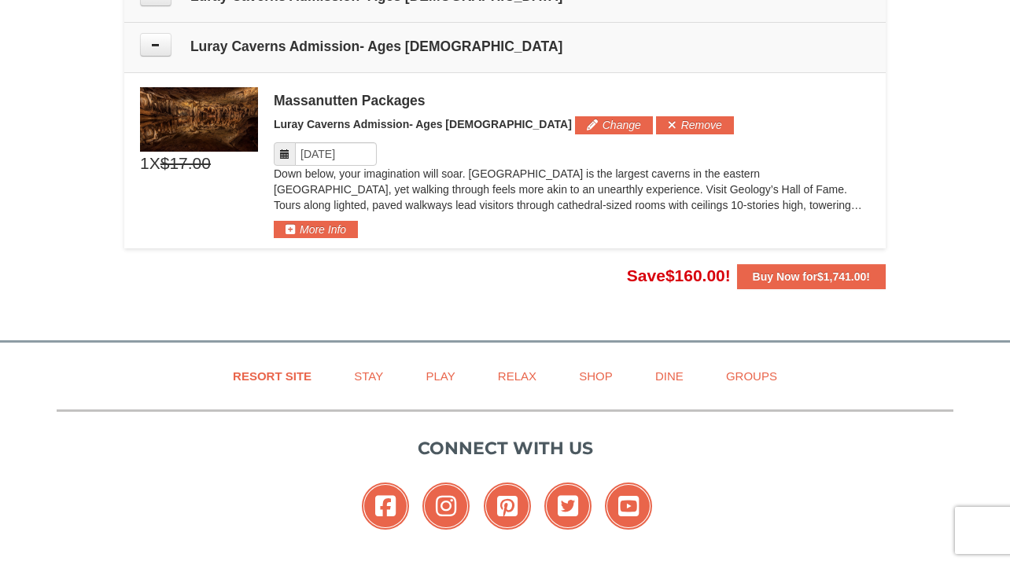
scroll to position [1659, 0]
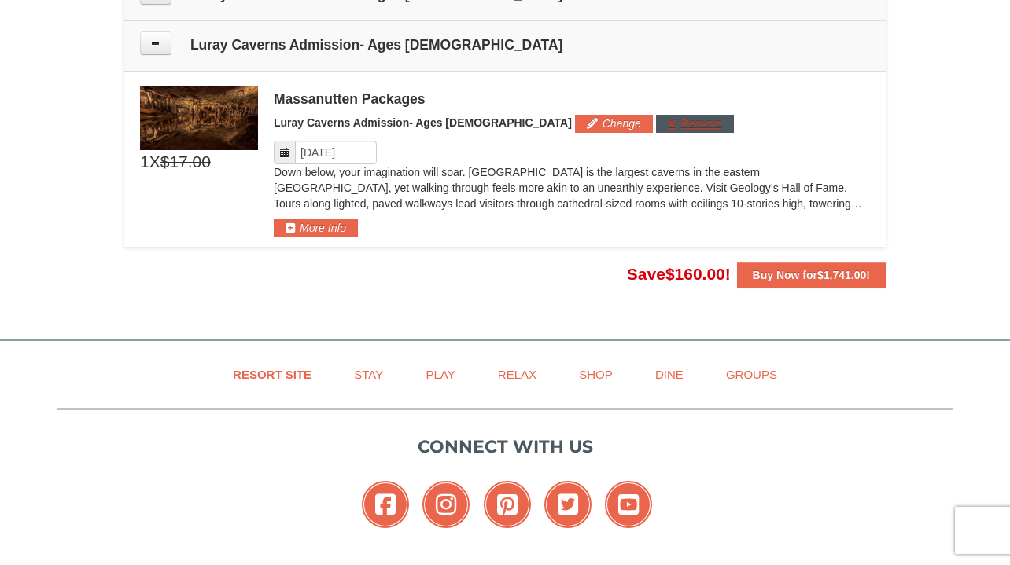
click at [656, 115] on button "Remove" at bounding box center [695, 123] width 78 height 17
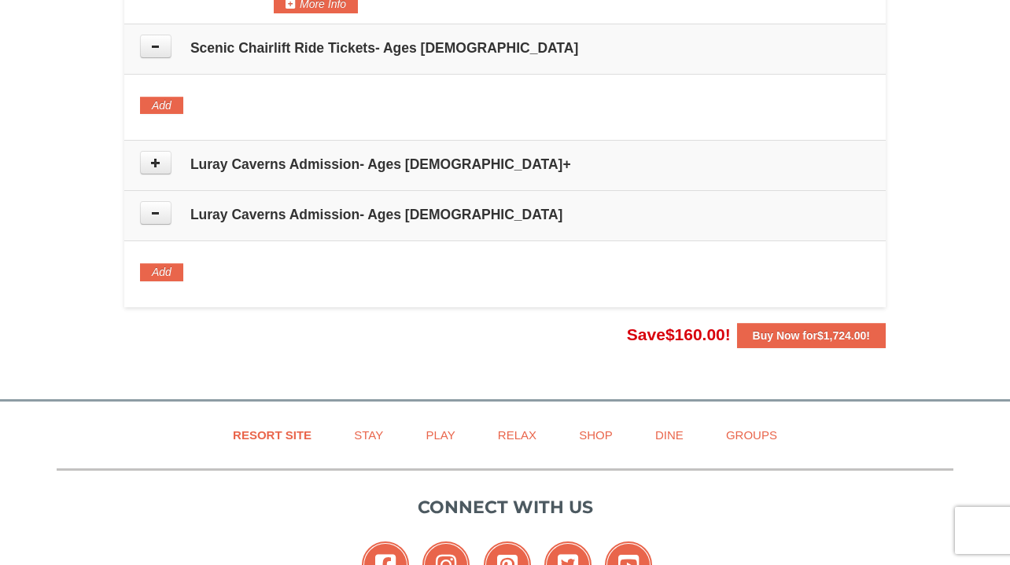
scroll to position [1486, 0]
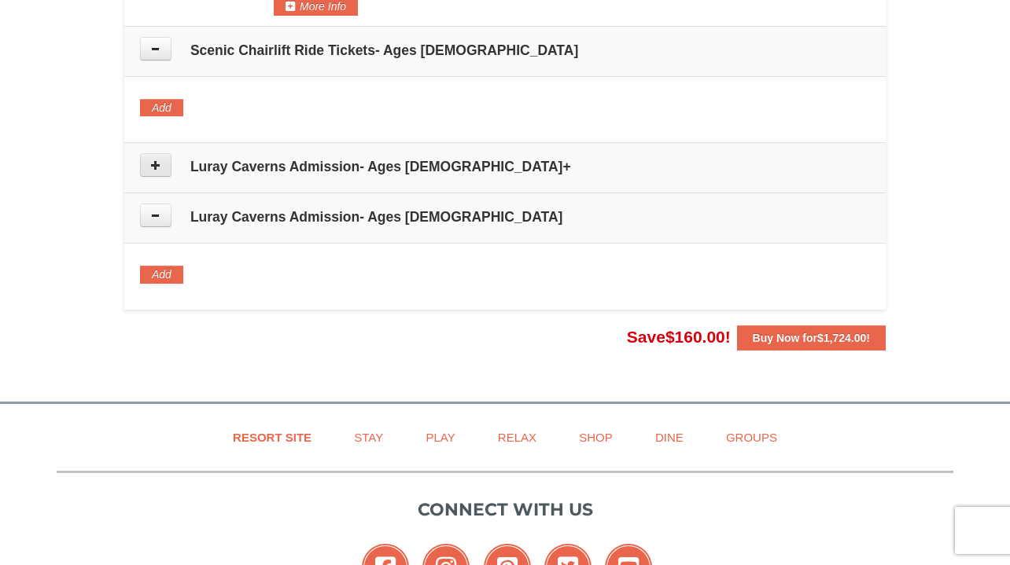
click at [154, 160] on icon at bounding box center [155, 165] width 11 height 11
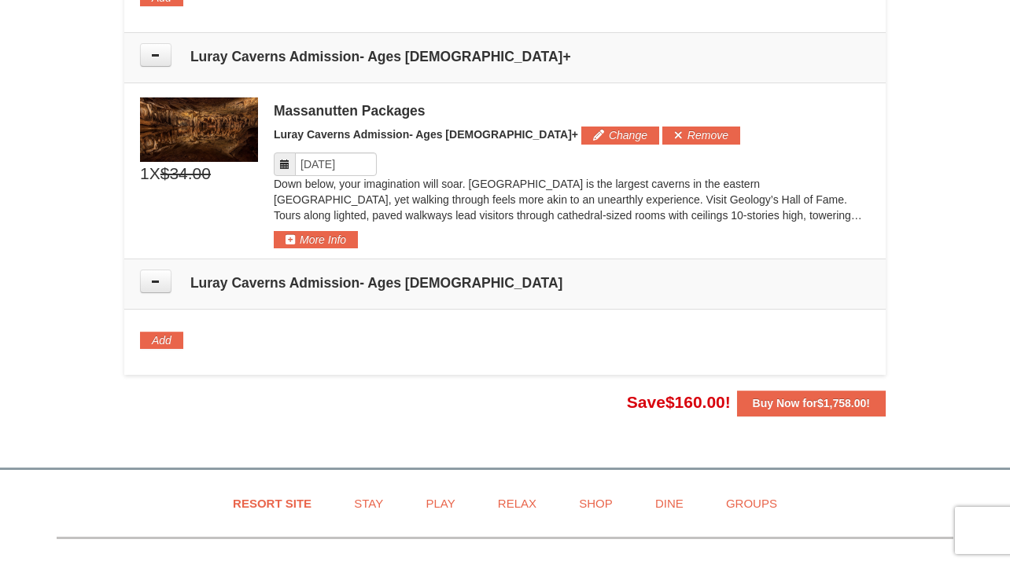
scroll to position [1608, 0]
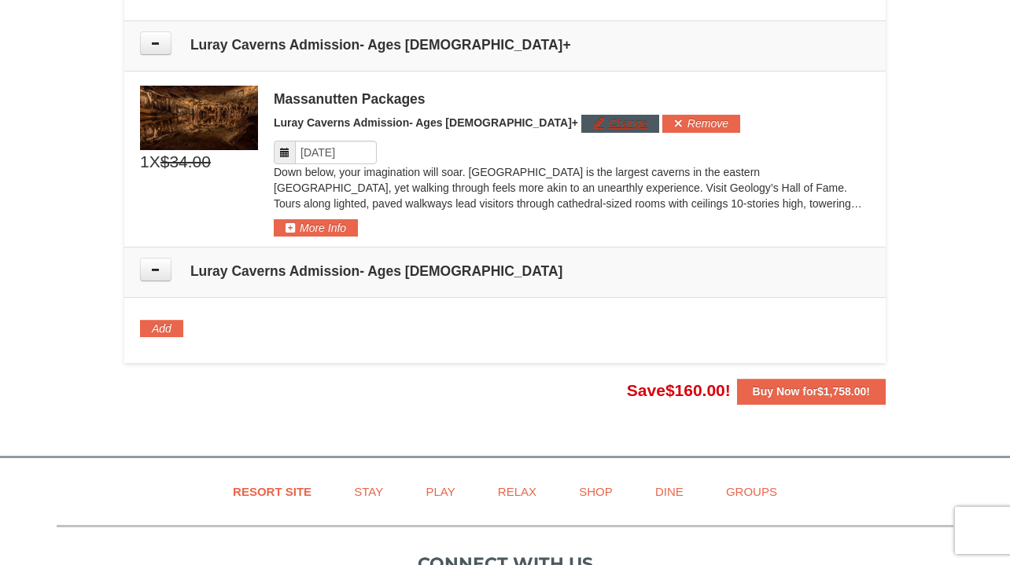
click at [581, 115] on button "Change" at bounding box center [620, 123] width 78 height 17
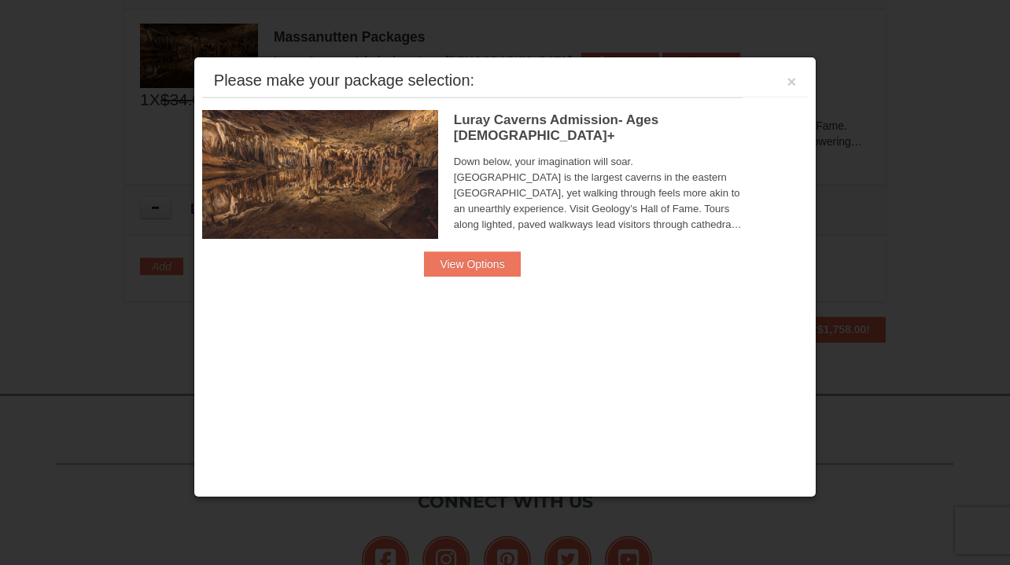
scroll to position [1674, 0]
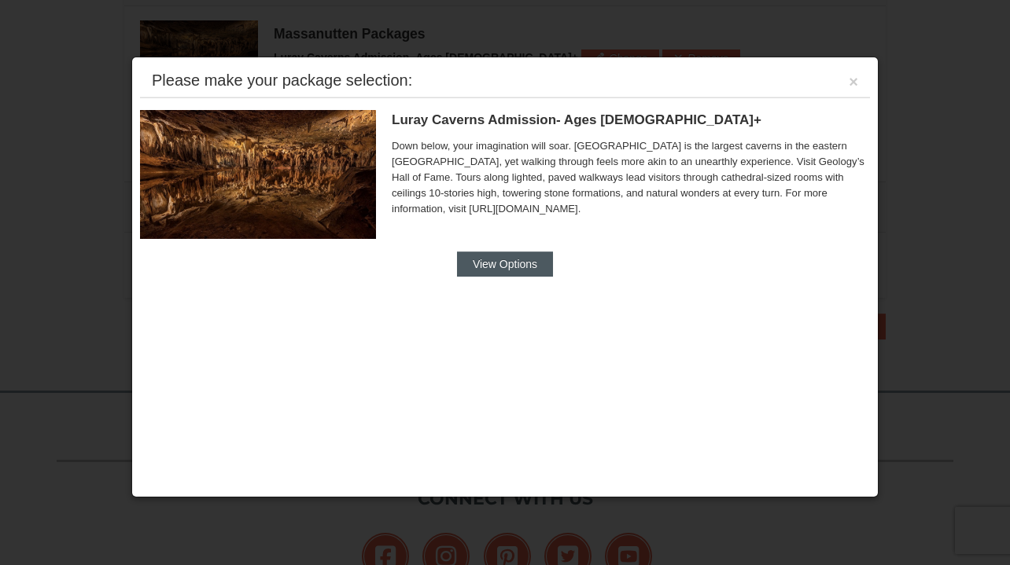
click at [519, 270] on button "View Options" at bounding box center [505, 264] width 96 height 25
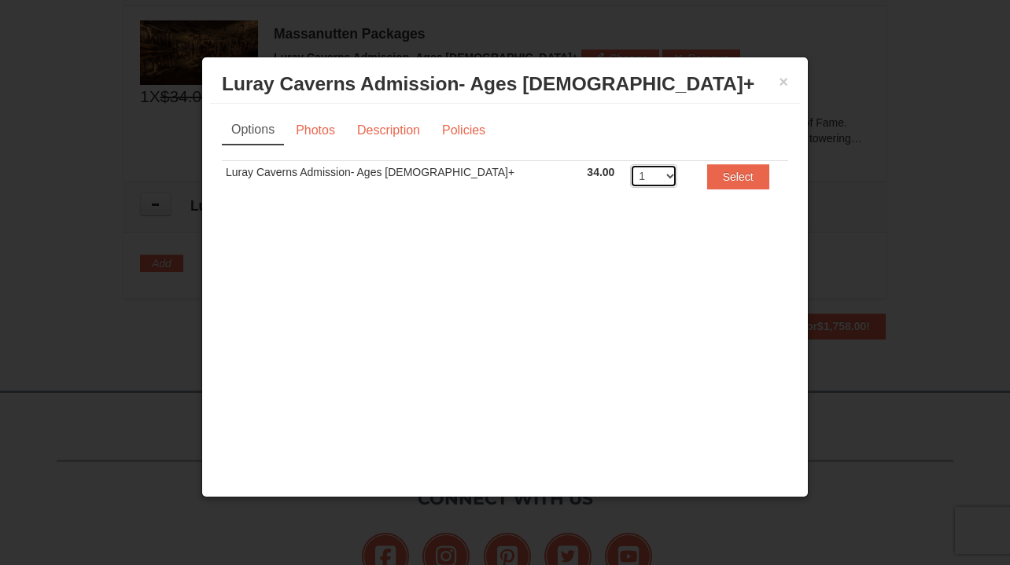
select select "2"
click at [707, 178] on button "Select" at bounding box center [738, 176] width 62 height 25
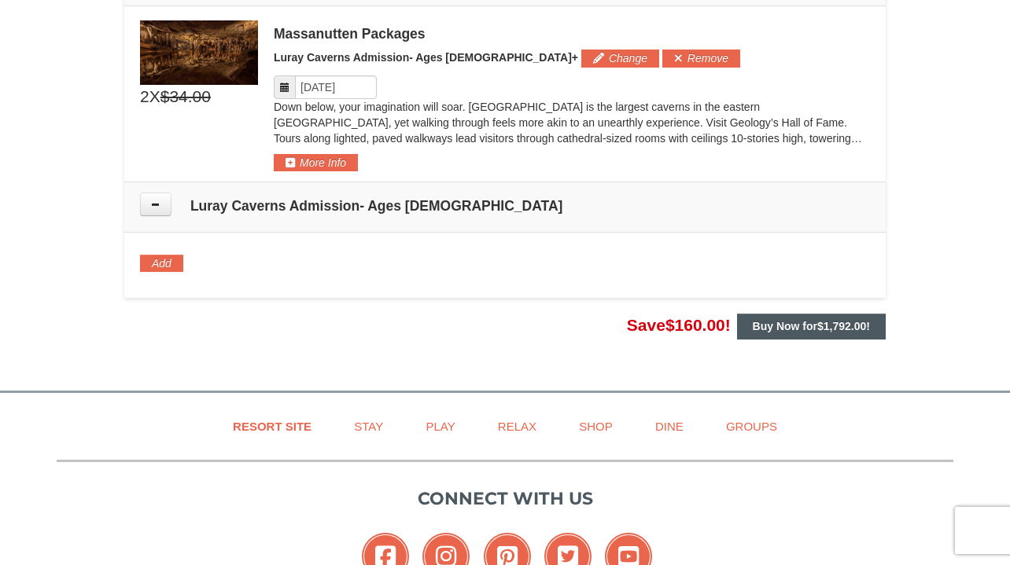
click at [783, 320] on strong "Buy Now for $1,792.00 !" at bounding box center [811, 326] width 117 height 13
click at [840, 320] on span "$1,792.00" at bounding box center [841, 326] width 49 height 13
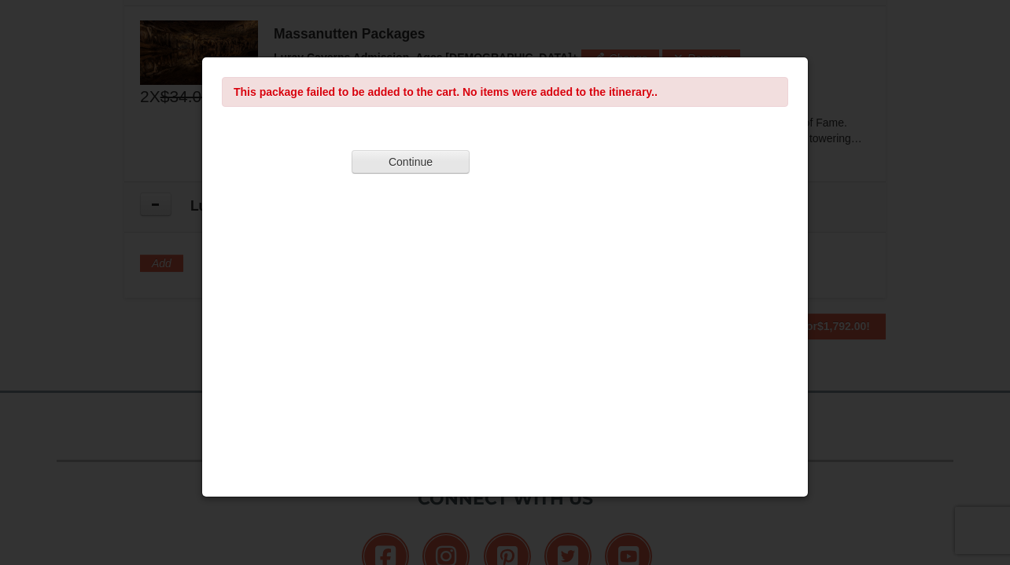
click at [409, 167] on button "Continue" at bounding box center [411, 162] width 118 height 24
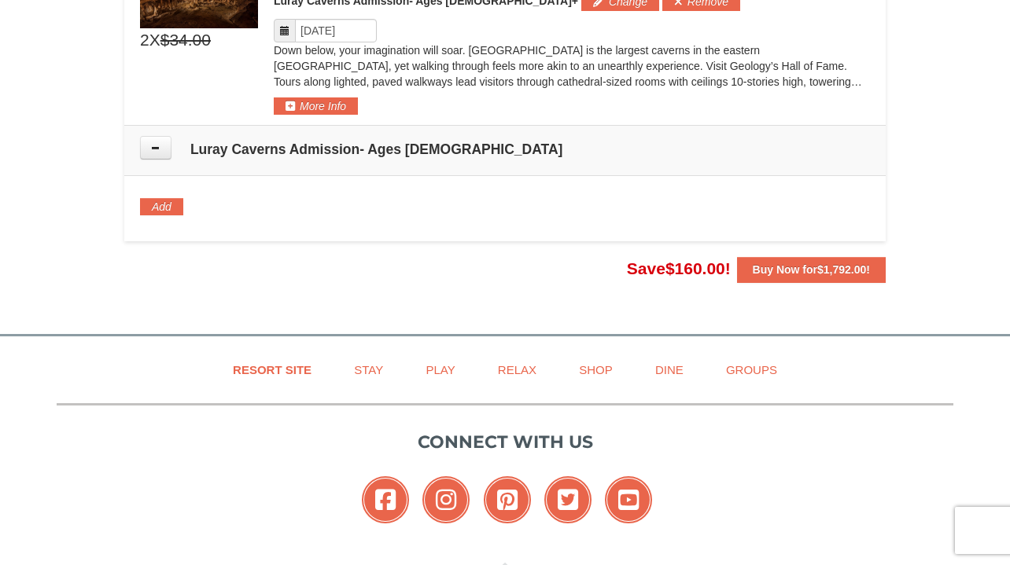
scroll to position [1774, 0]
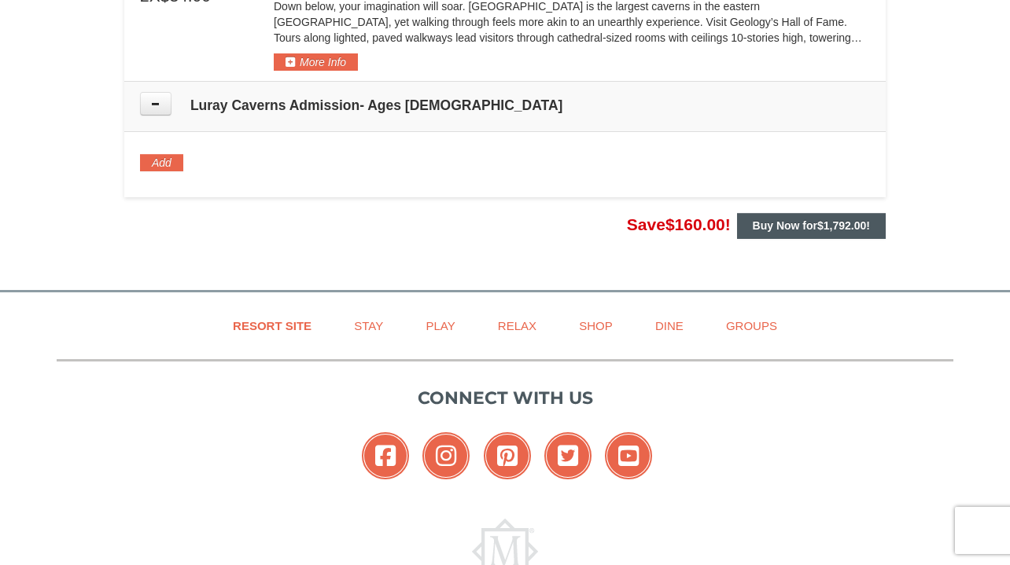
click at [805, 219] on strong "Buy Now for $1,792.00 !" at bounding box center [811, 225] width 117 height 13
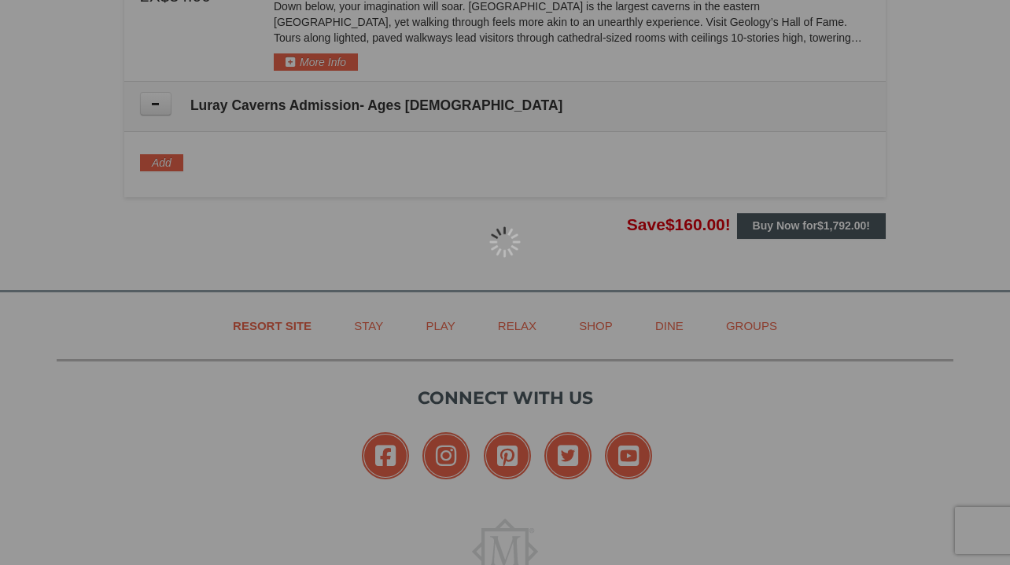
click at [770, 207] on div at bounding box center [505, 282] width 1010 height 565
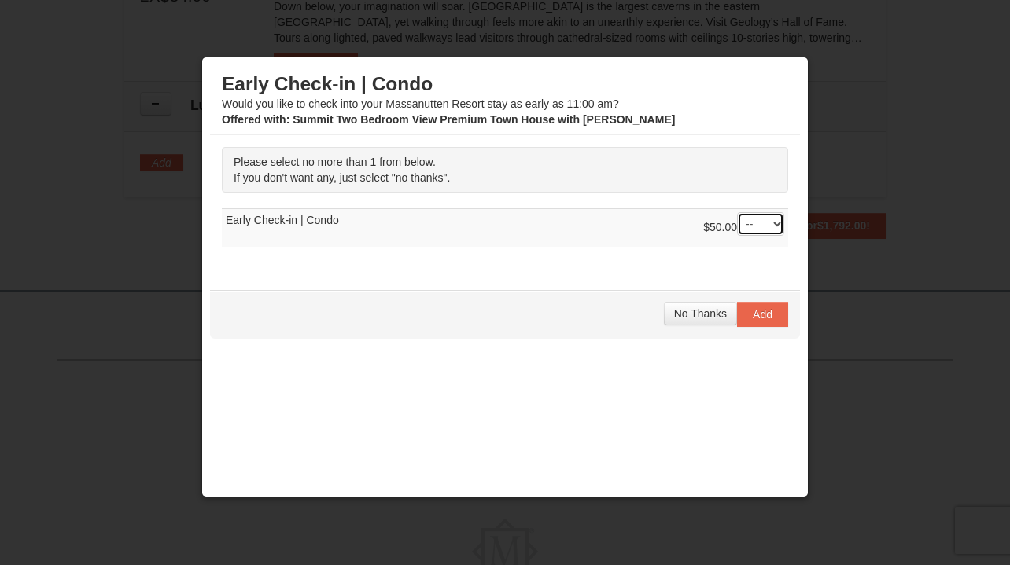
select select "1"
click at [754, 316] on span "Add" at bounding box center [763, 314] width 20 height 13
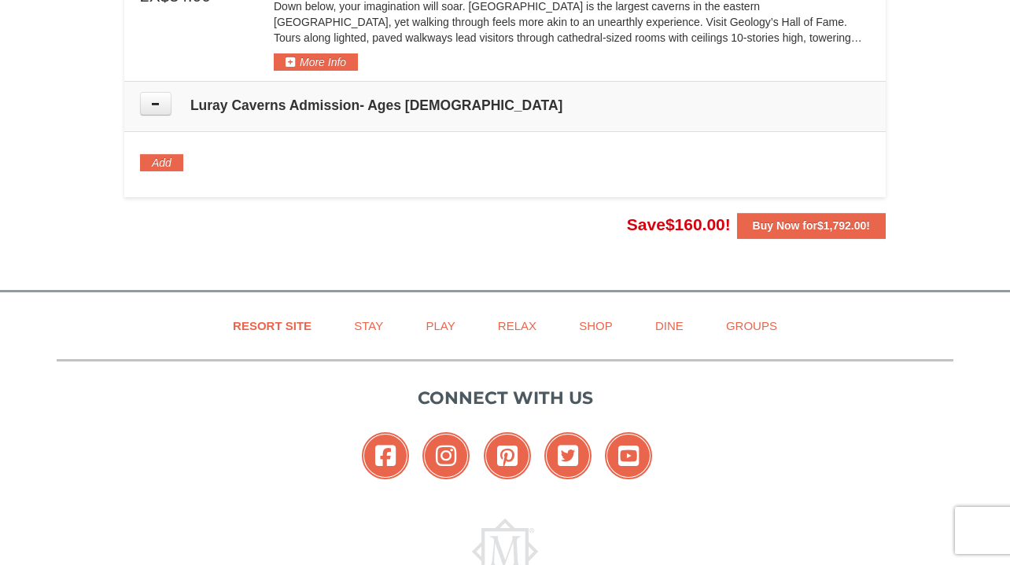
click at [551, 223] on div at bounding box center [505, 282] width 1010 height 565
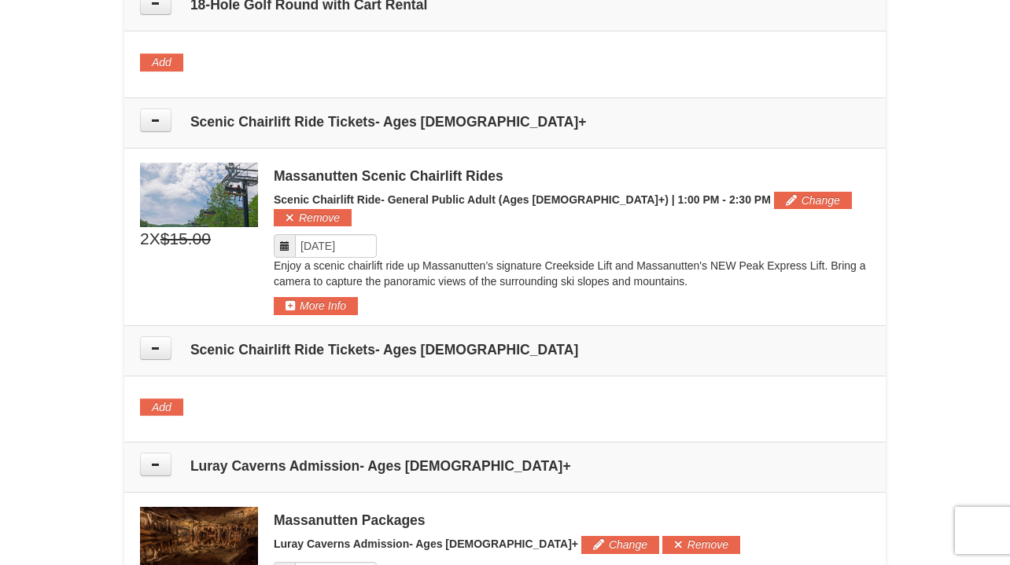
scroll to position [1154, 0]
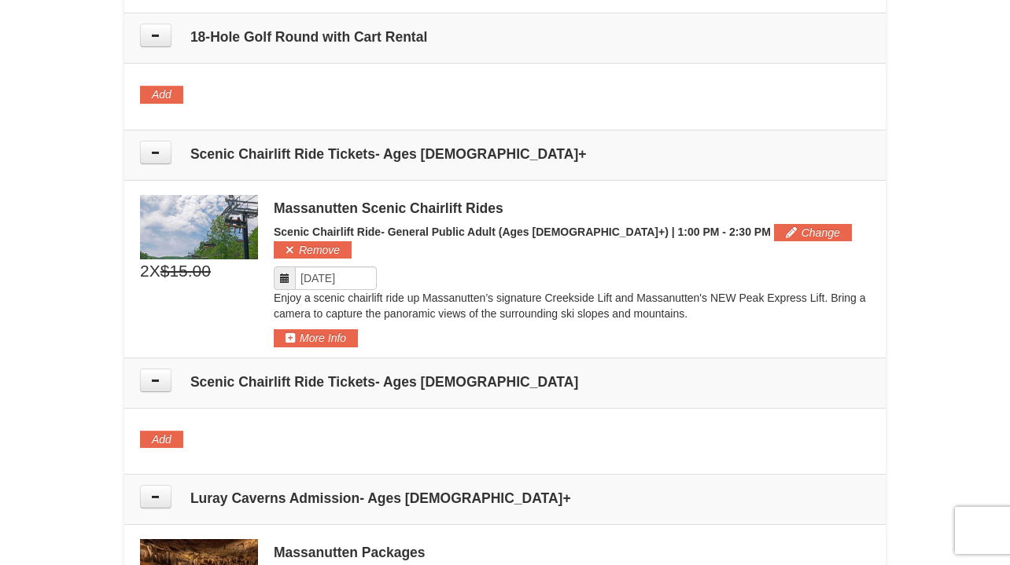
click at [285, 258] on div at bounding box center [505, 282] width 1010 height 565
click at [285, 263] on div at bounding box center [505, 282] width 1010 height 565
click at [322, 252] on div at bounding box center [505, 282] width 1010 height 565
click at [320, 267] on div at bounding box center [505, 282] width 1010 height 565
click at [334, 252] on div at bounding box center [505, 282] width 1010 height 565
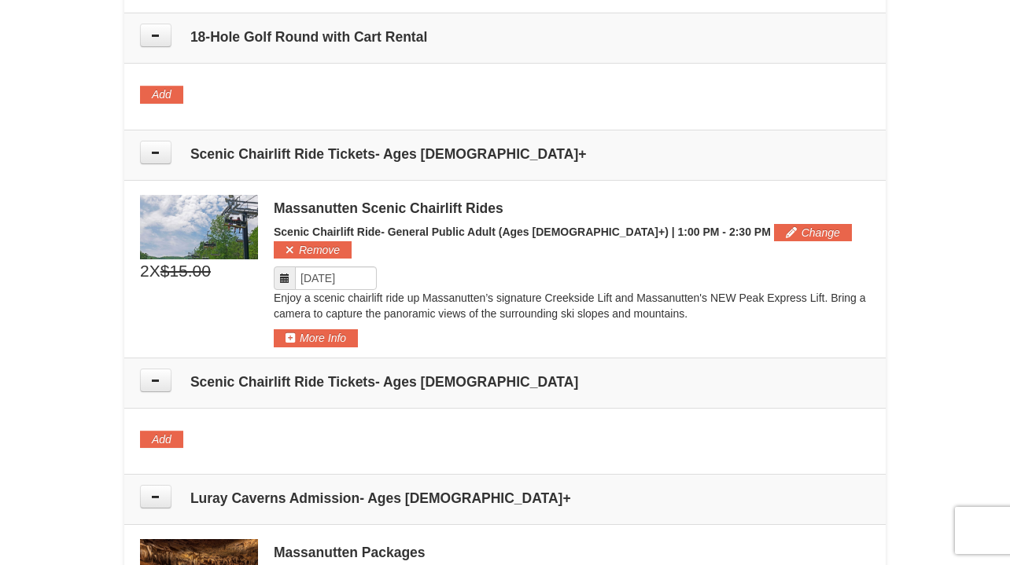
click at [334, 252] on div at bounding box center [505, 282] width 1010 height 565
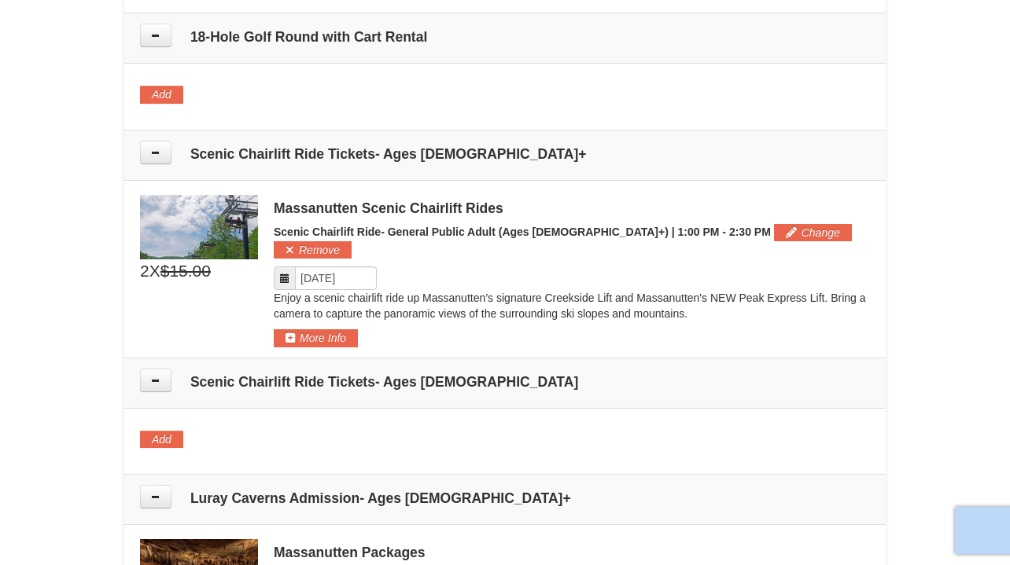
click at [698, 230] on div at bounding box center [505, 282] width 1010 height 565
click at [700, 231] on div at bounding box center [505, 282] width 1010 height 565
click at [704, 230] on div at bounding box center [505, 282] width 1010 height 565
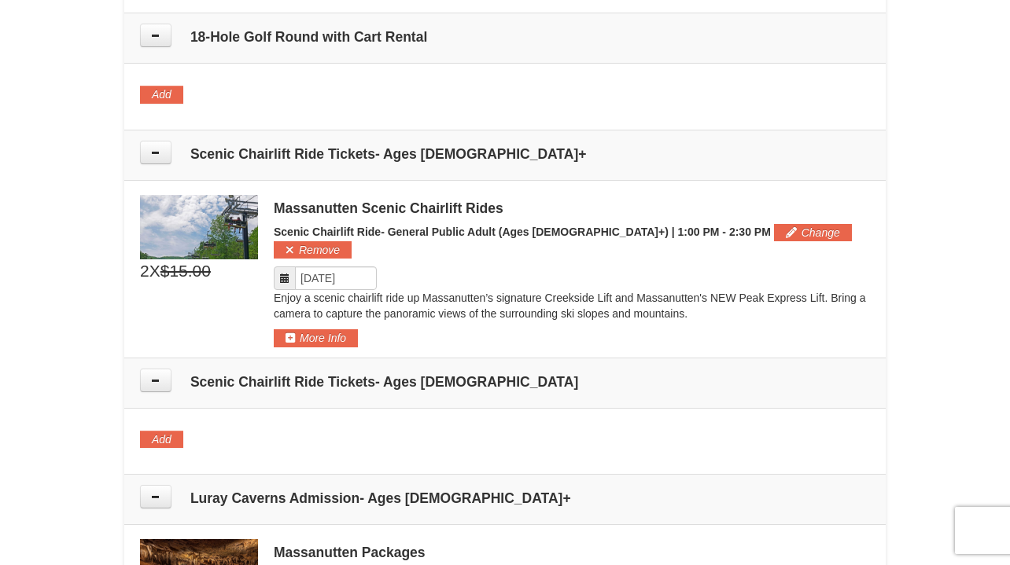
click at [704, 230] on div at bounding box center [505, 282] width 1010 height 565
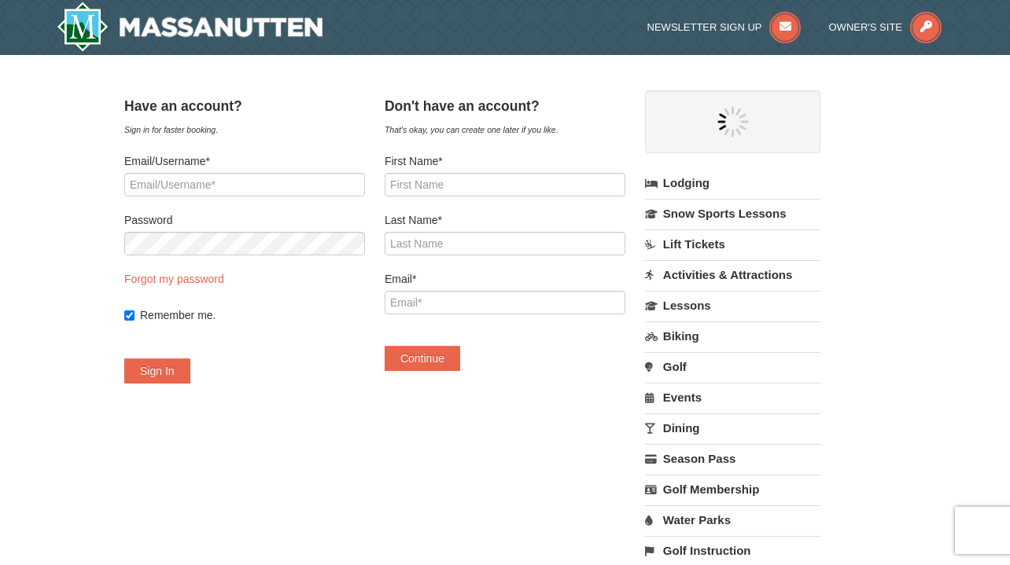
select select "9"
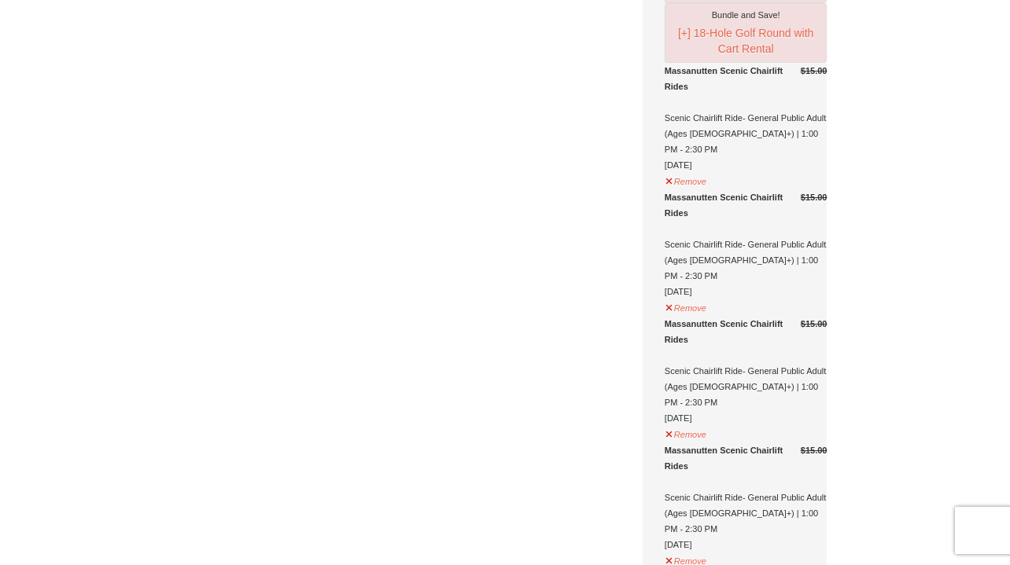
scroll to position [562, 0]
click at [707, 436] on button "Remove" at bounding box center [686, 434] width 42 height 20
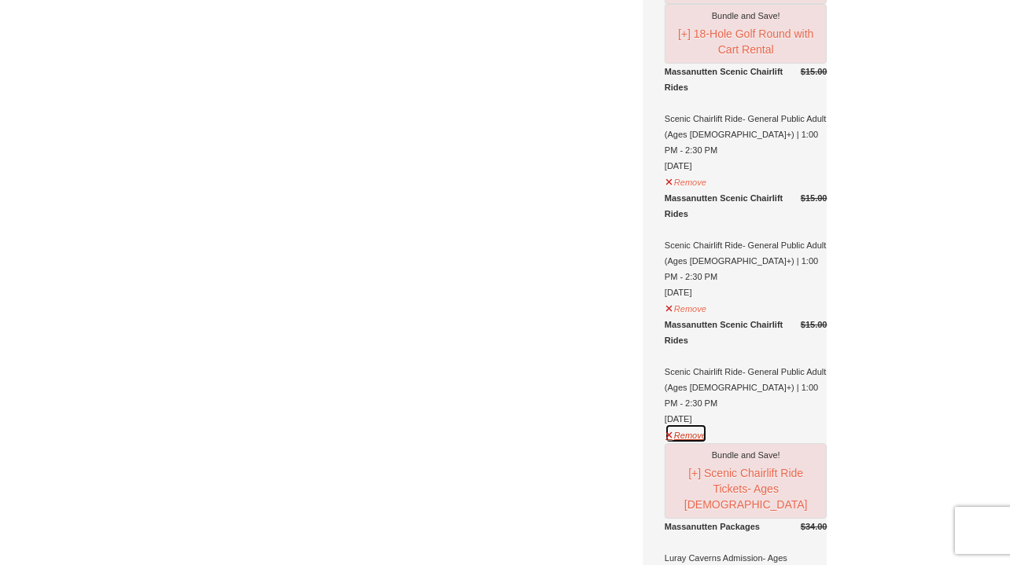
click at [700, 436] on button "Remove" at bounding box center [686, 434] width 42 height 20
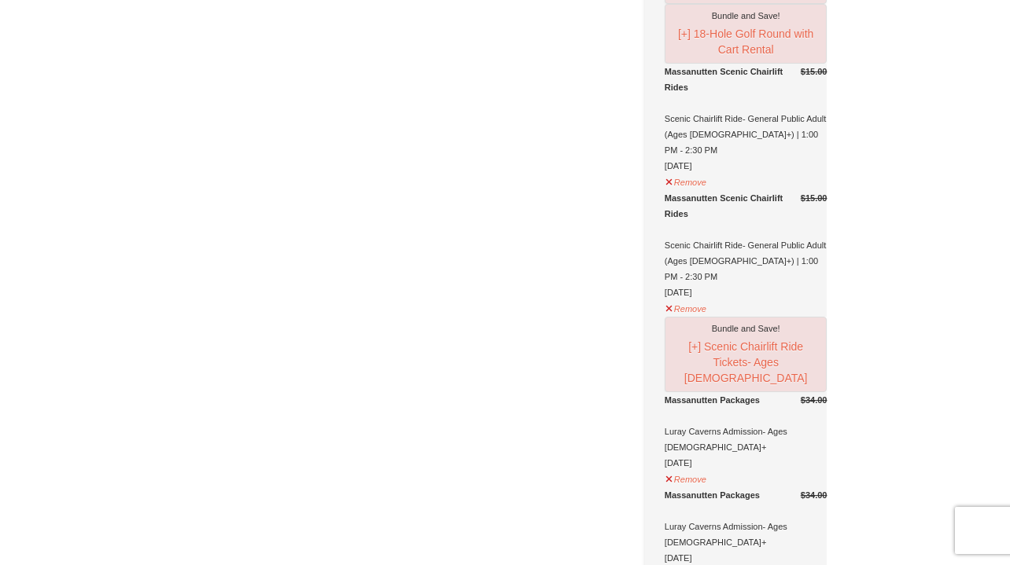
click at [913, 416] on div "× Have an account? Sign in for faster booking. Email/Username* Password Forgot …" at bounding box center [505, 450] width 1010 height 1912
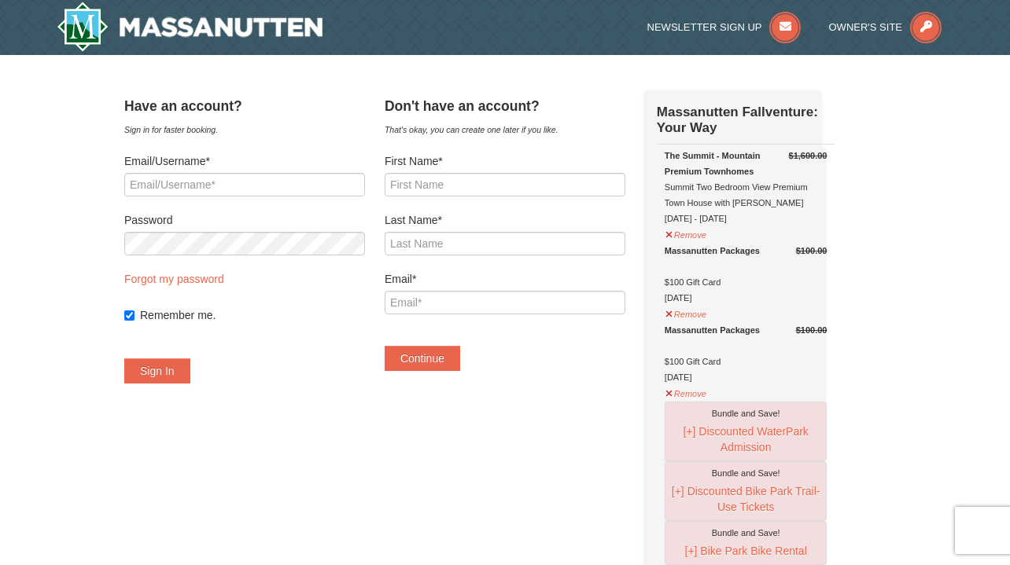
scroll to position [0, 0]
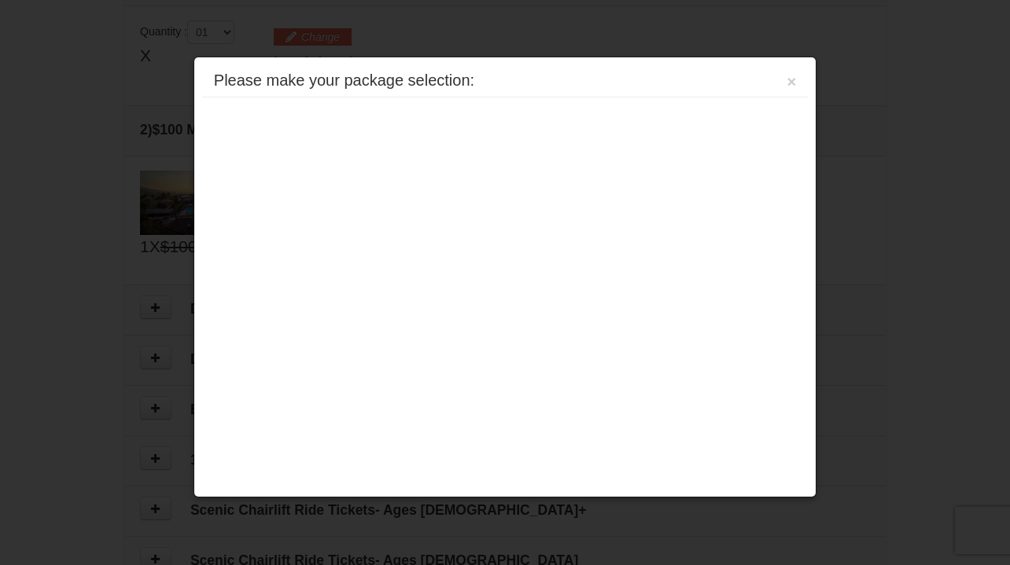
scroll to position [481, 0]
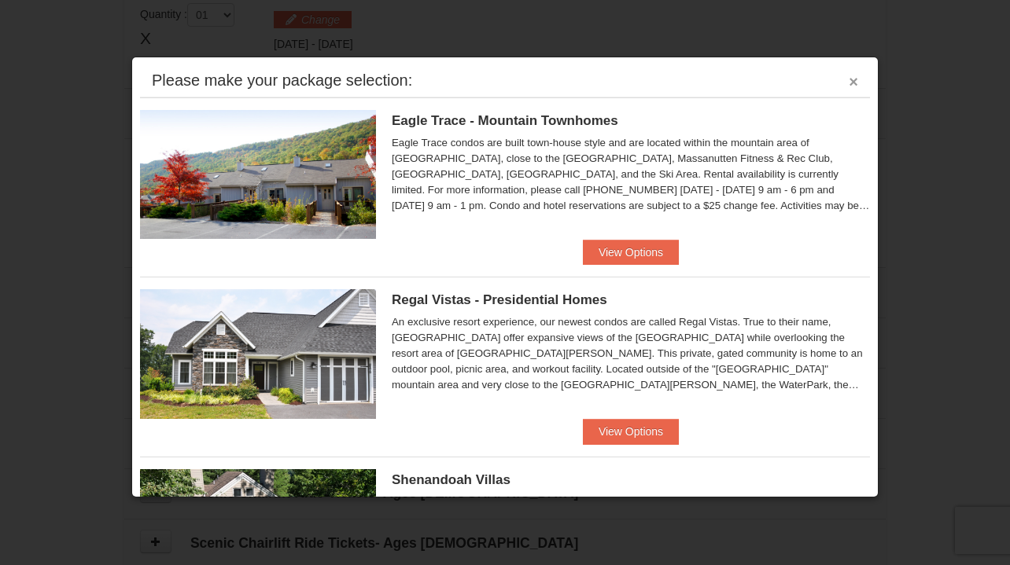
click at [854, 81] on button "×" at bounding box center [853, 82] width 9 height 16
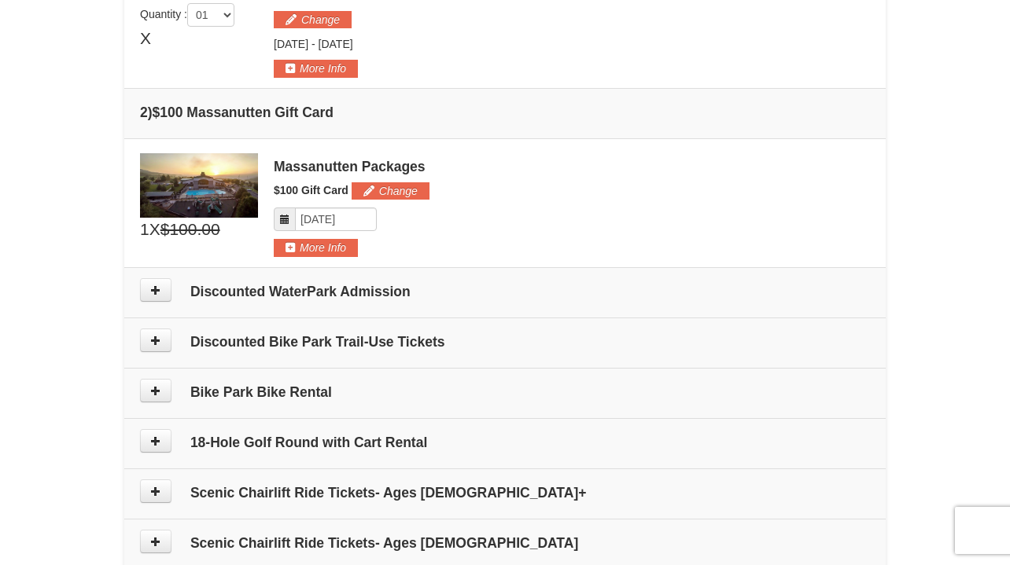
click at [722, 190] on h5 "$100 Gift Card Change" at bounding box center [572, 190] width 596 height 17
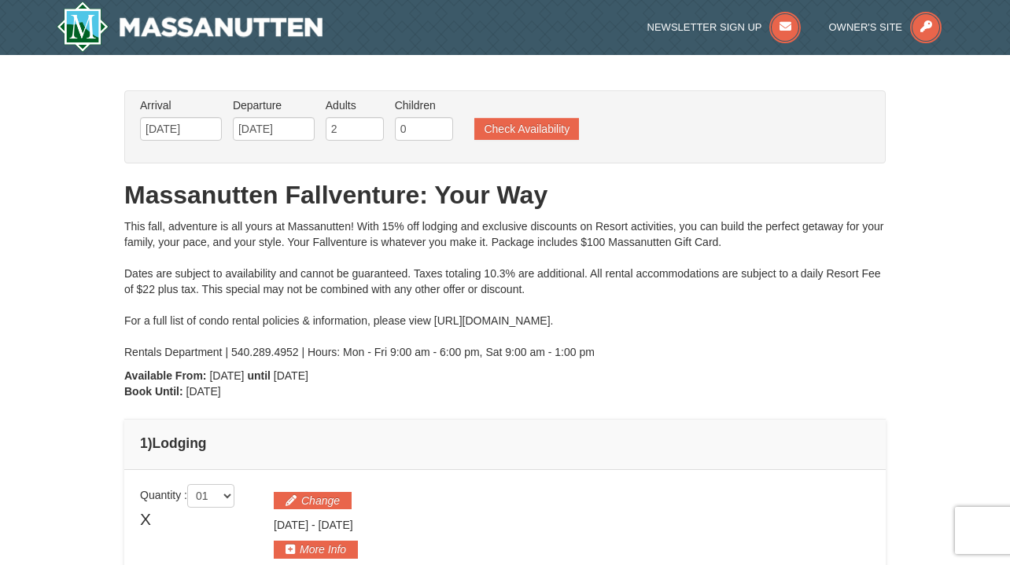
scroll to position [0, 0]
click at [319, 501] on button "Change" at bounding box center [313, 500] width 78 height 17
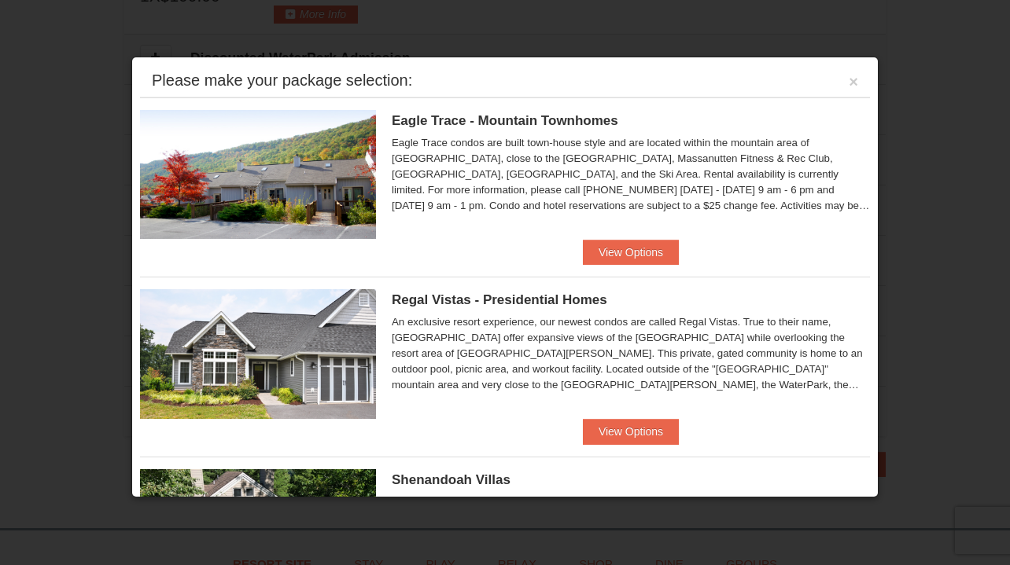
scroll to position [727, 0]
click at [813, 440] on li "Regal Vistas - Presidential Homes Regal Vistas Two Bedroom Presidential Home wi…" at bounding box center [505, 361] width 730 height 168
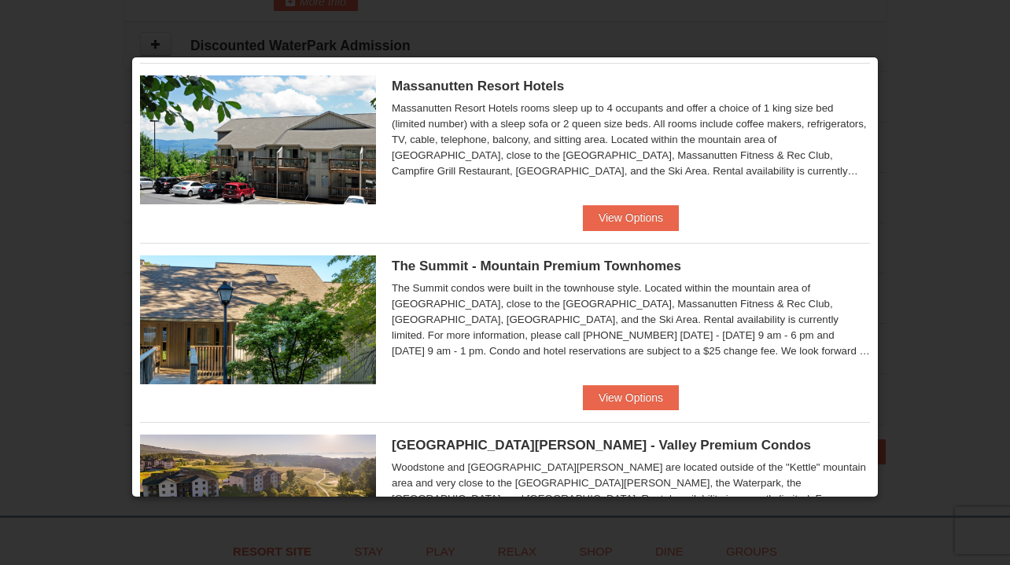
scroll to position [577, 0]
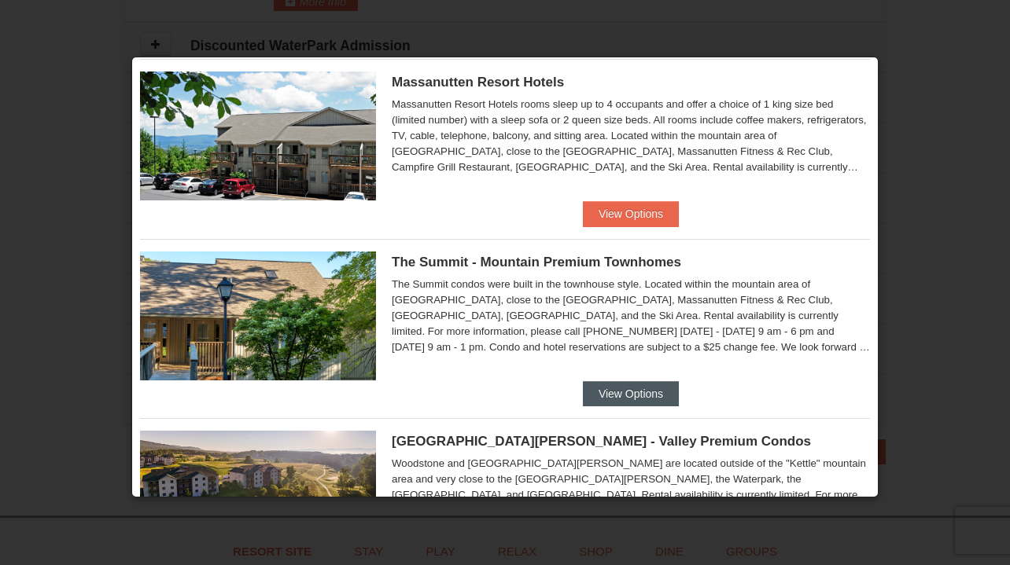
click at [644, 394] on button "View Options" at bounding box center [631, 393] width 96 height 25
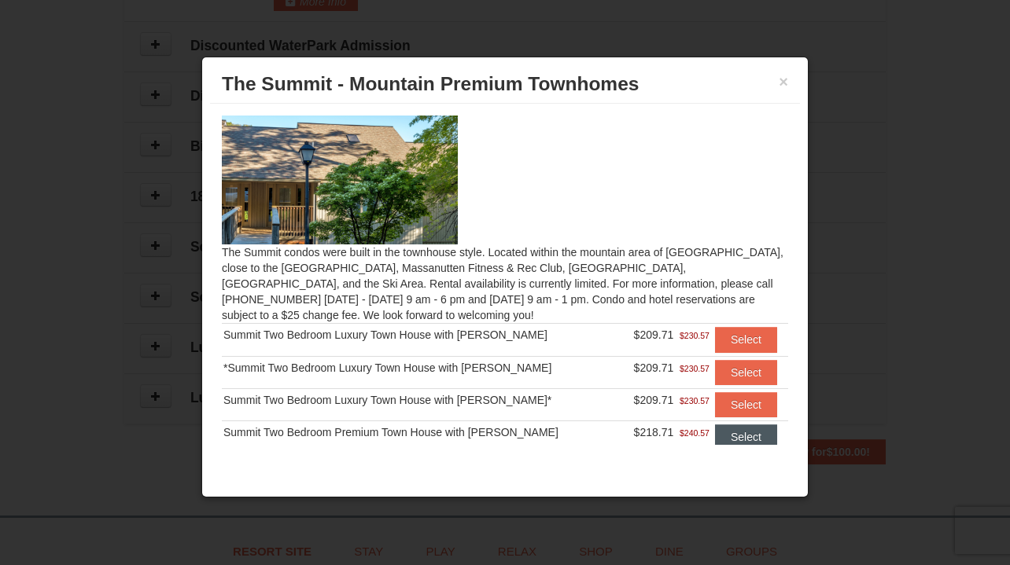
click at [737, 433] on button "Select" at bounding box center [746, 437] width 62 height 25
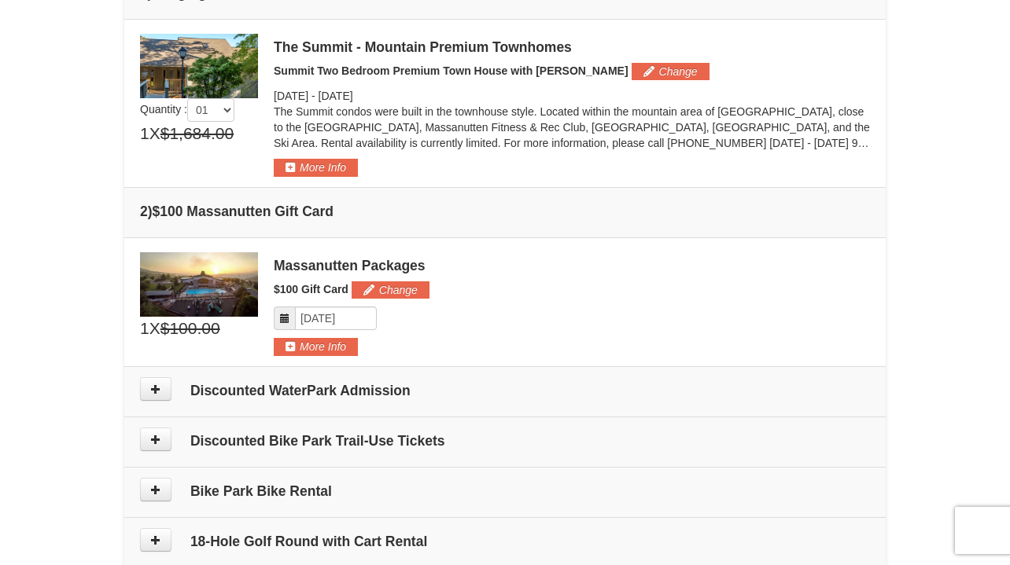
scroll to position [437, 0]
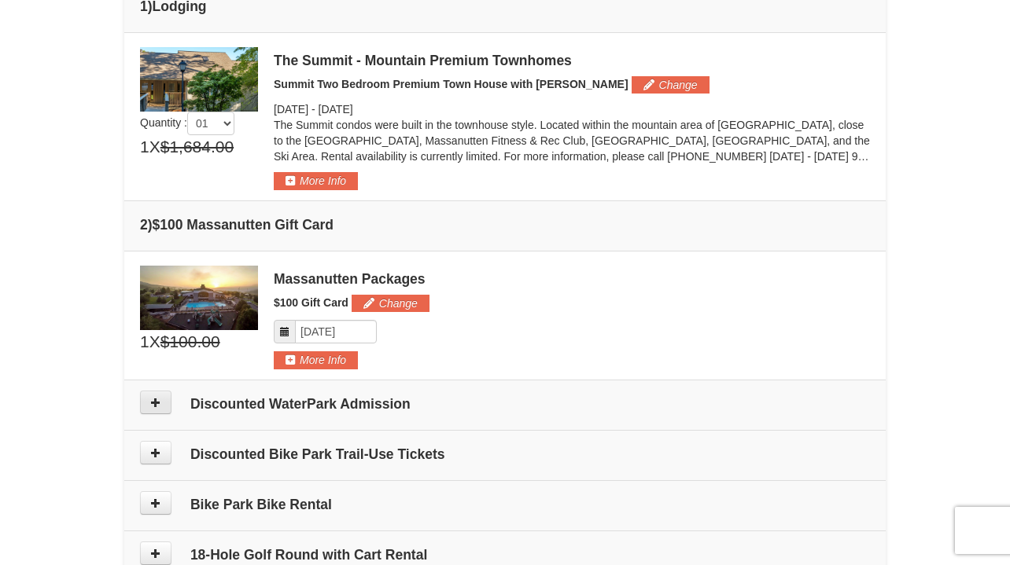
click at [151, 404] on icon at bounding box center [155, 402] width 11 height 11
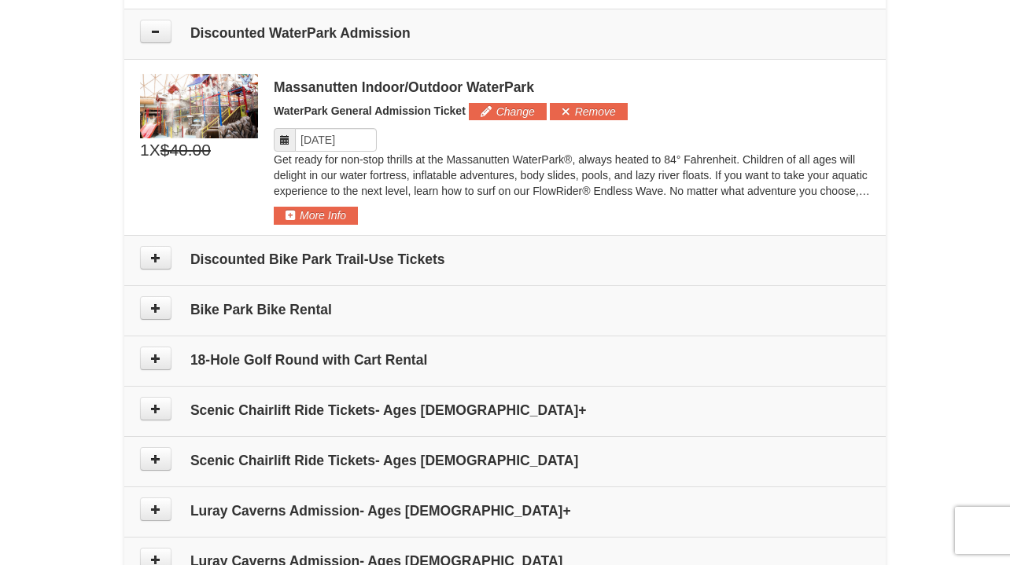
scroll to position [816, 0]
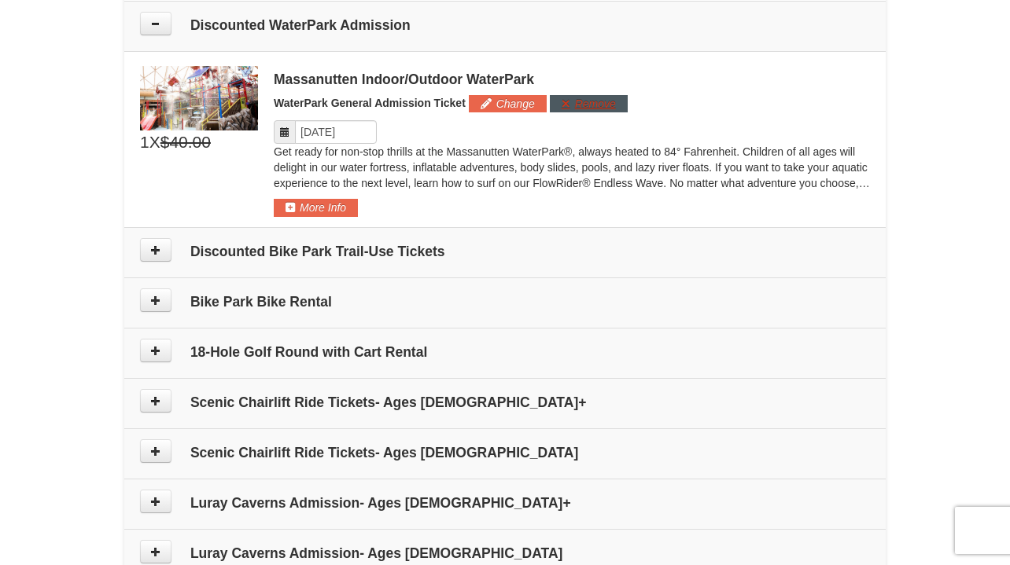
click at [583, 101] on button "Remove" at bounding box center [589, 103] width 78 height 17
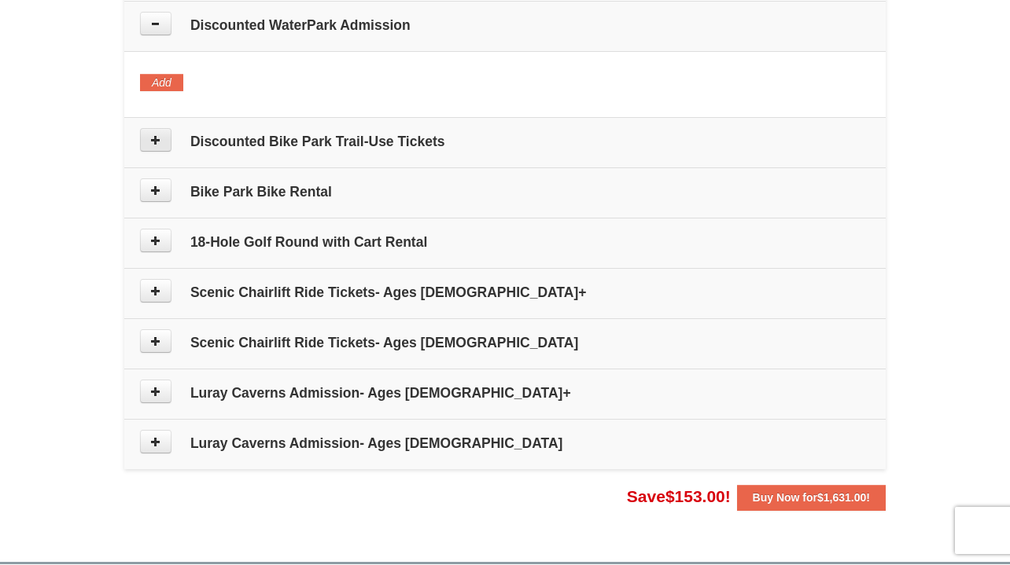
click at [156, 139] on icon at bounding box center [155, 139] width 11 height 11
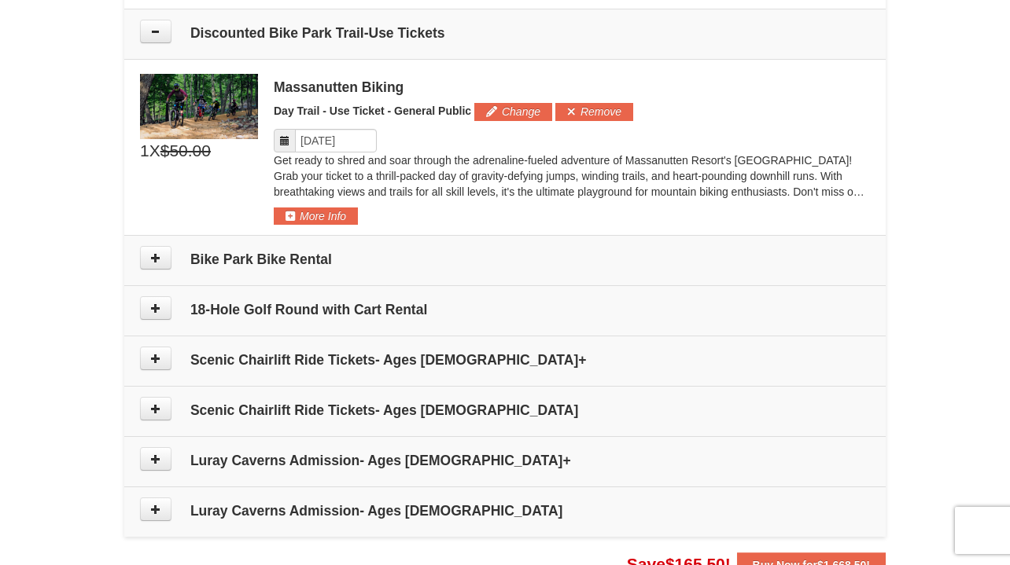
scroll to position [933, 0]
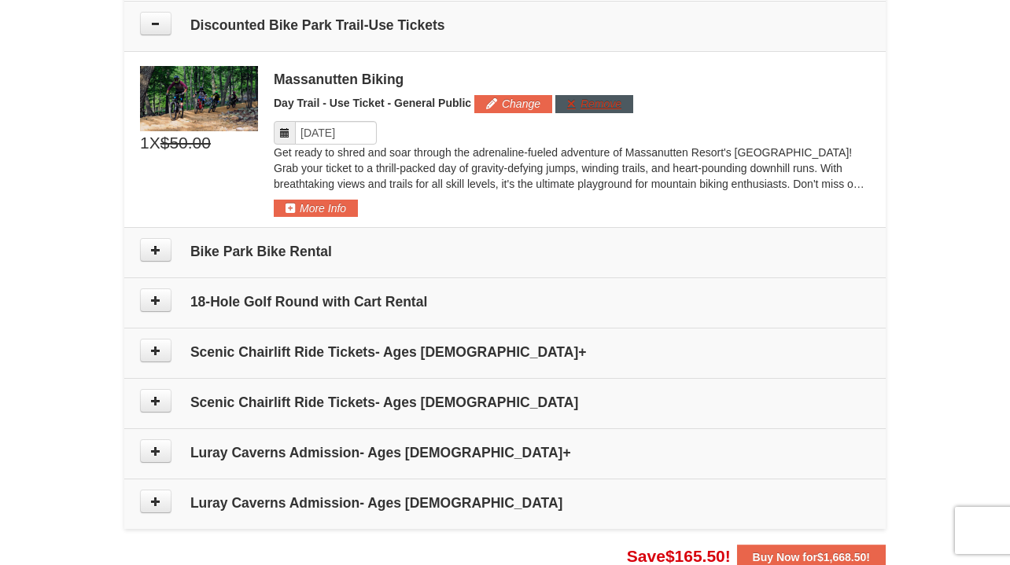
click at [582, 101] on button "Remove" at bounding box center [594, 103] width 78 height 17
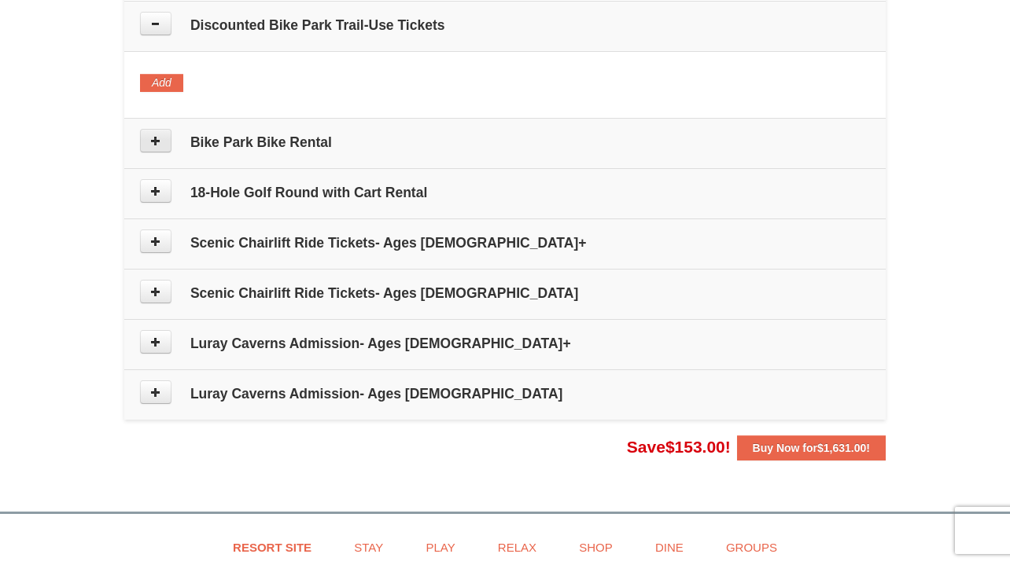
click at [153, 137] on icon at bounding box center [155, 140] width 11 height 11
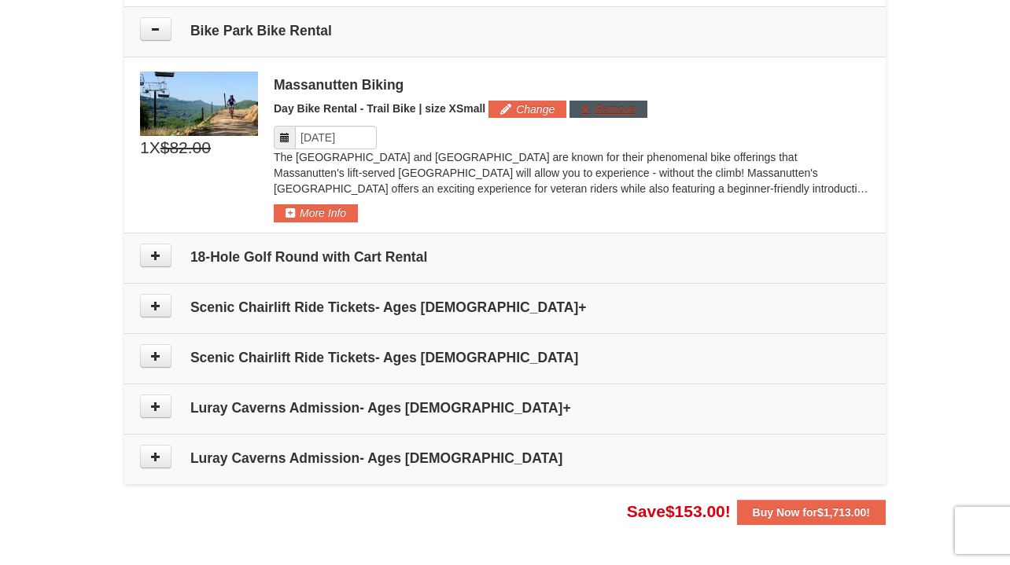
scroll to position [1049, 0]
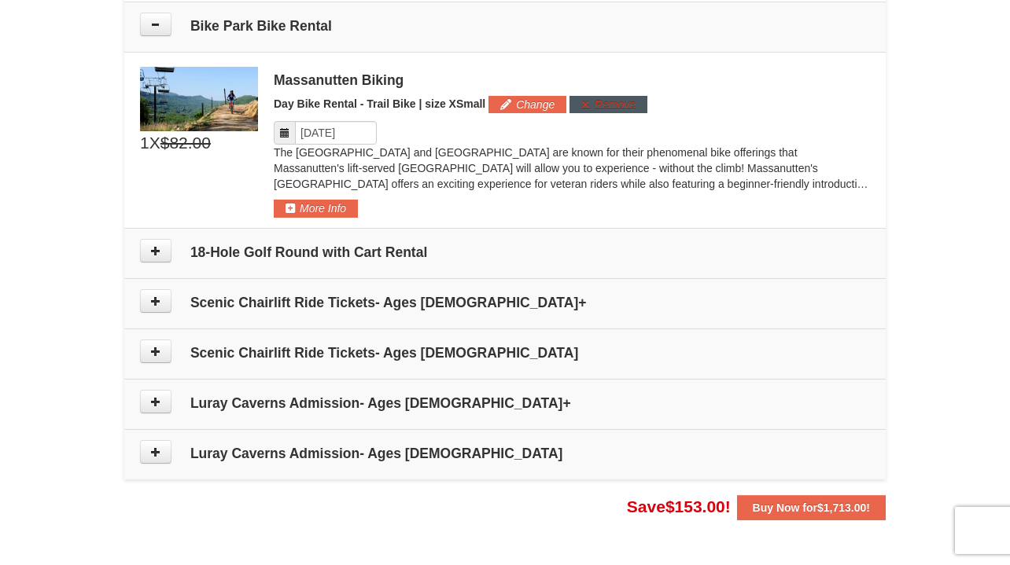
click at [593, 98] on button "Remove" at bounding box center [608, 104] width 78 height 17
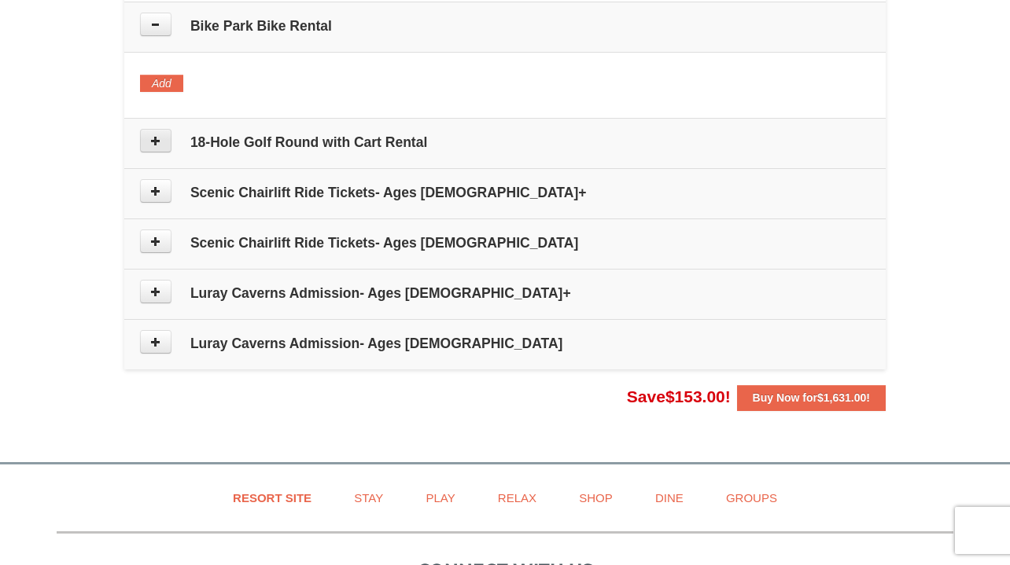
click at [157, 136] on icon at bounding box center [155, 140] width 11 height 11
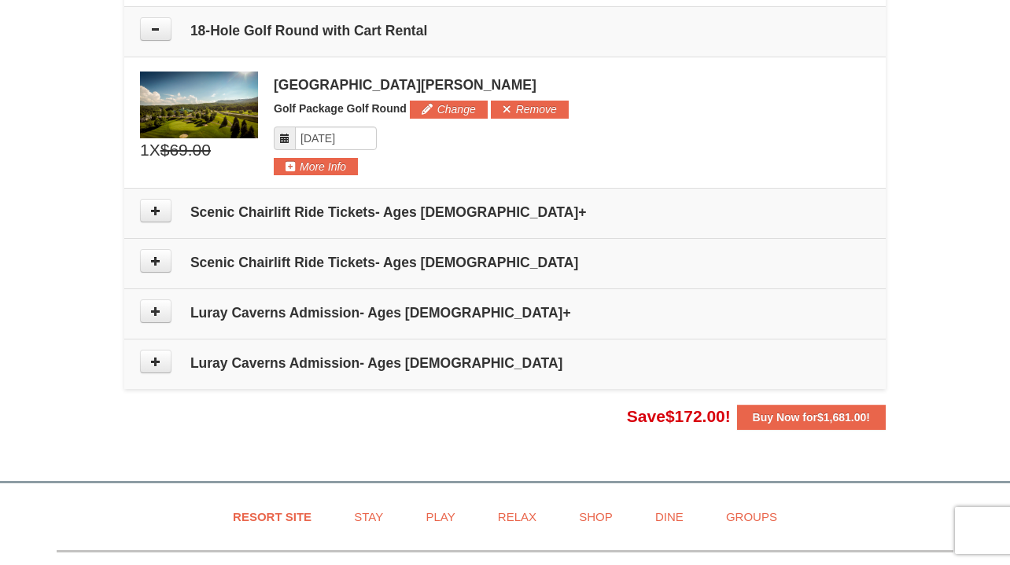
scroll to position [1165, 0]
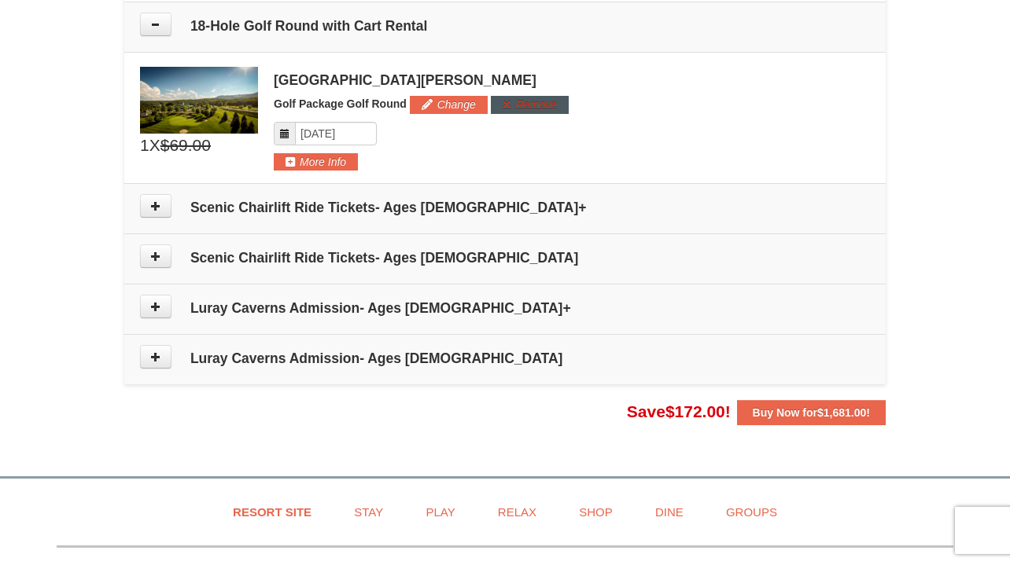
click at [512, 104] on button "Remove" at bounding box center [530, 104] width 78 height 17
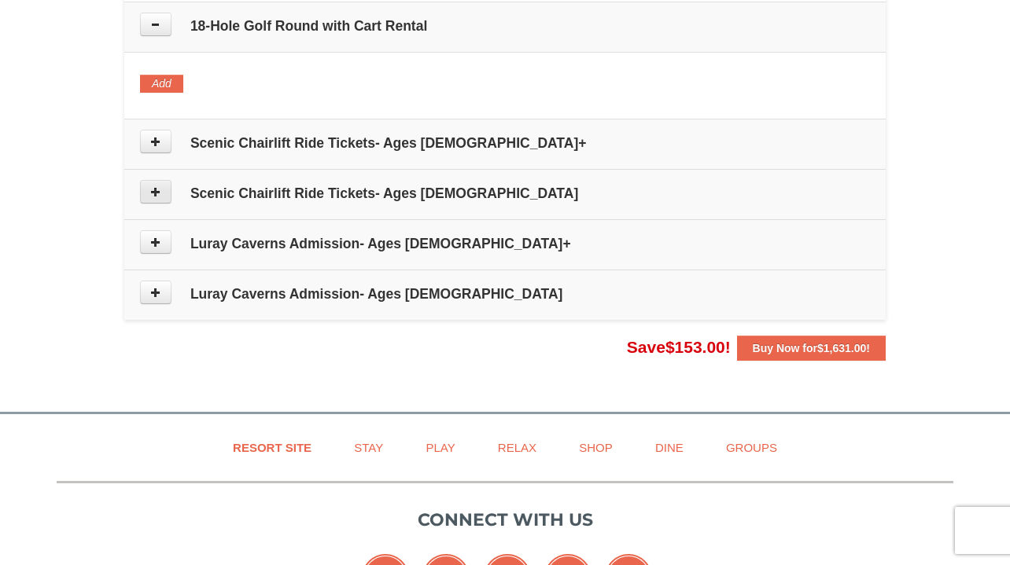
click at [156, 192] on icon at bounding box center [155, 191] width 11 height 11
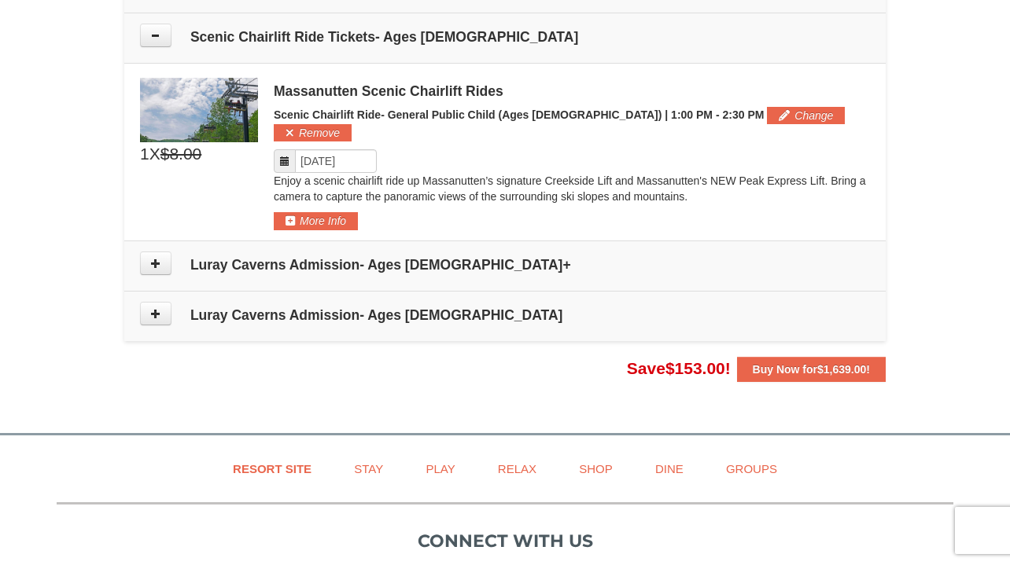
scroll to position [1332, 0]
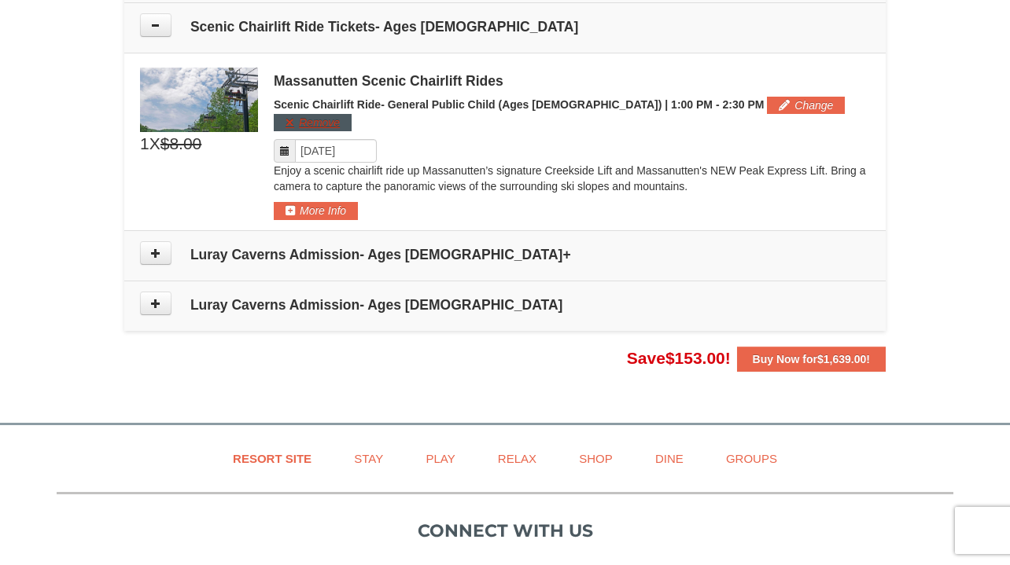
click at [352, 114] on button "Remove" at bounding box center [313, 122] width 78 height 17
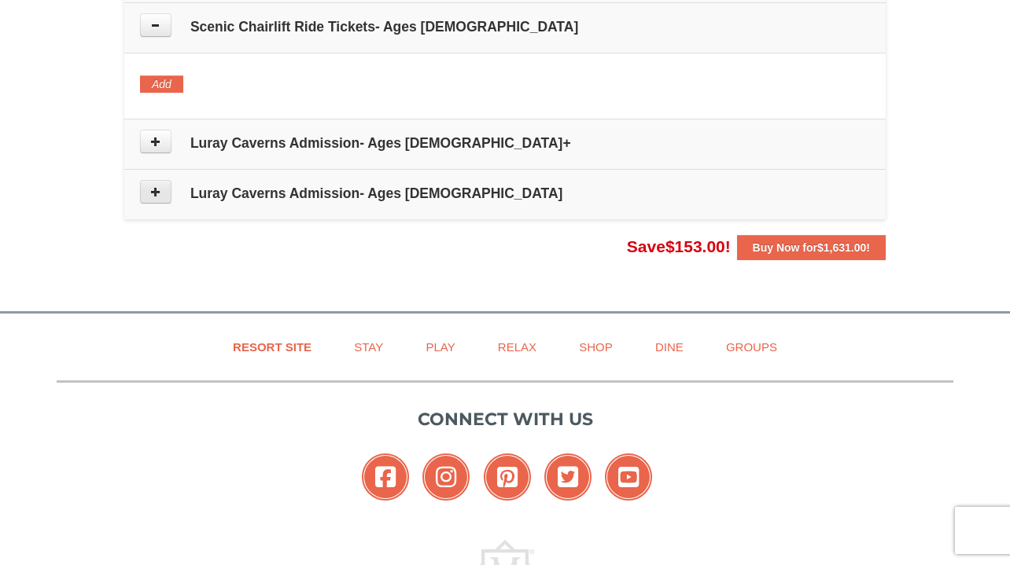
click at [166, 189] on button at bounding box center [155, 192] width 31 height 24
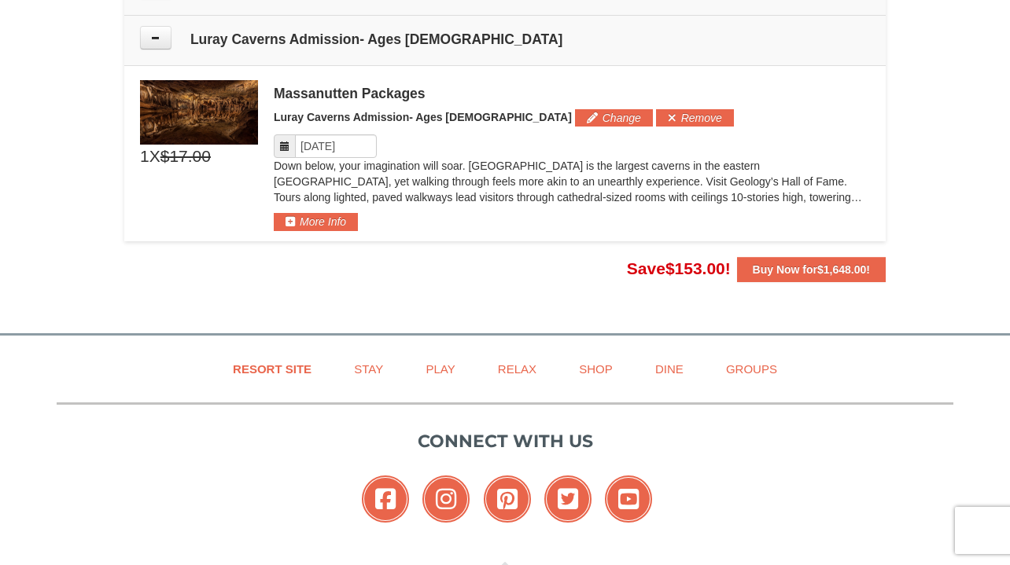
scroll to position [1499, 0]
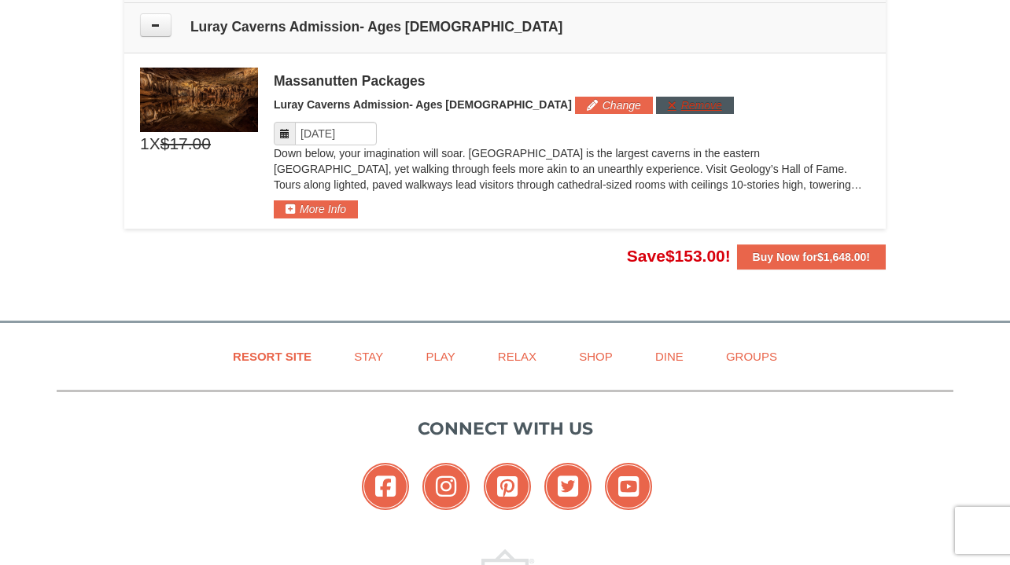
click at [656, 100] on button "Remove" at bounding box center [695, 105] width 78 height 17
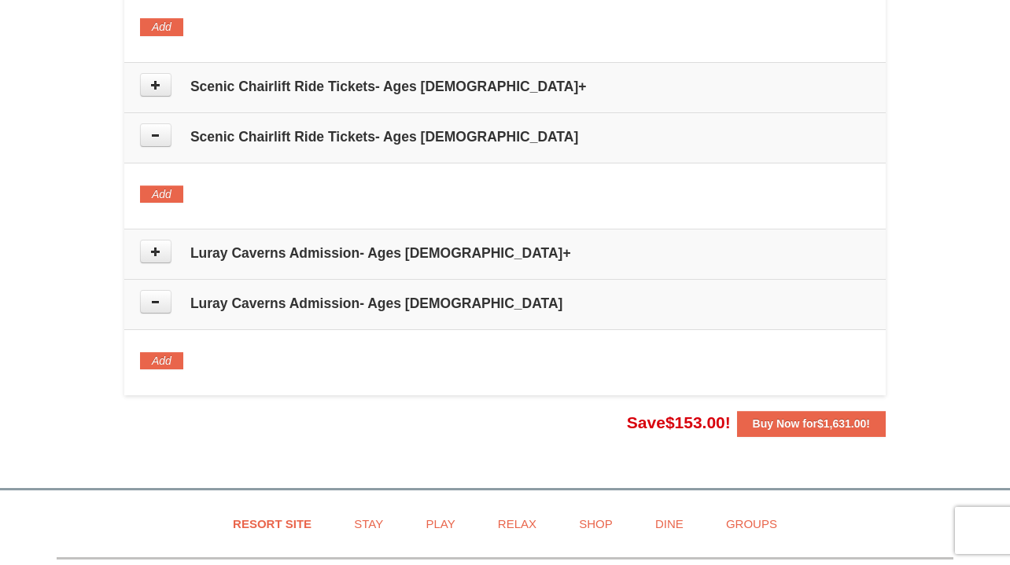
scroll to position [1202, 0]
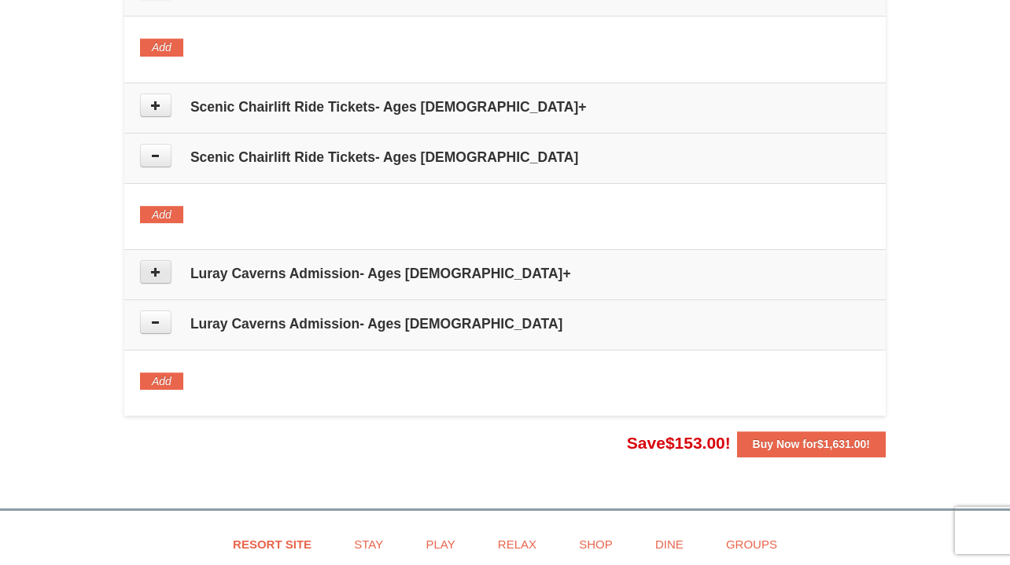
click at [156, 271] on icon at bounding box center [155, 272] width 11 height 11
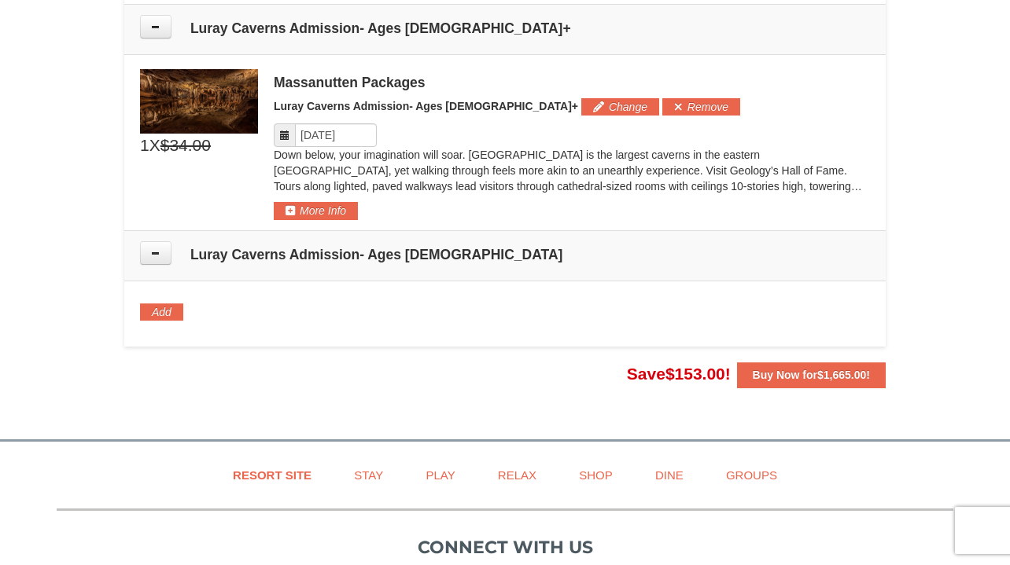
scroll to position [1449, 0]
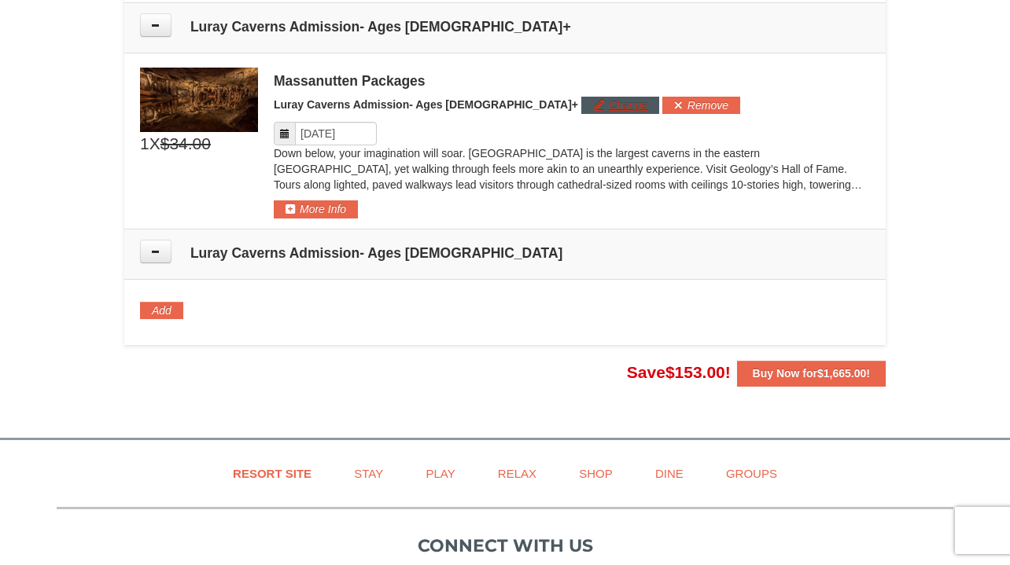
click at [581, 105] on button "Change" at bounding box center [620, 105] width 78 height 17
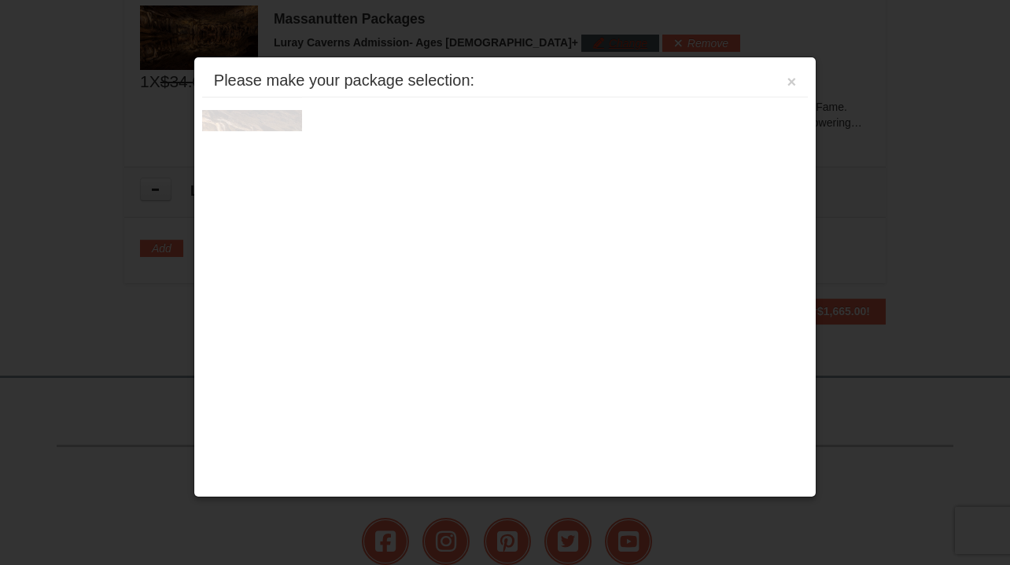
scroll to position [1514, 0]
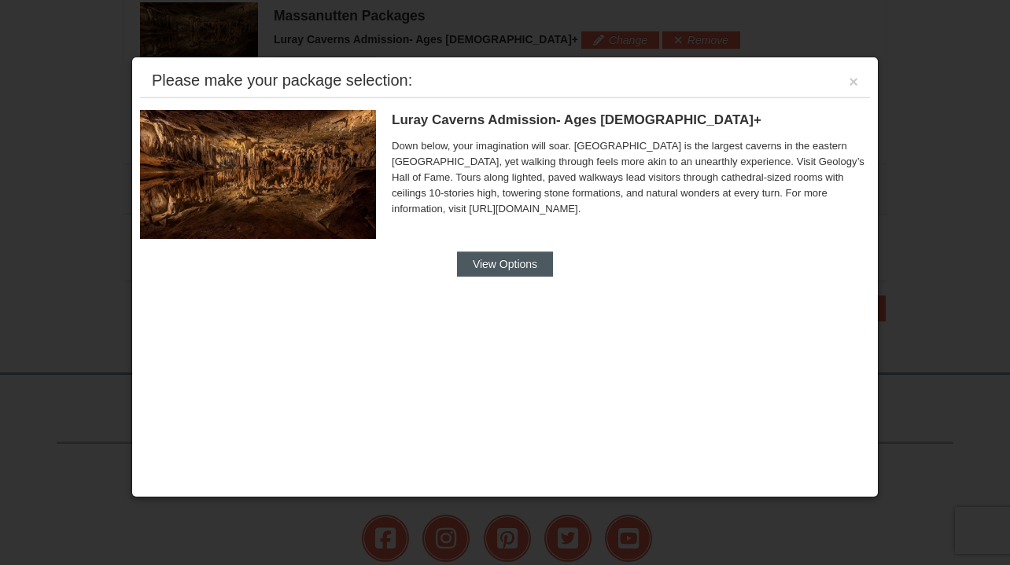
click at [521, 266] on button "View Options" at bounding box center [505, 264] width 96 height 25
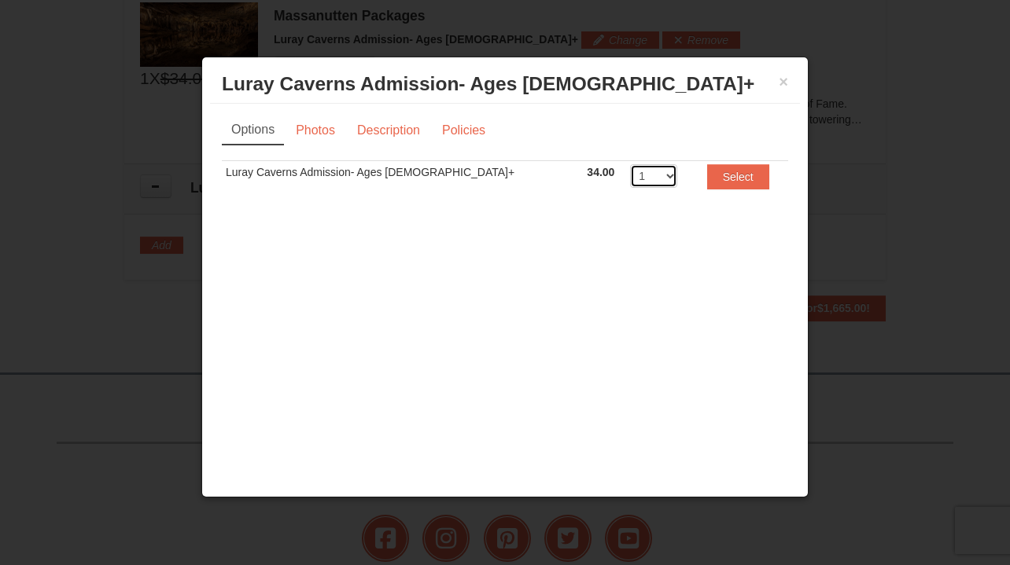
select select "2"
click at [707, 176] on button "Select" at bounding box center [738, 176] width 62 height 25
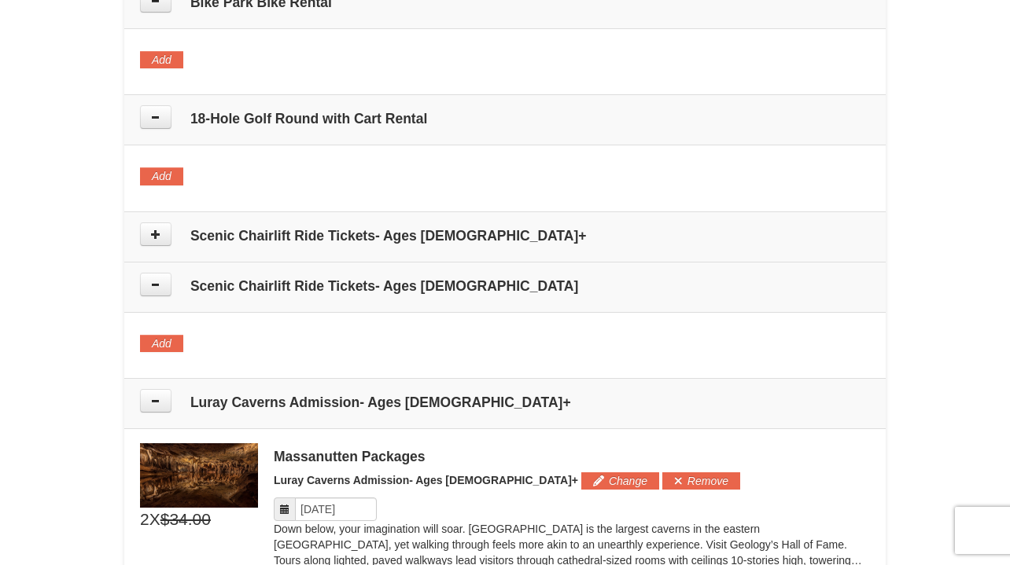
scroll to position [1059, 0]
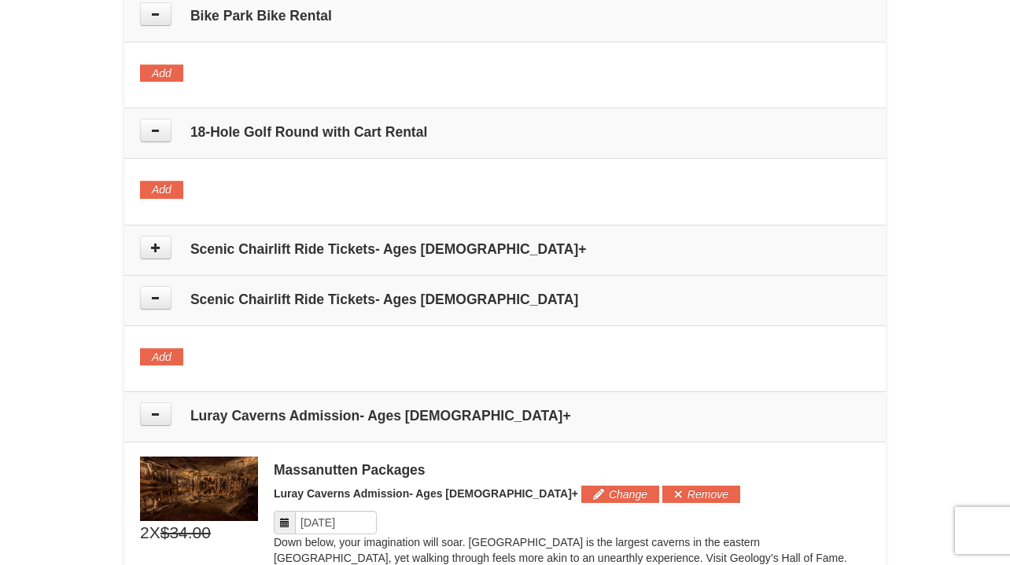
click at [382, 251] on h4 "Scenic Chairlift Ride Tickets- Ages 13+" at bounding box center [505, 249] width 730 height 16
click at [156, 242] on icon at bounding box center [155, 247] width 11 height 11
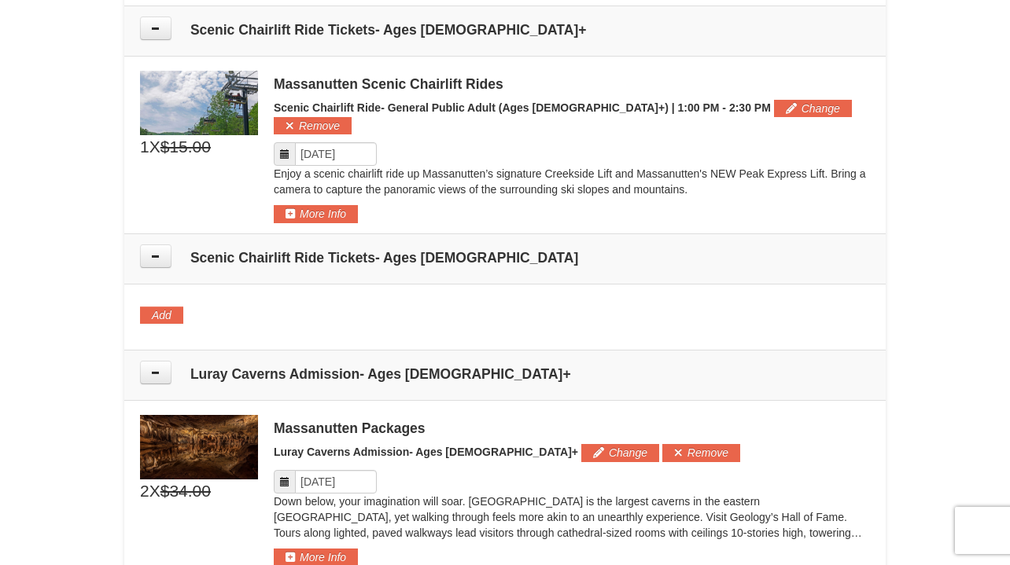
scroll to position [1282, 0]
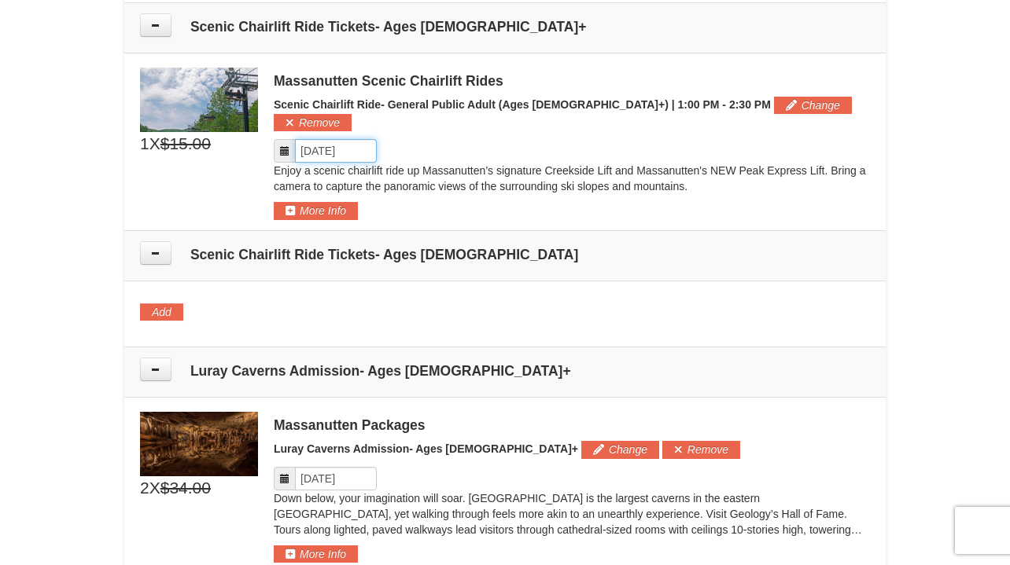
click at [329, 139] on input "Please format dates MM/DD/YYYY" at bounding box center [336, 151] width 82 height 24
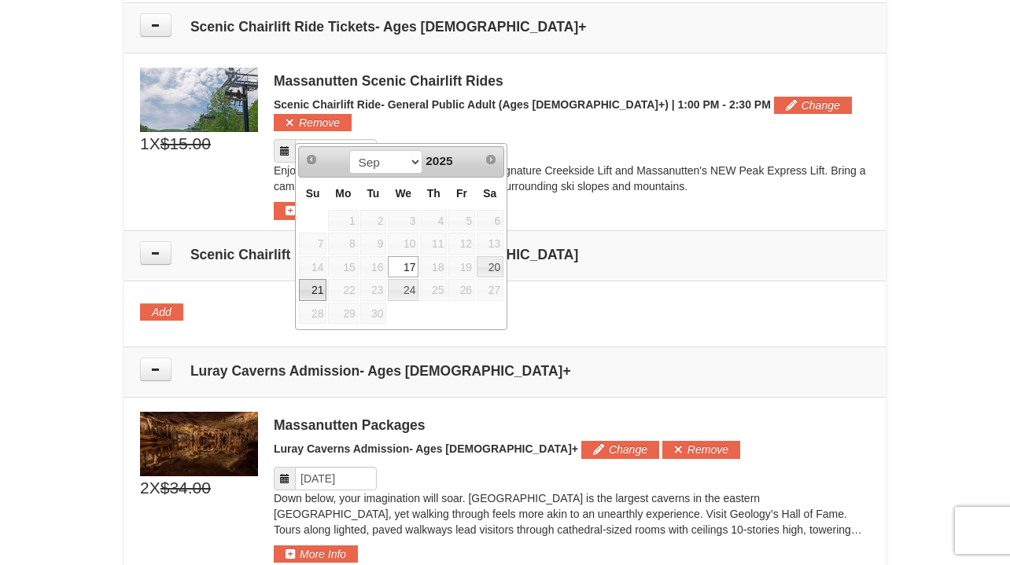
click at [314, 289] on link "21" at bounding box center [313, 290] width 28 height 22
type input "[DATE]"
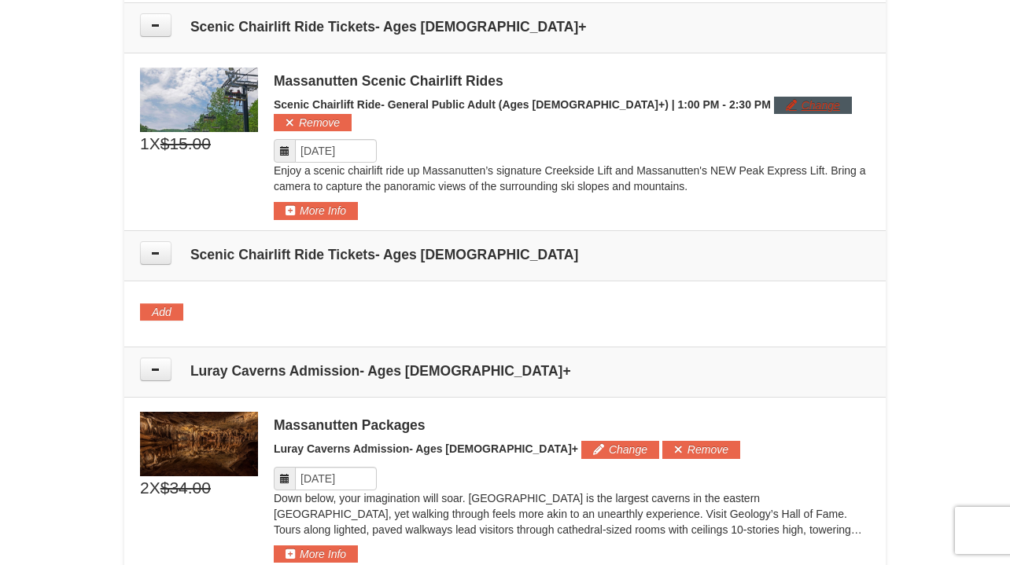
click at [774, 100] on button "Change" at bounding box center [813, 105] width 78 height 17
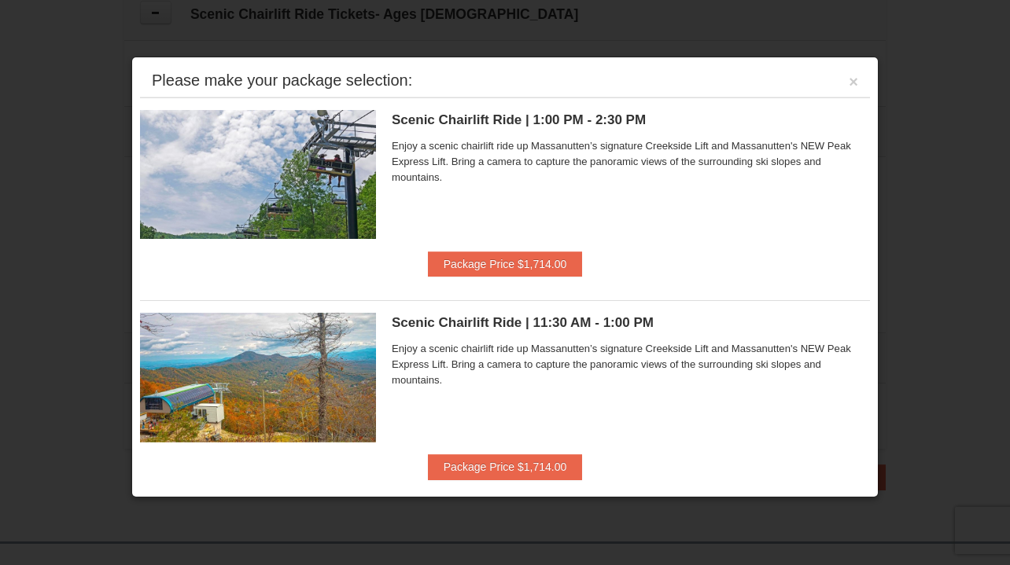
scroll to position [1535, 0]
click at [853, 83] on button "×" at bounding box center [853, 82] width 9 height 16
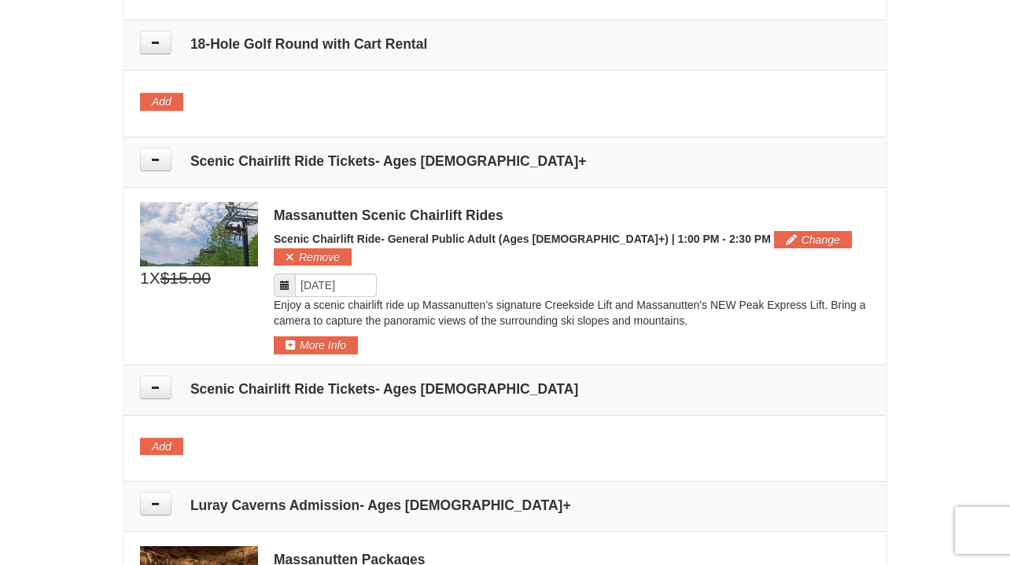
scroll to position [1141, 0]
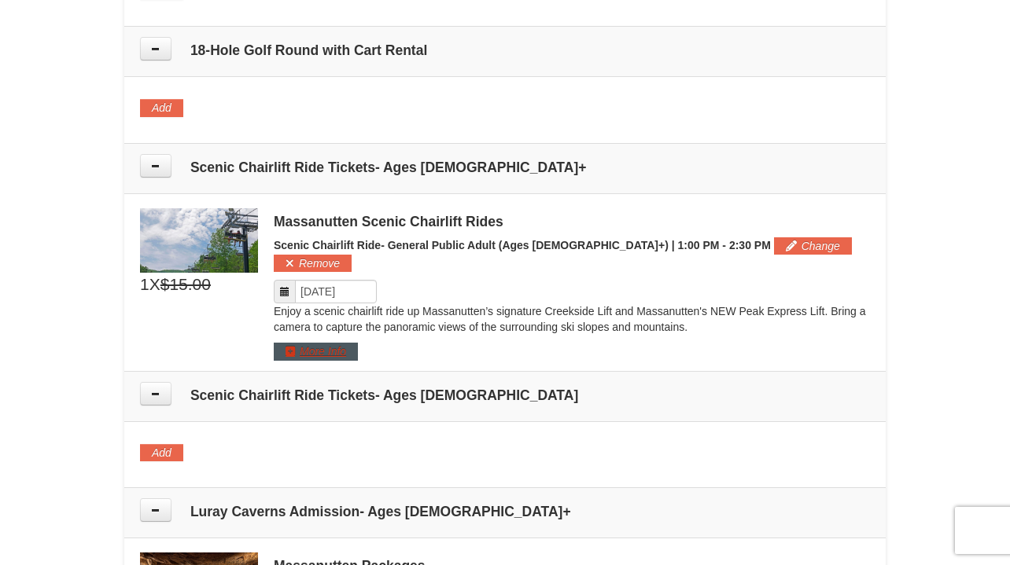
click at [329, 343] on button "More Info" at bounding box center [316, 351] width 84 height 17
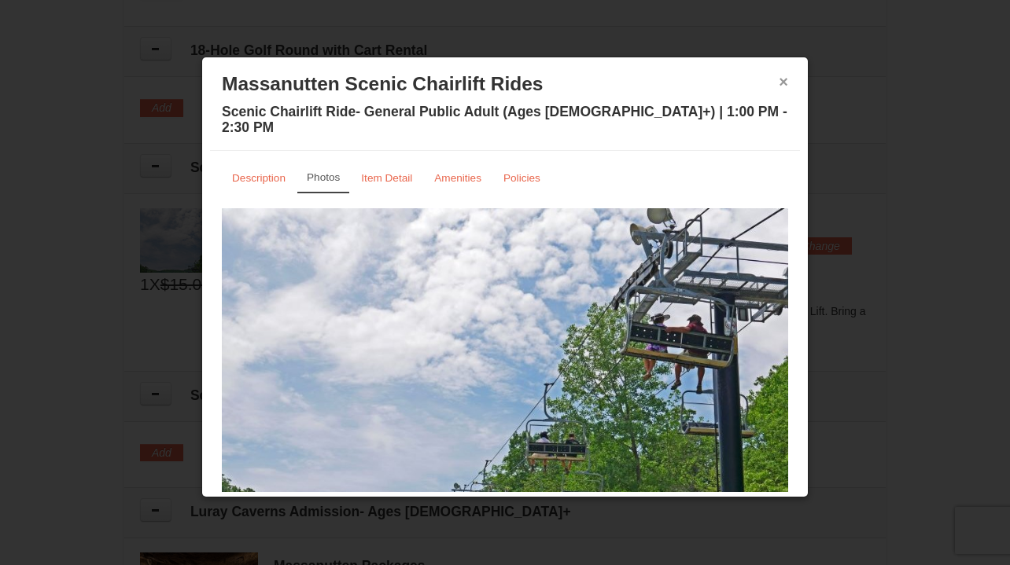
click at [783, 82] on button "×" at bounding box center [783, 82] width 9 height 16
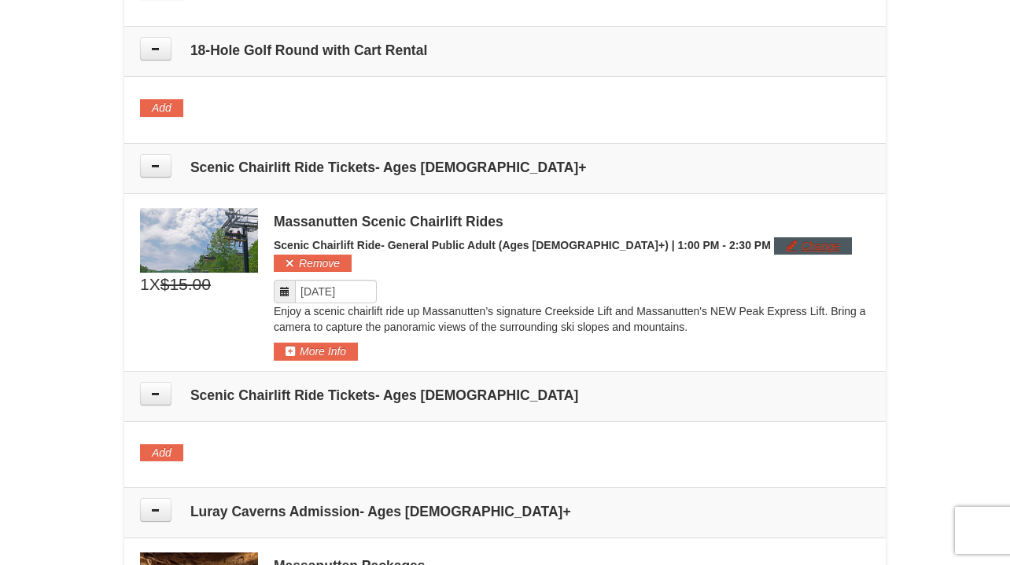
click at [774, 241] on button "Change" at bounding box center [813, 246] width 78 height 17
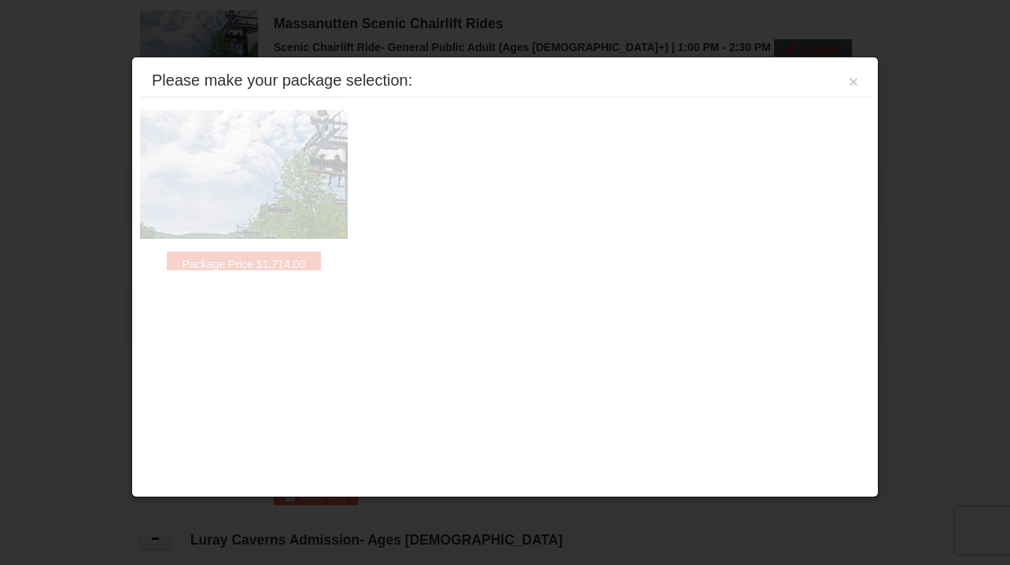
scroll to position [1347, 0]
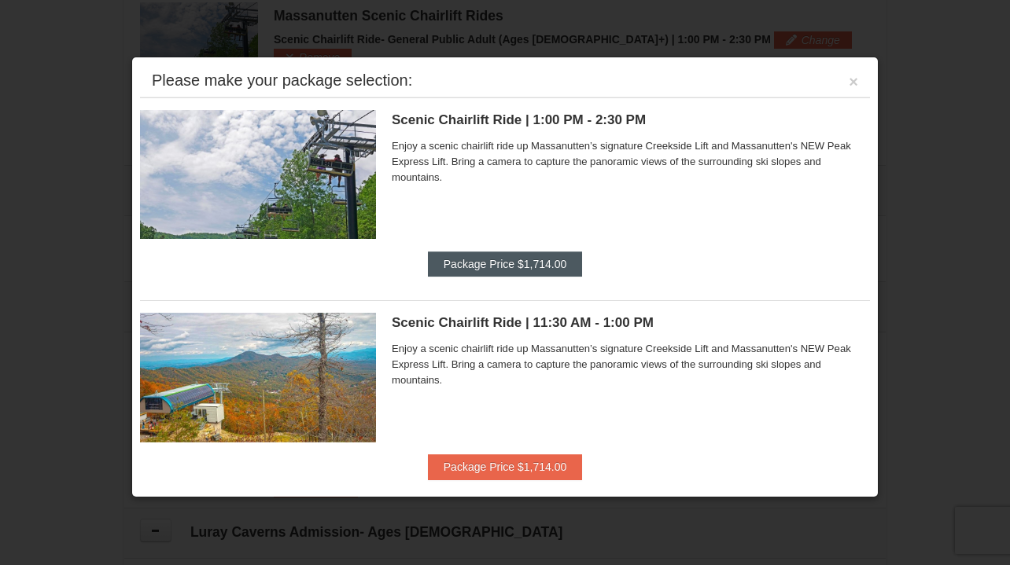
click at [538, 269] on button "Package Price $1,714.00" at bounding box center [505, 264] width 154 height 25
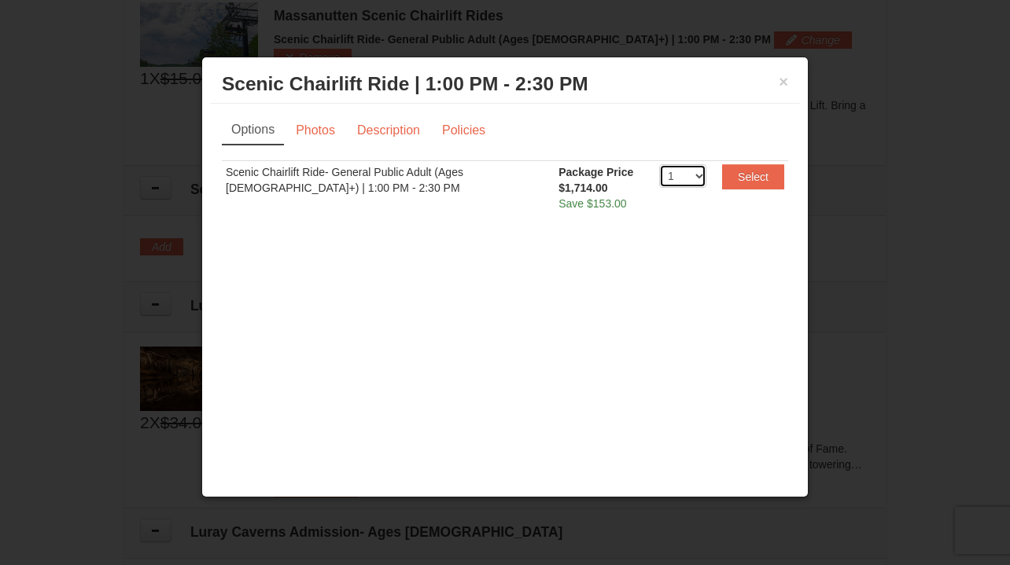
select select "2"
click at [753, 176] on button "Select" at bounding box center [753, 176] width 62 height 25
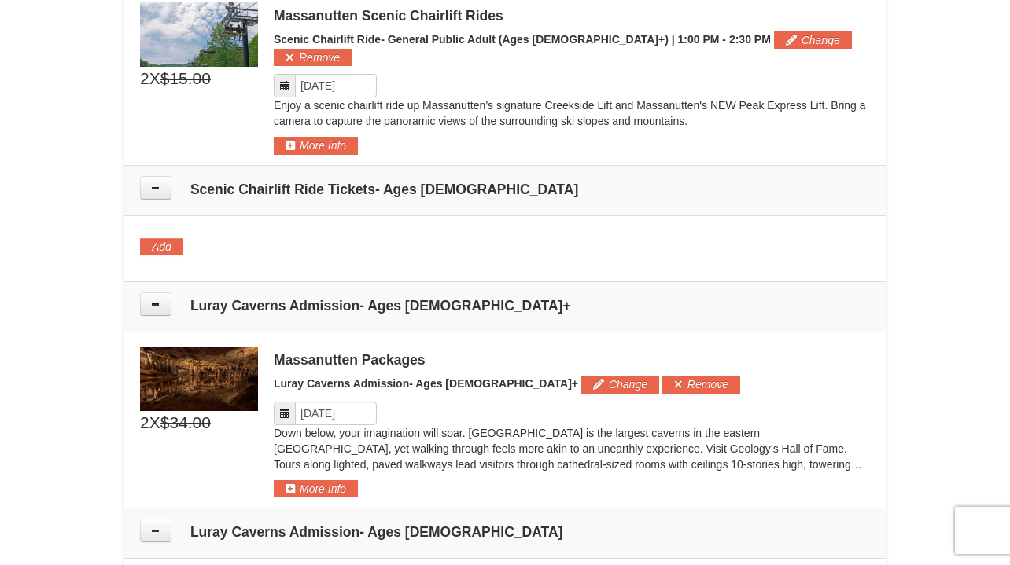
click at [774, 238] on h5 "Change Add Remove" at bounding box center [505, 246] width 730 height 17
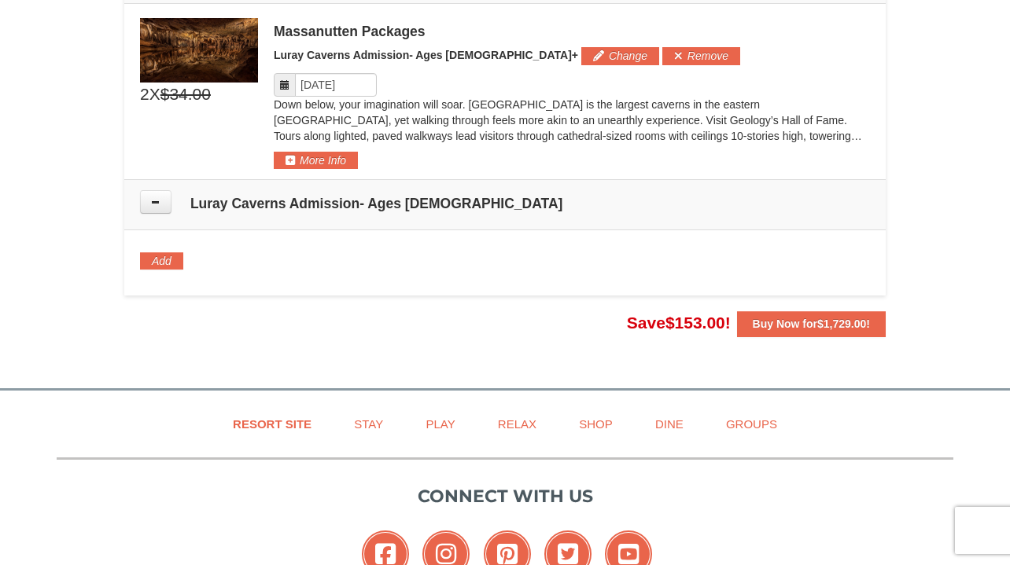
scroll to position [1687, 0]
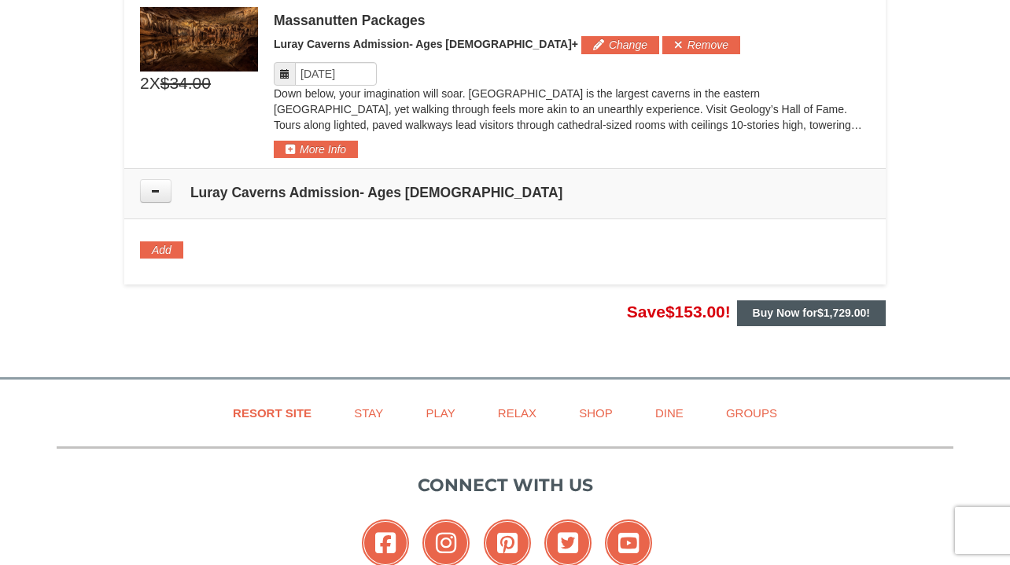
click at [816, 307] on strong "Buy Now for $1,729.00 !" at bounding box center [811, 313] width 117 height 13
click at [753, 307] on strong "Buy Now for $1,729.00 !" at bounding box center [811, 313] width 117 height 13
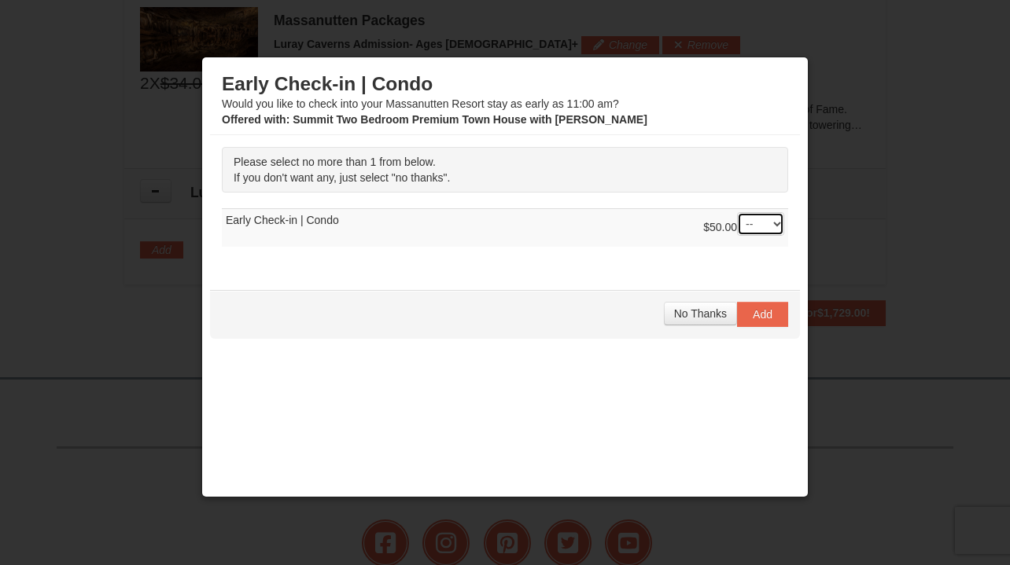
select select "1"
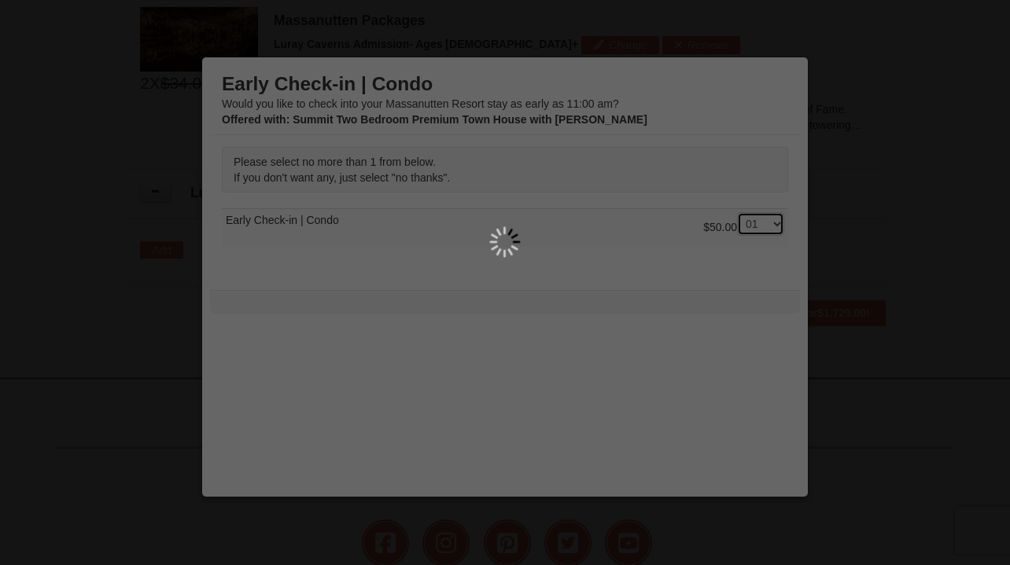
click at [768, 317] on div at bounding box center [505, 282] width 1010 height 565
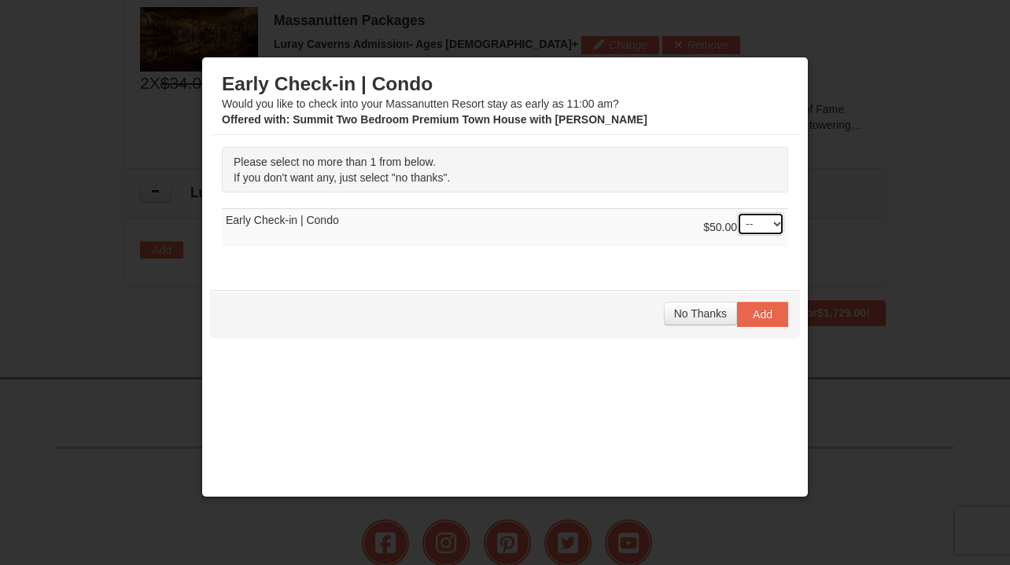
select select "1"
click at [754, 320] on span "Add" at bounding box center [763, 314] width 20 height 13
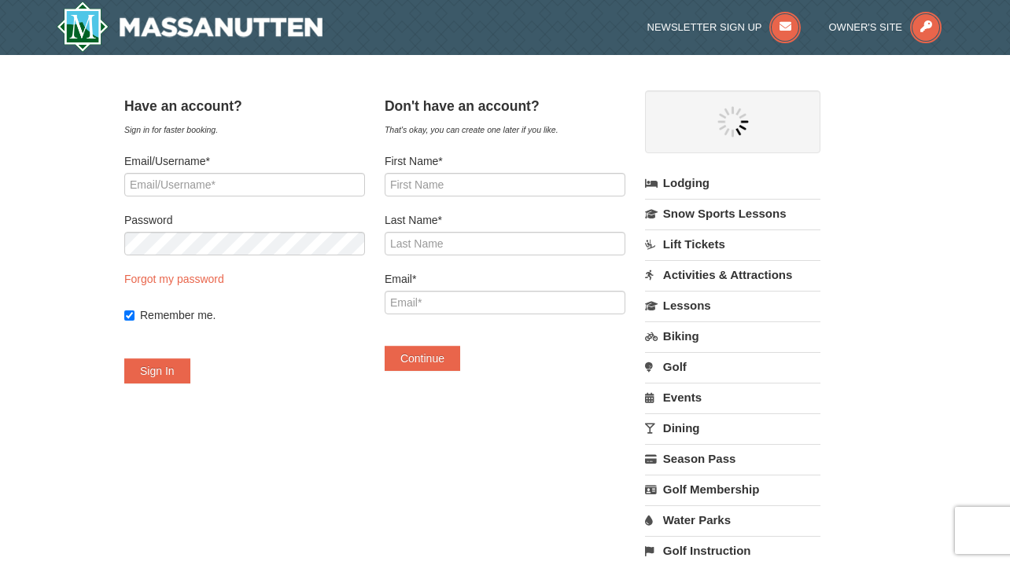
select select "9"
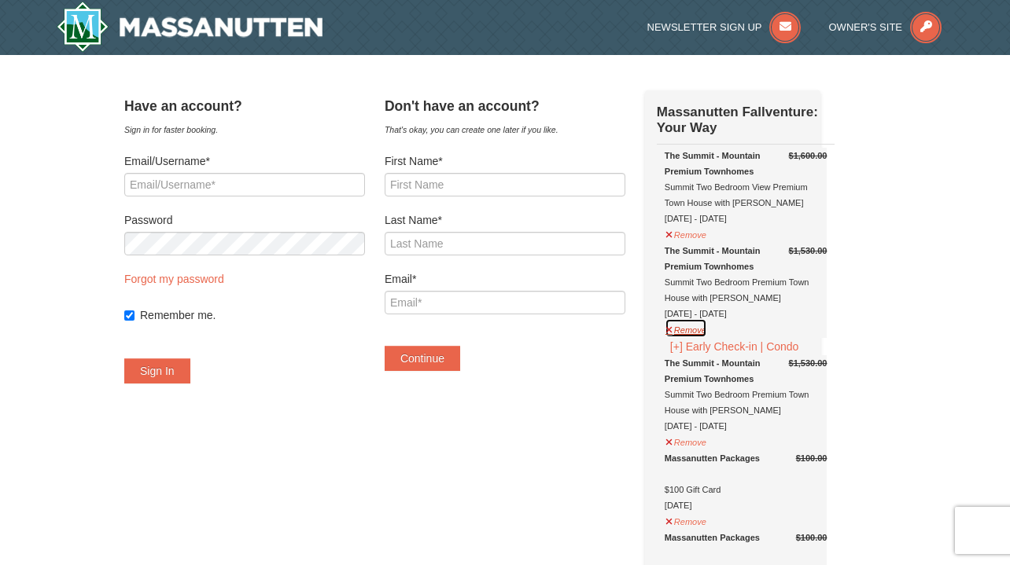
click at [703, 327] on button "Remove" at bounding box center [686, 329] width 42 height 20
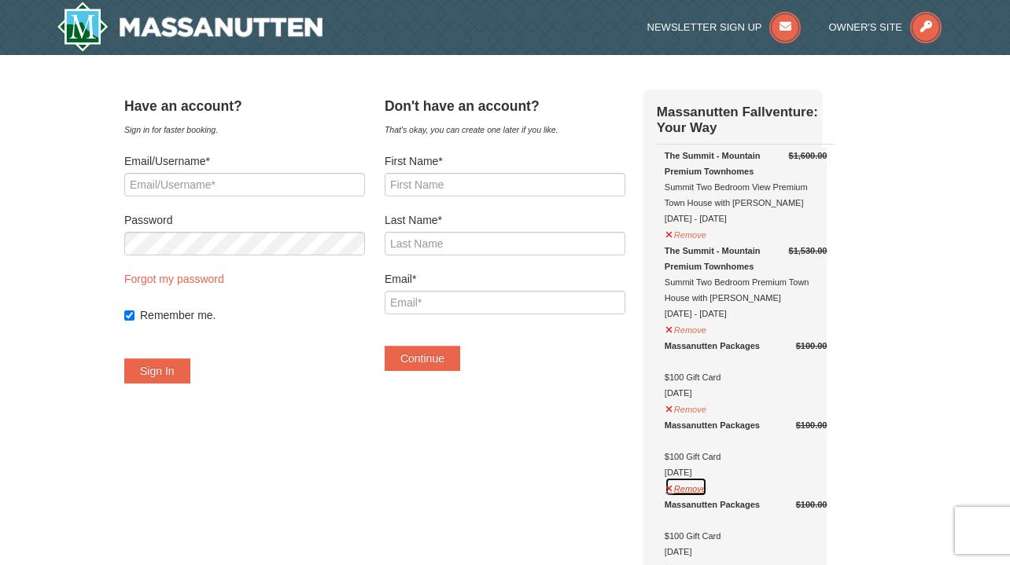
click at [707, 489] on button "Remove" at bounding box center [686, 487] width 42 height 20
click at [707, 490] on button "Remove" at bounding box center [686, 487] width 42 height 20
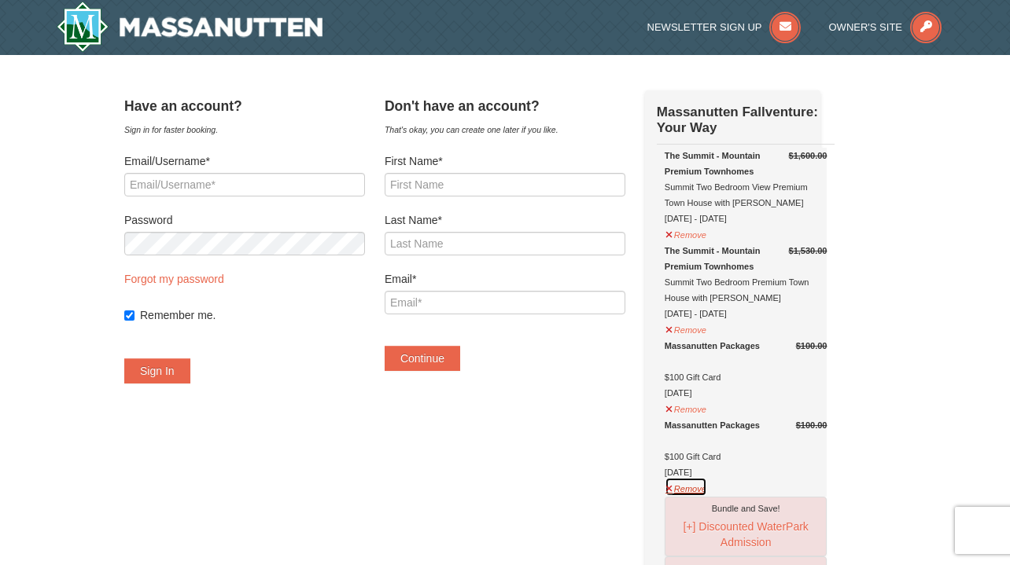
click at [707, 488] on button "Remove" at bounding box center [686, 487] width 42 height 20
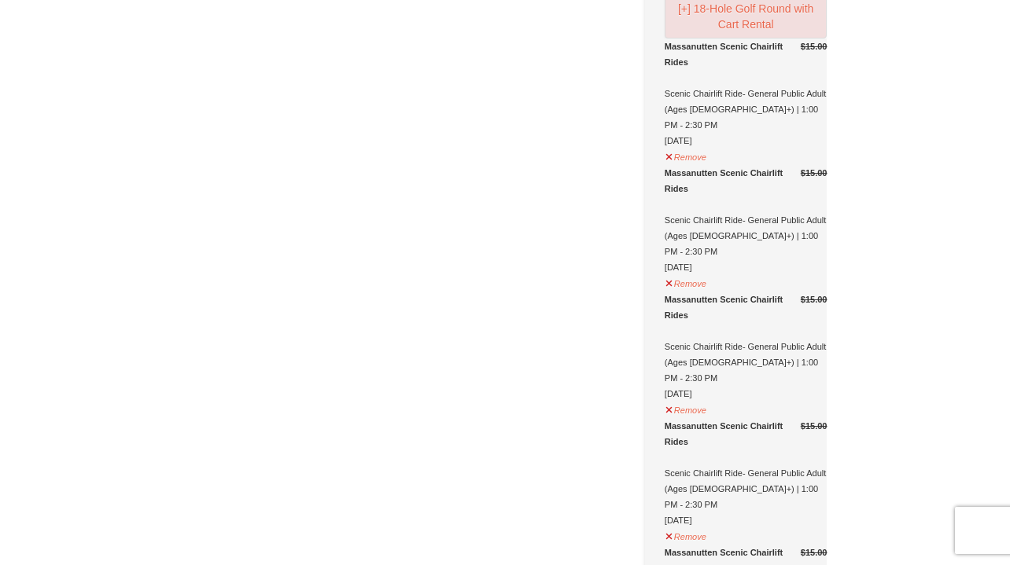
scroll to position [607, 0]
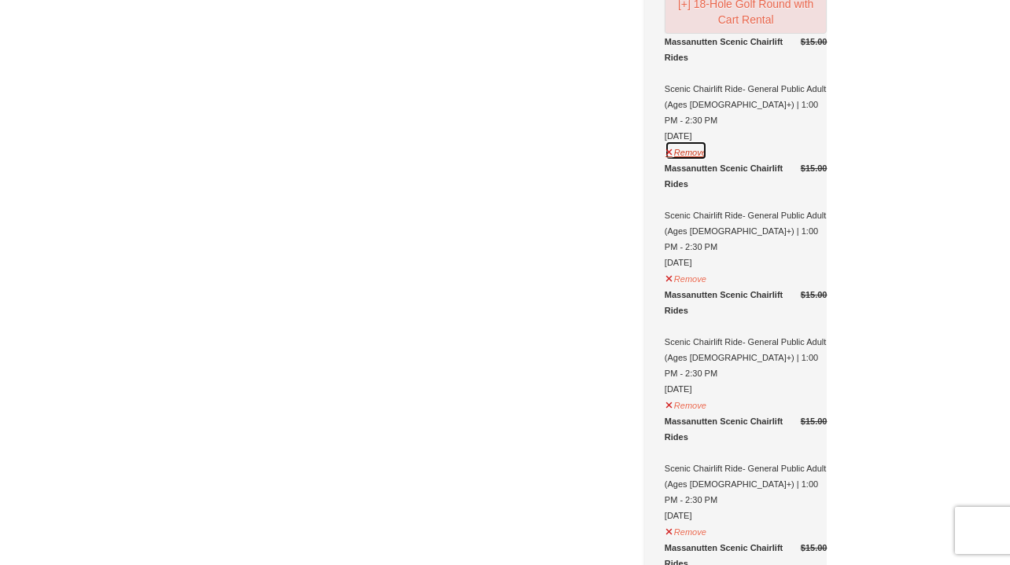
click at [707, 152] on button "Remove" at bounding box center [686, 151] width 42 height 20
click at [707, 151] on button "Remove" at bounding box center [686, 151] width 42 height 20
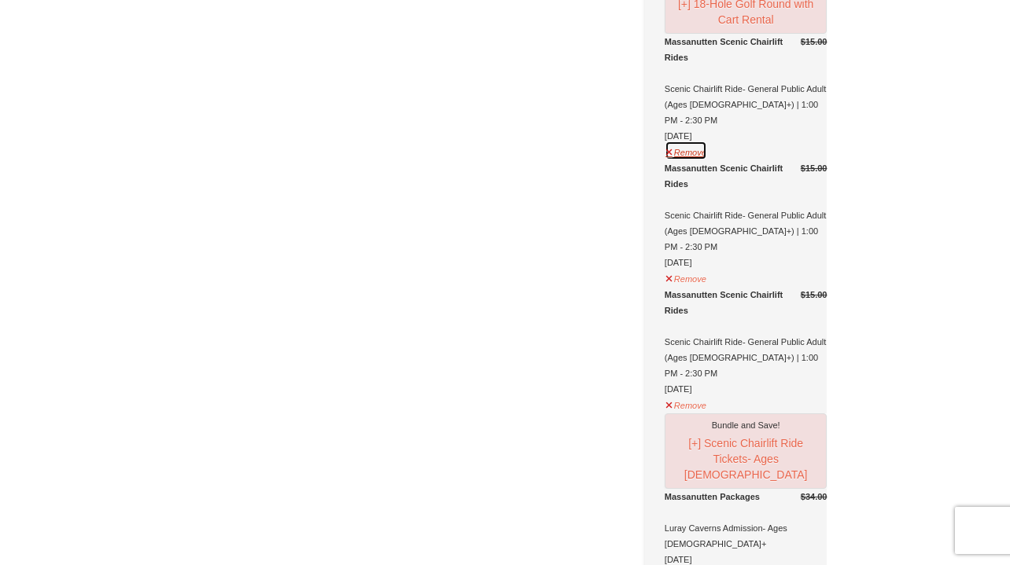
click at [707, 151] on button "Remove" at bounding box center [686, 151] width 42 height 20
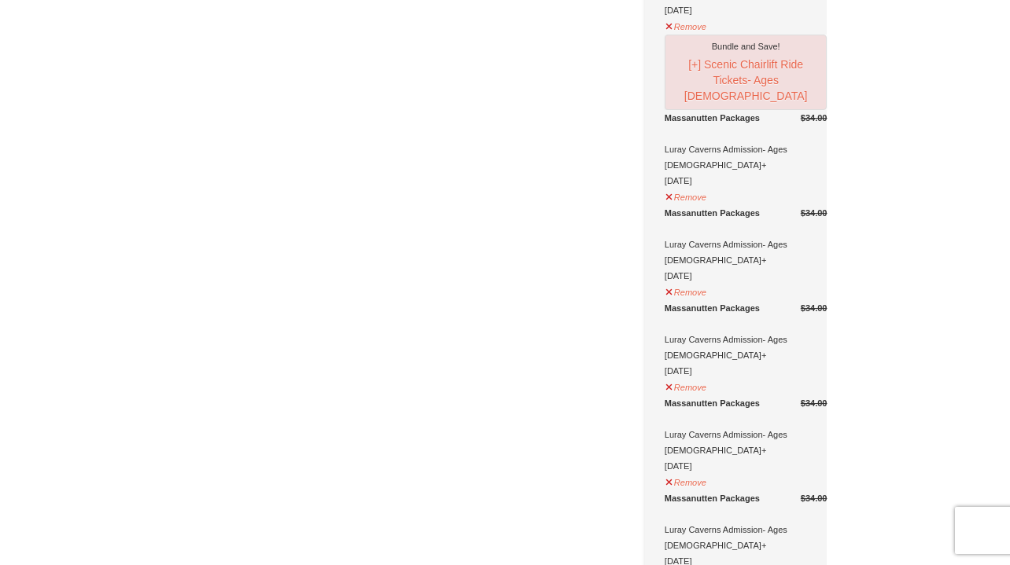
scroll to position [863, 0]
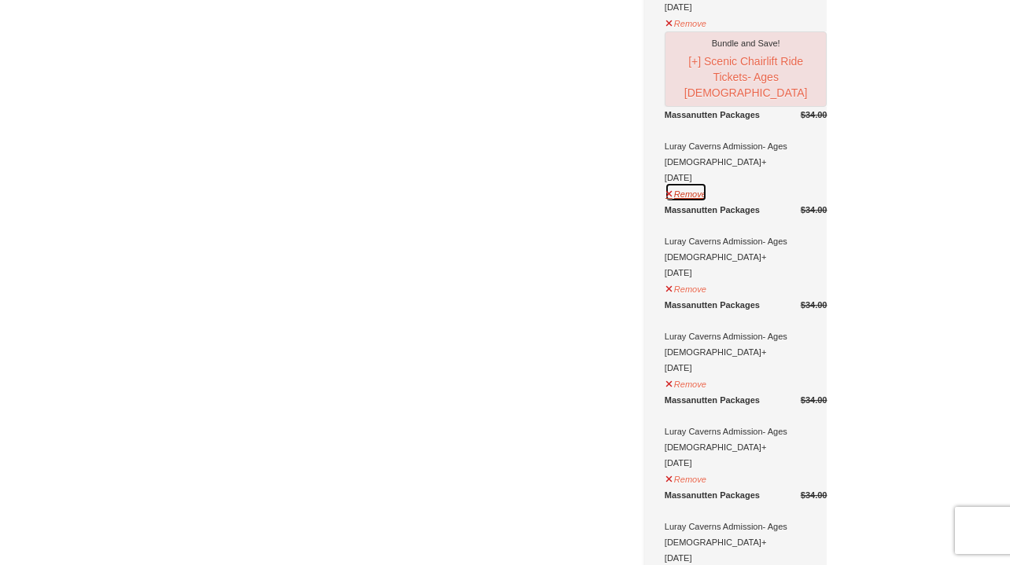
click at [706, 182] on button "Remove" at bounding box center [686, 192] width 42 height 20
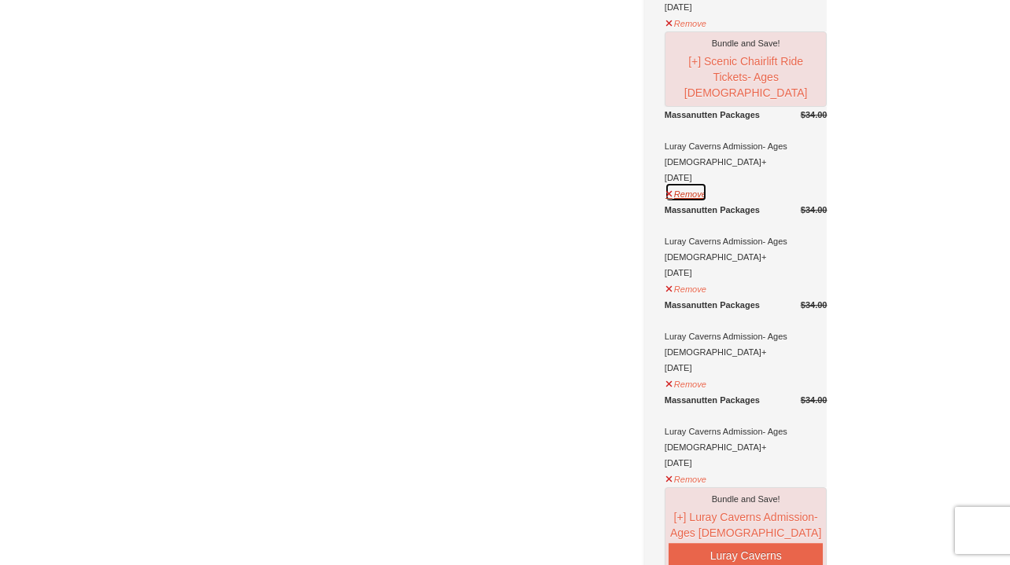
click at [706, 182] on button "Remove" at bounding box center [686, 192] width 42 height 20
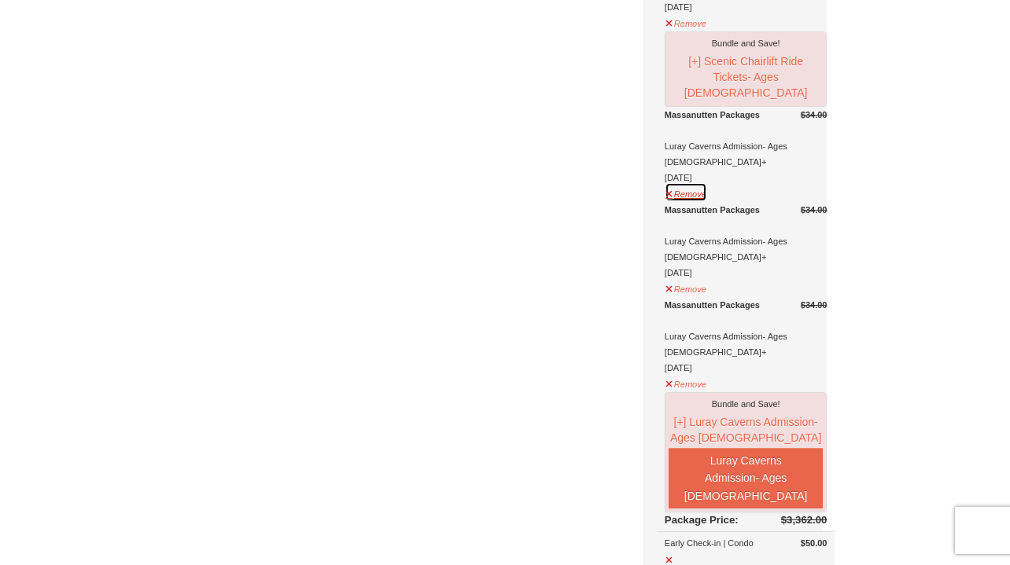
click at [706, 182] on button "Remove" at bounding box center [686, 192] width 42 height 20
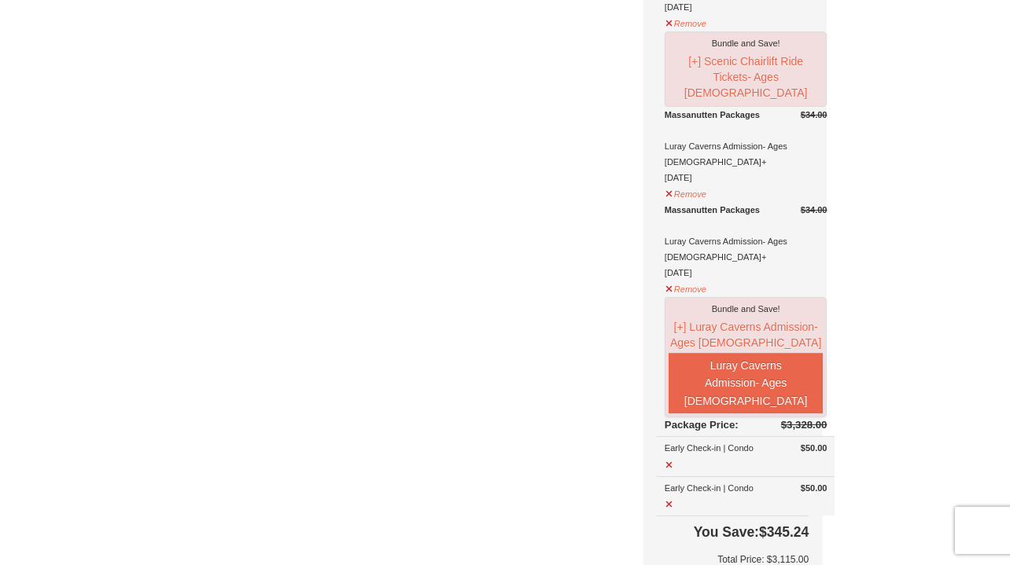
click at [918, 208] on div "× Have an account? Sign in for faster booking. Email/Username* Password Forgot …" at bounding box center [505, 175] width 1010 height 1967
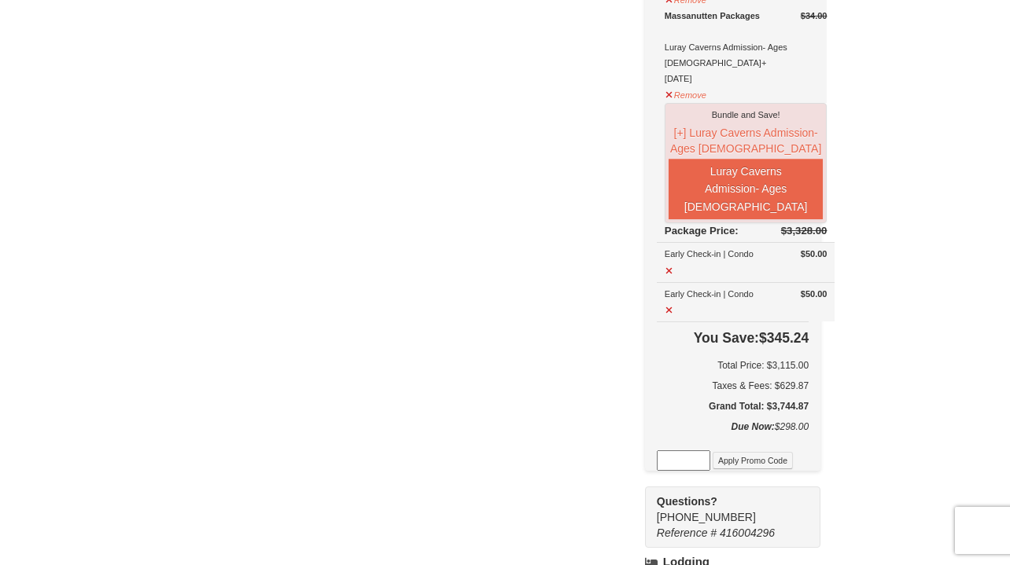
scroll to position [1059, 0]
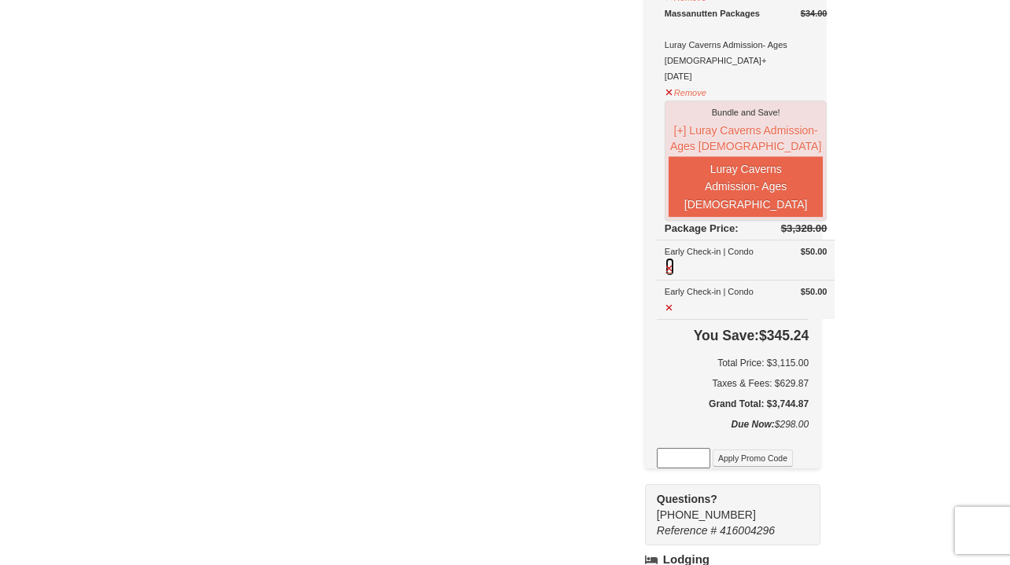
click at [675, 257] on button at bounding box center [670, 267] width 10 height 20
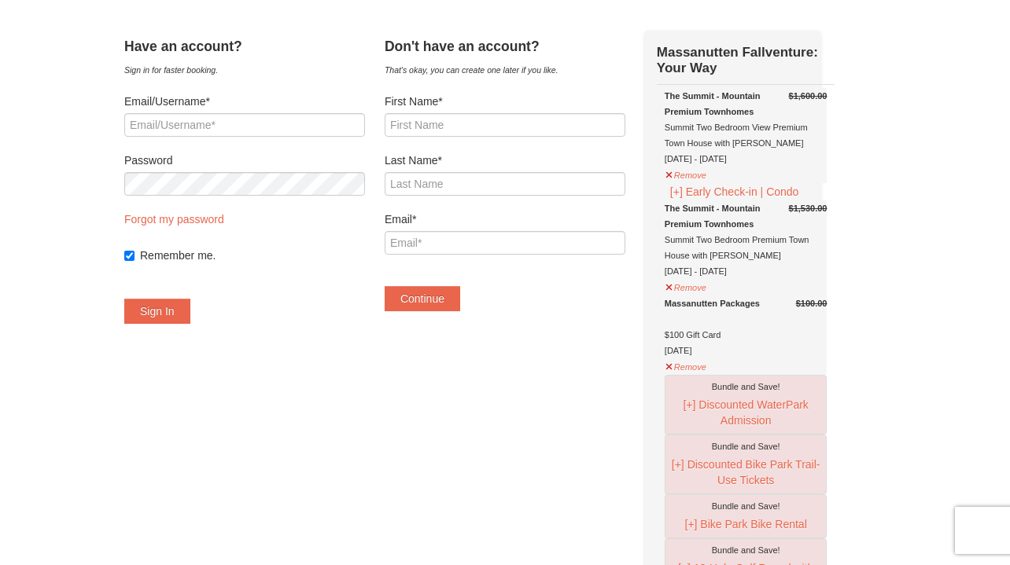
scroll to position [18, 0]
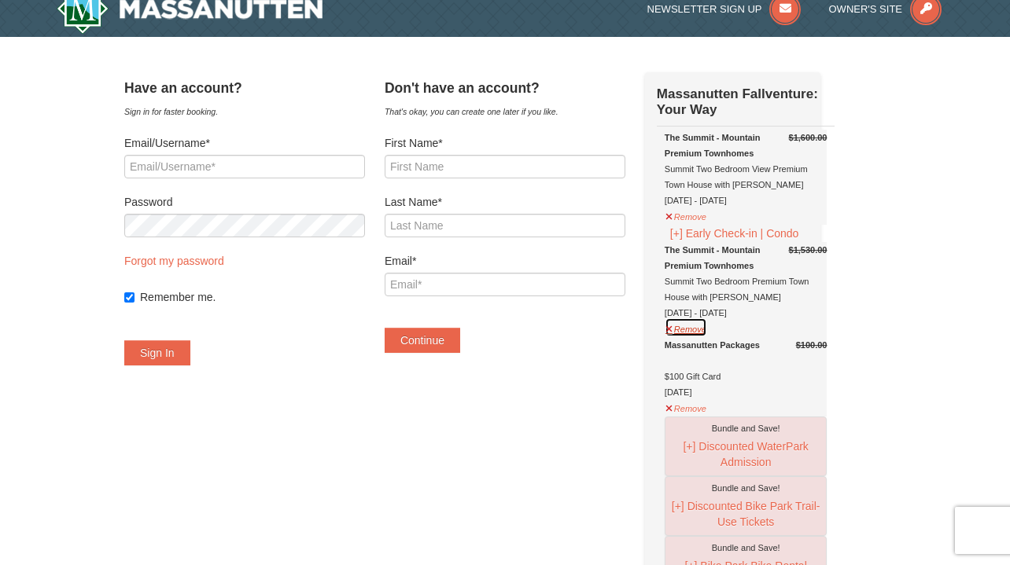
click at [702, 337] on button "Remove" at bounding box center [686, 328] width 42 height 20
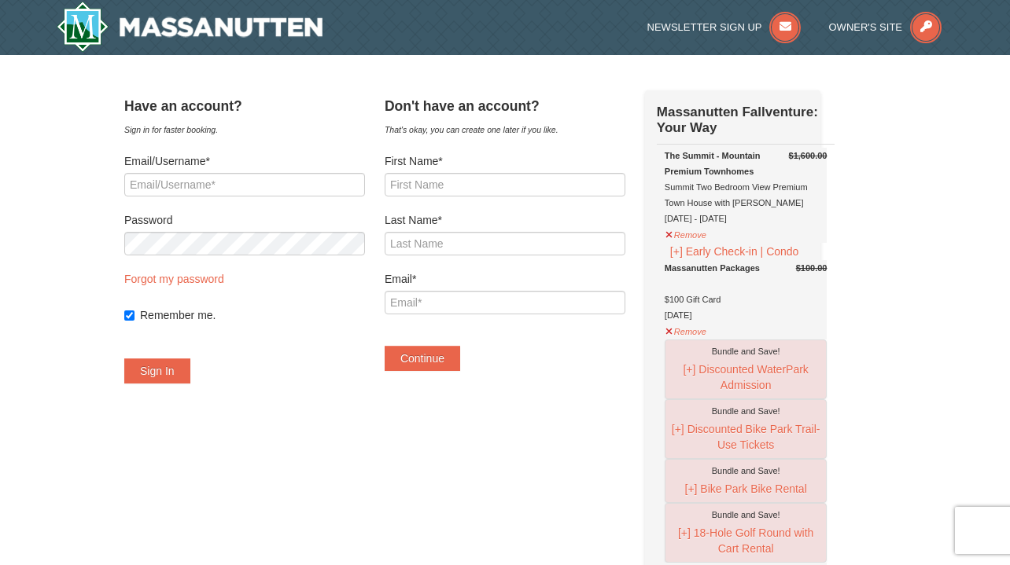
scroll to position [0, 0]
click at [713, 254] on button "[+] Early Check-in | Condo" at bounding box center [735, 251] width 140 height 17
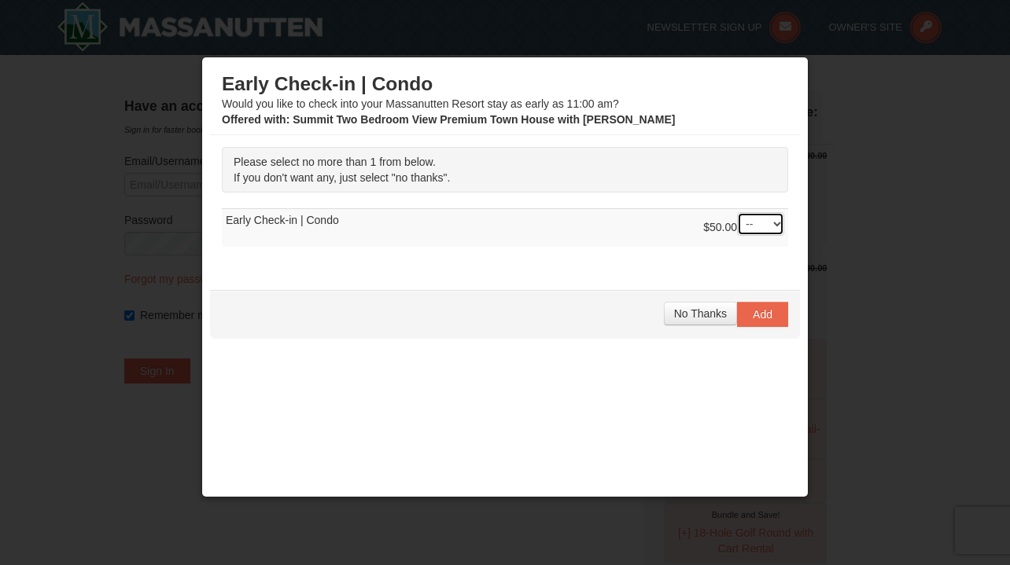
select select "1"
click at [759, 312] on span "Add" at bounding box center [763, 314] width 20 height 13
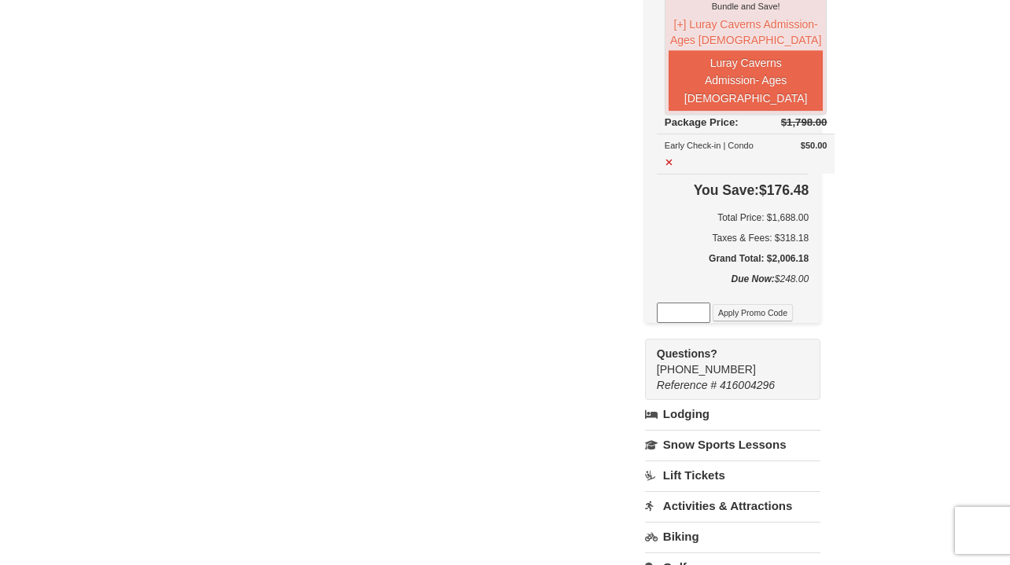
scroll to position [1077, 0]
